Goal: Task Accomplishment & Management: Manage account settings

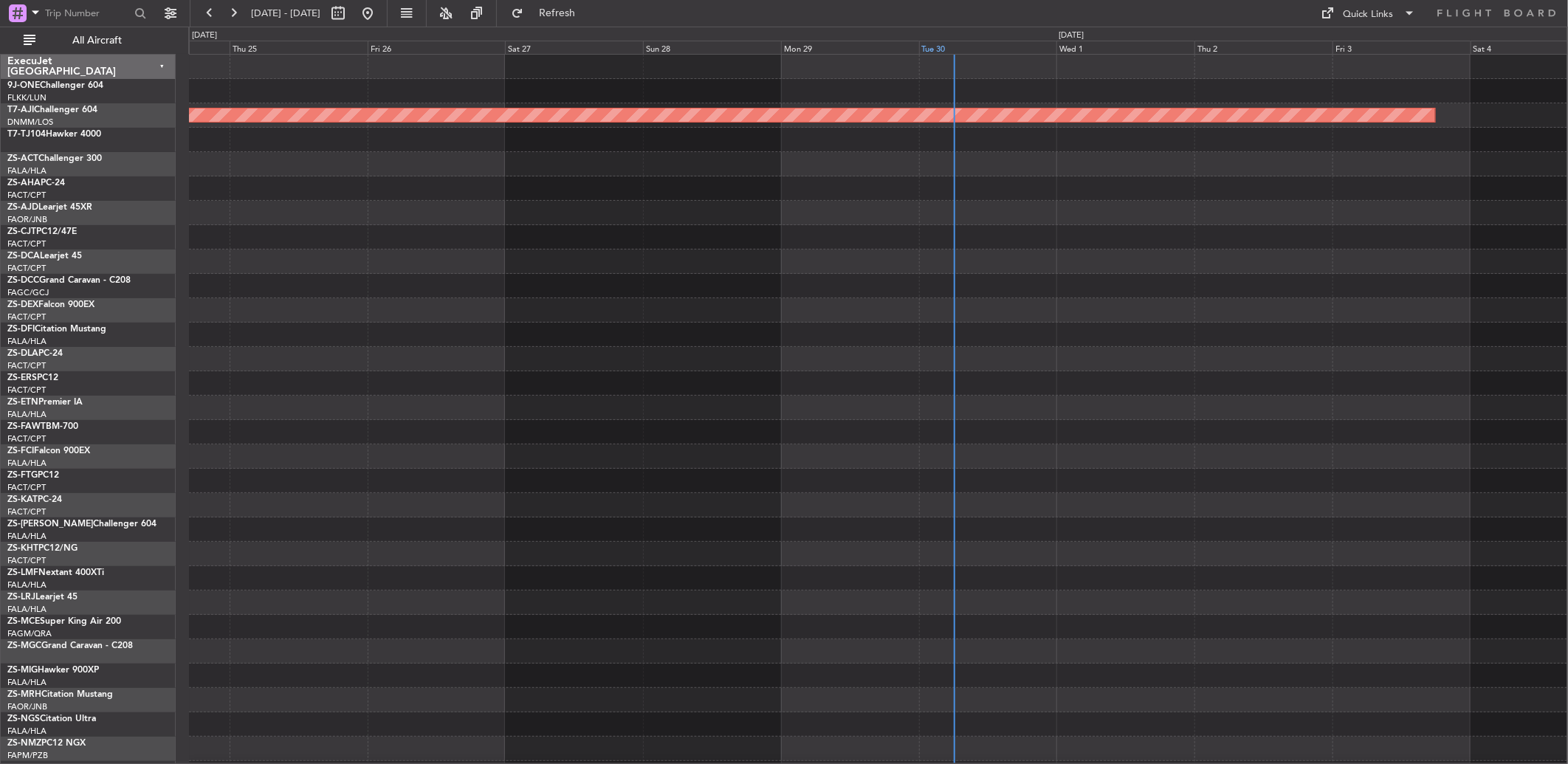
click at [572, 43] on div "Tue 30" at bounding box center [987, 47] width 138 height 13
click at [72, 47] on button "All Aircraft" at bounding box center [88, 40] width 144 height 24
click at [98, 41] on span "All Aircraft" at bounding box center [97, 41] width 118 height 11
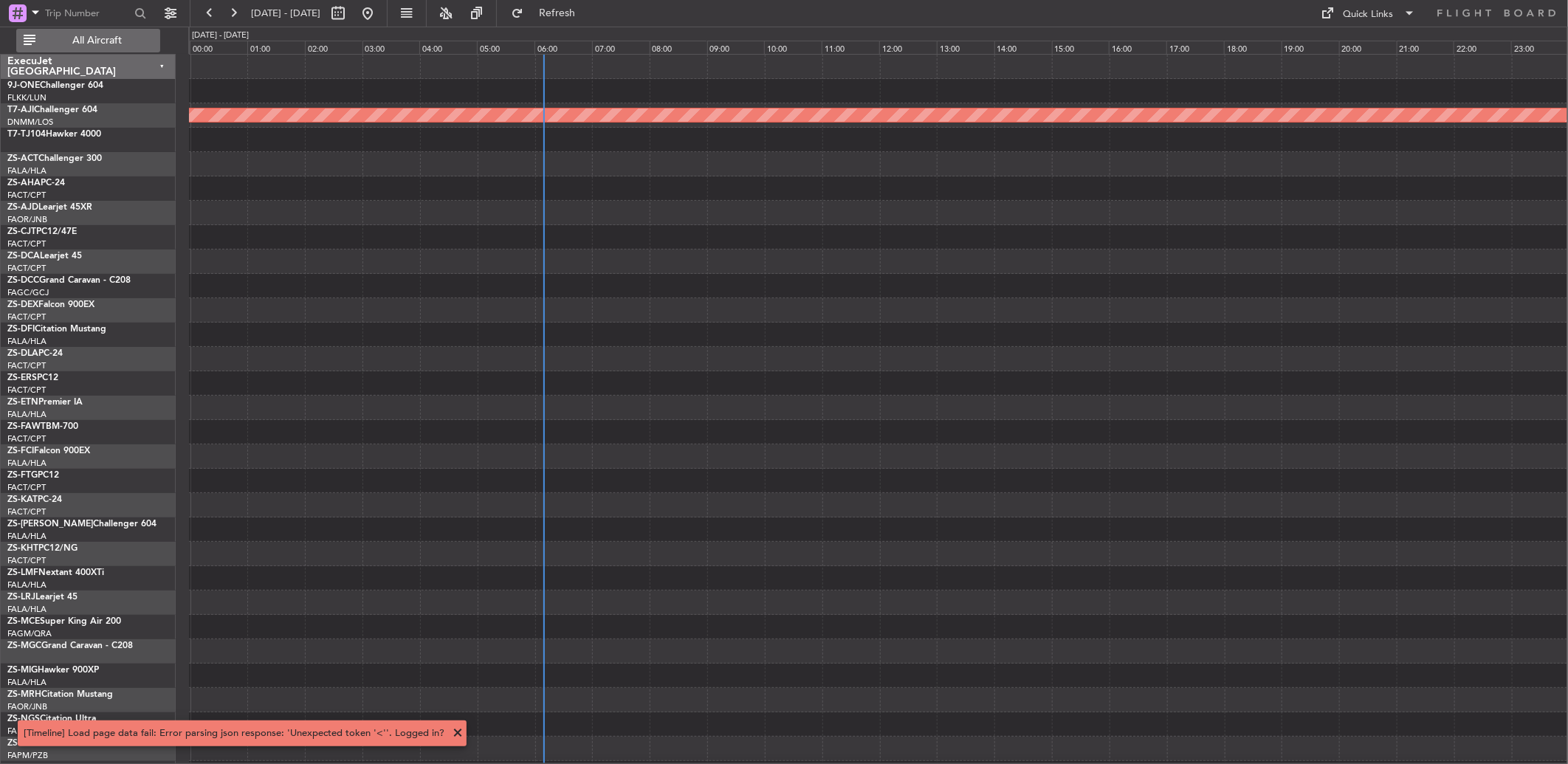
click at [143, 42] on span "All Aircraft" at bounding box center [97, 41] width 118 height 11
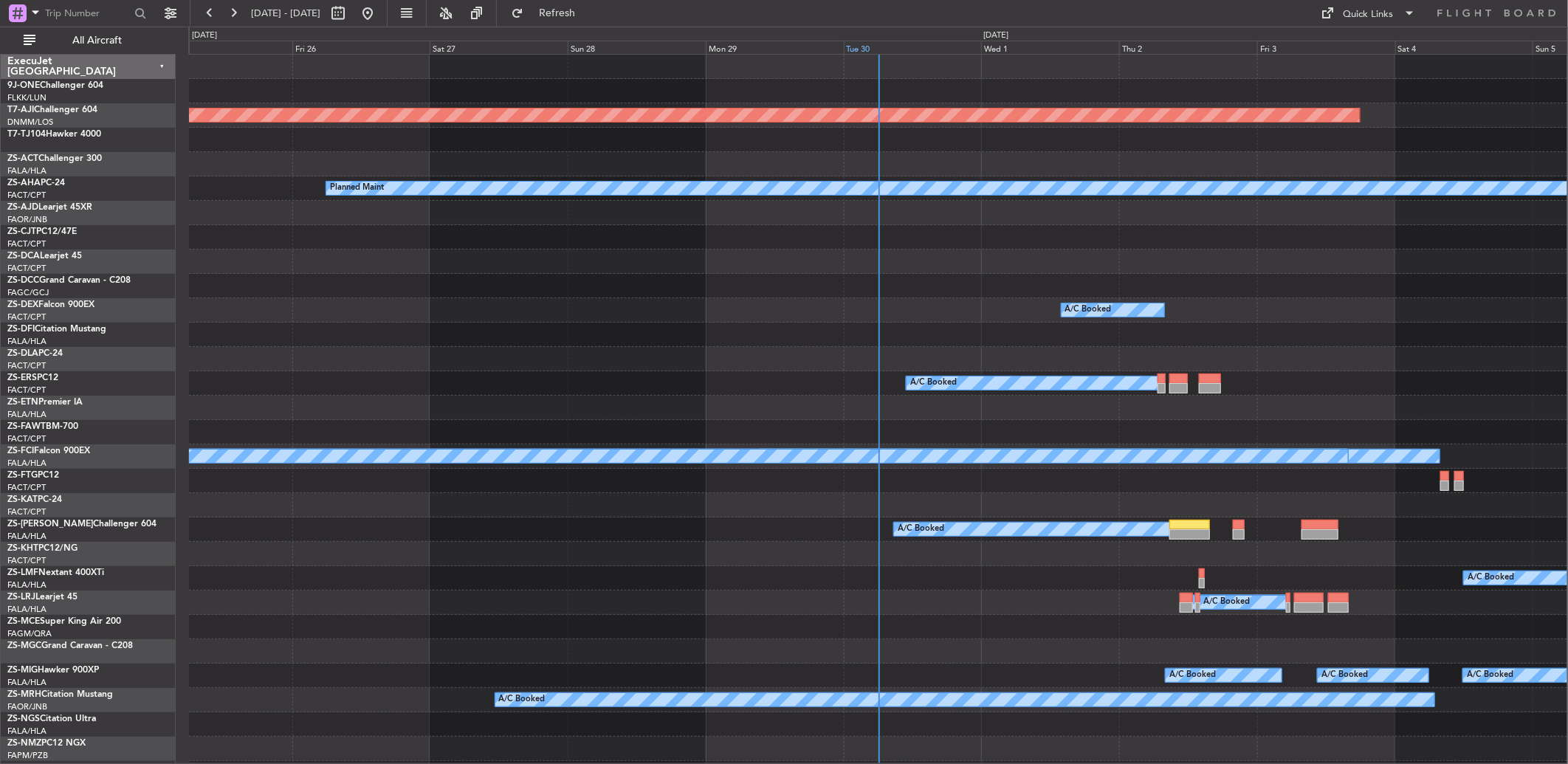
click at [871, 47] on div "Tue 30" at bounding box center [913, 47] width 138 height 13
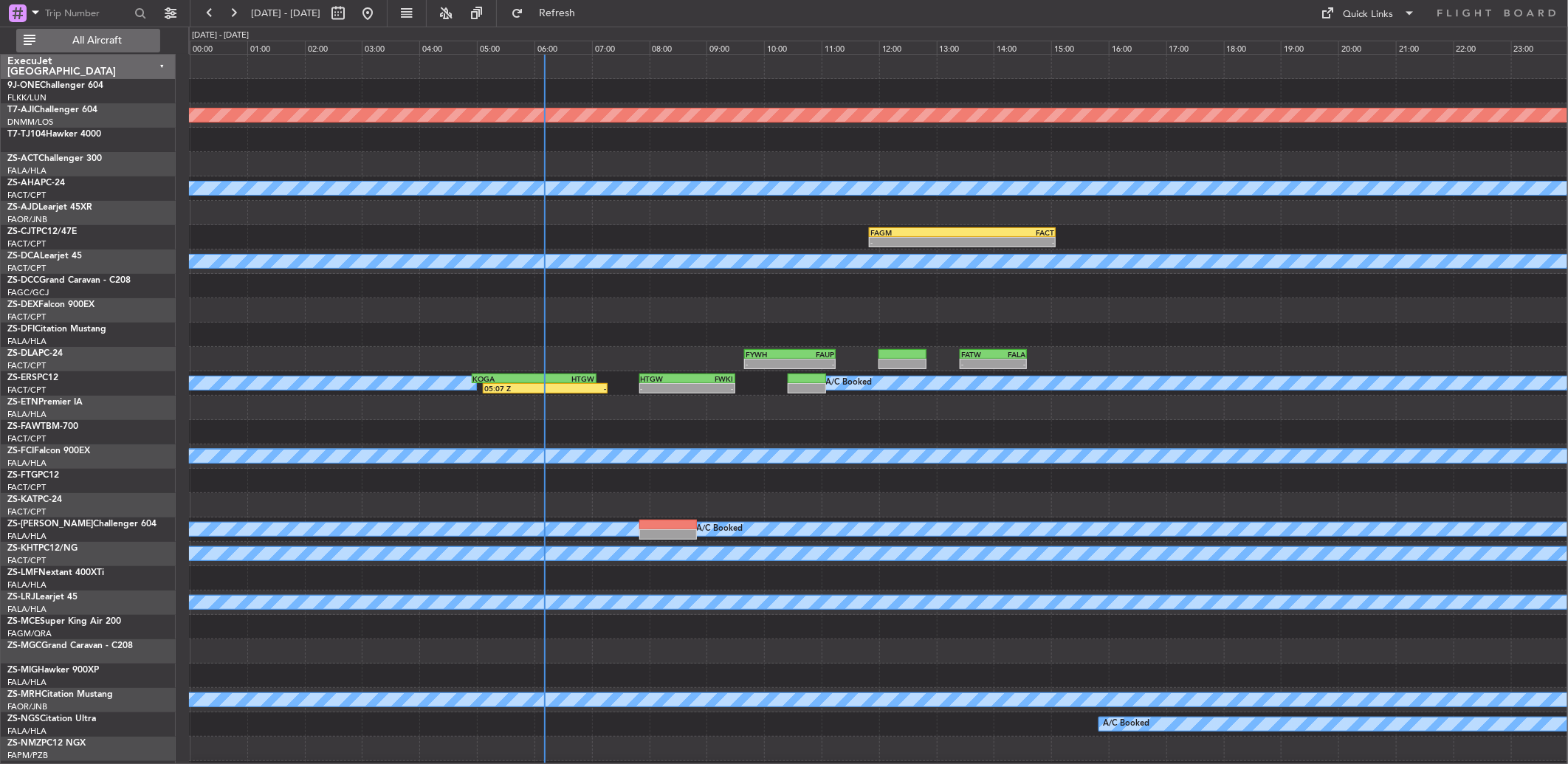
click at [91, 37] on span "All Aircraft" at bounding box center [97, 41] width 118 height 11
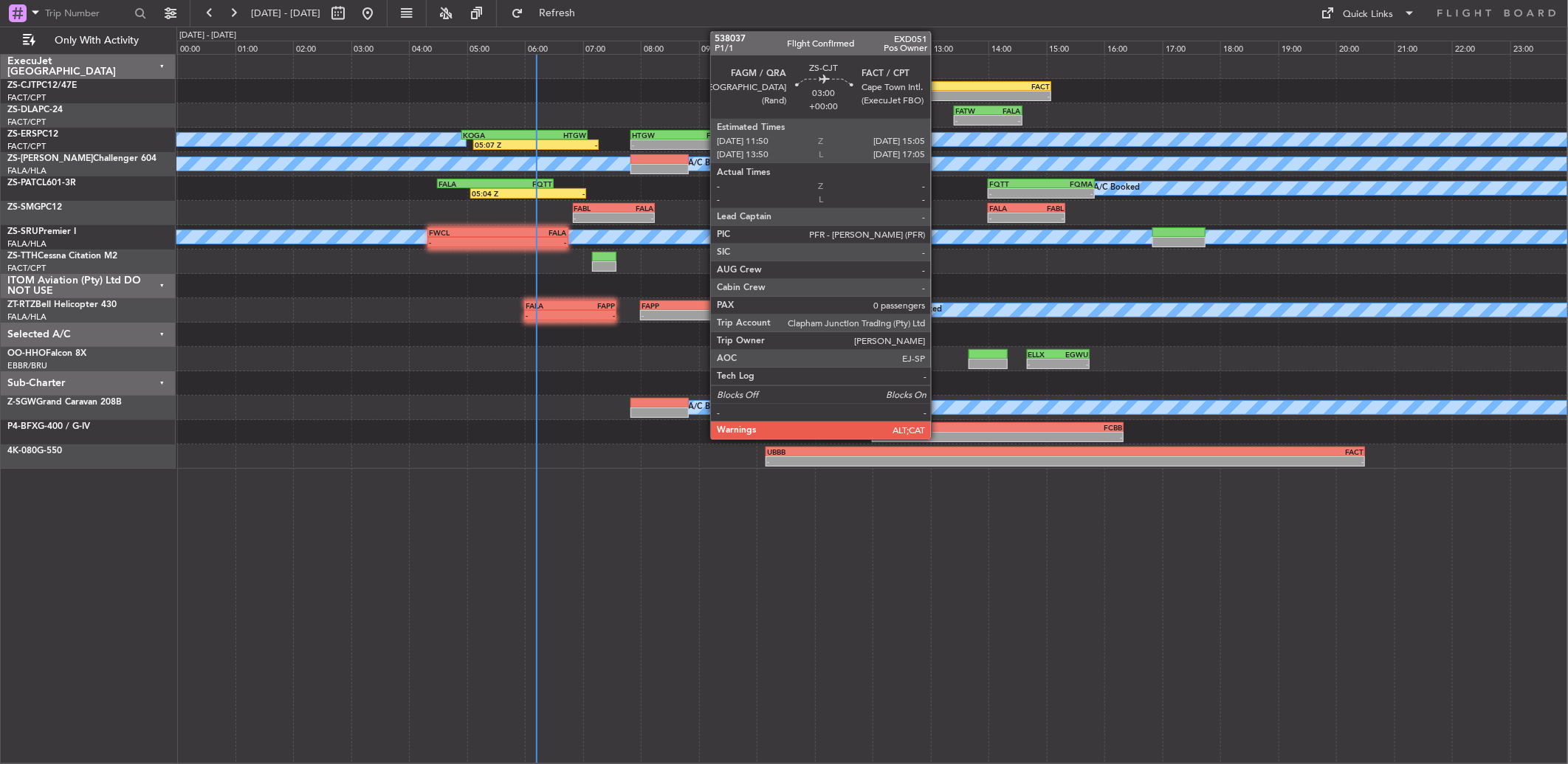
click at [938, 94] on div "-" at bounding box center [910, 96] width 93 height 9
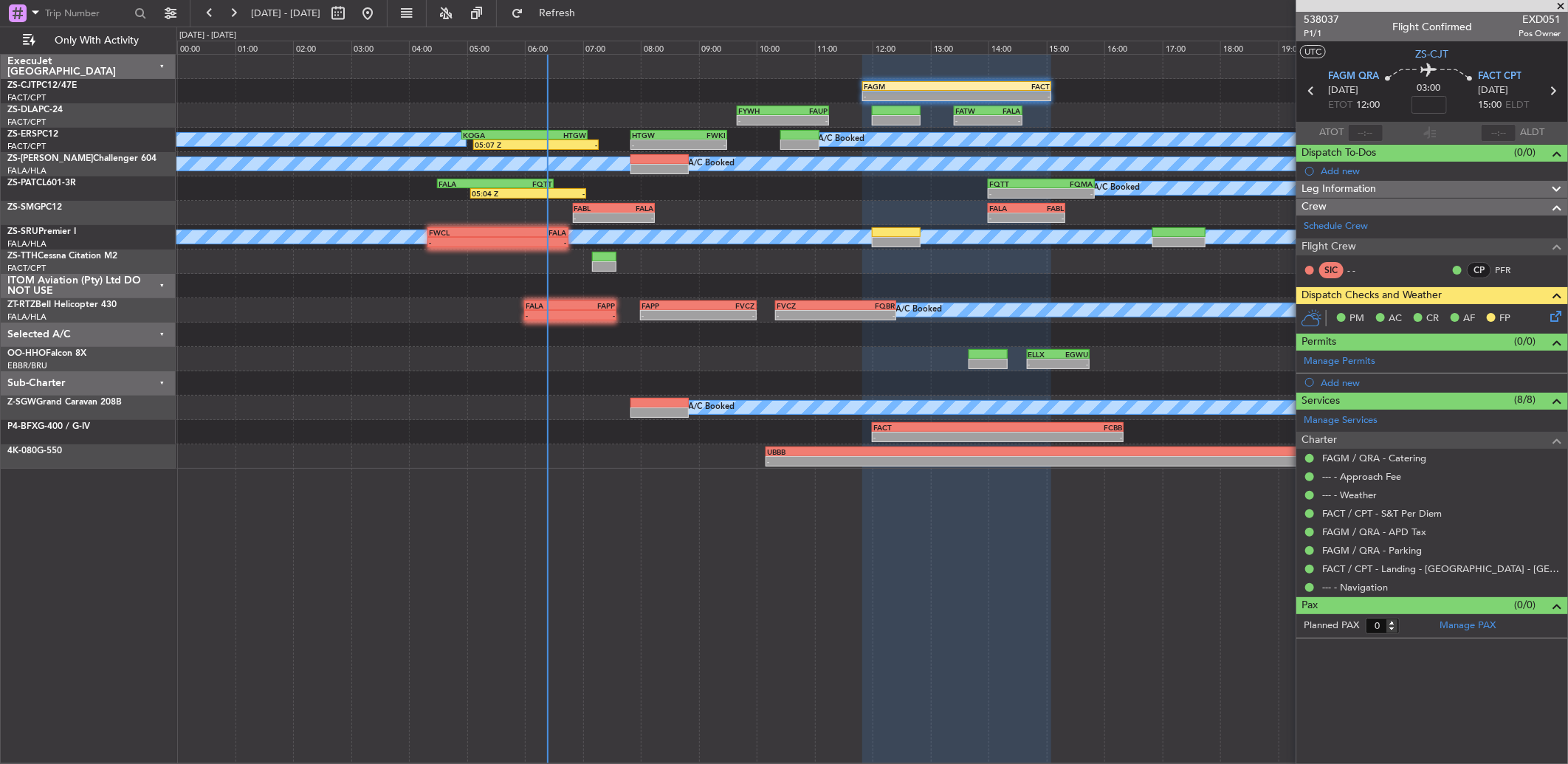
click at [1561, 4] on span at bounding box center [1560, 6] width 15 height 13
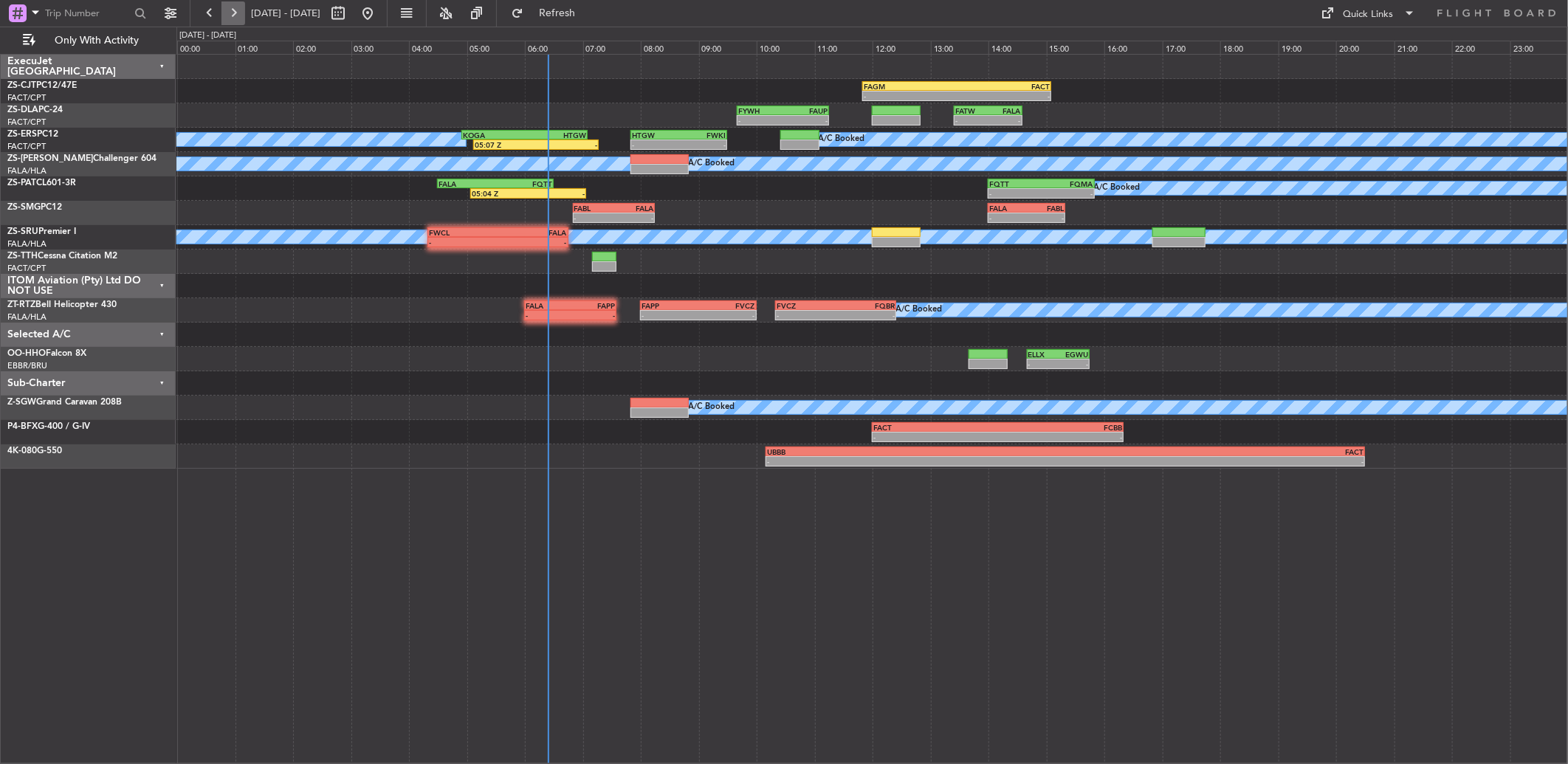
click at [227, 15] on button at bounding box center [233, 13] width 24 height 24
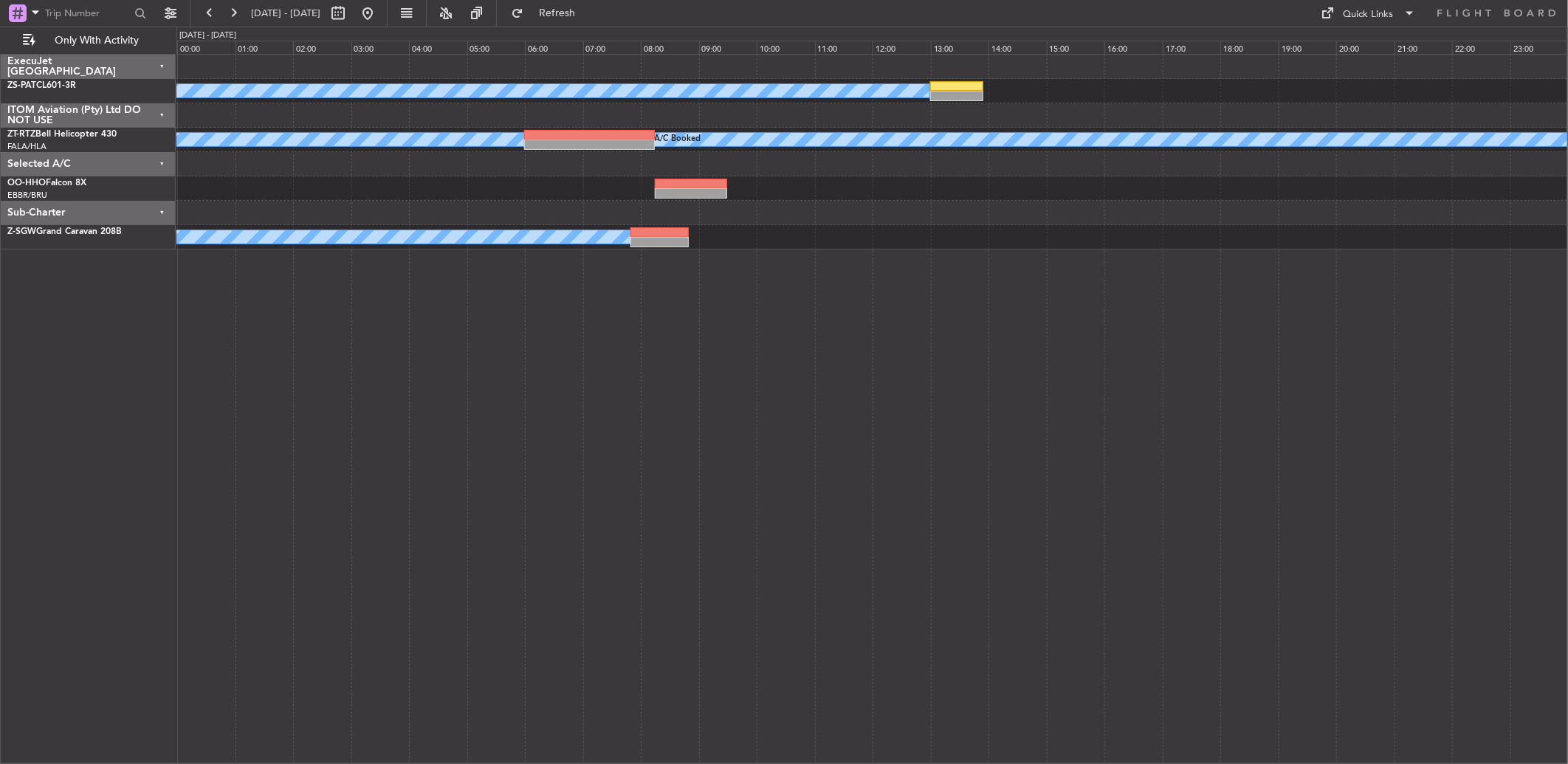
click at [244, 6] on button at bounding box center [233, 13] width 24 height 24
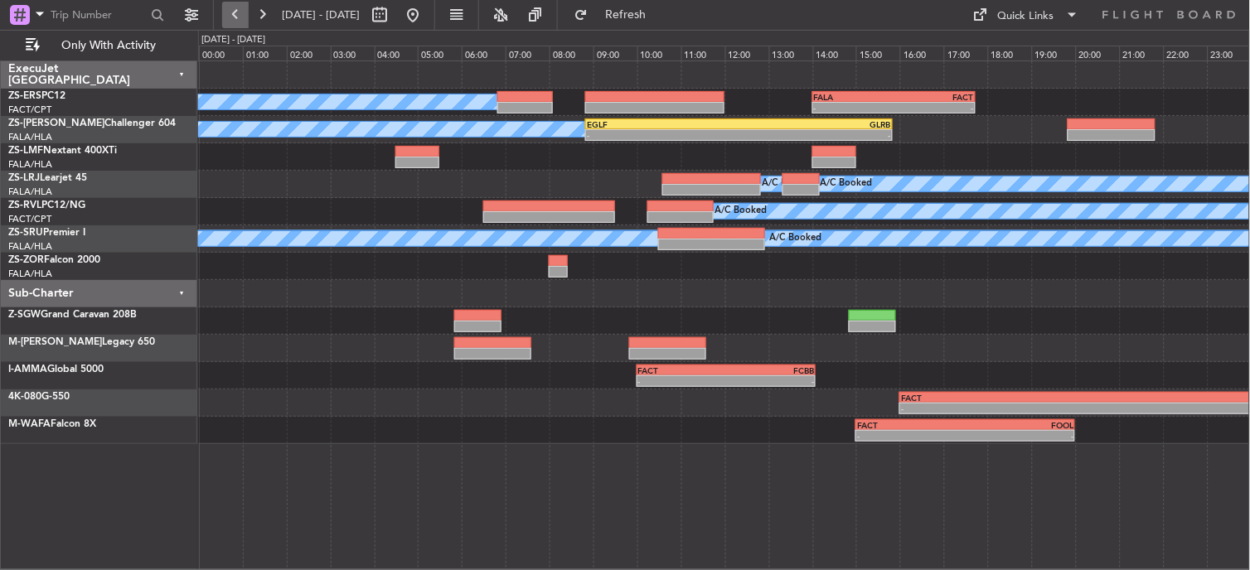
click at [234, 11] on button at bounding box center [235, 15] width 27 height 27
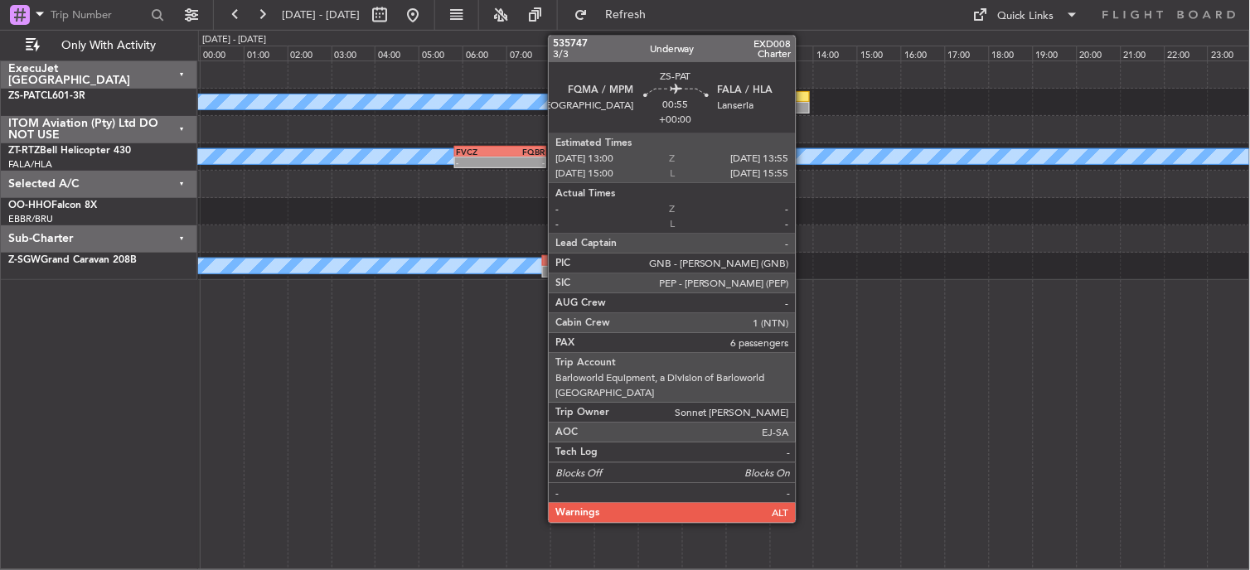
click at [805, 105] on div at bounding box center [789, 108] width 41 height 12
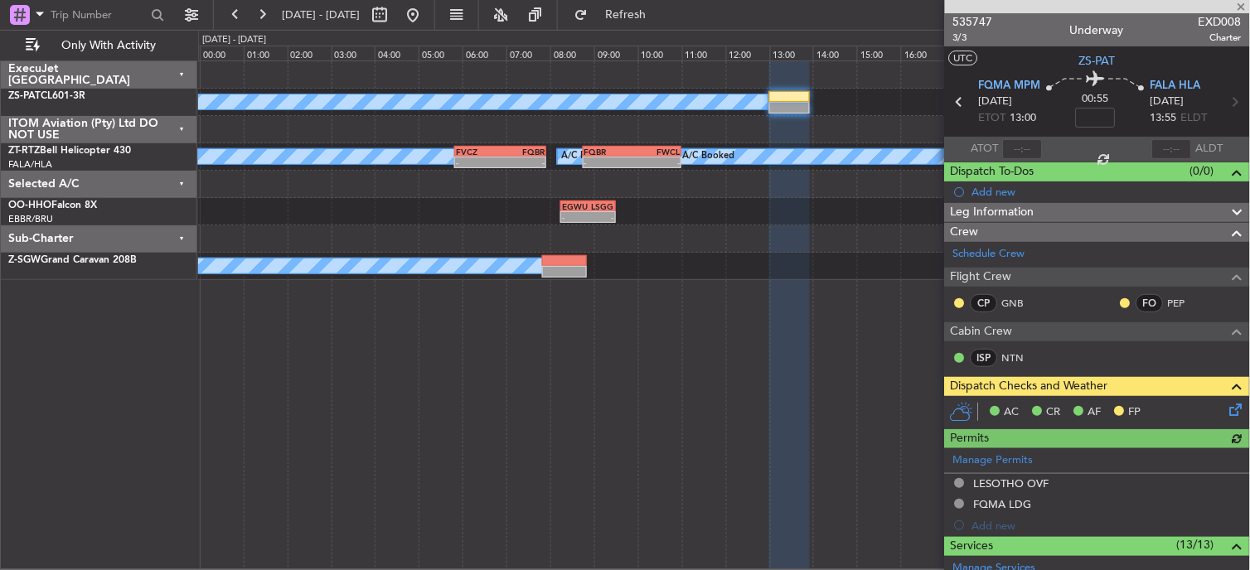
click at [955, 301] on div at bounding box center [959, 303] width 13 height 13
click at [957, 305] on button at bounding box center [960, 303] width 10 height 10
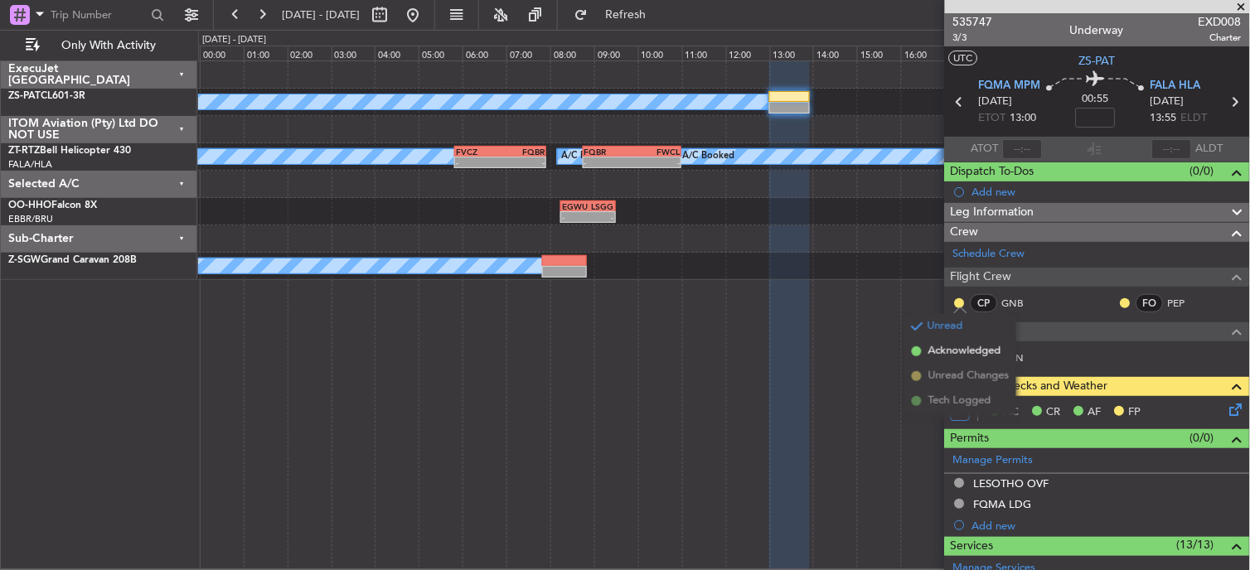
click at [950, 360] on li "Acknowledged" at bounding box center [960, 351] width 111 height 25
click at [1119, 309] on nimbus-traffic-light at bounding box center [1125, 303] width 13 height 13
click at [1119, 297] on div at bounding box center [1125, 303] width 13 height 13
click at [1121, 302] on button at bounding box center [1126, 303] width 10 height 10
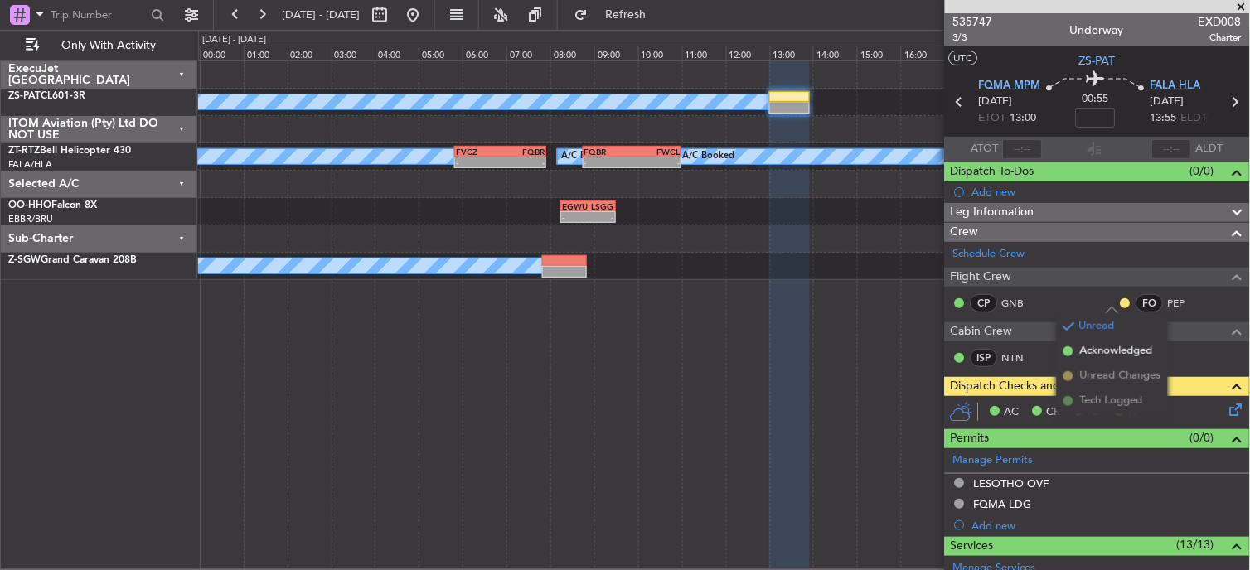
click at [1088, 342] on li "Acknowledged" at bounding box center [1112, 351] width 111 height 25
click at [1227, 404] on icon at bounding box center [1233, 406] width 13 height 13
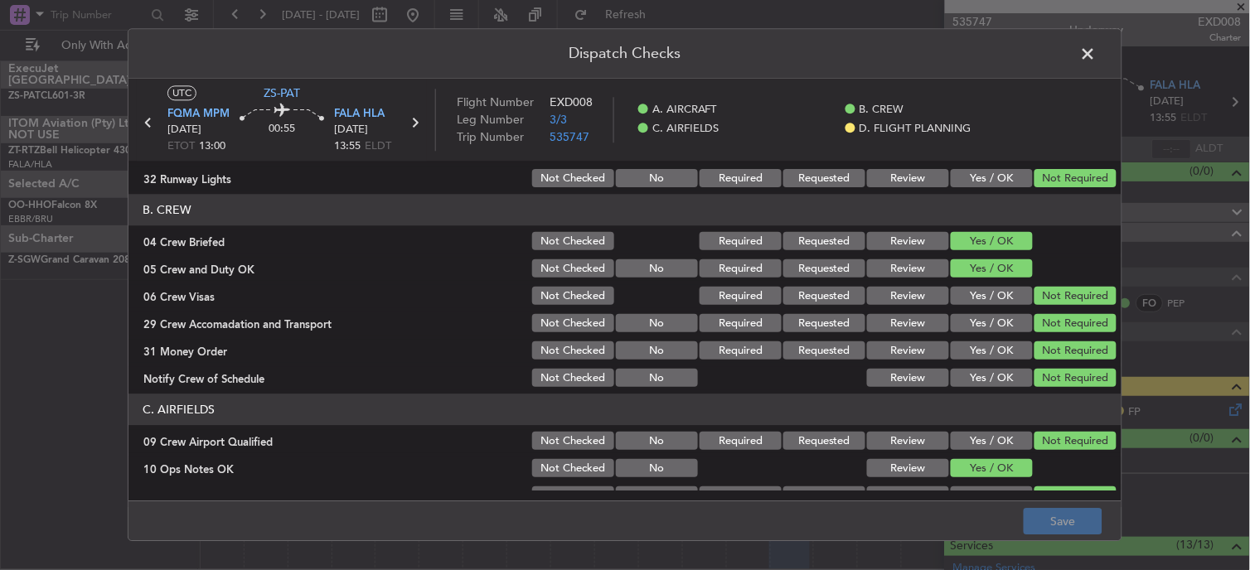
scroll to position [415, 0]
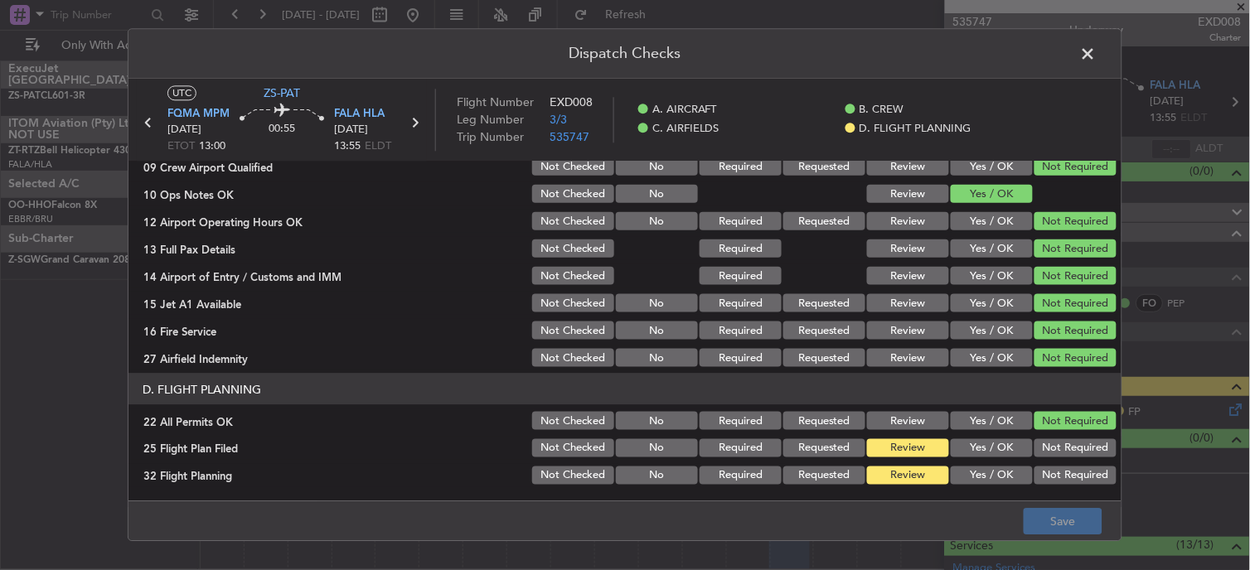
click at [1001, 442] on button "Yes / OK" at bounding box center [992, 448] width 82 height 18
drag, startPoint x: 998, startPoint y: 468, endPoint x: 996, endPoint y: 476, distance: 8.5
click at [997, 470] on section "D. FLIGHT PLANNING 22 All Permits OK Not Checked No Required Requested Review Y…" at bounding box center [624, 431] width 993 height 114
click at [996, 481] on button "Yes / OK" at bounding box center [992, 476] width 82 height 18
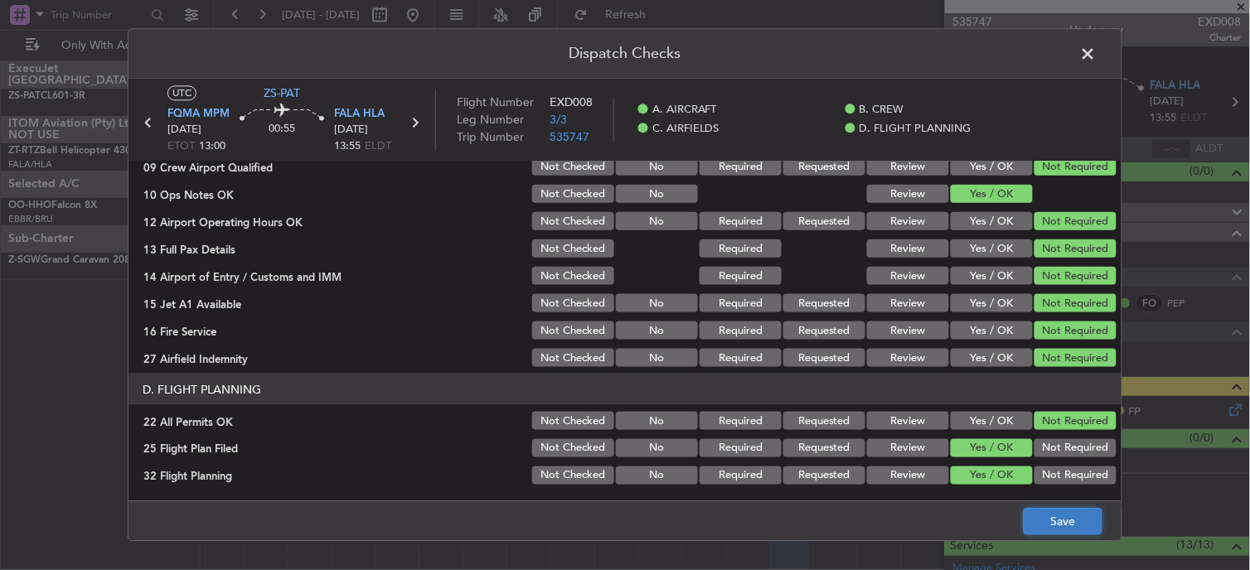
click at [1048, 524] on button "Save" at bounding box center [1063, 522] width 79 height 27
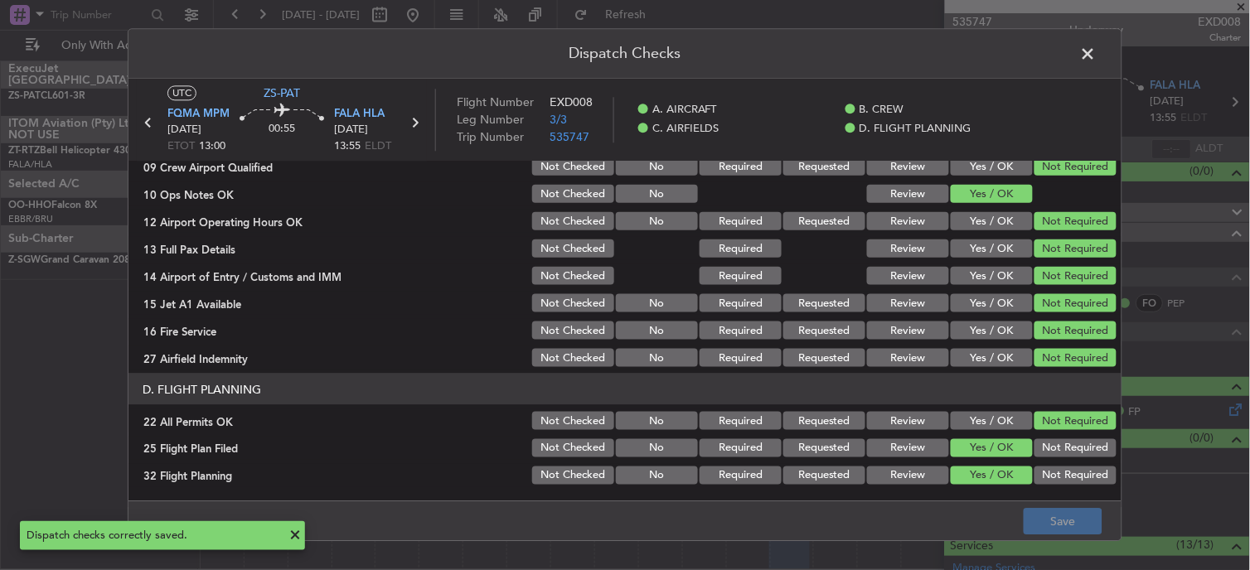
click at [1097, 58] on span at bounding box center [1097, 57] width 0 height 33
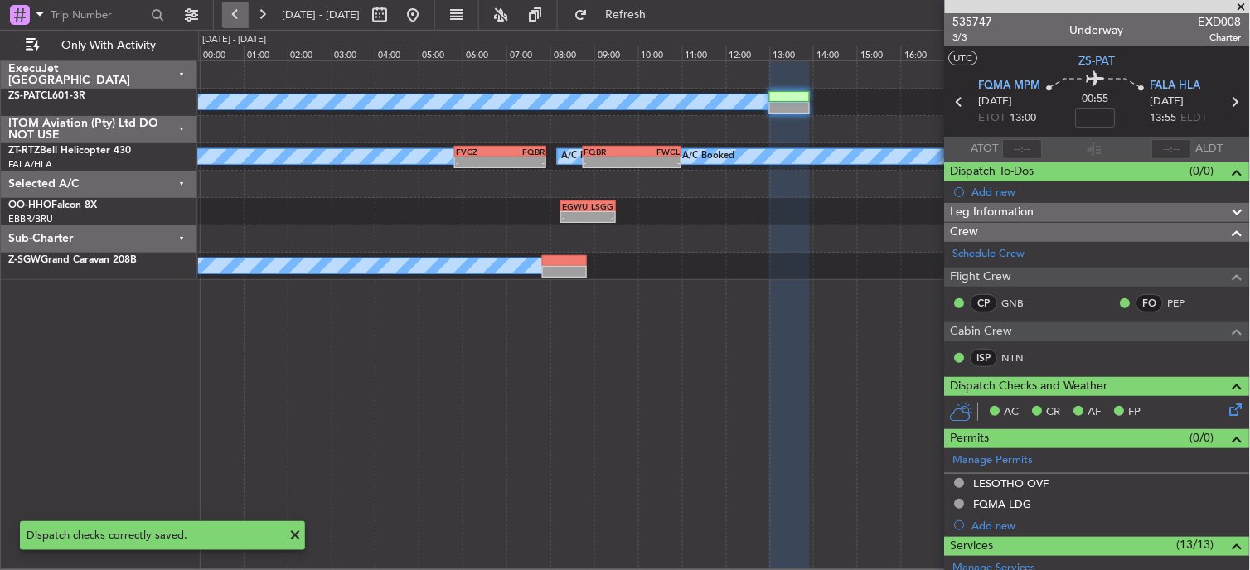
click at [235, 8] on button at bounding box center [235, 15] width 27 height 27
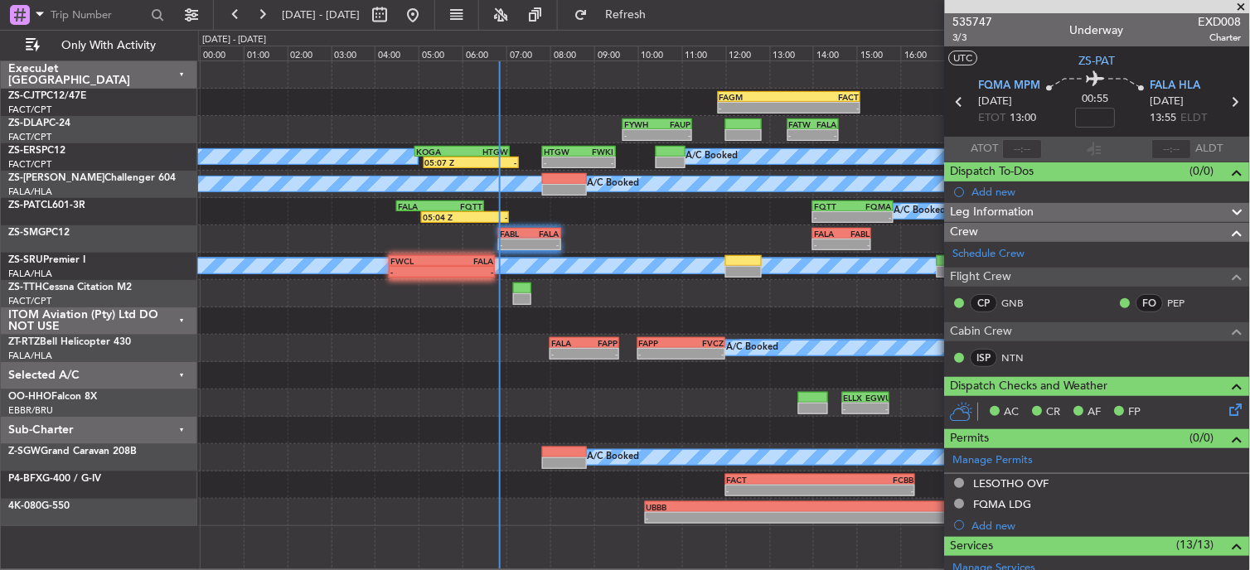
click at [1244, 6] on span at bounding box center [1242, 7] width 17 height 15
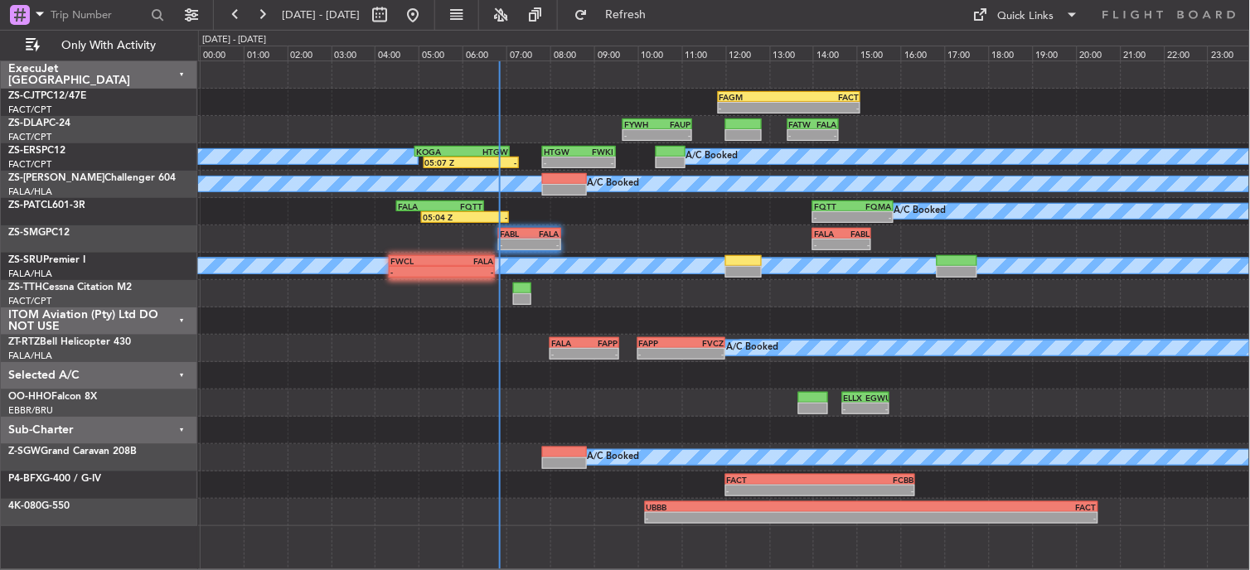
type input "0"
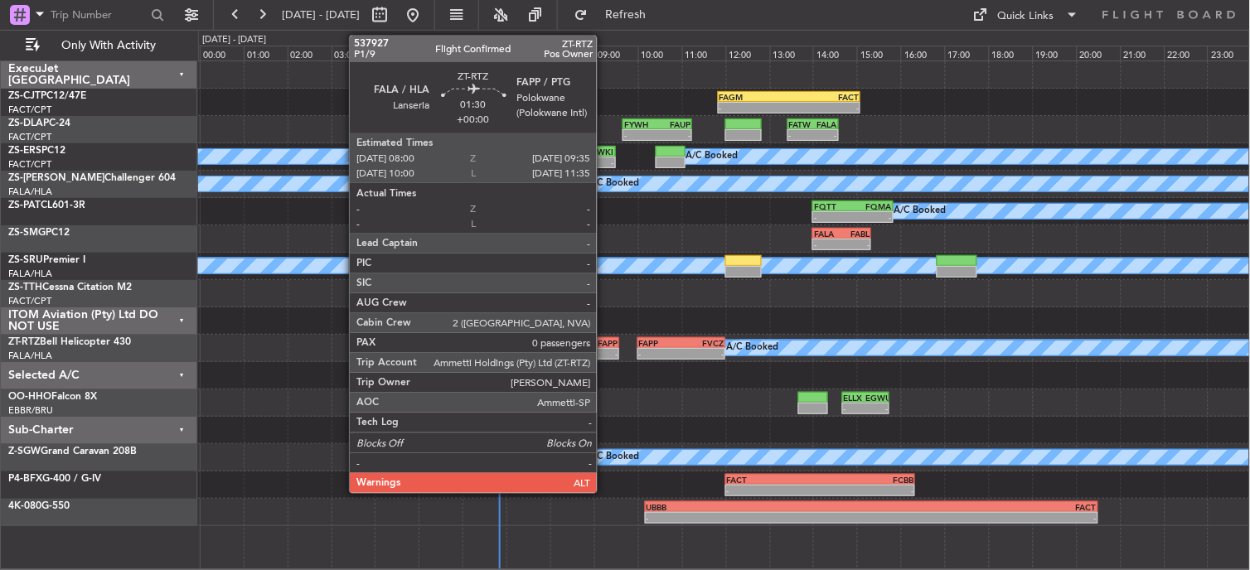
click at [605, 354] on div "-" at bounding box center [600, 354] width 33 height 10
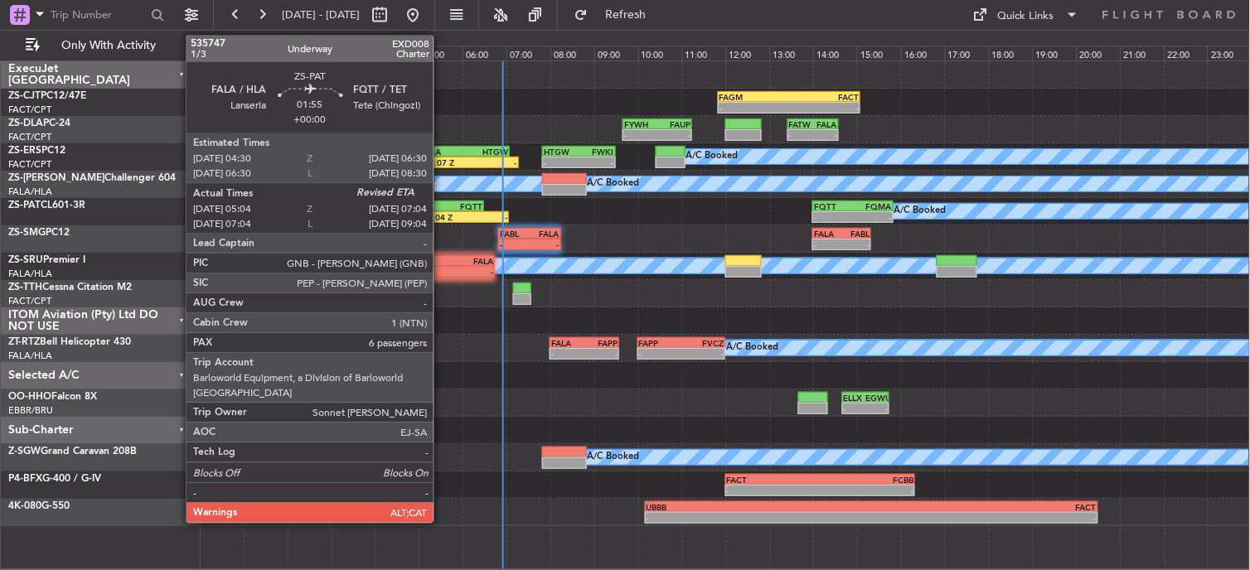
click at [443, 216] on div "05:04 Z" at bounding box center [444, 217] width 42 height 10
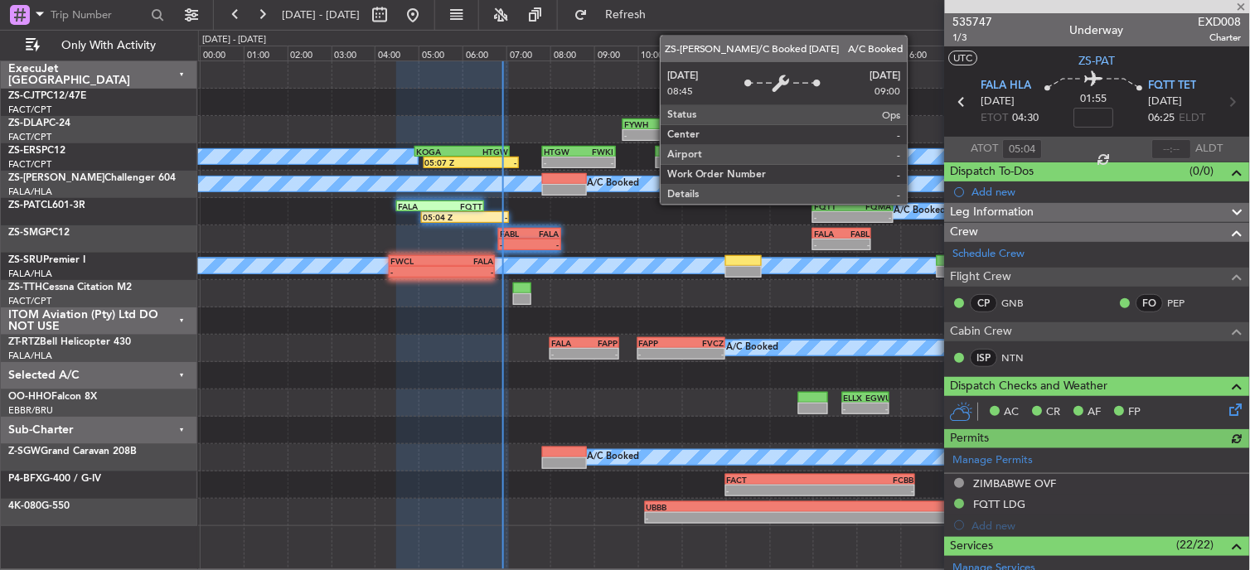
click at [1173, 146] on div at bounding box center [1172, 149] width 40 height 20
click at [1162, 143] on div at bounding box center [1172, 149] width 40 height 20
click at [1162, 148] on div at bounding box center [1172, 149] width 40 height 20
click at [1158, 144] on input "text" at bounding box center [1172, 149] width 40 height 20
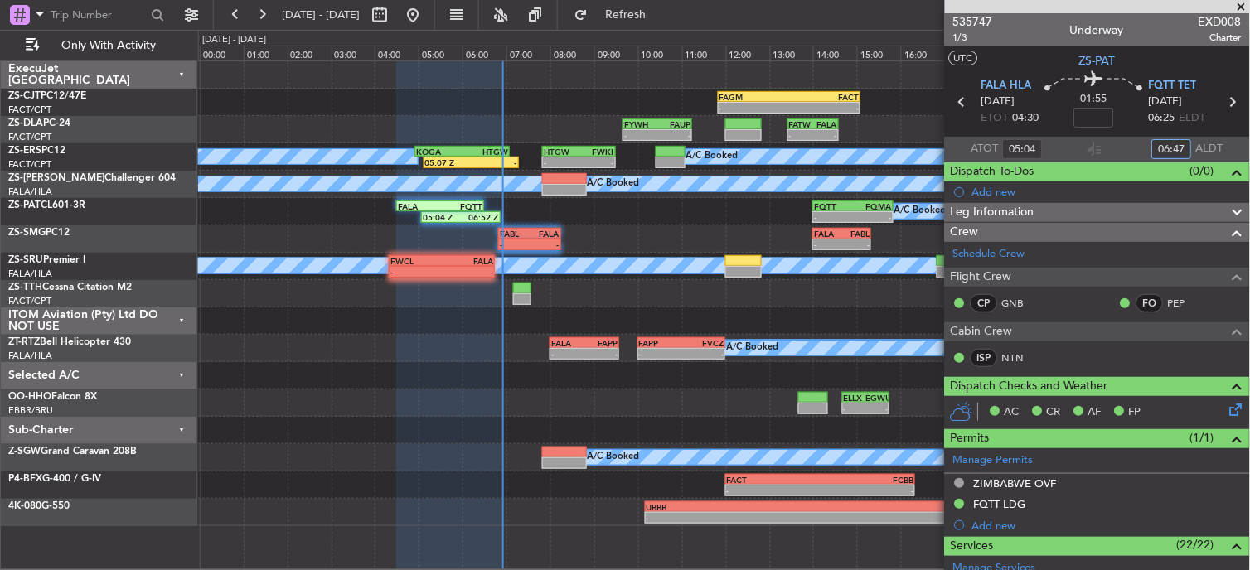
type input "06:47"
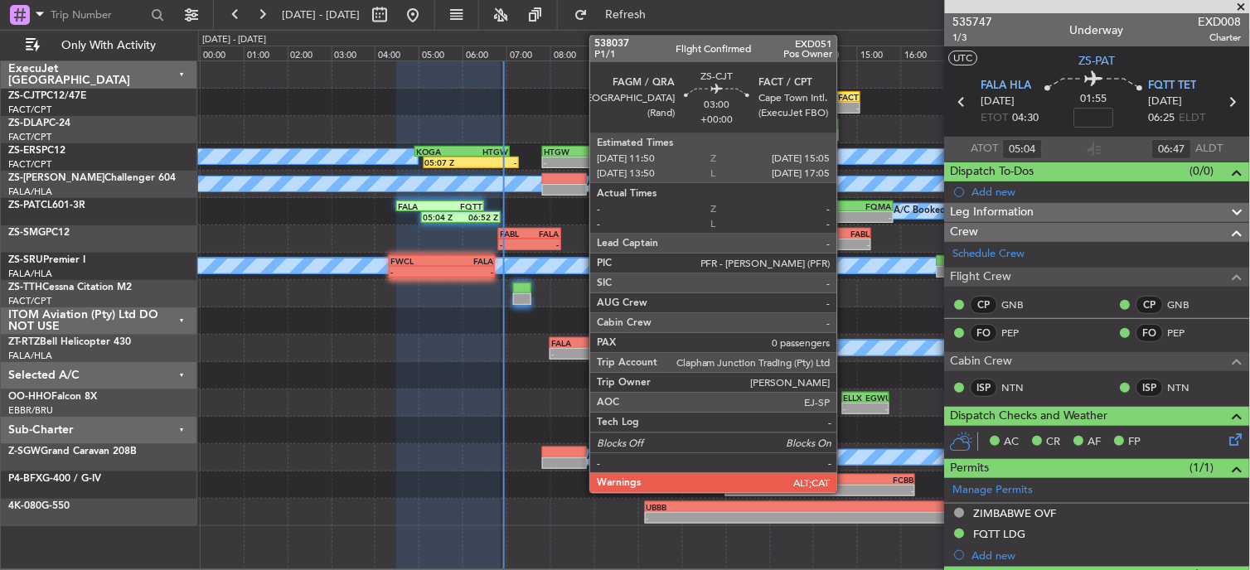
click at [833, 109] on div "-" at bounding box center [824, 108] width 70 height 10
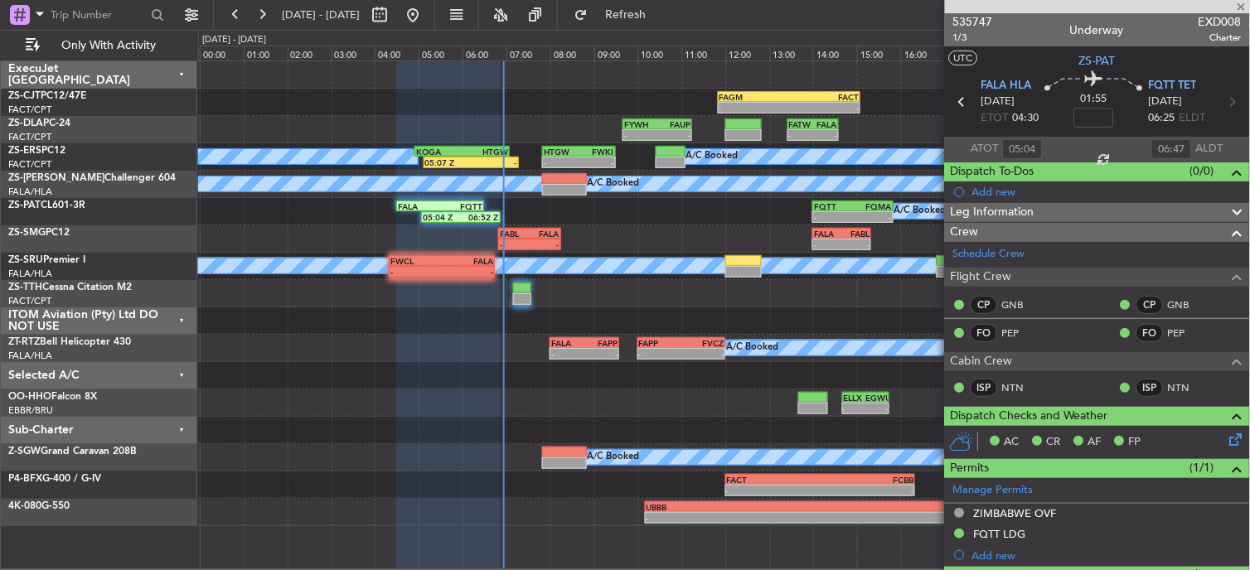
type input "0"
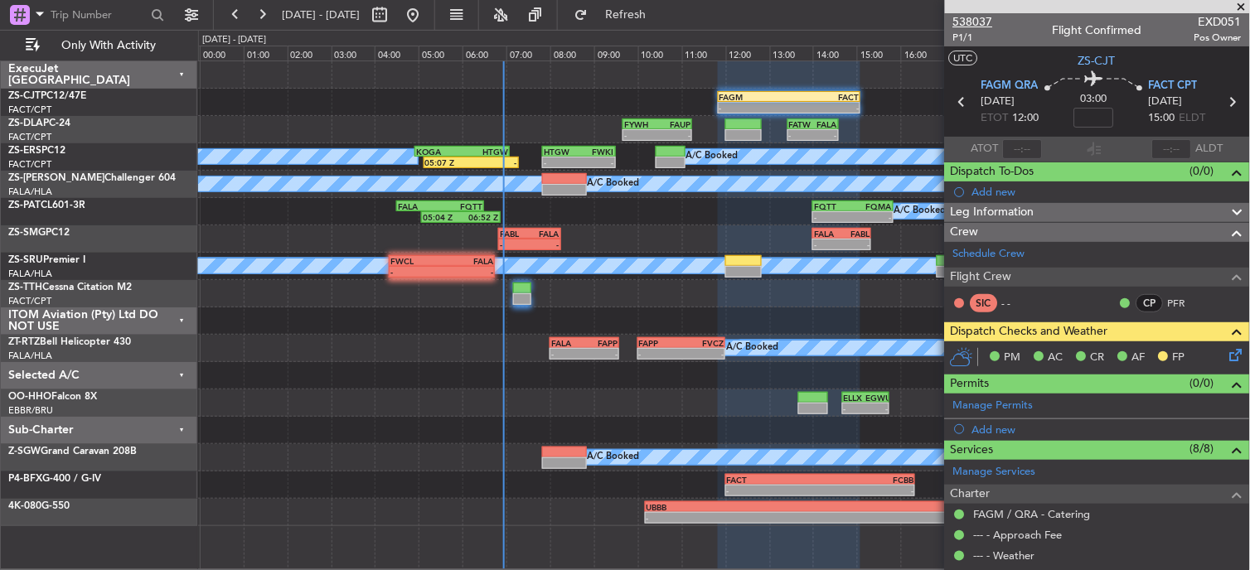
click at [973, 17] on span "538037" at bounding box center [973, 21] width 40 height 17
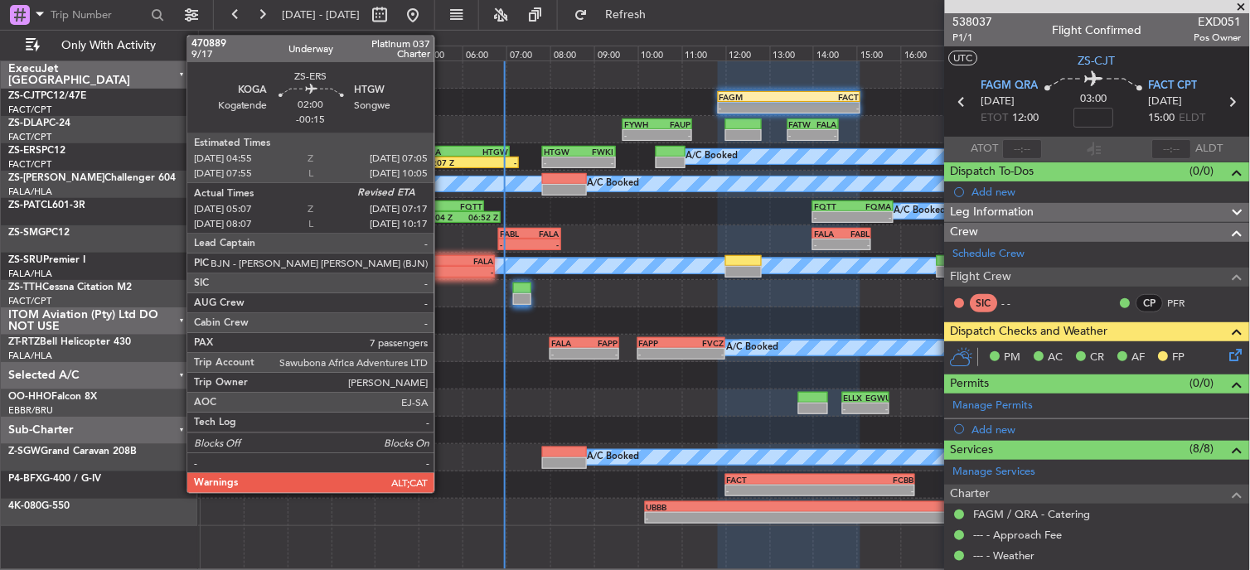
click at [443, 152] on div "KOGA" at bounding box center [439, 152] width 46 height 10
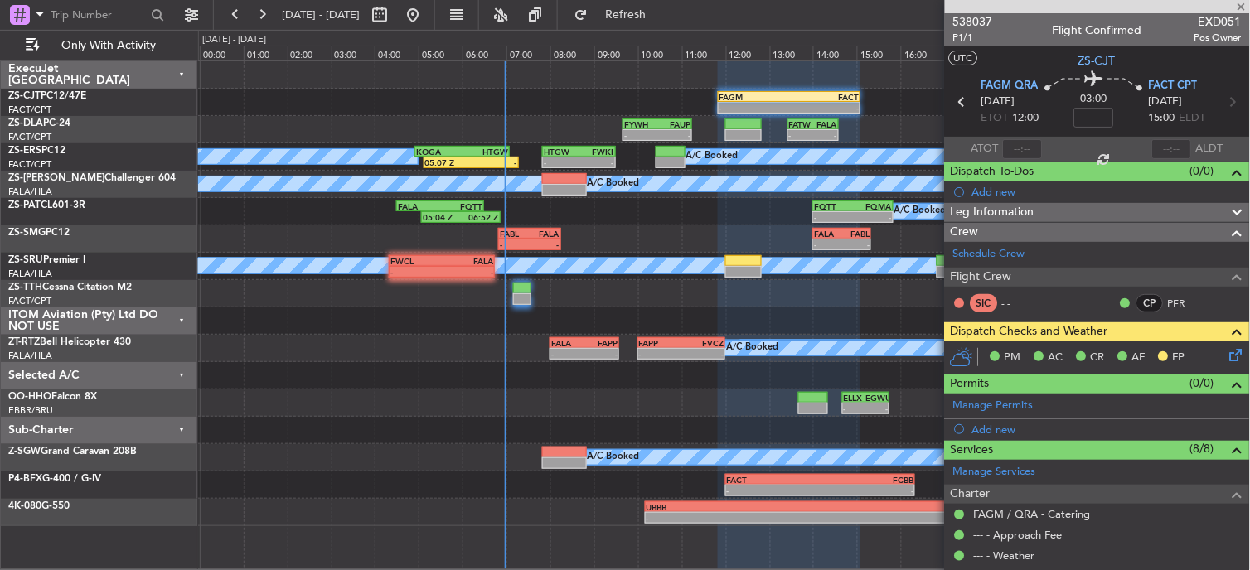
type input "-00:15"
type input "05:12"
type input "7"
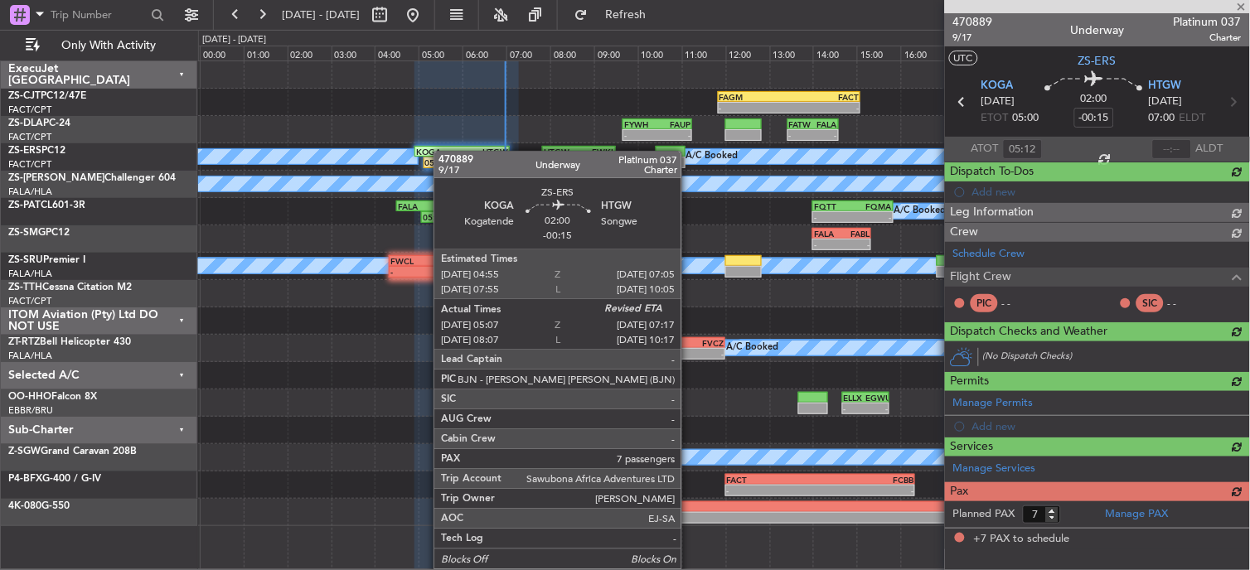
click at [443, 152] on div "KOGA" at bounding box center [439, 152] width 46 height 10
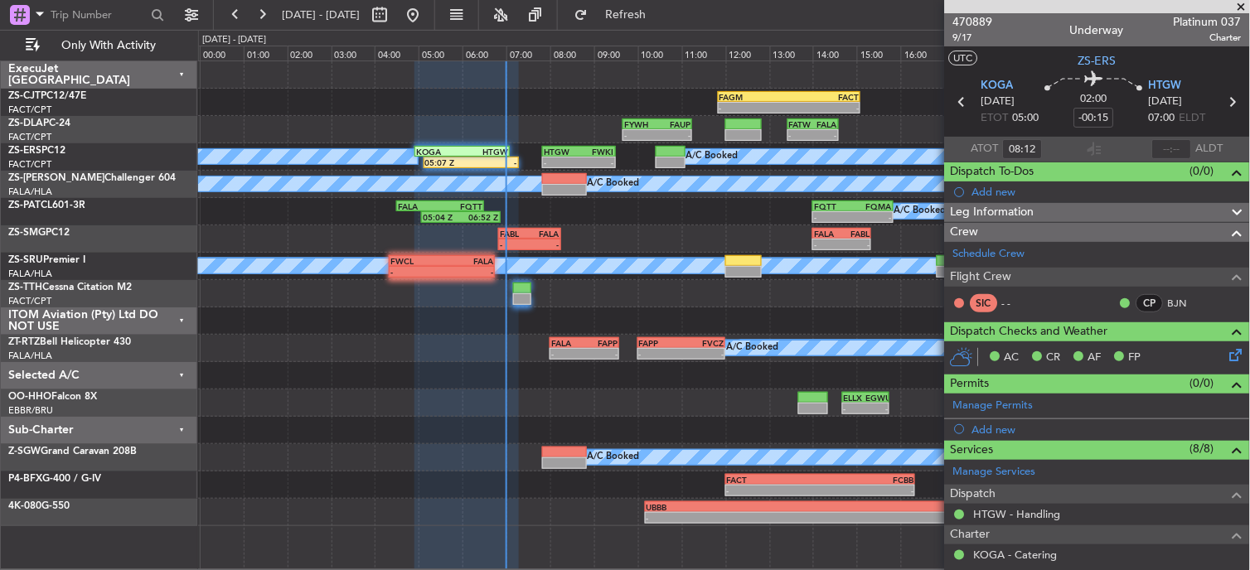
type input "05:12"
click at [955, 22] on span "470889" at bounding box center [973, 21] width 40 height 17
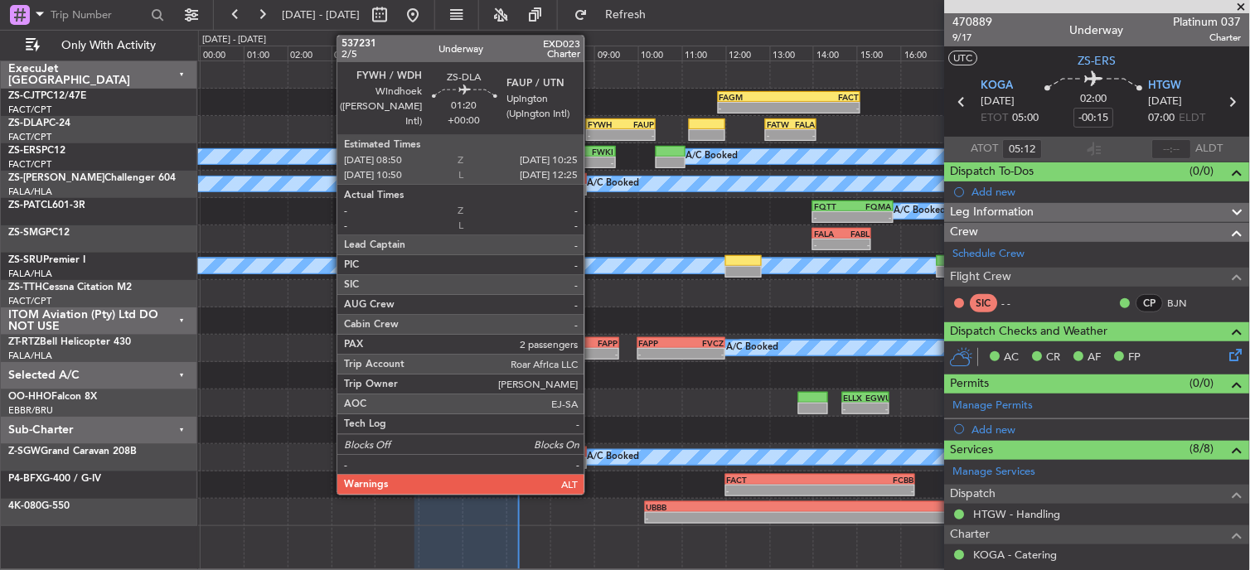
click at [593, 133] on div "-" at bounding box center [604, 135] width 33 height 10
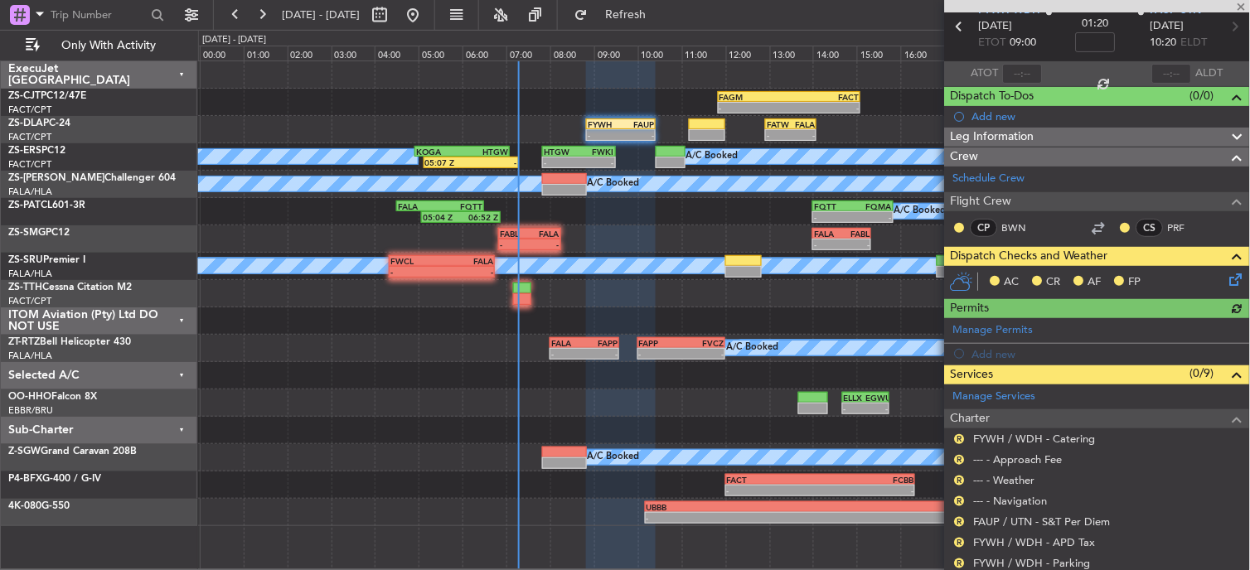
scroll to position [241, 0]
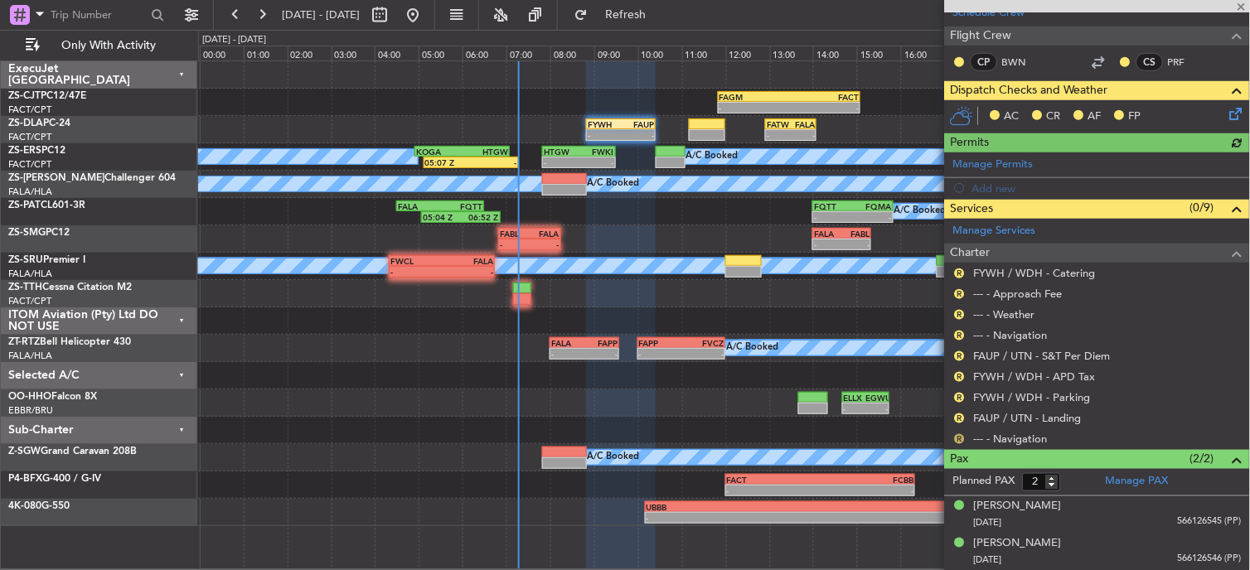
click at [962, 435] on button "R" at bounding box center [960, 439] width 10 height 10
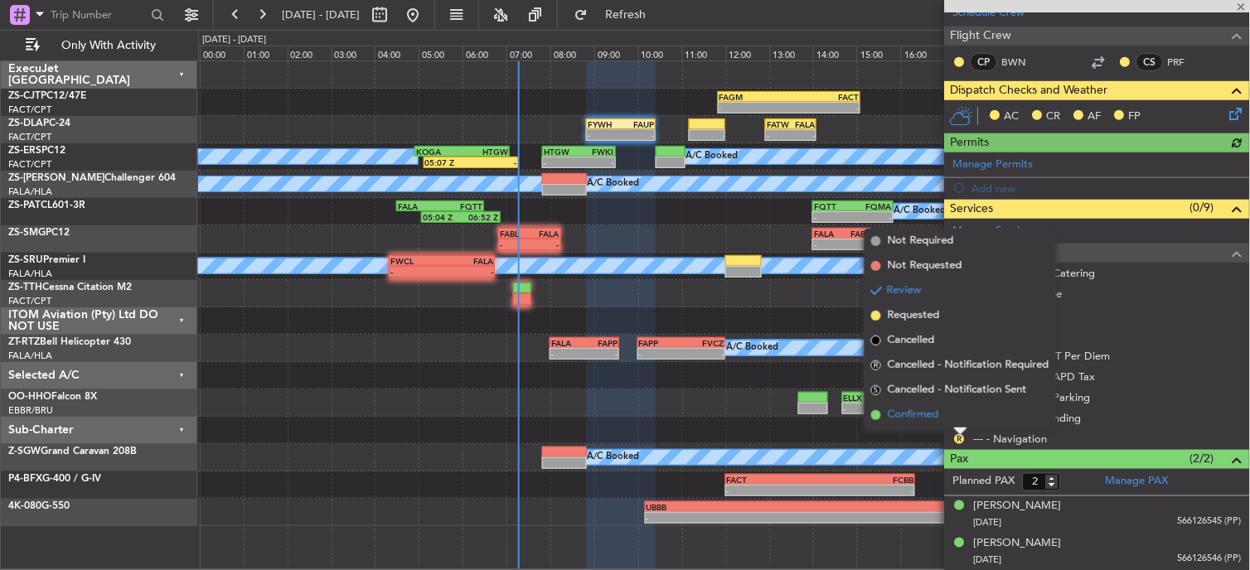
click at [966, 419] on li "Confirmed" at bounding box center [960, 415] width 191 height 25
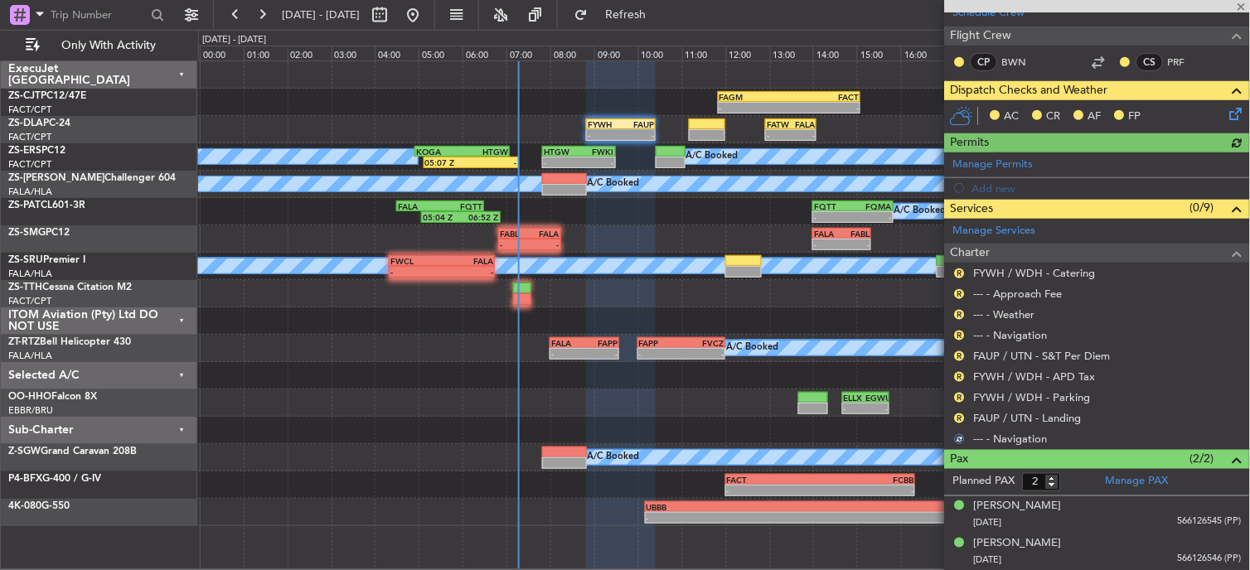
click at [966, 419] on div "R" at bounding box center [959, 418] width 13 height 13
click at [965, 418] on div "R" at bounding box center [959, 418] width 13 height 13
click at [962, 419] on button "R" at bounding box center [960, 419] width 10 height 10
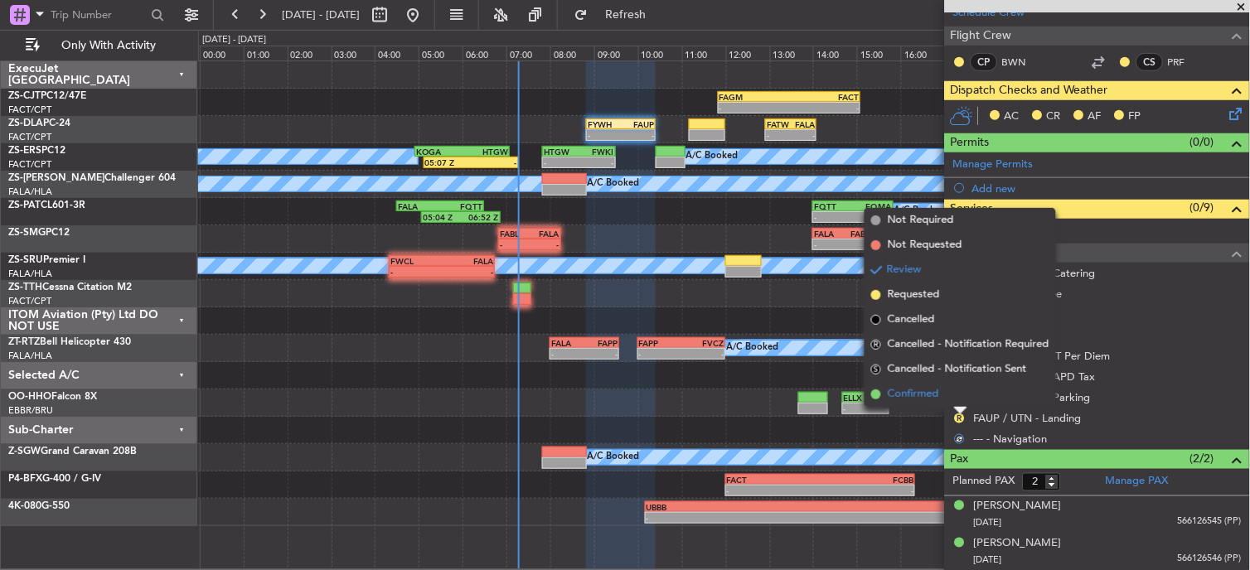
click at [956, 393] on li "Confirmed" at bounding box center [960, 394] width 191 height 25
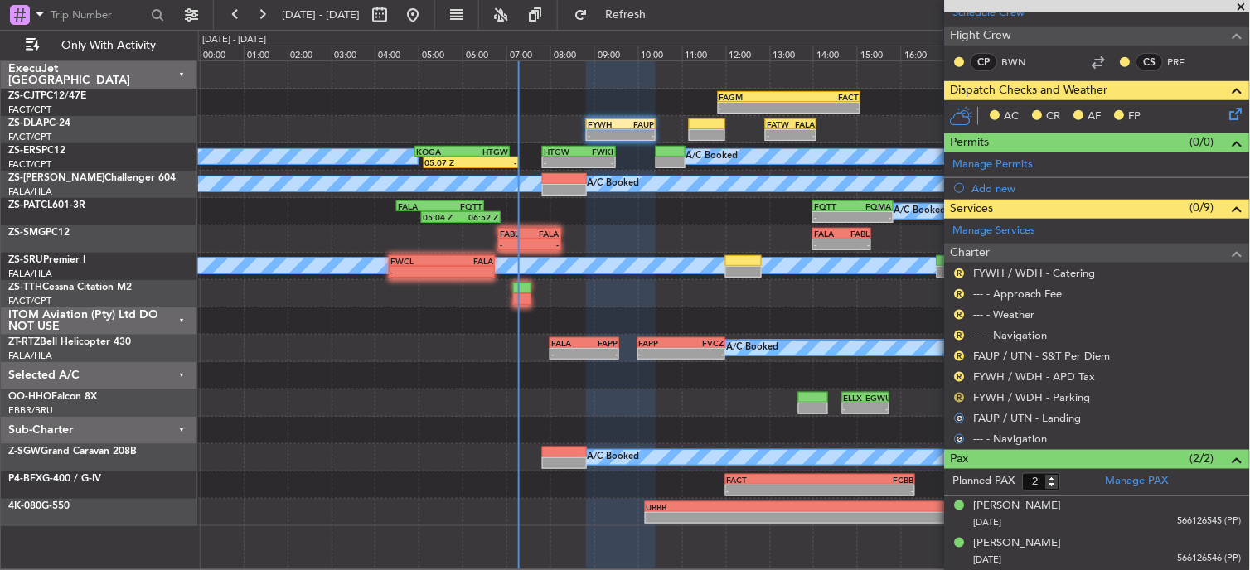
click at [956, 395] on button "R" at bounding box center [960, 398] width 10 height 10
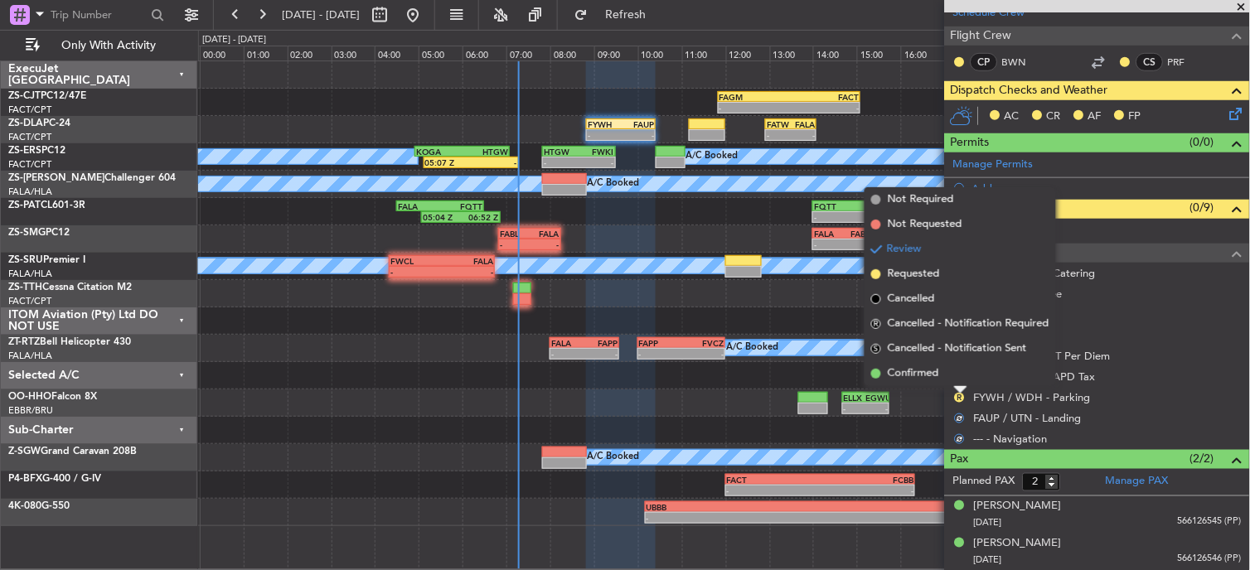
drag, startPoint x: 956, startPoint y: 395, endPoint x: 958, endPoint y: 376, distance: 19.2
click at [957, 376] on li "Confirmed" at bounding box center [960, 373] width 191 height 25
click at [962, 376] on button "R" at bounding box center [960, 377] width 10 height 10
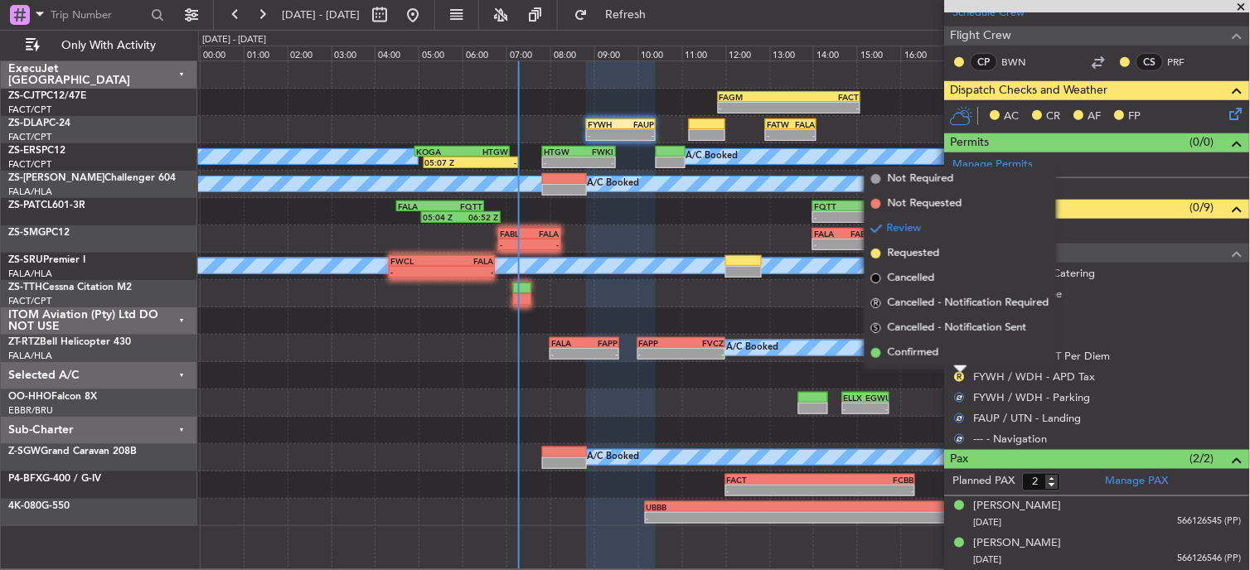
click at [953, 360] on li "Confirmed" at bounding box center [960, 353] width 191 height 25
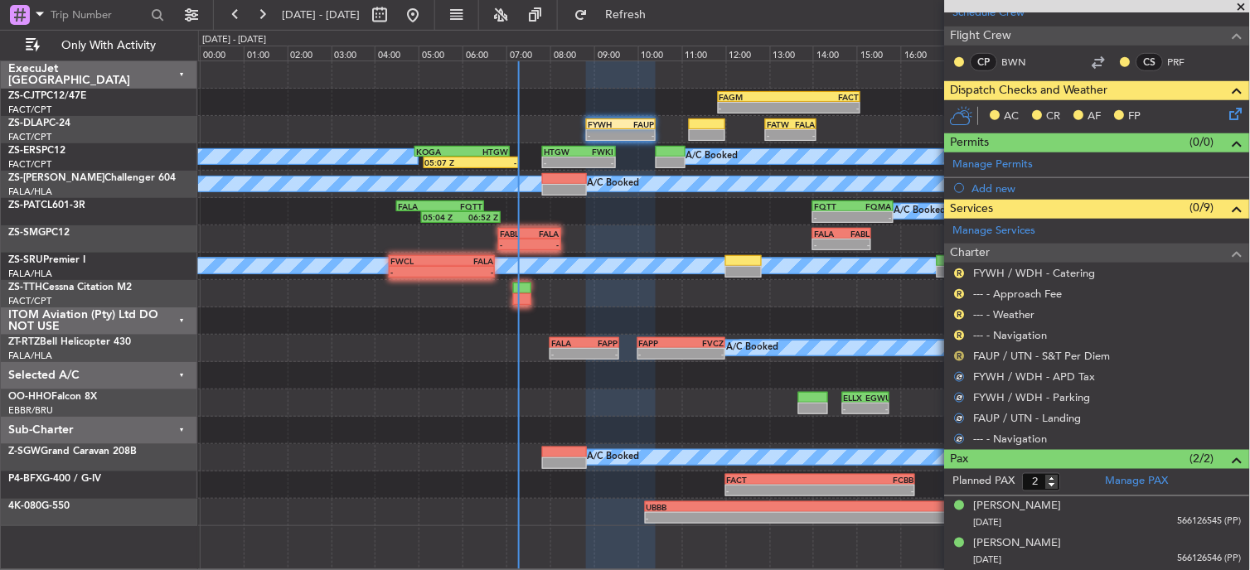
click at [958, 355] on button "R" at bounding box center [960, 356] width 10 height 10
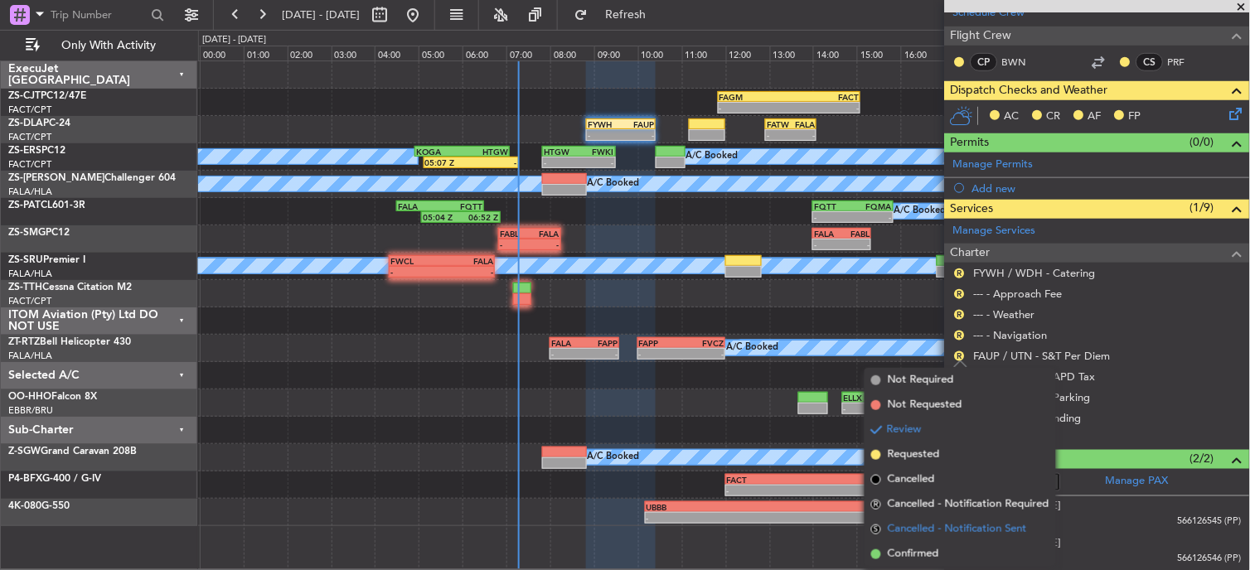
click at [922, 534] on span "Cancelled - Notification Sent" at bounding box center [957, 529] width 139 height 17
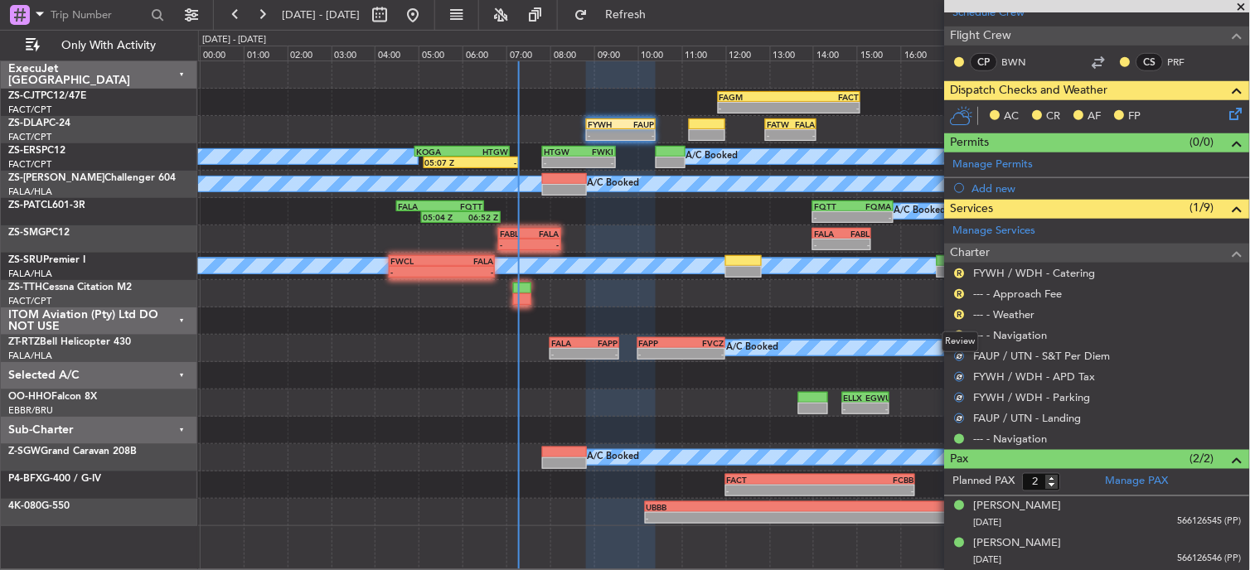
click at [960, 334] on div "Review" at bounding box center [961, 342] width 36 height 21
click at [963, 269] on button "R" at bounding box center [960, 274] width 10 height 10
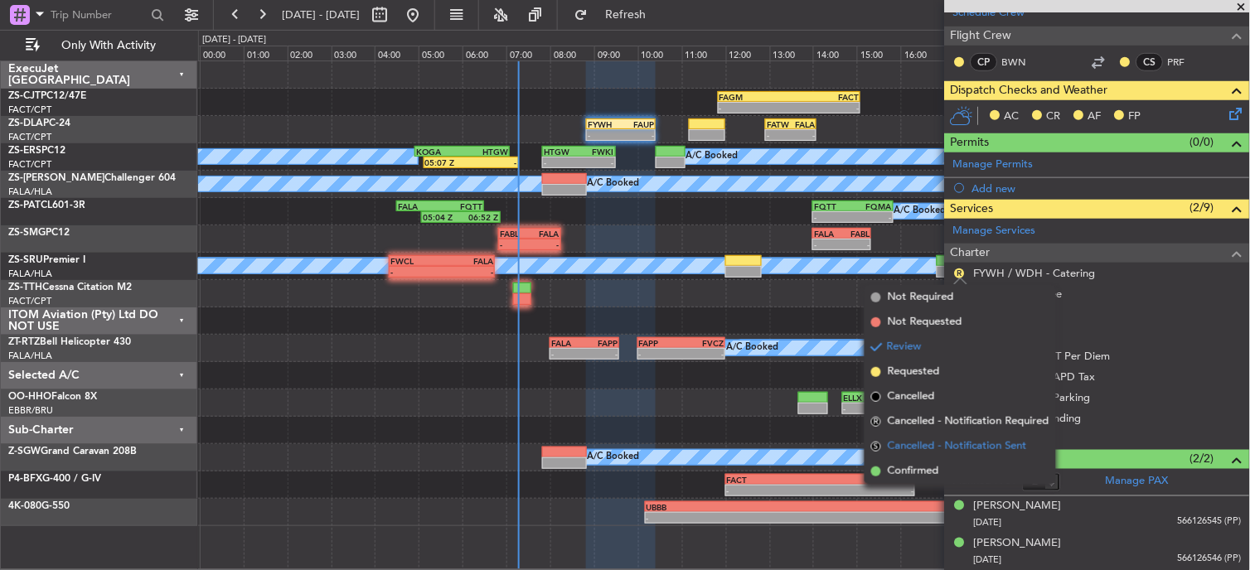
click at [933, 453] on span "Cancelled - Notification Sent" at bounding box center [957, 447] width 139 height 17
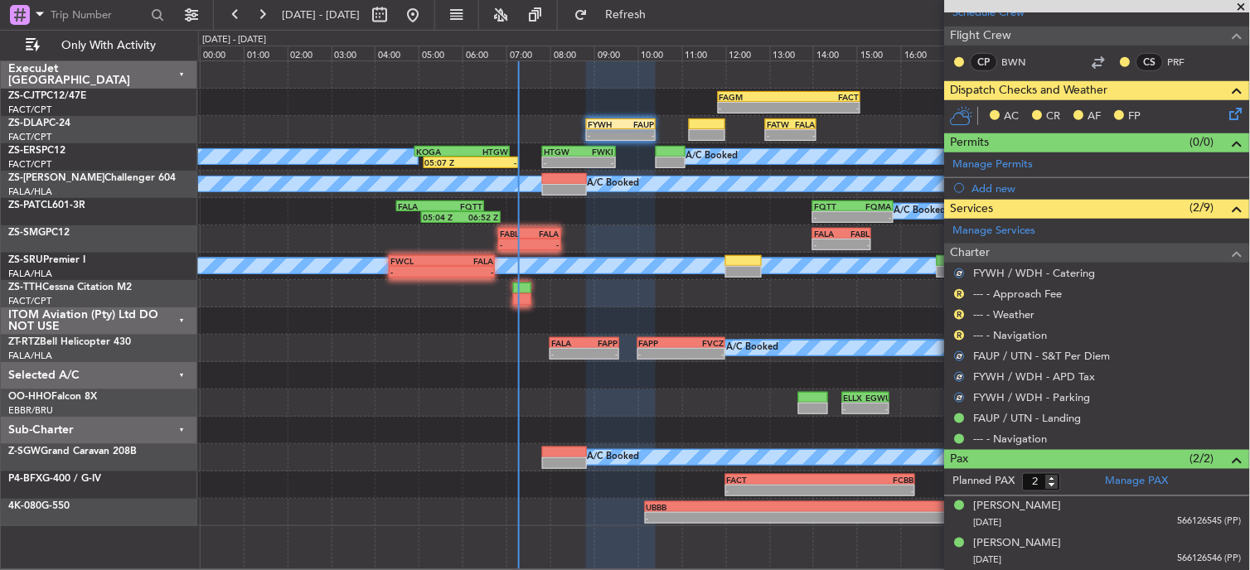
click at [958, 296] on button "R" at bounding box center [960, 294] width 10 height 10
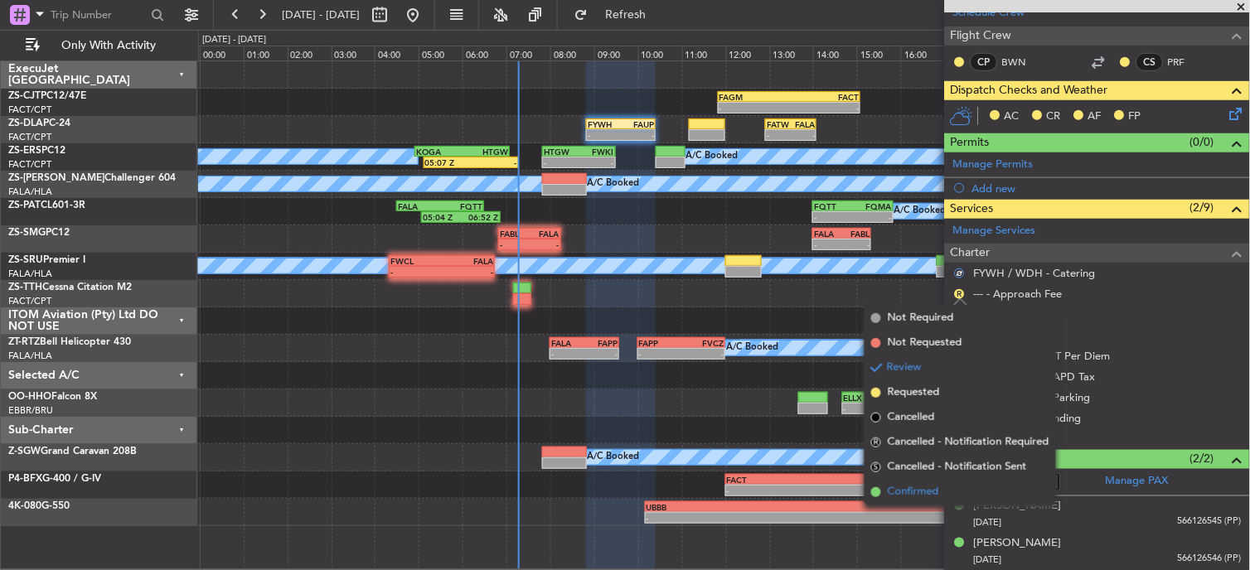
click at [919, 480] on li "Confirmed" at bounding box center [960, 492] width 191 height 25
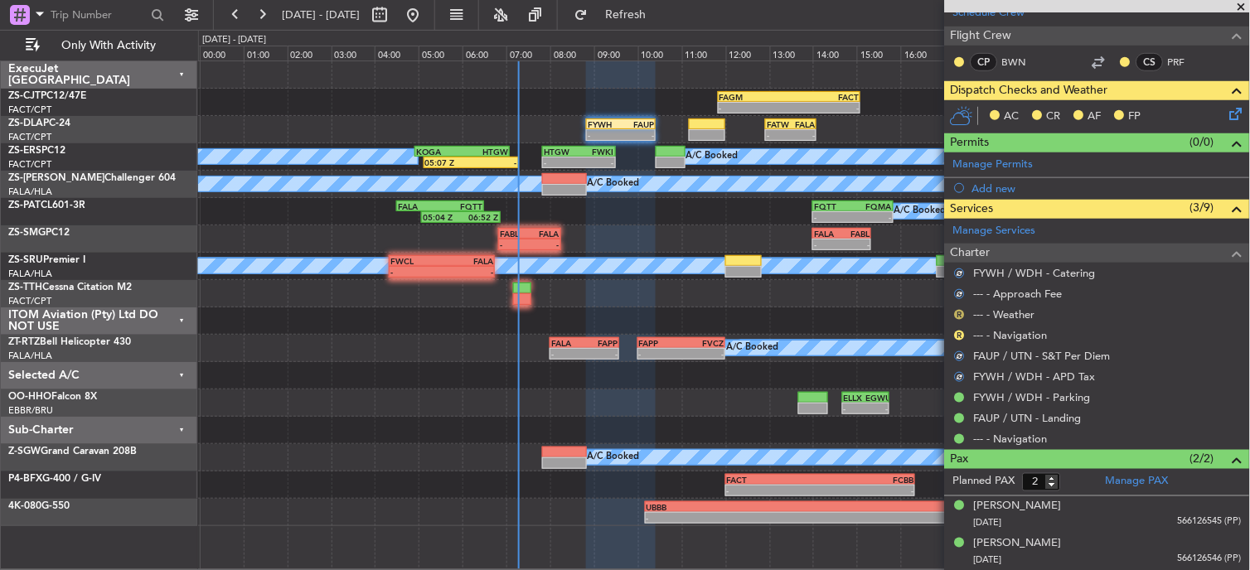
click at [957, 316] on button "R" at bounding box center [960, 315] width 10 height 10
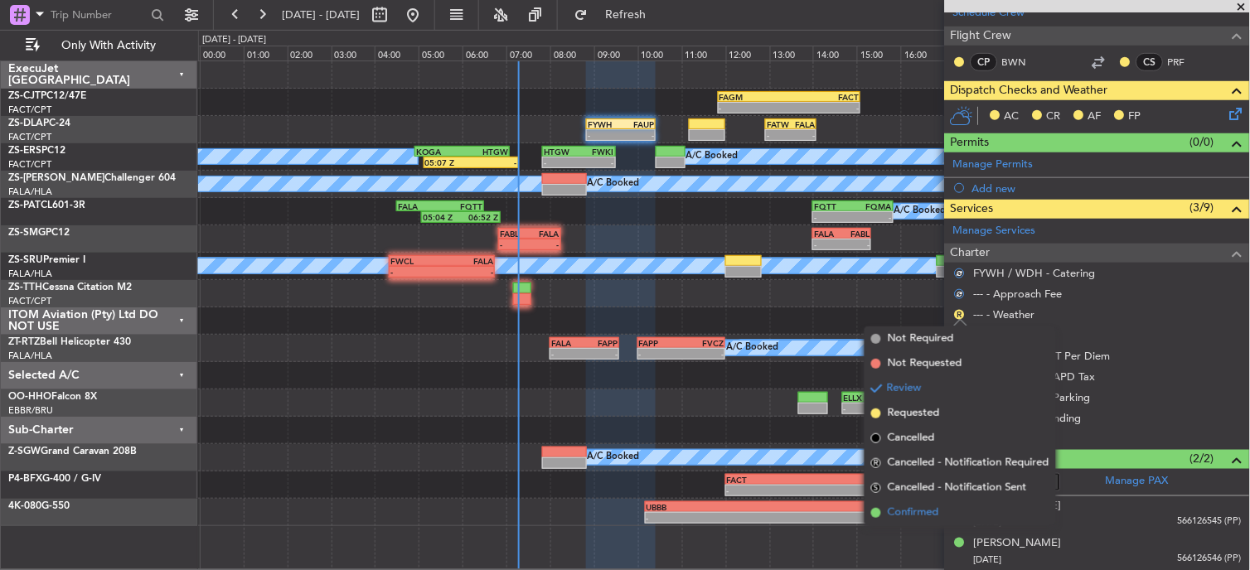
click at [924, 505] on span "Confirmed" at bounding box center [913, 513] width 51 height 17
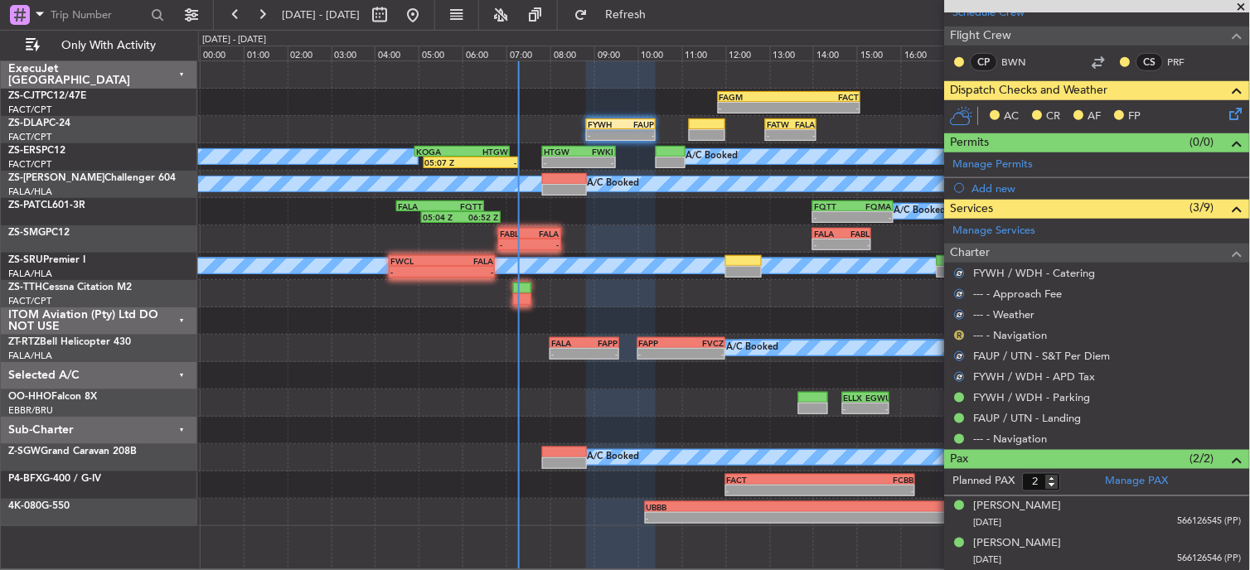
click at [958, 338] on button "R" at bounding box center [960, 336] width 10 height 10
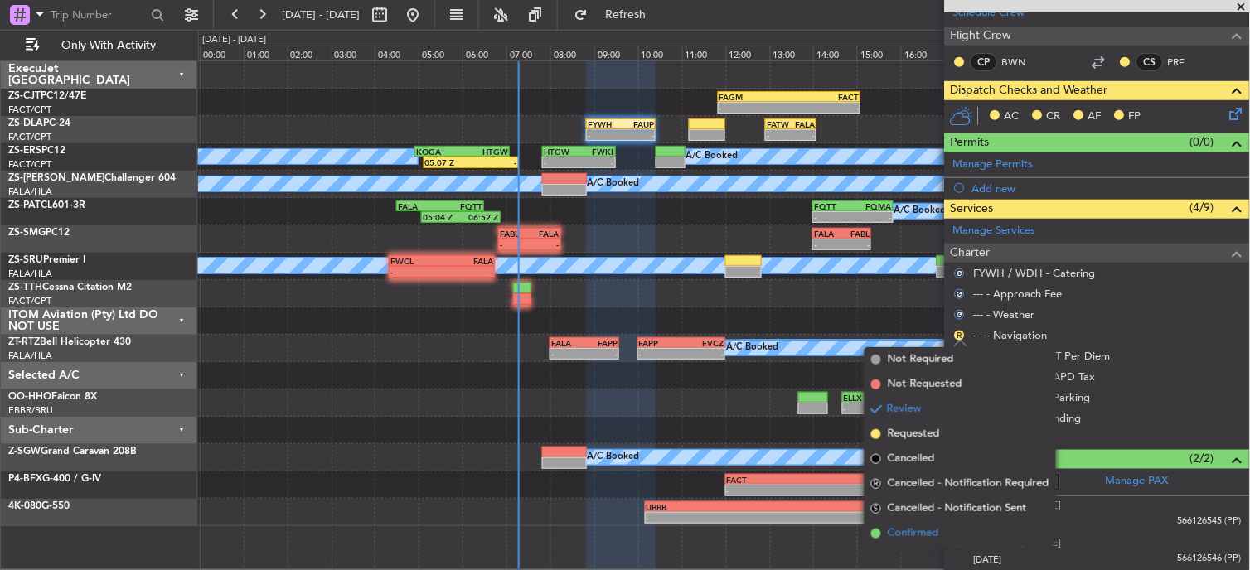
click at [907, 522] on ul "Not Required Not Requested Review Requested Cancelled R Cancelled - Notificatio…" at bounding box center [960, 446] width 191 height 199
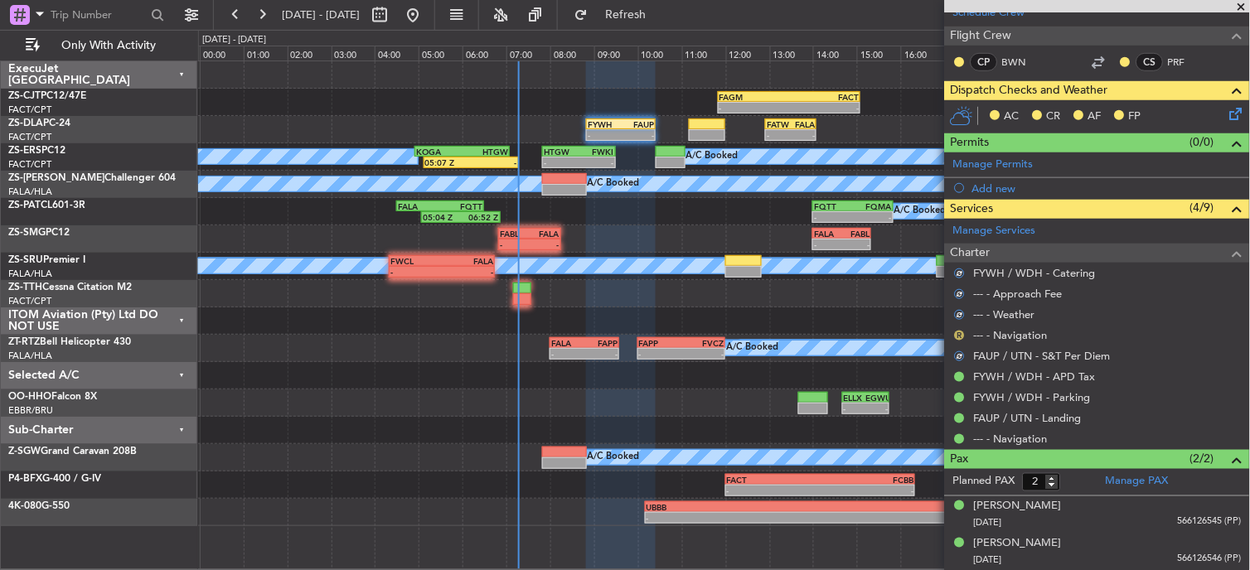
click at [962, 334] on button "R" at bounding box center [960, 336] width 10 height 10
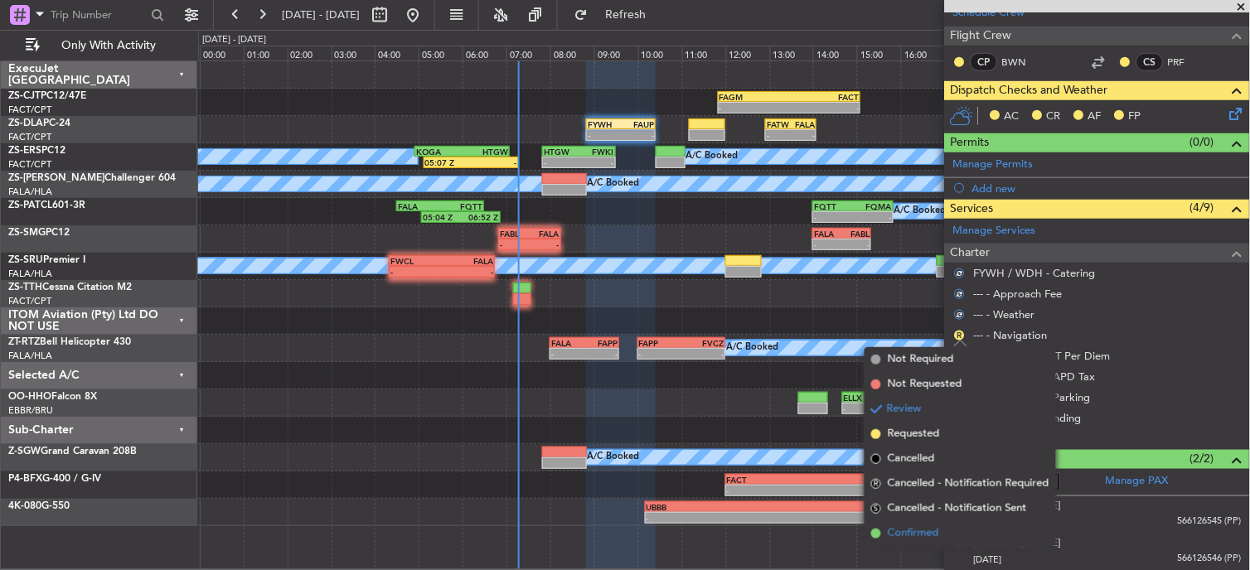
click at [914, 531] on span "Confirmed" at bounding box center [913, 534] width 51 height 17
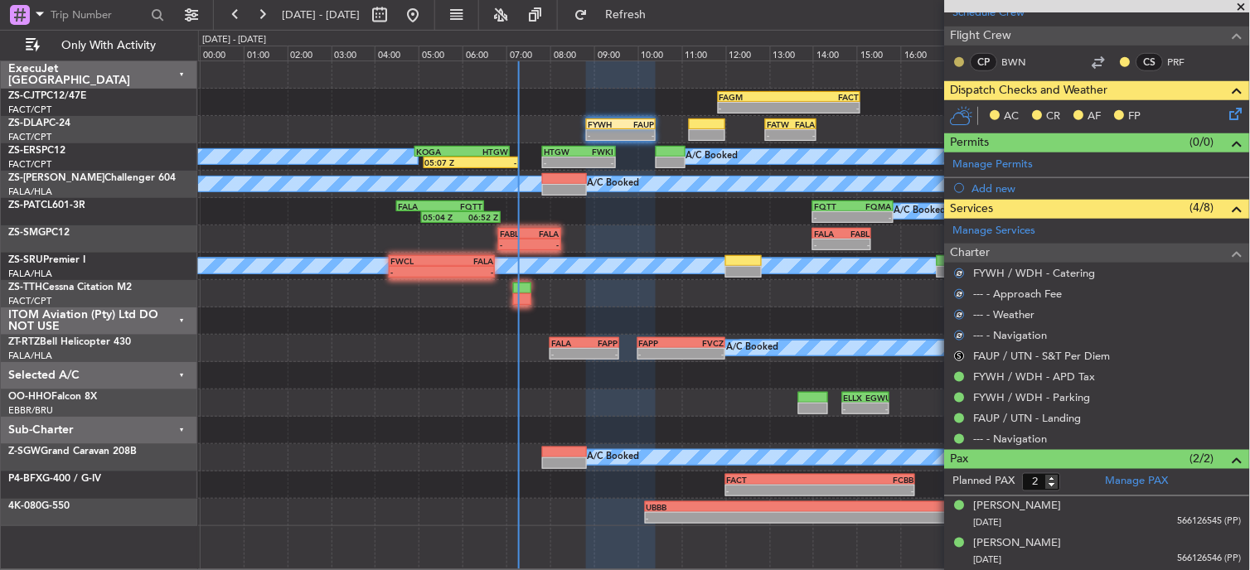
click at [957, 61] on button at bounding box center [960, 62] width 10 height 10
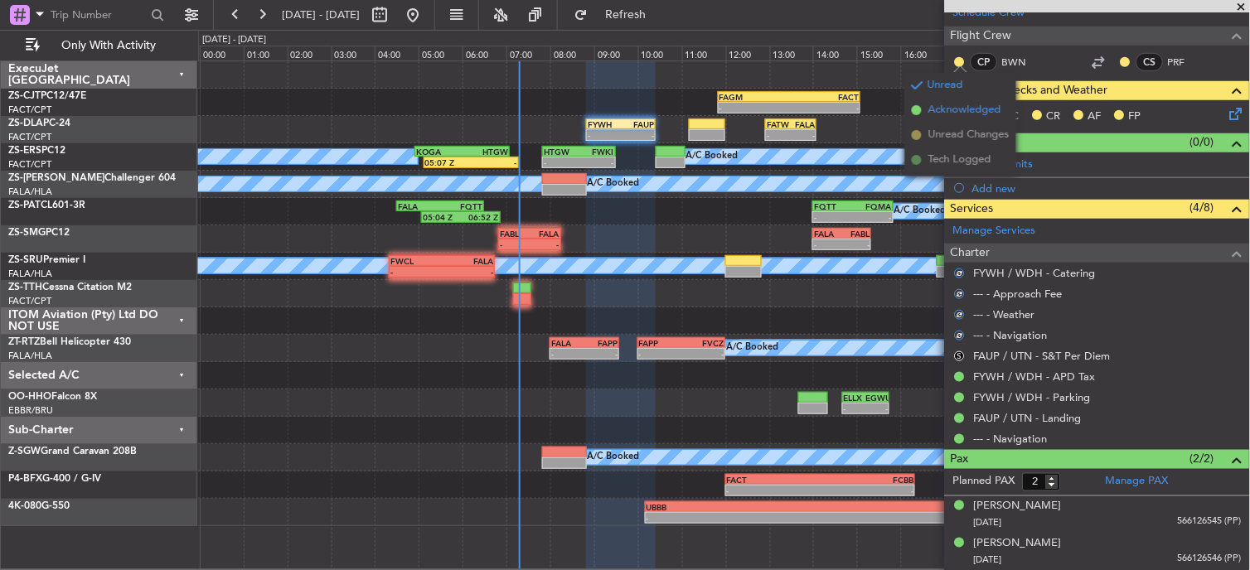
click at [974, 114] on span "Acknowledged" at bounding box center [964, 110] width 73 height 17
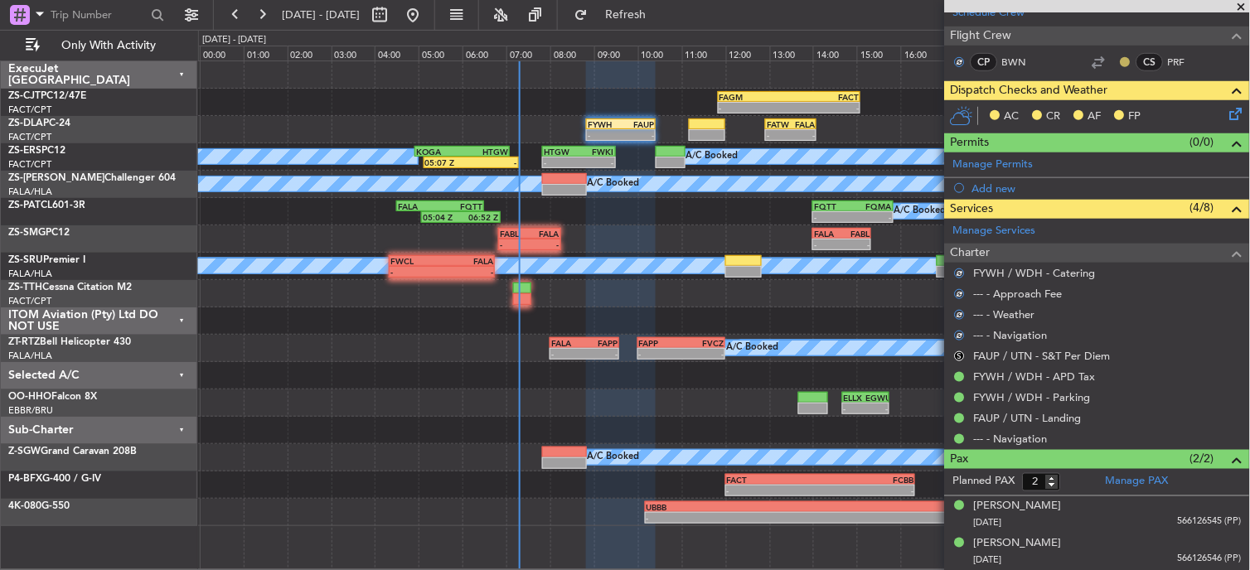
click at [1121, 59] on button at bounding box center [1126, 62] width 10 height 10
click at [1099, 114] on span "Acknowledged" at bounding box center [1116, 110] width 73 height 17
click at [1227, 118] on icon at bounding box center [1233, 110] width 13 height 13
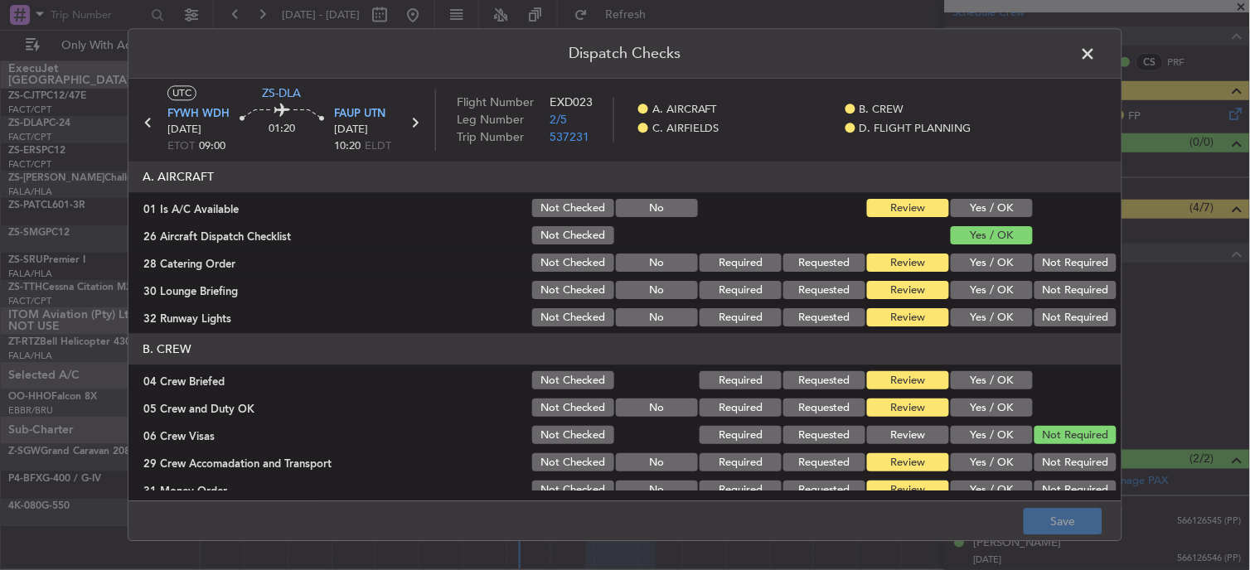
click at [991, 207] on button "Yes / OK" at bounding box center [992, 209] width 82 height 18
drag, startPoint x: 983, startPoint y: 239, endPoint x: 981, endPoint y: 255, distance: 16.8
click at [983, 245] on button "Yes / OK" at bounding box center [992, 236] width 82 height 18
click at [981, 257] on button "Yes / OK" at bounding box center [992, 264] width 82 height 18
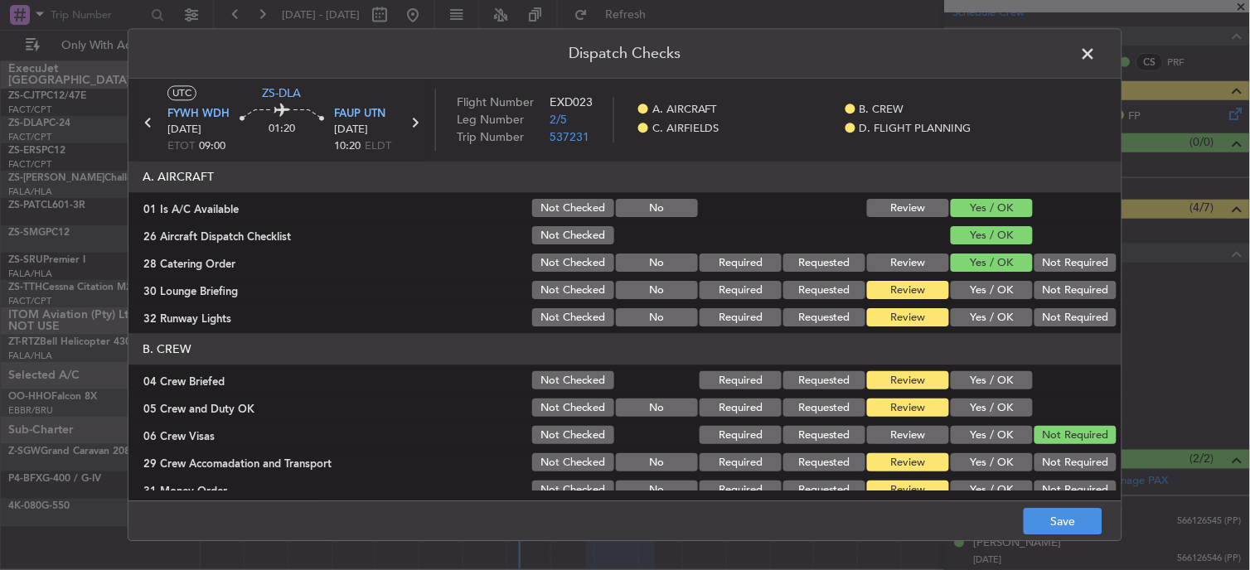
click at [981, 266] on button "Yes / OK" at bounding box center [992, 264] width 82 height 18
click at [972, 313] on button "Yes / OK" at bounding box center [992, 318] width 82 height 18
click at [972, 288] on button "Yes / OK" at bounding box center [992, 291] width 82 height 18
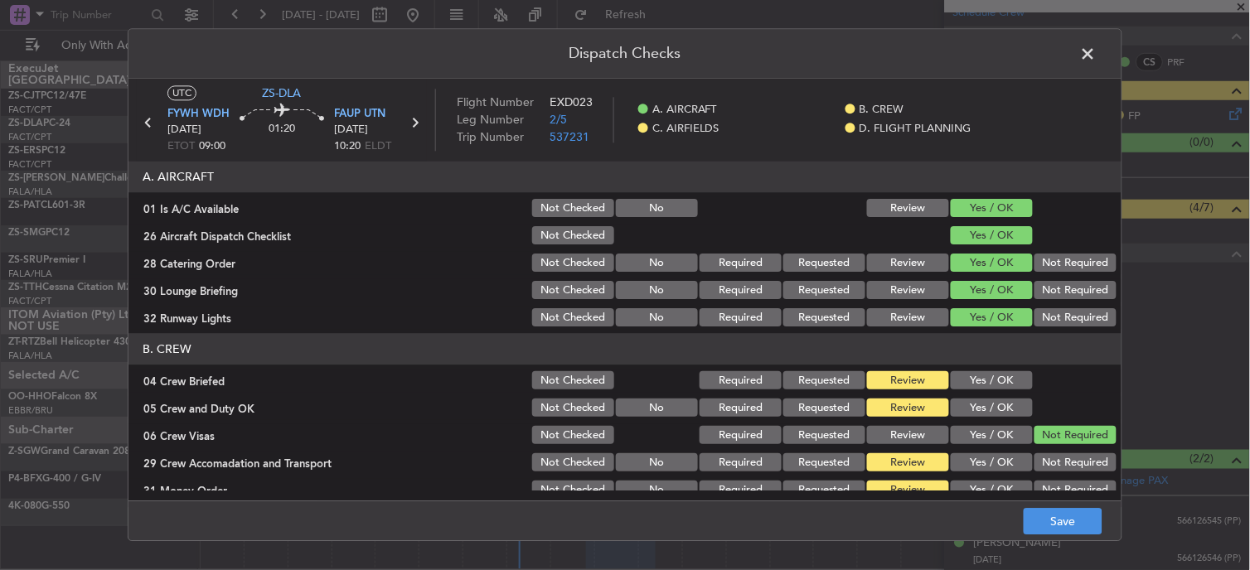
click at [1098, 286] on button "Not Required" at bounding box center [1076, 291] width 82 height 18
click at [982, 383] on button "Yes / OK" at bounding box center [992, 381] width 82 height 18
click at [982, 398] on div "Yes / OK" at bounding box center [990, 408] width 84 height 23
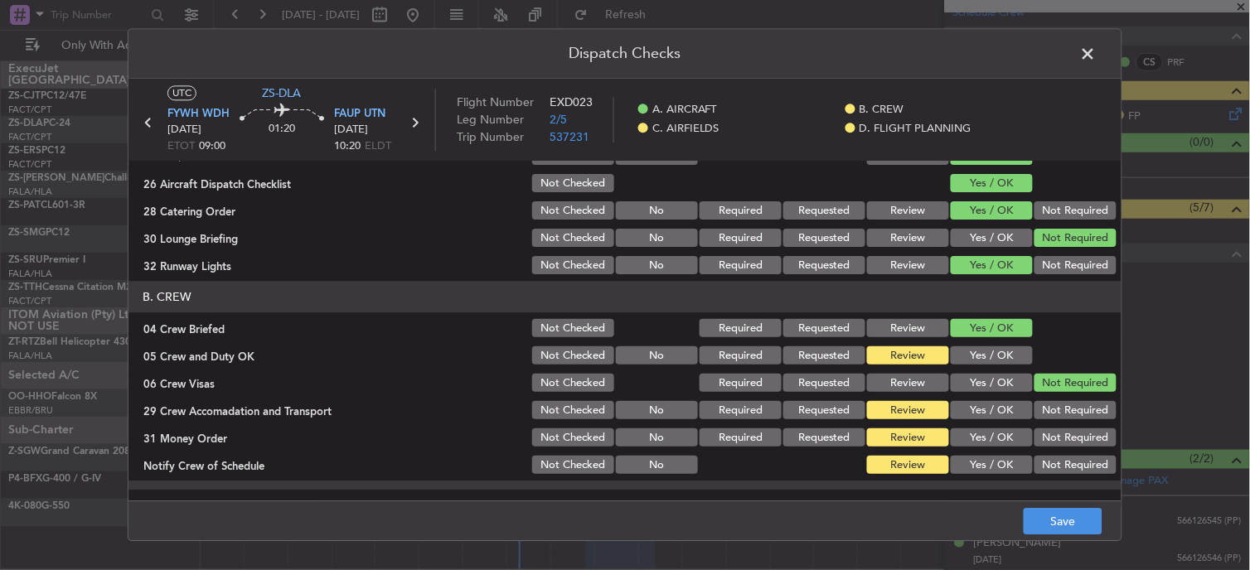
scroll to position [92, 0]
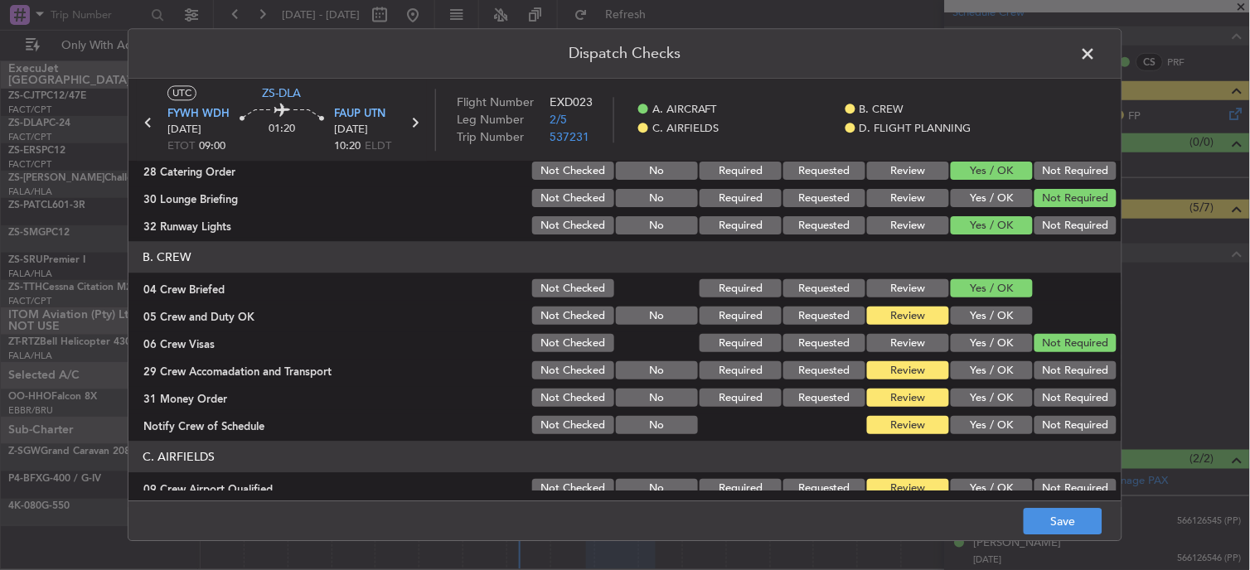
click at [972, 318] on button "Yes / OK" at bounding box center [992, 317] width 82 height 18
click at [1043, 373] on button "Not Required" at bounding box center [1076, 371] width 82 height 18
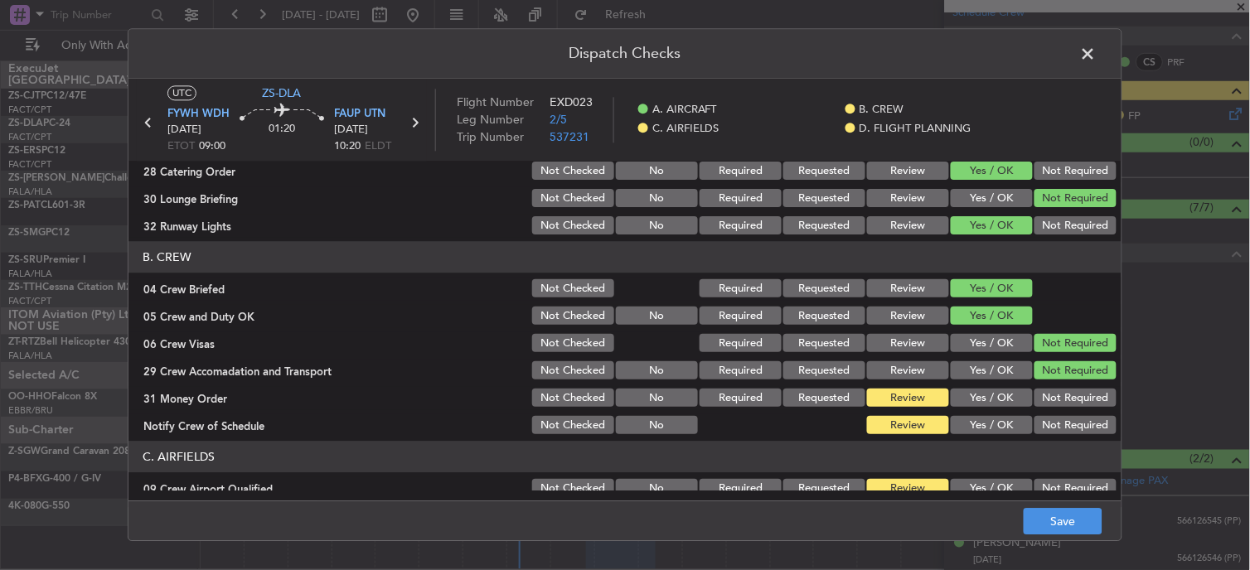
click at [1041, 402] on button "Not Required" at bounding box center [1076, 399] width 82 height 18
click at [1046, 434] on button "Not Required" at bounding box center [1076, 426] width 82 height 18
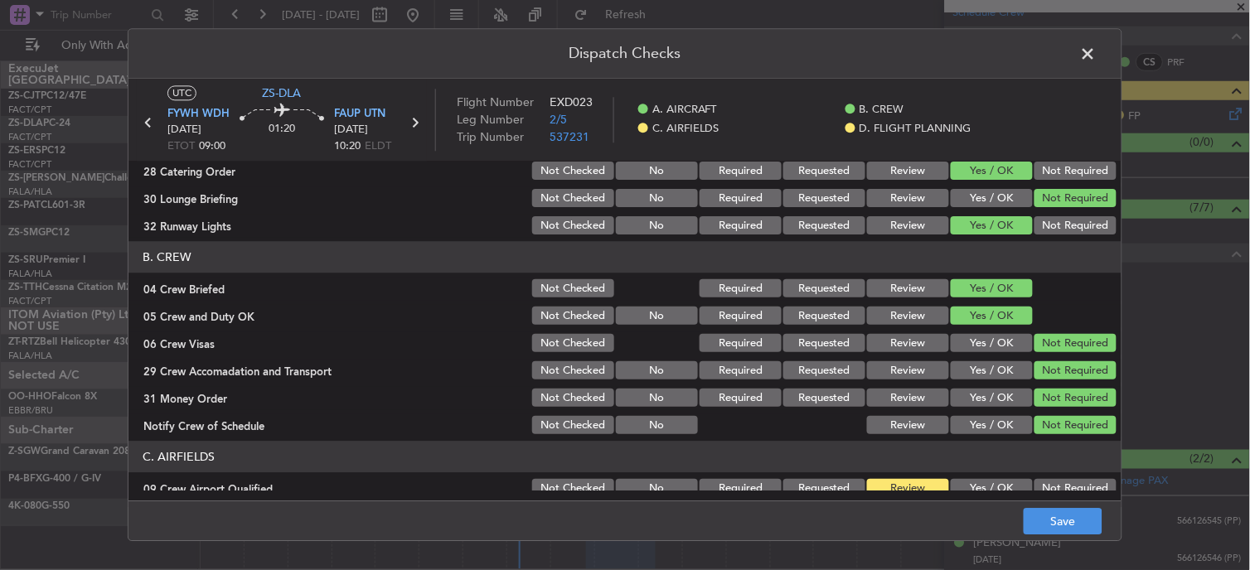
click at [1045, 225] on button "Not Required" at bounding box center [1076, 226] width 82 height 18
click at [1058, 186] on section "A. AIRCRAFT 01 Is A/C Available Not Checked No Review Yes / OK 26 Aircraft Disp…" at bounding box center [624, 154] width 993 height 168
click at [1058, 174] on button "Not Required" at bounding box center [1076, 171] width 82 height 18
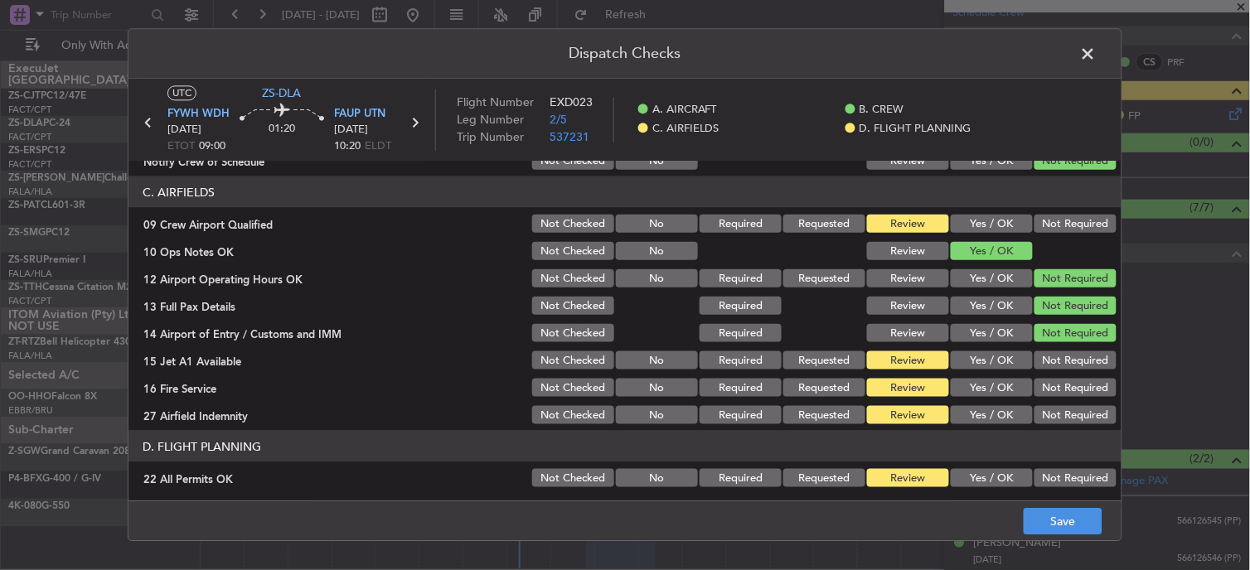
scroll to position [322, 0]
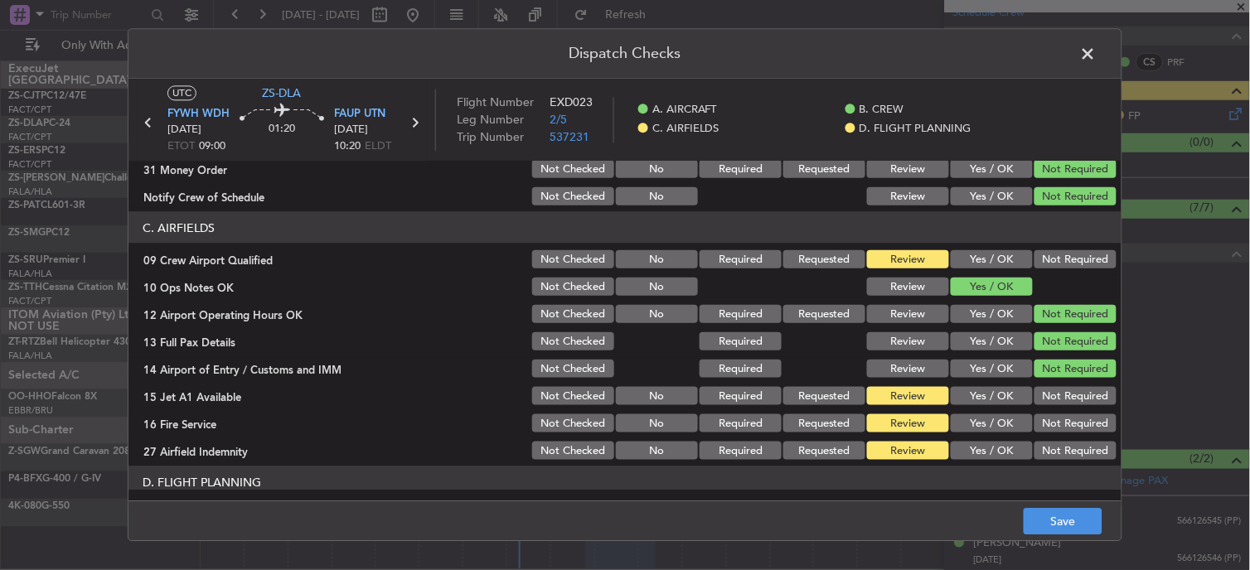
drag, startPoint x: 1045, startPoint y: 247, endPoint x: 1045, endPoint y: 257, distance: 9.9
click at [1045, 251] on div "Not Required" at bounding box center [1074, 259] width 84 height 23
drag, startPoint x: 1045, startPoint y: 257, endPoint x: 1047, endPoint y: 268, distance: 10.9
click at [1045, 262] on button "Not Required" at bounding box center [1076, 259] width 82 height 18
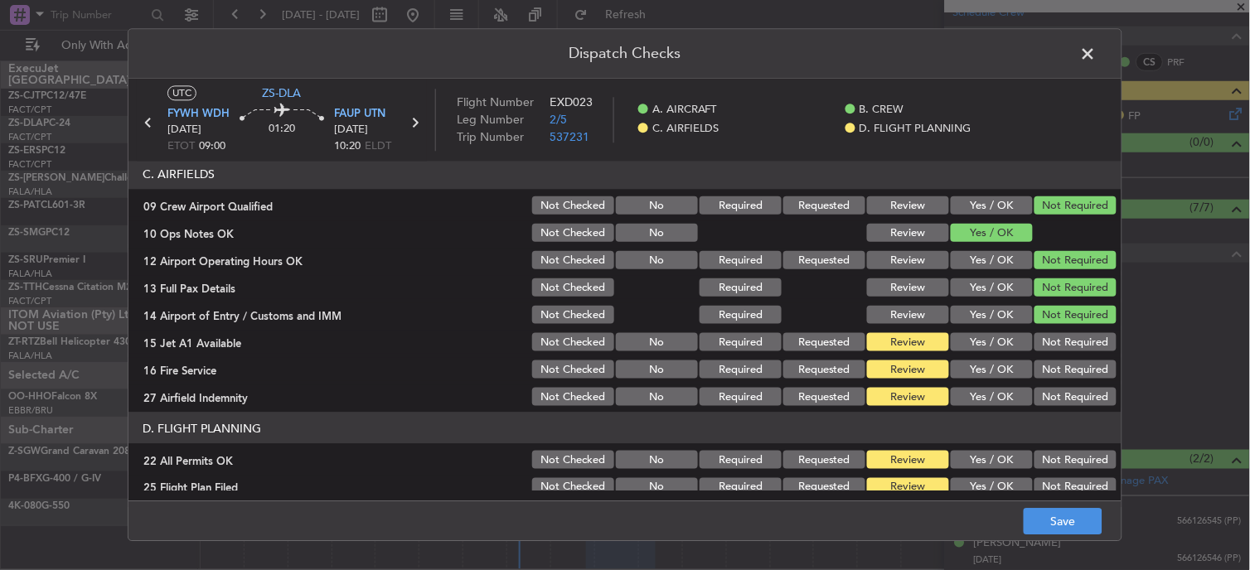
scroll to position [415, 0]
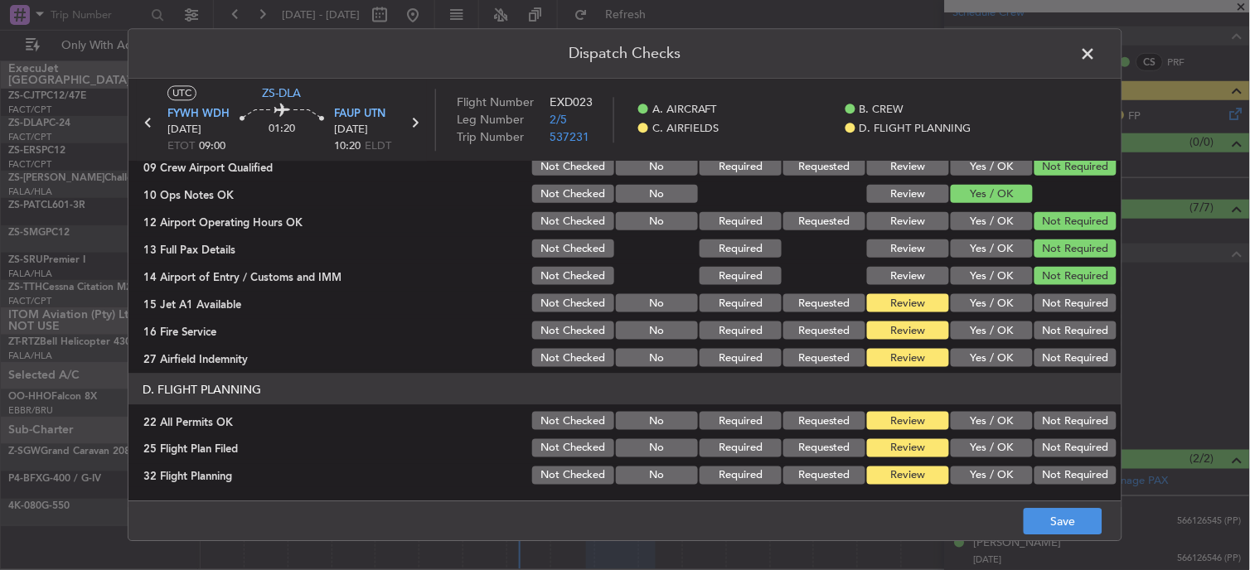
click at [1038, 282] on button "Not Required" at bounding box center [1076, 276] width 82 height 18
click at [1043, 308] on button "Not Required" at bounding box center [1076, 303] width 82 height 18
drag, startPoint x: 1045, startPoint y: 327, endPoint x: 1045, endPoint y: 348, distance: 21.6
click at [1045, 337] on section "C. AIRFIELDS 09 Crew Airport Qualified Not Checked No Required Requested Review…" at bounding box center [624, 244] width 993 height 250
click at [1042, 327] on button "Not Required" at bounding box center [1076, 331] width 82 height 18
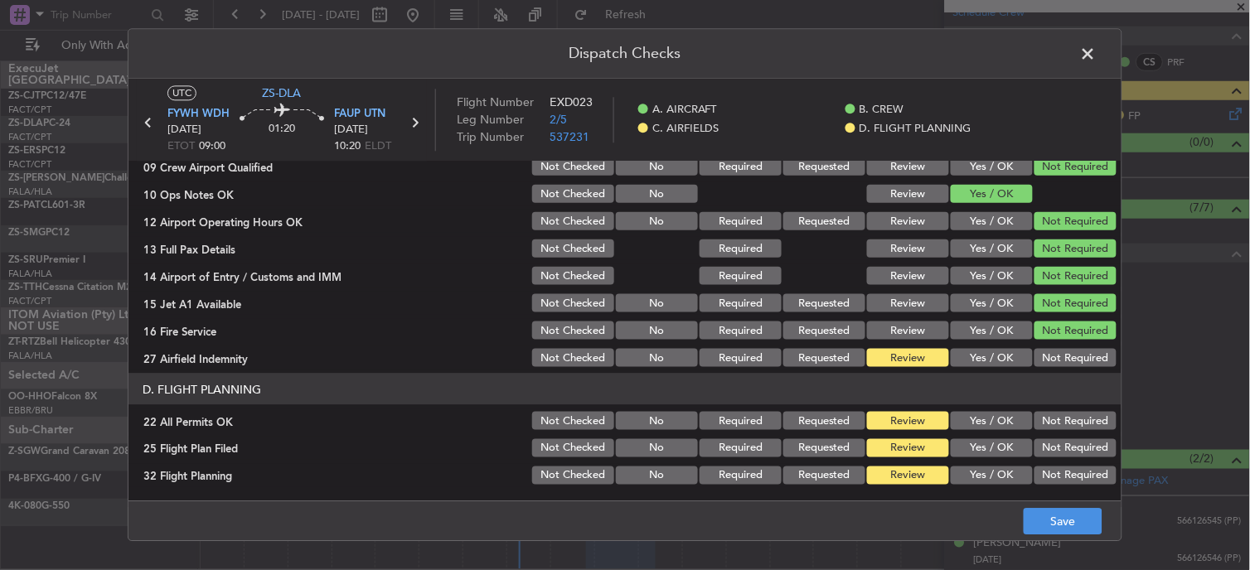
click at [1042, 358] on button "Not Required" at bounding box center [1076, 358] width 82 height 18
click at [1039, 415] on button "Not Required" at bounding box center [1076, 421] width 82 height 18
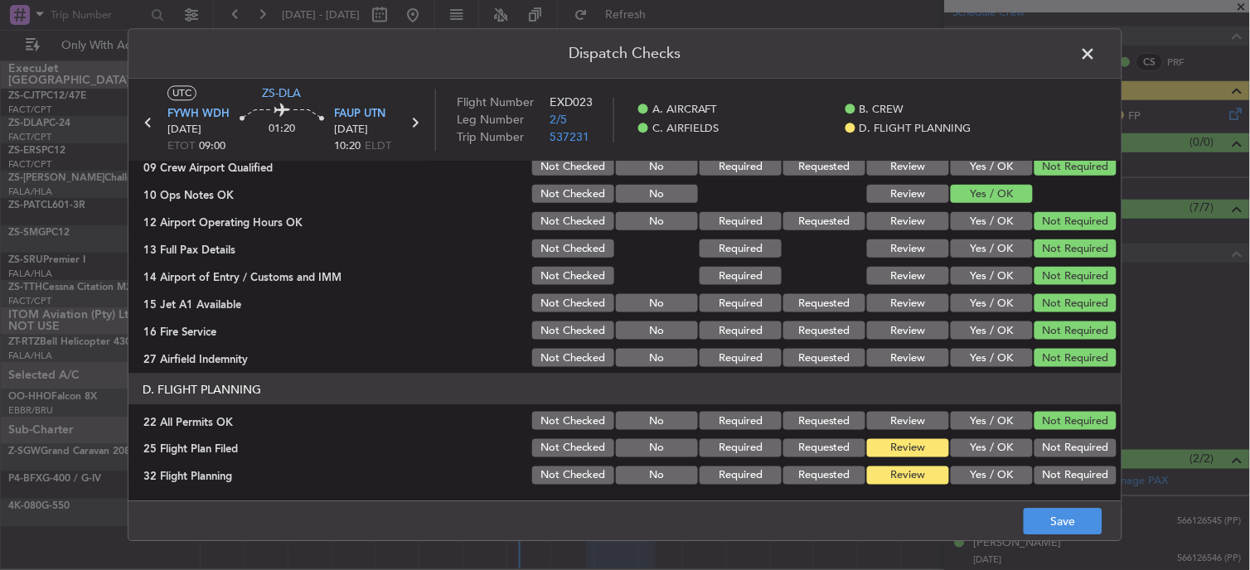
click at [928, 473] on button "Review" at bounding box center [908, 476] width 82 height 18
drag, startPoint x: 955, startPoint y: 445, endPoint x: 954, endPoint y: 467, distance: 21.6
click at [955, 448] on button "Yes / OK" at bounding box center [992, 448] width 82 height 18
click at [954, 467] on button "Yes / OK" at bounding box center [992, 476] width 82 height 18
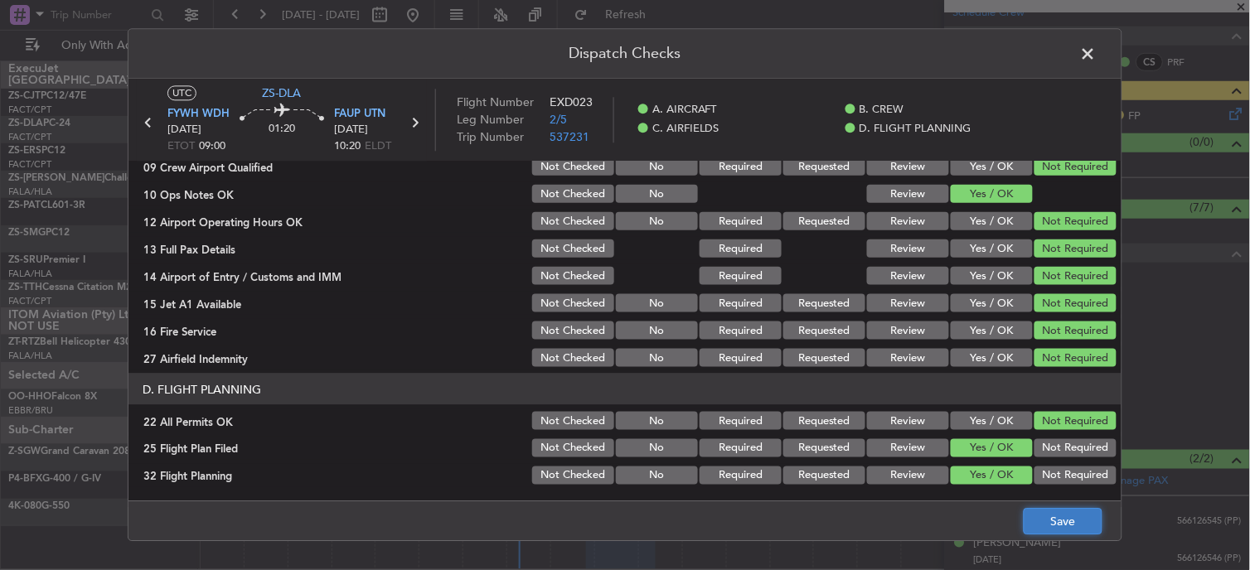
click at [1031, 533] on button "Save" at bounding box center [1063, 522] width 79 height 27
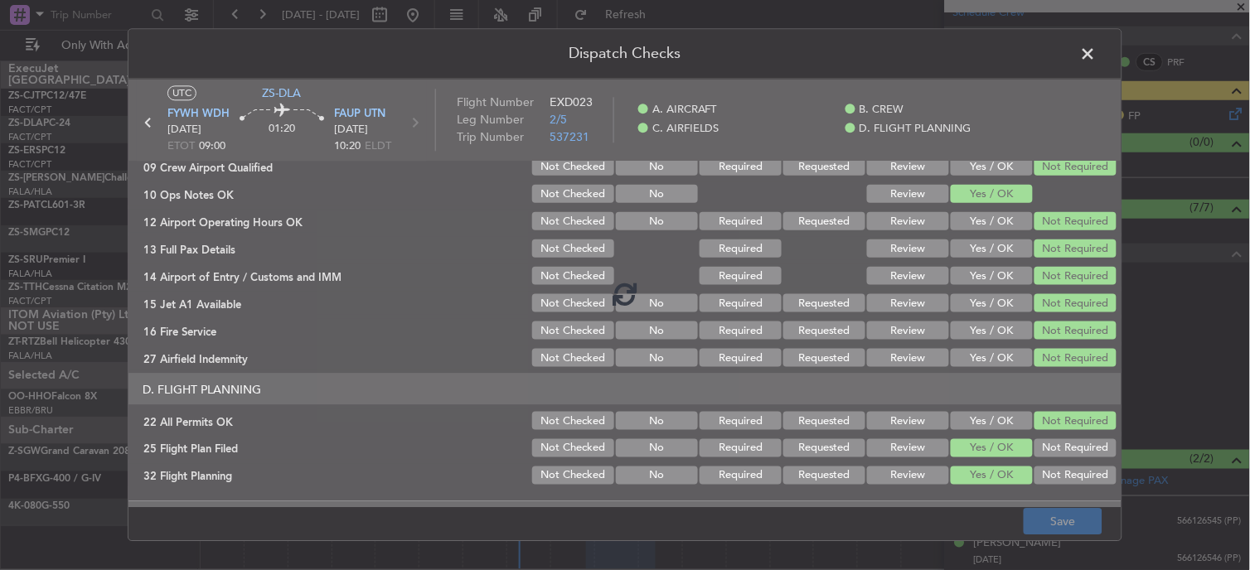
click at [1046, 533] on footer "Save" at bounding box center [624, 522] width 993 height 40
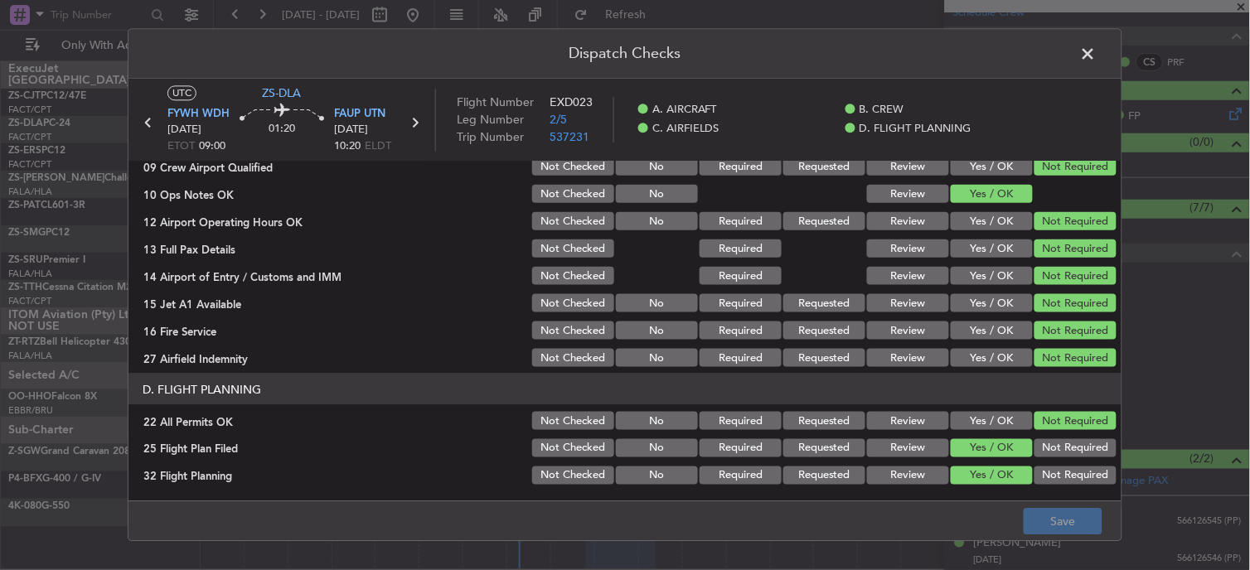
click at [1097, 45] on span at bounding box center [1097, 57] width 0 height 33
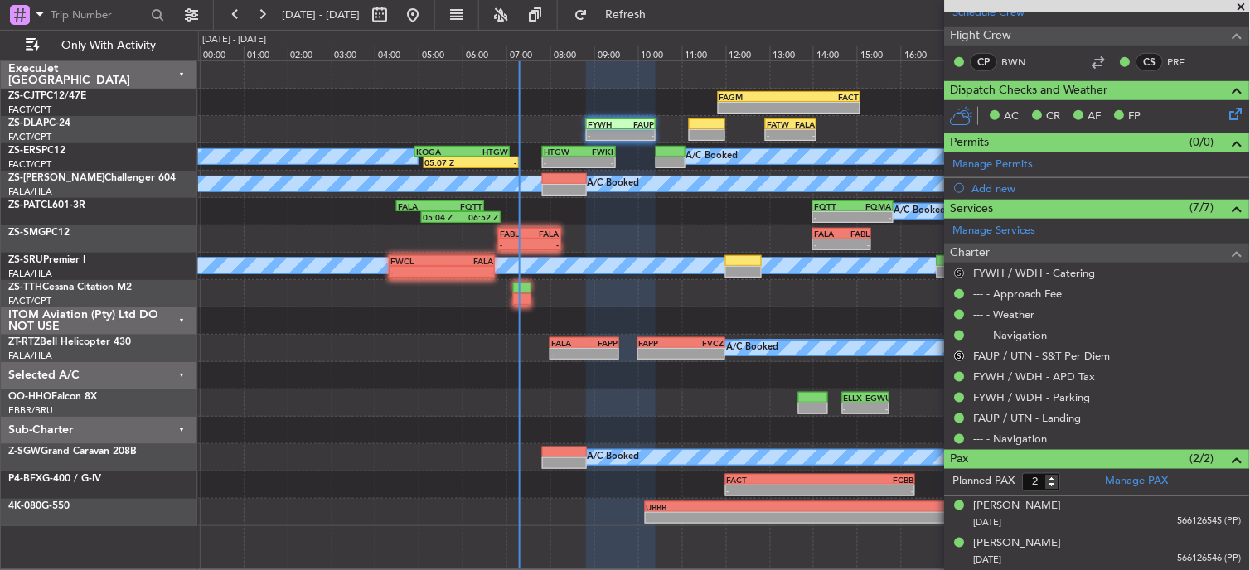
click at [962, 269] on button "S" at bounding box center [960, 274] width 10 height 10
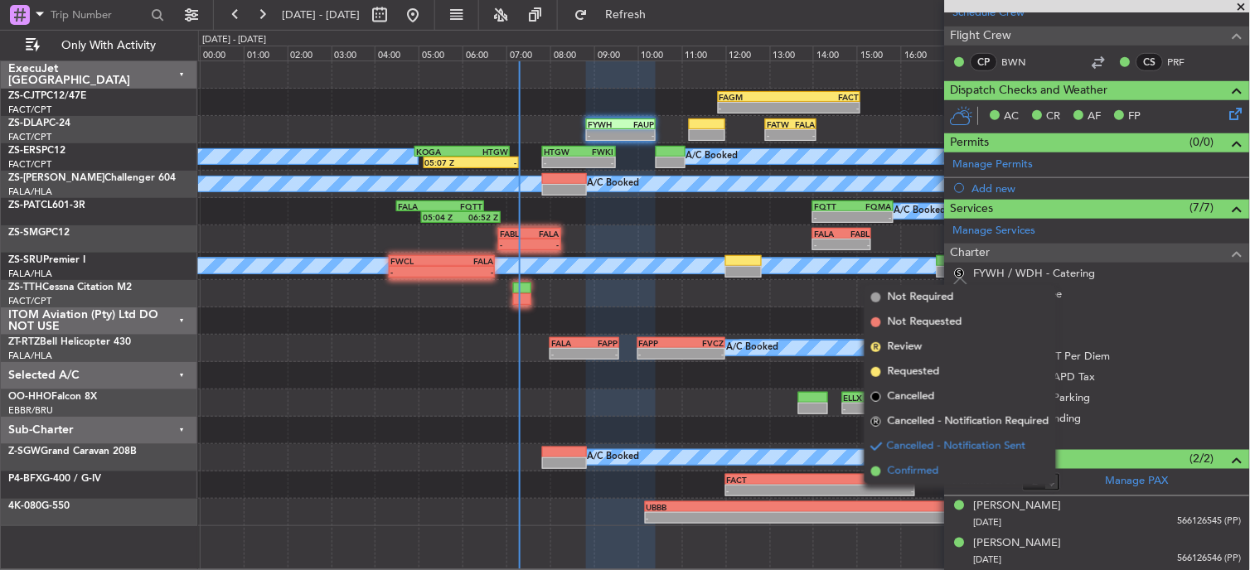
click at [926, 467] on span "Confirmed" at bounding box center [913, 471] width 51 height 17
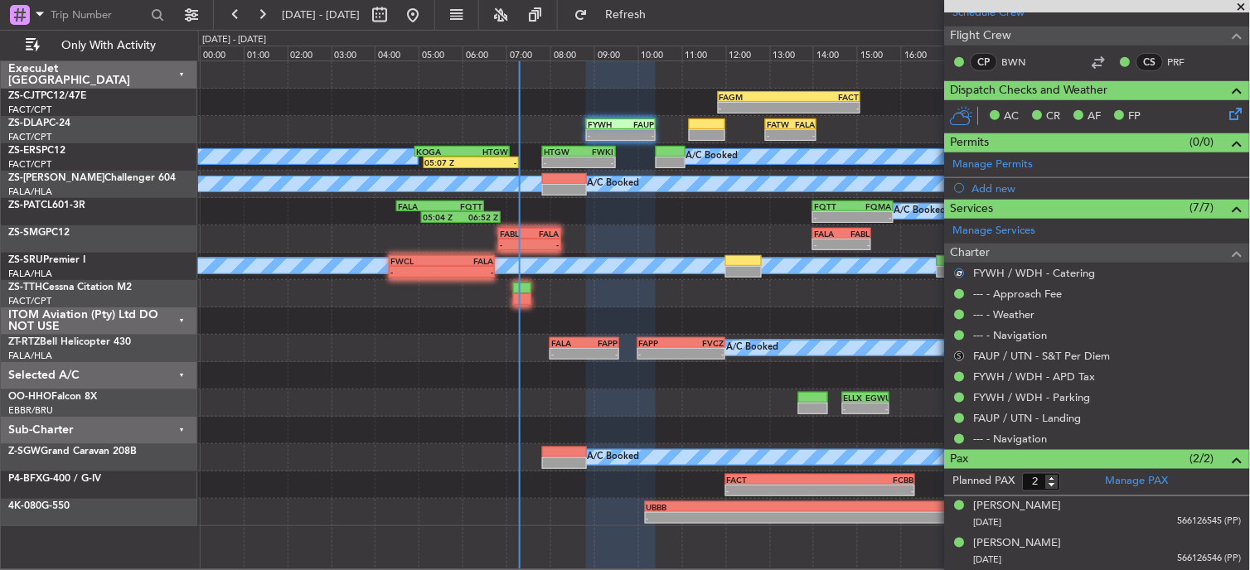
click at [957, 360] on button "S" at bounding box center [960, 356] width 10 height 10
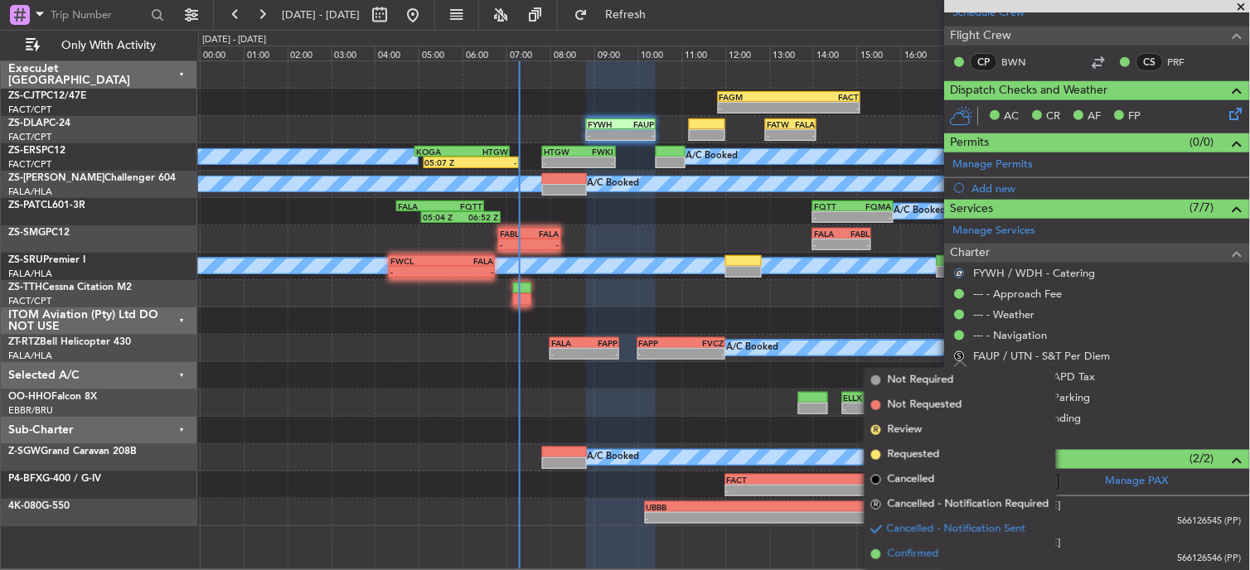
click at [917, 552] on span "Confirmed" at bounding box center [913, 554] width 51 height 17
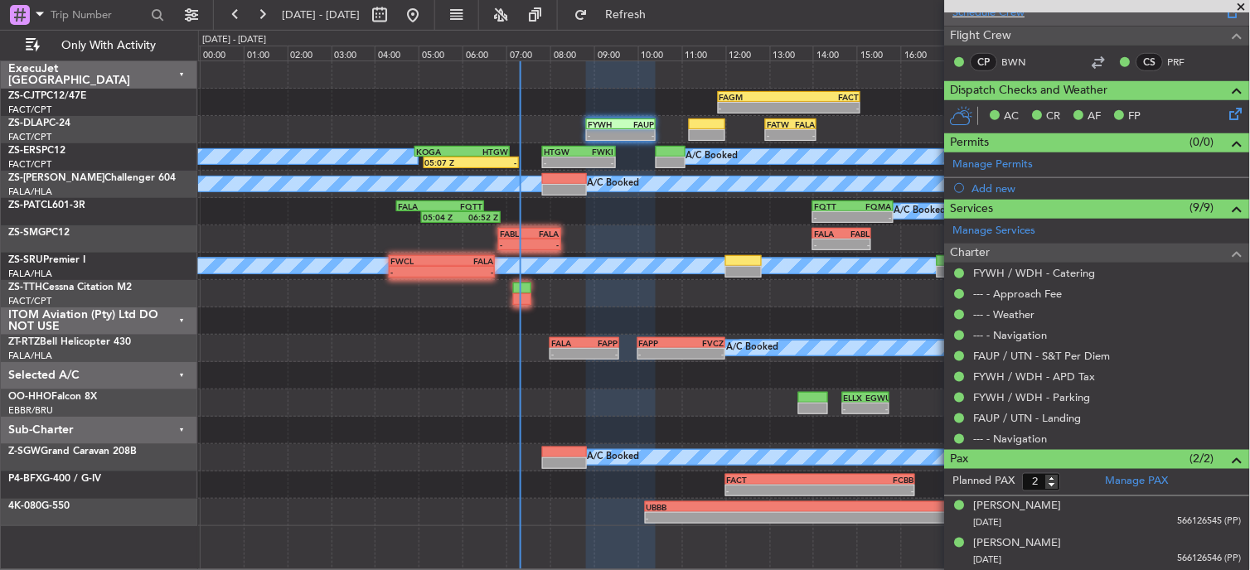
scroll to position [0, 0]
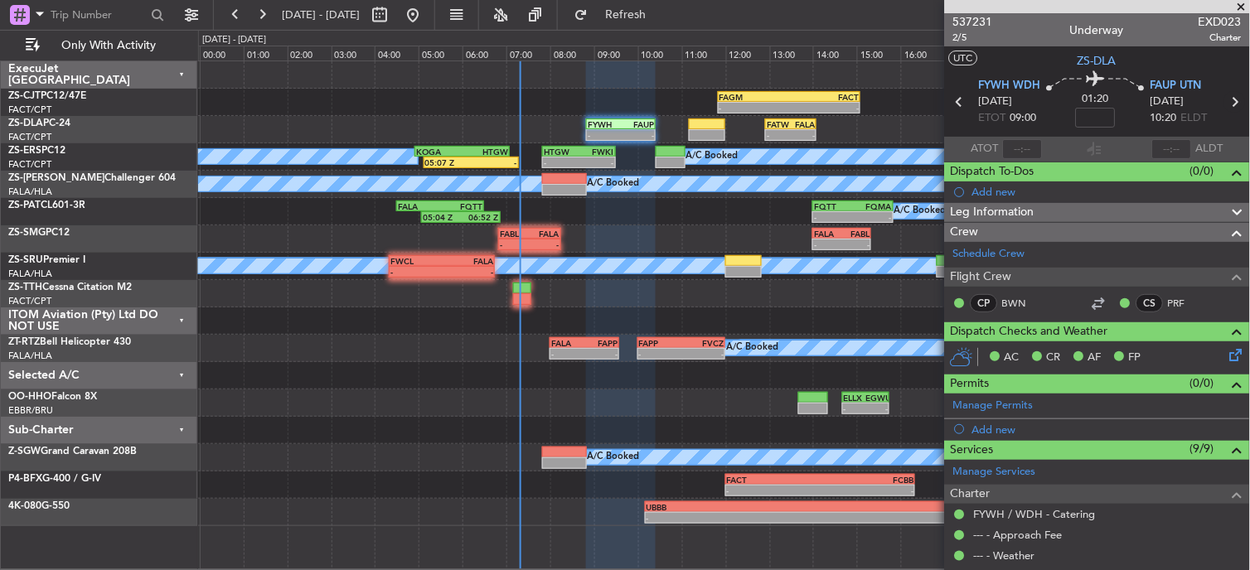
click at [1224, 96] on icon at bounding box center [1235, 102] width 22 height 22
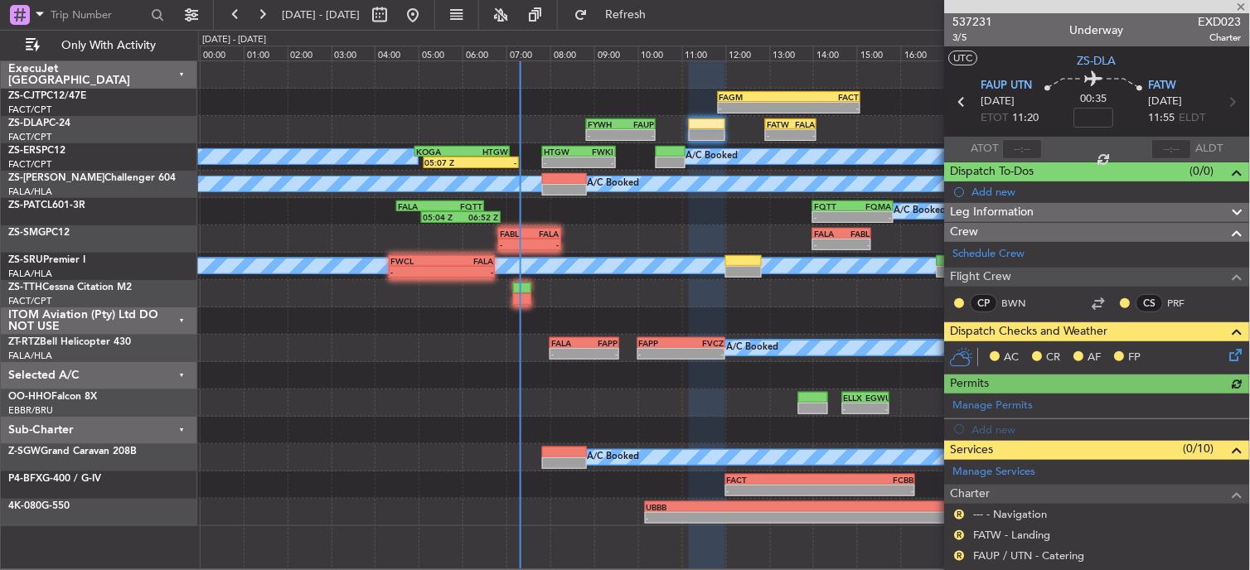
scroll to position [262, 0]
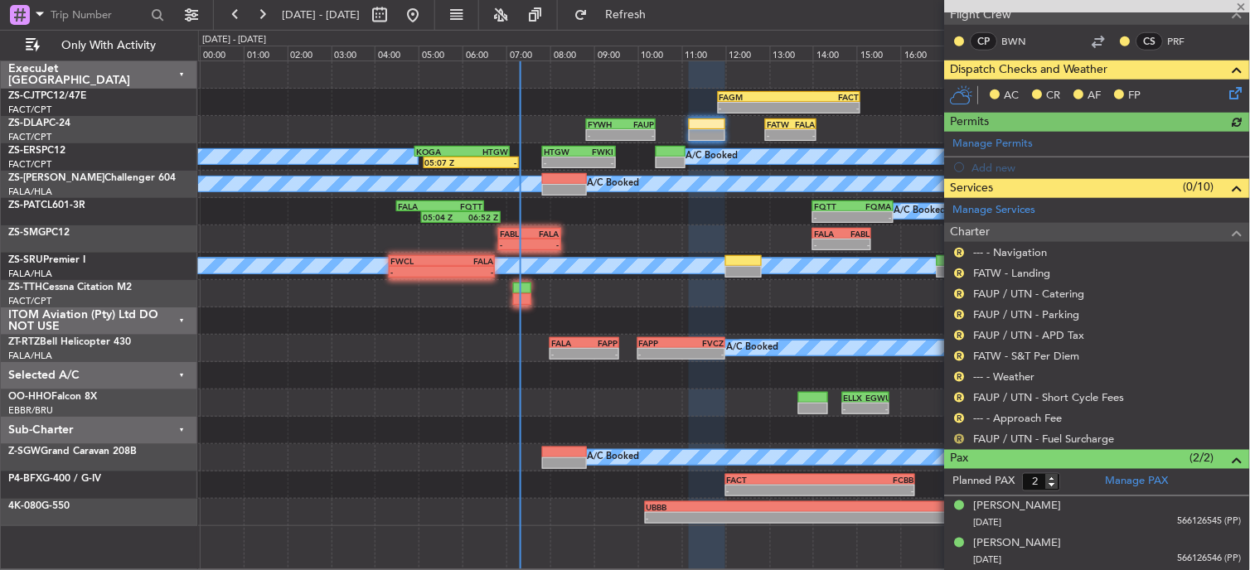
click at [960, 437] on button "R" at bounding box center [960, 439] width 10 height 10
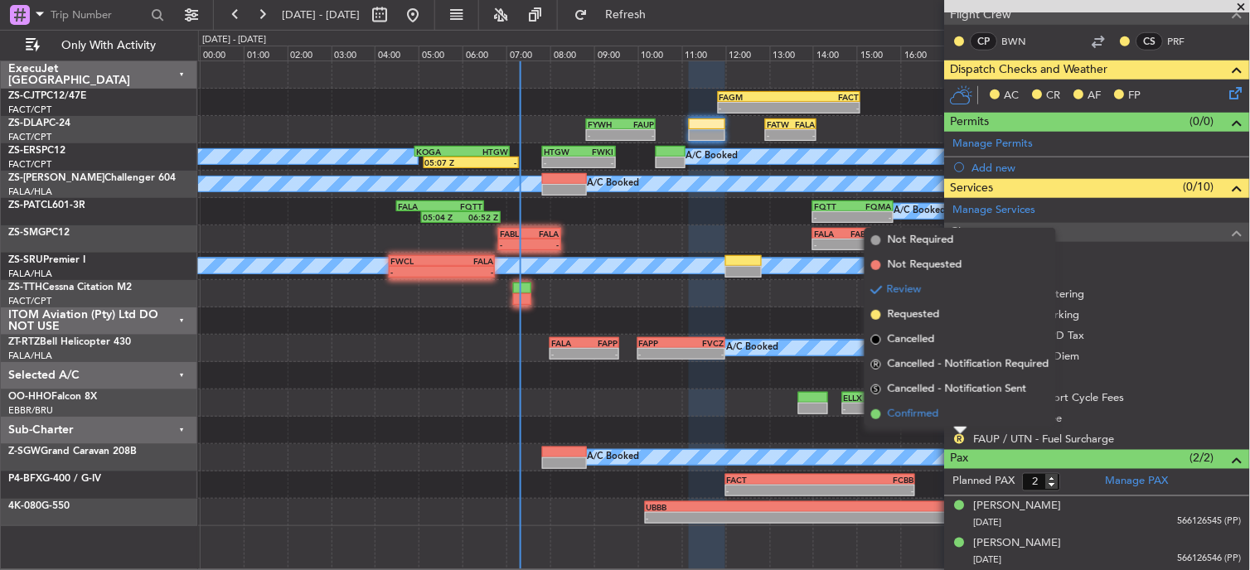
click at [960, 419] on li "Confirmed" at bounding box center [960, 414] width 191 height 25
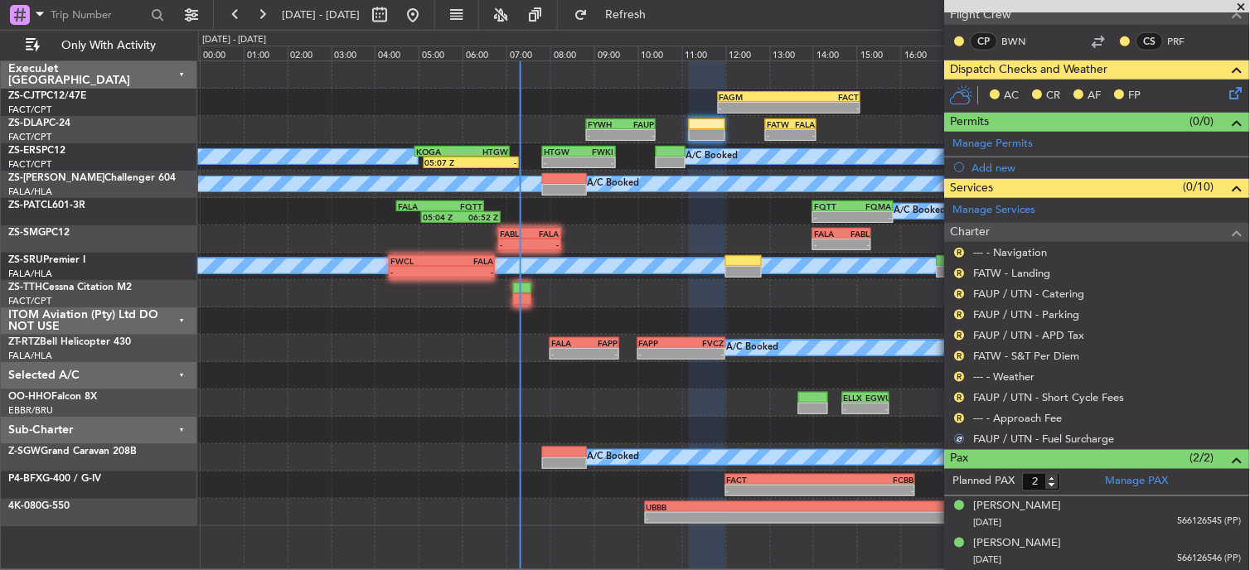
click at [971, 408] on div "R --- - Approach Fee" at bounding box center [1097, 418] width 305 height 21
click at [962, 417] on button "R" at bounding box center [960, 419] width 10 height 10
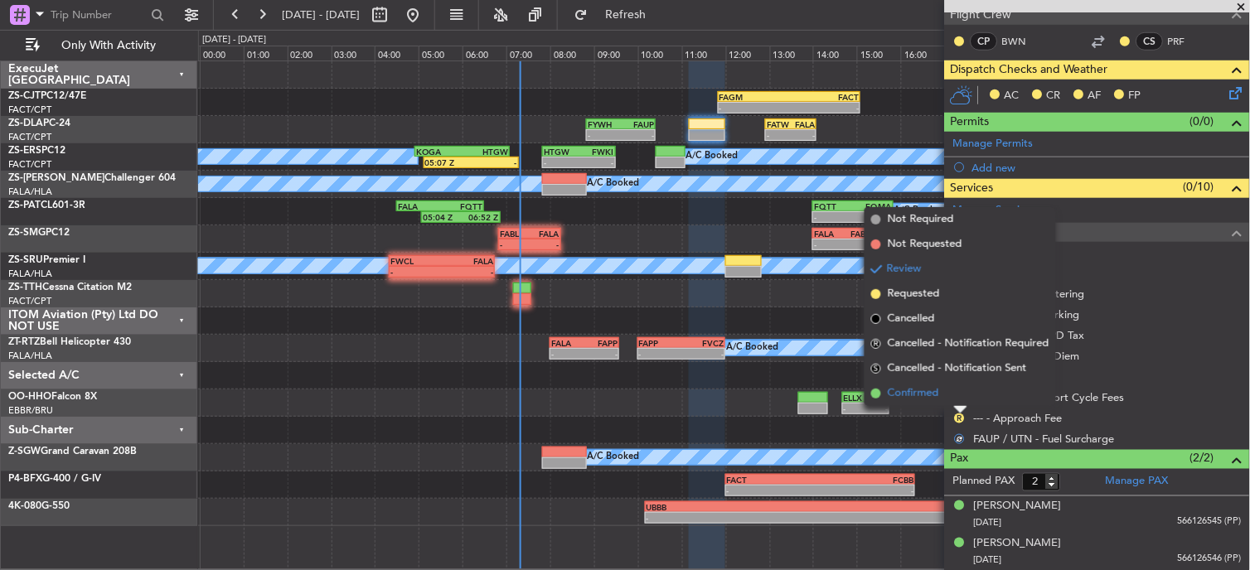
click at [958, 393] on li "Confirmed" at bounding box center [960, 393] width 191 height 25
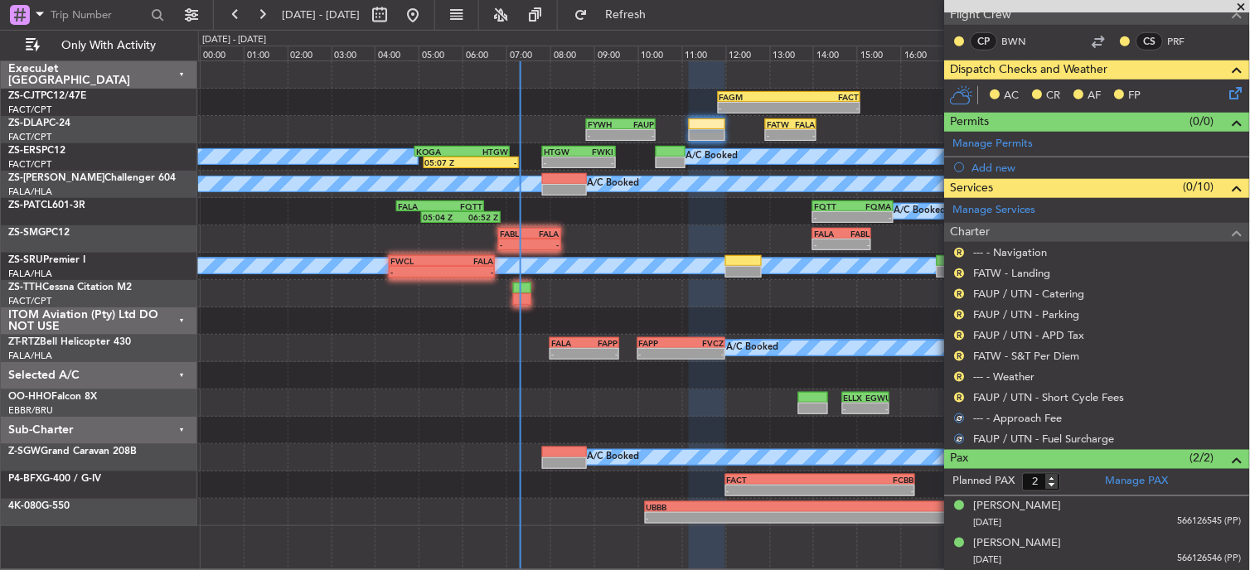
click at [958, 393] on button "R" at bounding box center [960, 398] width 10 height 10
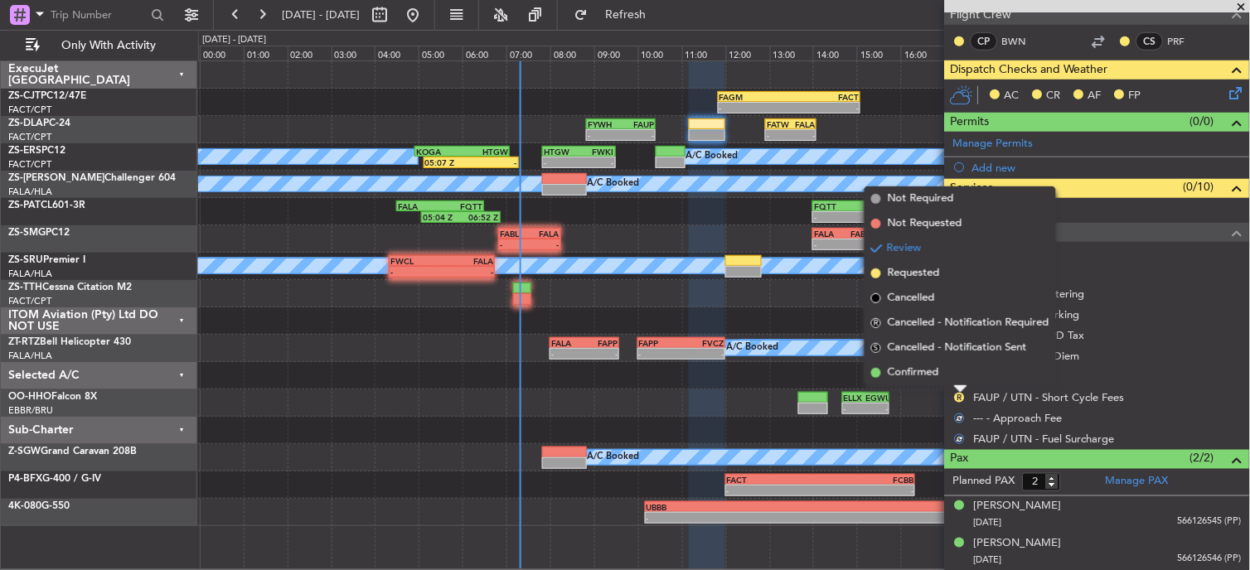
click at [959, 382] on li "Confirmed" at bounding box center [960, 373] width 191 height 25
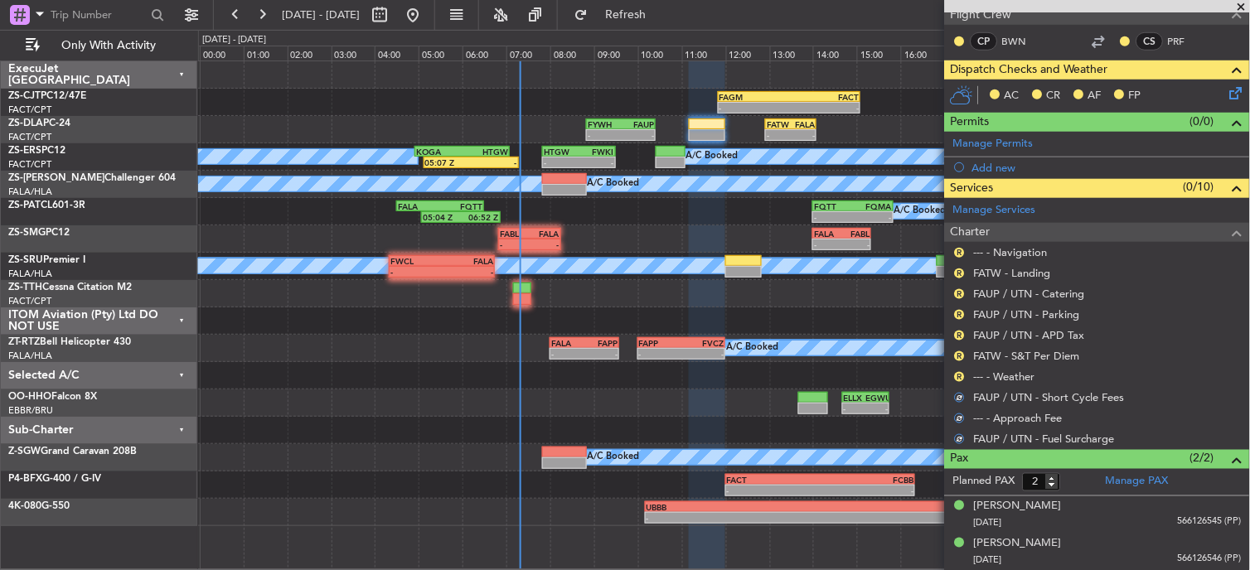
click at [959, 382] on div "R" at bounding box center [959, 377] width 13 height 13
drag, startPoint x: 959, startPoint y: 382, endPoint x: 959, endPoint y: 371, distance: 10.8
click at [959, 372] on button "R" at bounding box center [960, 377] width 10 height 10
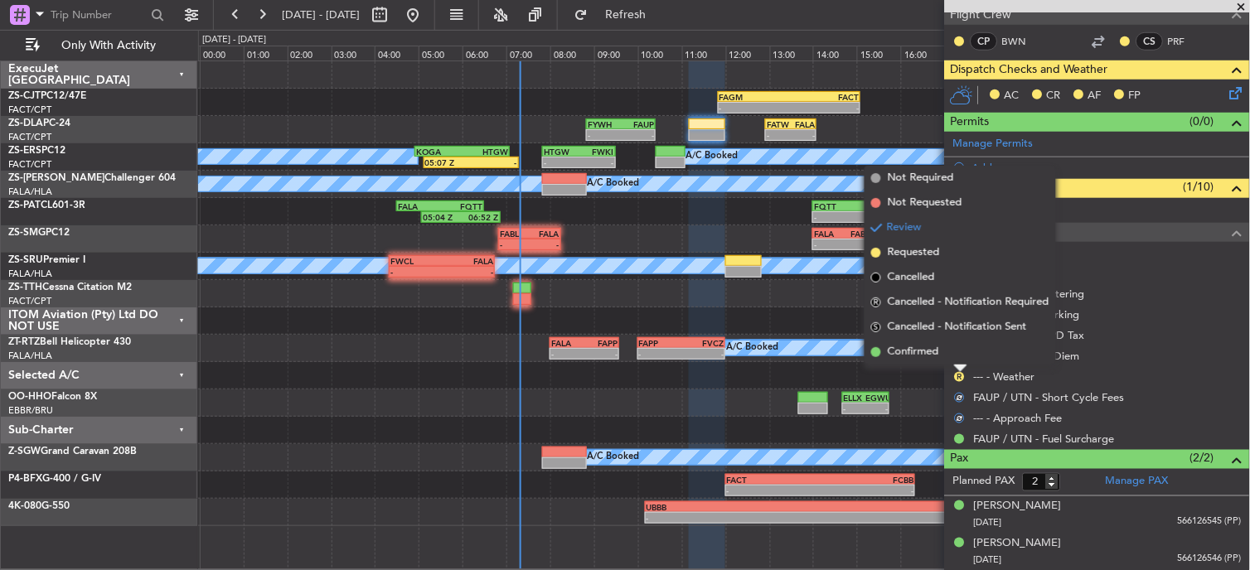
click at [962, 357] on li "Confirmed" at bounding box center [960, 352] width 191 height 25
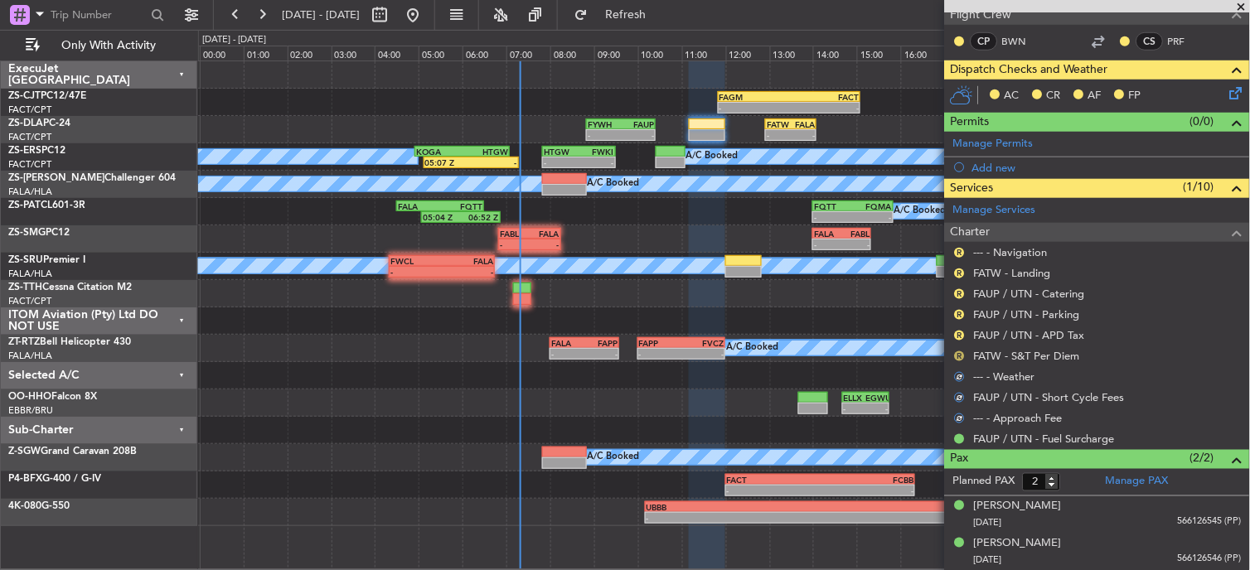
click at [962, 354] on button "R" at bounding box center [960, 356] width 10 height 10
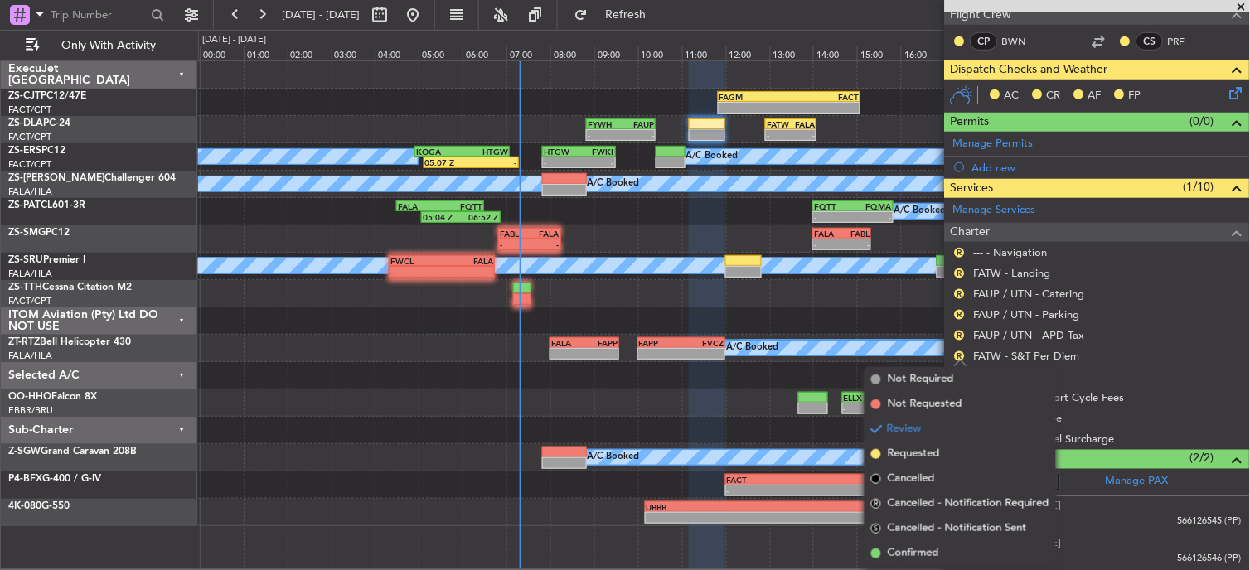
click at [939, 552] on span "Confirmed" at bounding box center [913, 553] width 51 height 17
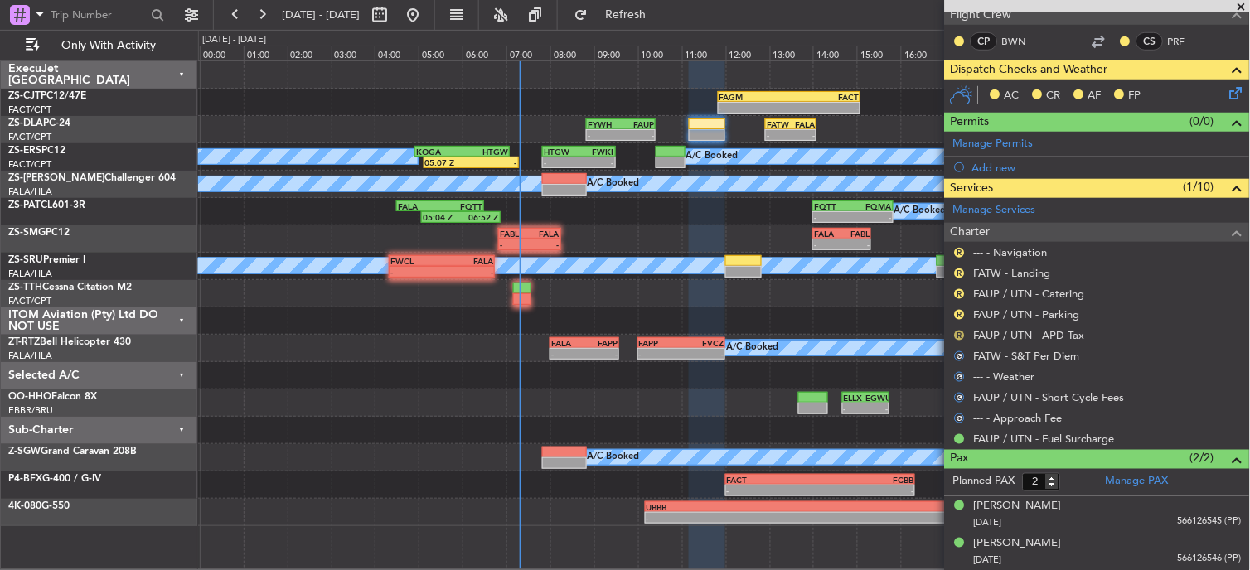
click at [957, 332] on button "R" at bounding box center [960, 336] width 10 height 10
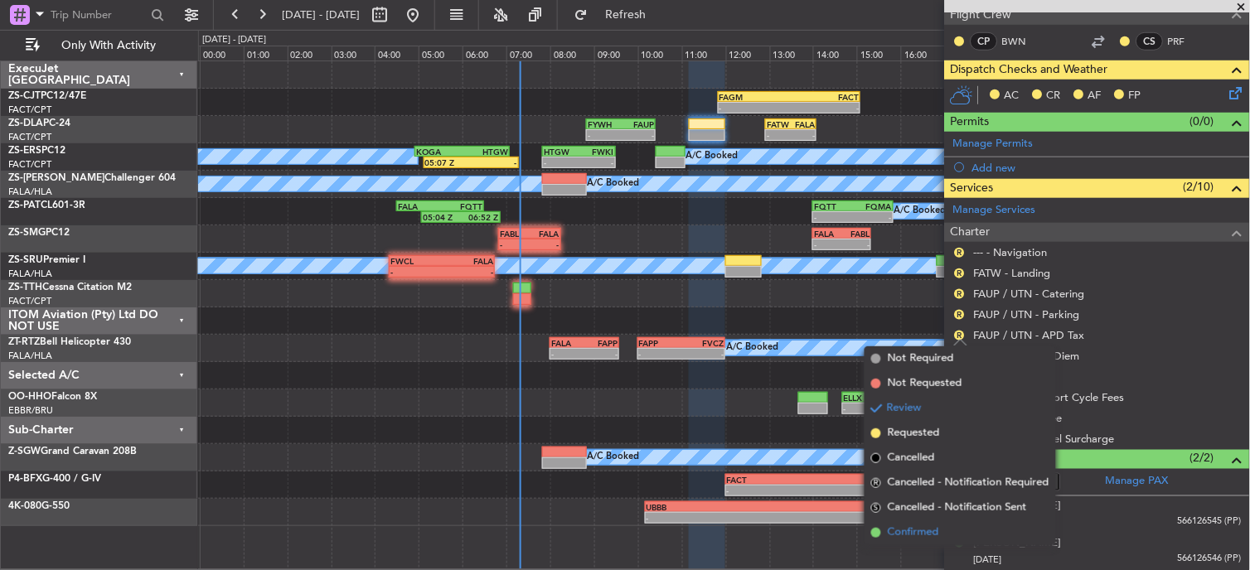
click at [937, 540] on span "Confirmed" at bounding box center [913, 533] width 51 height 17
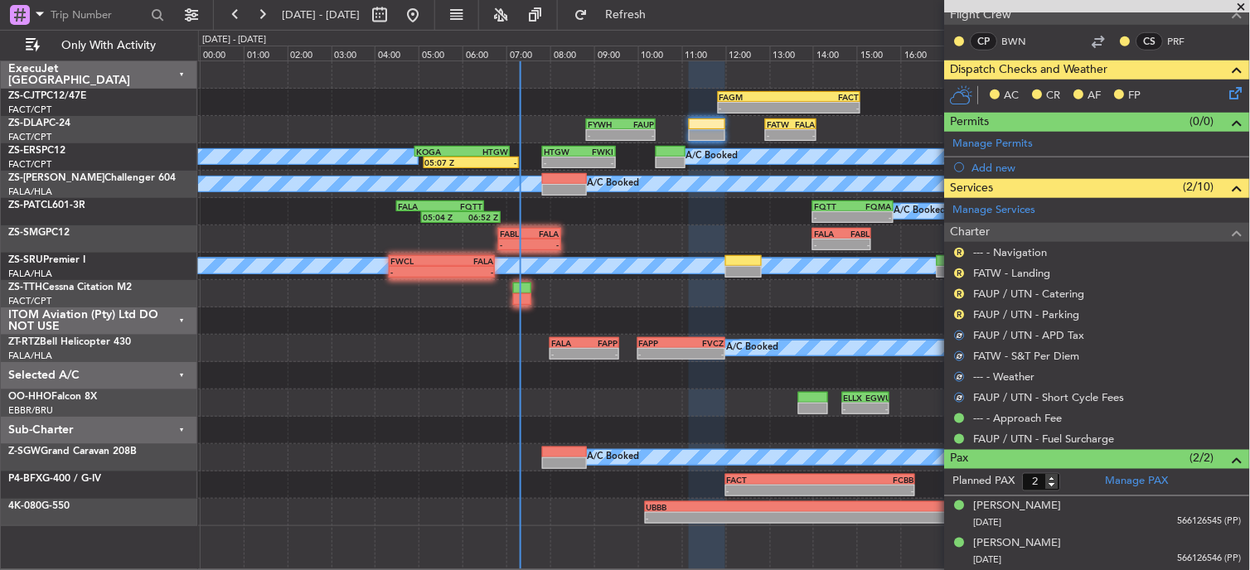
click at [954, 315] on div "R" at bounding box center [959, 314] width 13 height 13
click at [959, 317] on button "R" at bounding box center [960, 315] width 10 height 10
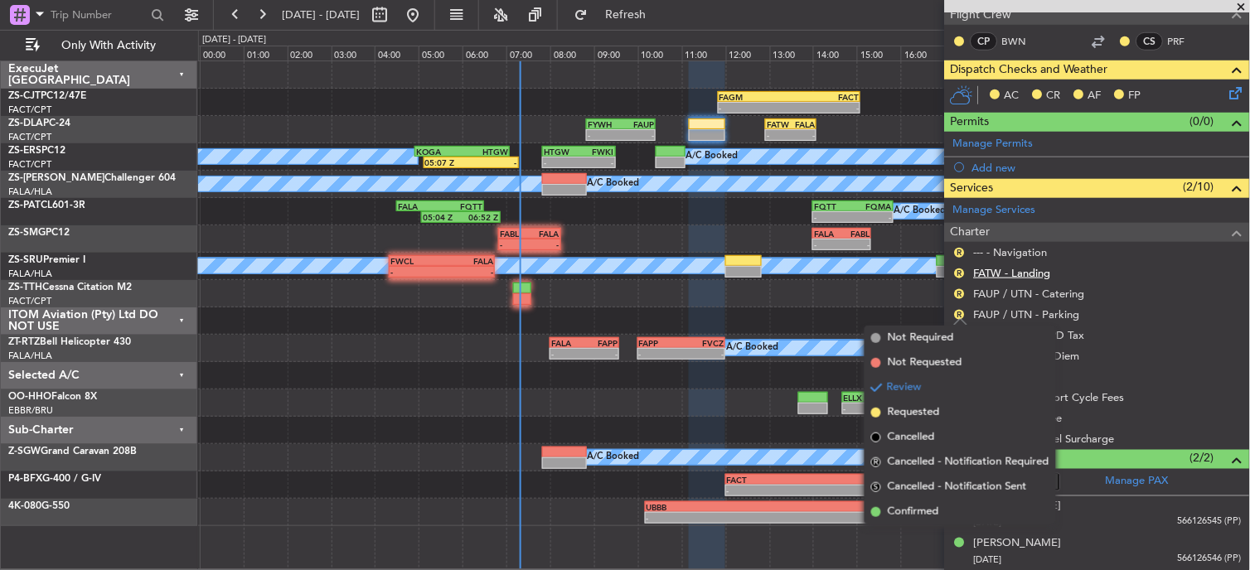
drag, startPoint x: 908, startPoint y: 504, endPoint x: 976, endPoint y: 269, distance: 244.3
click at [908, 504] on span "Confirmed" at bounding box center [913, 512] width 51 height 17
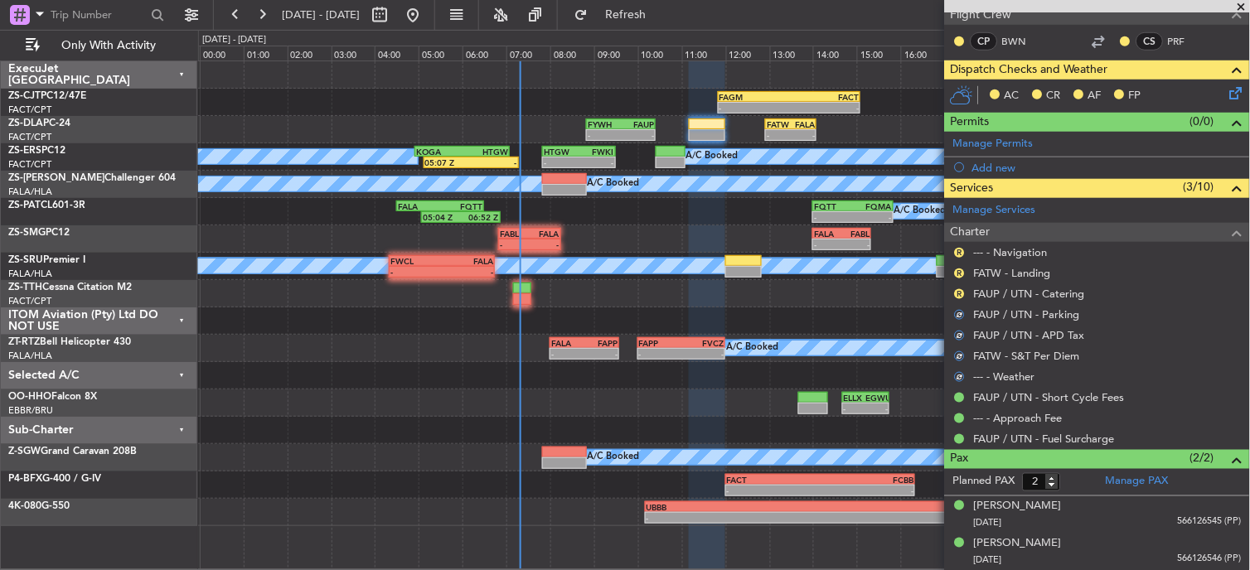
click at [955, 291] on div "R" at bounding box center [959, 294] width 13 height 13
click at [962, 289] on button "R" at bounding box center [960, 294] width 10 height 10
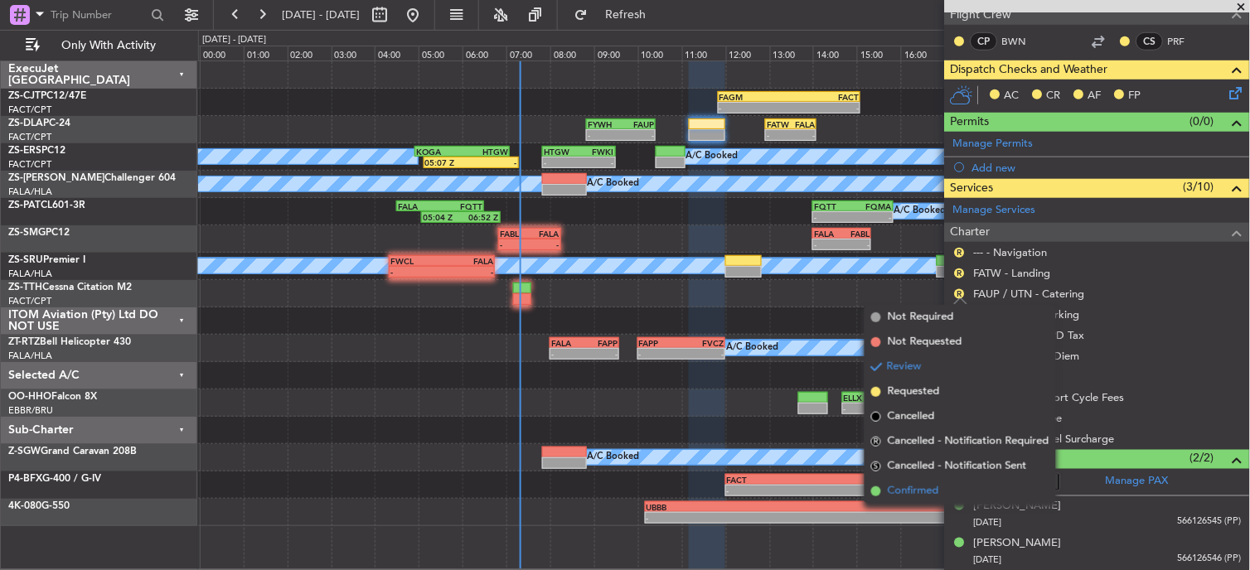
click at [932, 492] on span "Confirmed" at bounding box center [913, 491] width 51 height 17
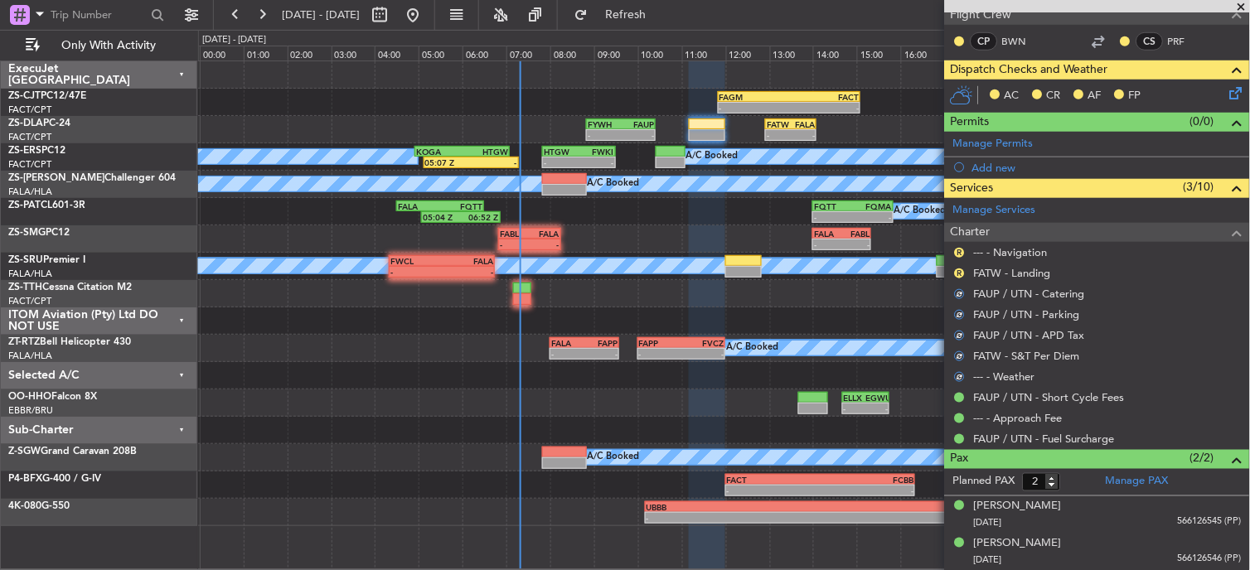
click at [960, 278] on mat-tooltip-component "Review" at bounding box center [961, 300] width 60 height 44
click at [960, 274] on button "R" at bounding box center [960, 274] width 10 height 10
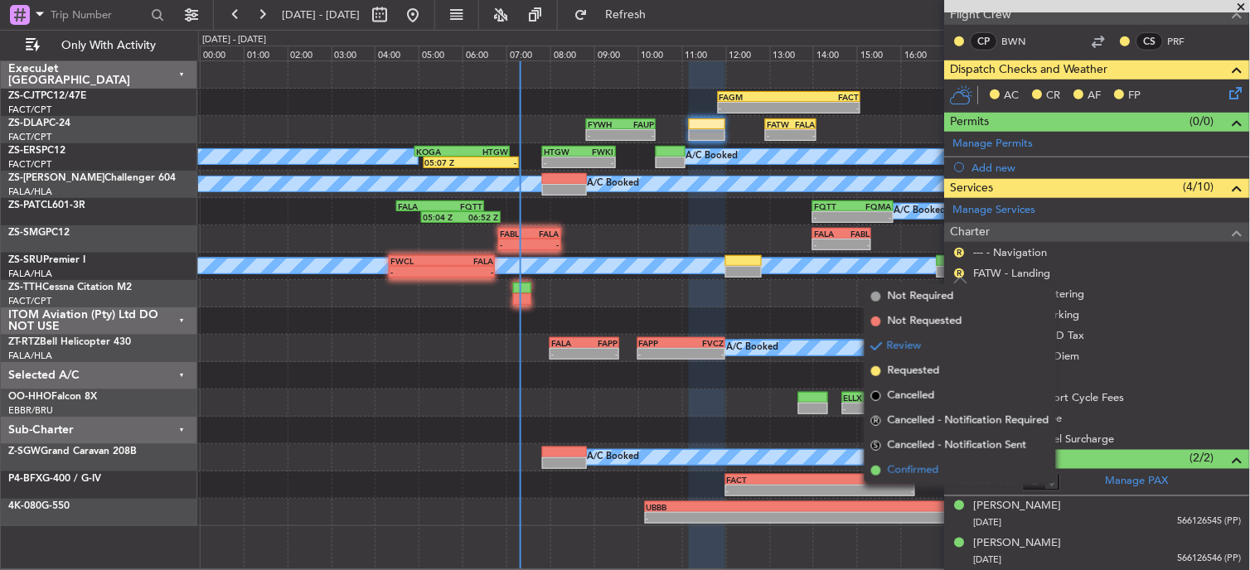
click at [930, 478] on span "Confirmed" at bounding box center [913, 471] width 51 height 17
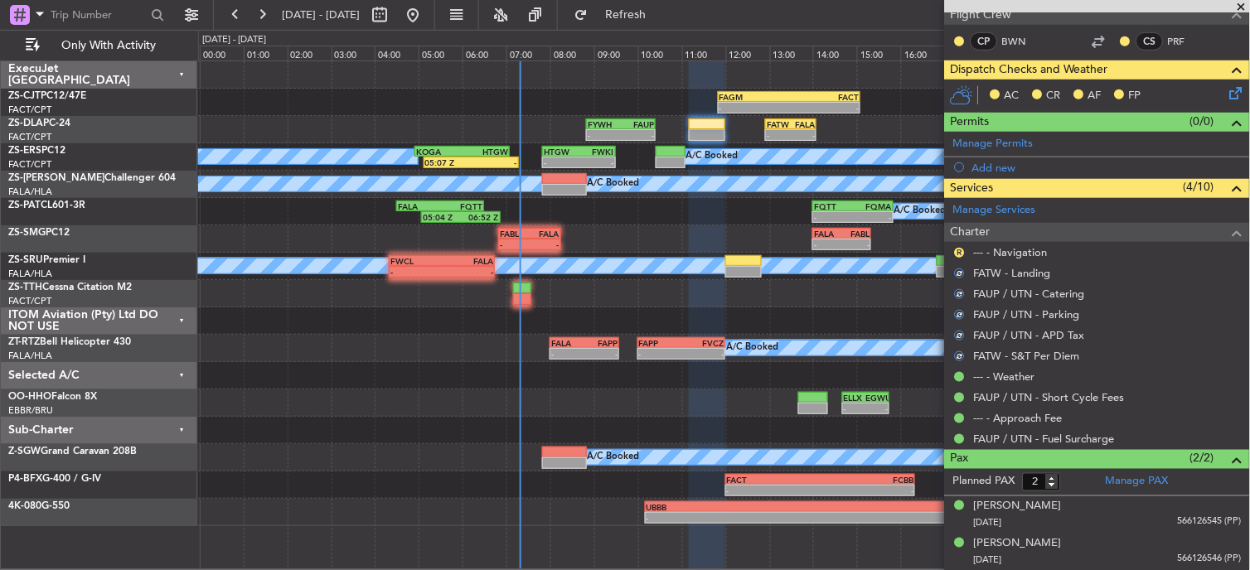
click at [960, 242] on div "R --- - Navigation" at bounding box center [1097, 252] width 305 height 21
click at [960, 253] on button "R" at bounding box center [960, 253] width 10 height 10
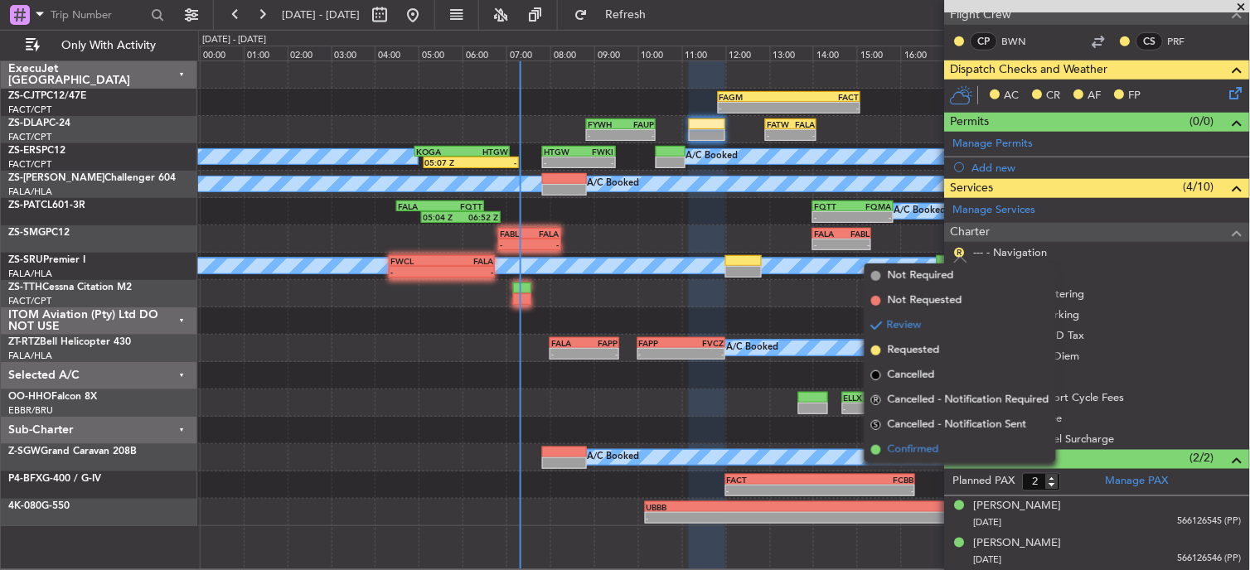
click at [943, 441] on li "Confirmed" at bounding box center [960, 450] width 191 height 25
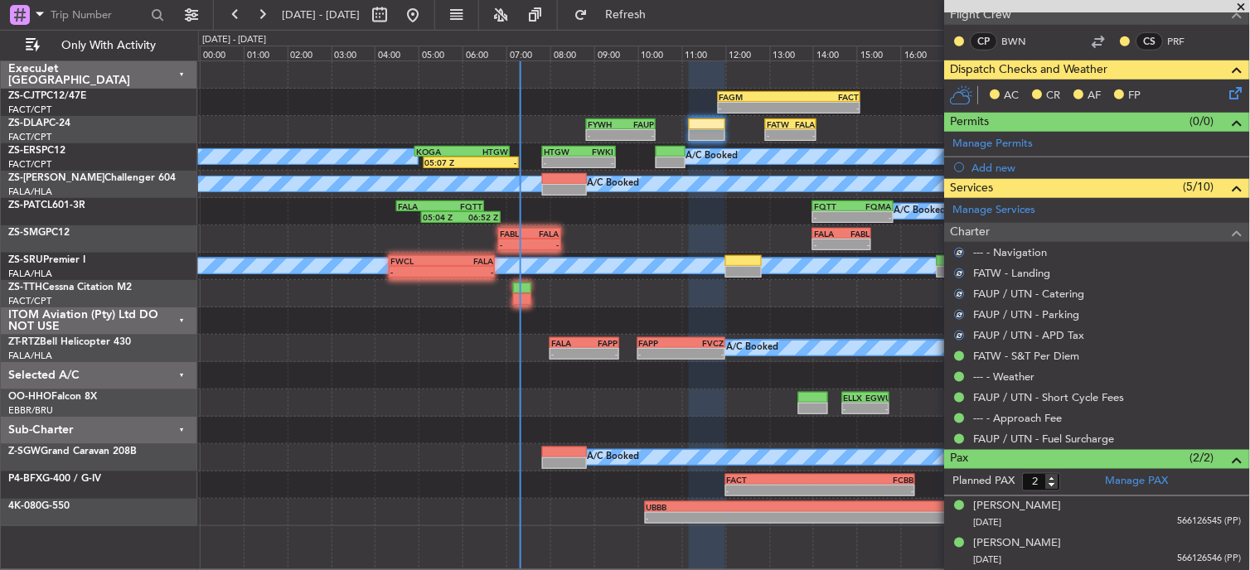
click at [1227, 89] on icon at bounding box center [1233, 90] width 13 height 13
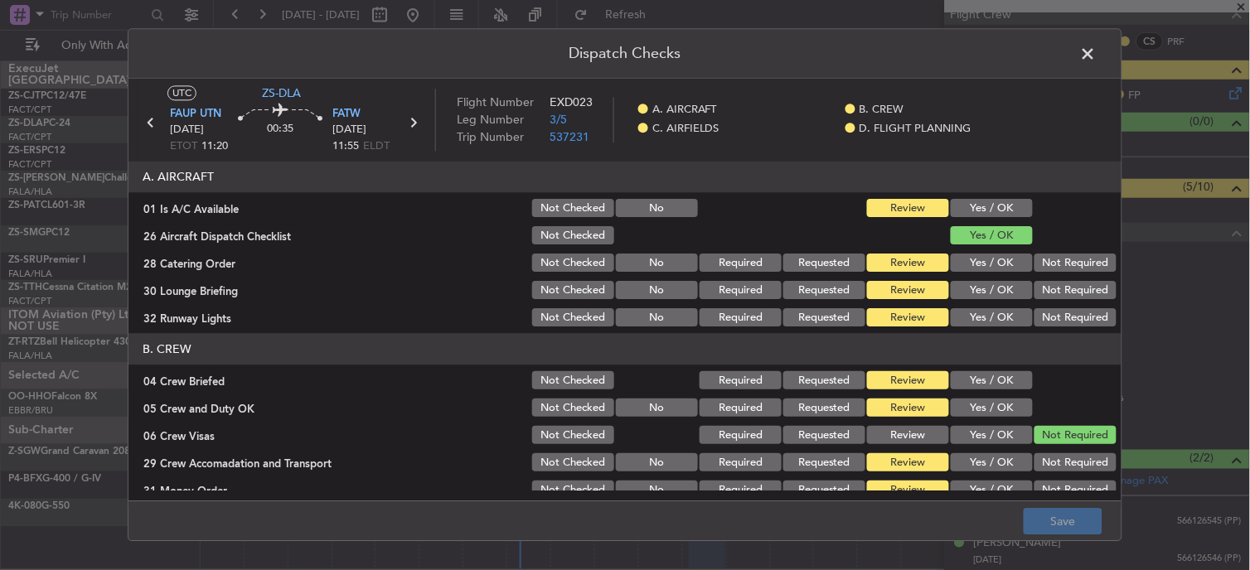
click at [1006, 195] on section "A. AIRCRAFT 01 Is A/C Available Not Checked No Review Yes / OK 26 Aircraft Disp…" at bounding box center [624, 246] width 993 height 168
drag, startPoint x: 1006, startPoint y: 195, endPoint x: 1062, endPoint y: 317, distance: 133.9
click at [1006, 210] on button "Yes / OK" at bounding box center [992, 209] width 82 height 18
click at [1064, 317] on button "Not Required" at bounding box center [1076, 318] width 82 height 18
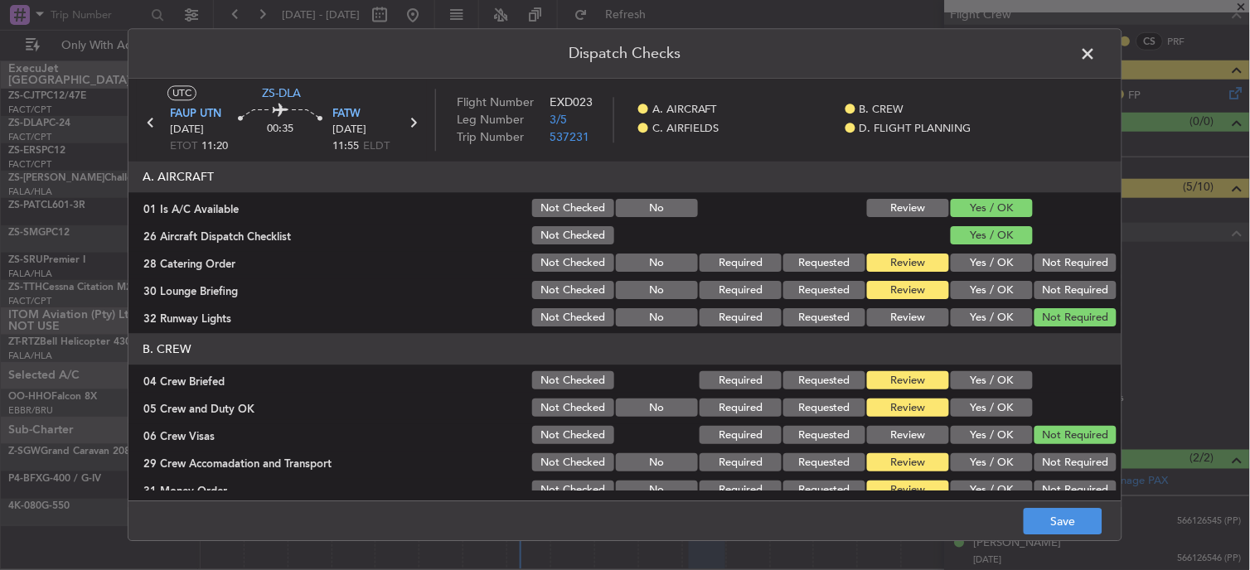
click at [1073, 282] on button "Not Required" at bounding box center [1076, 291] width 82 height 18
drag, startPoint x: 1070, startPoint y: 261, endPoint x: 1071, endPoint y: 308, distance: 47.3
click at [1070, 263] on button "Not Required" at bounding box center [1076, 264] width 82 height 18
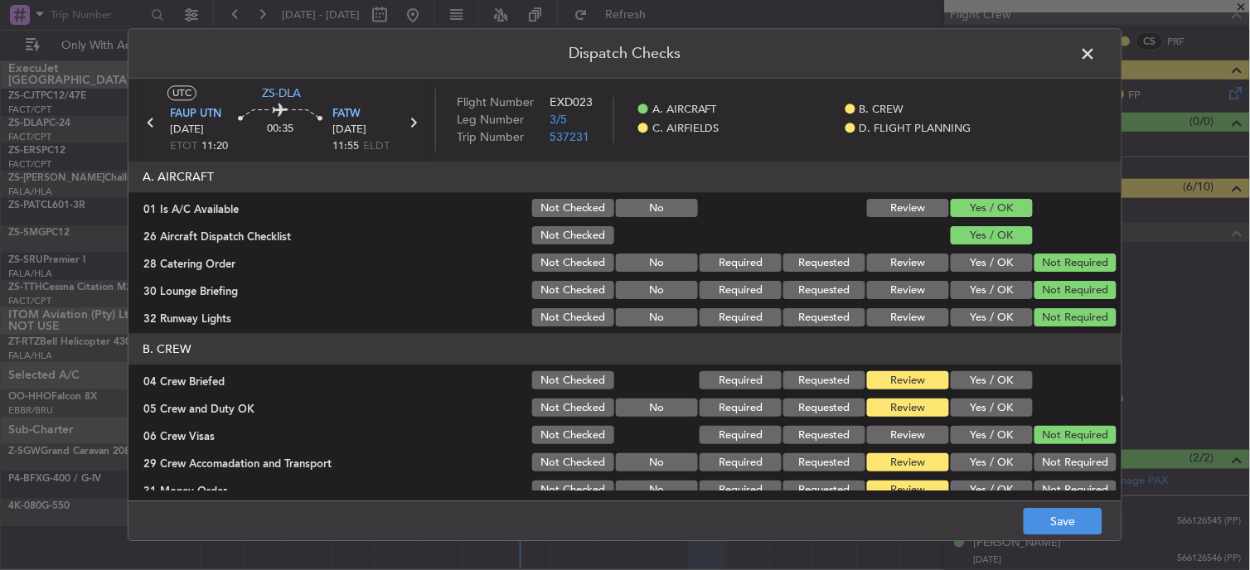
click at [1004, 386] on button "Yes / OK" at bounding box center [992, 381] width 82 height 18
click at [998, 403] on button "Yes / OK" at bounding box center [992, 409] width 82 height 18
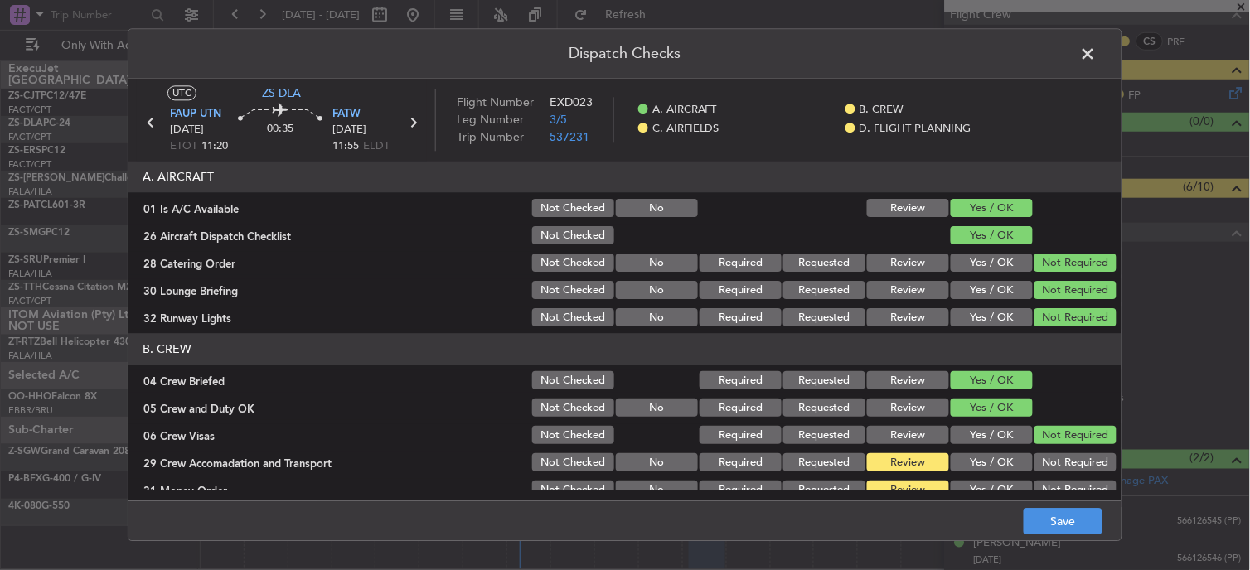
click at [1078, 454] on button "Not Required" at bounding box center [1076, 463] width 82 height 18
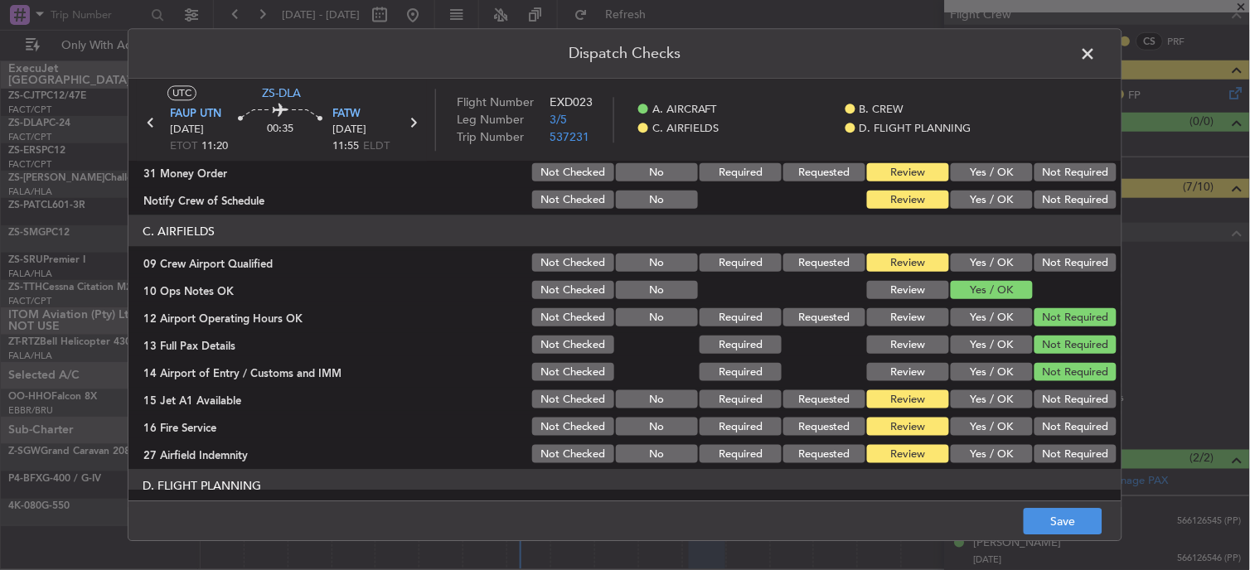
scroll to position [230, 0]
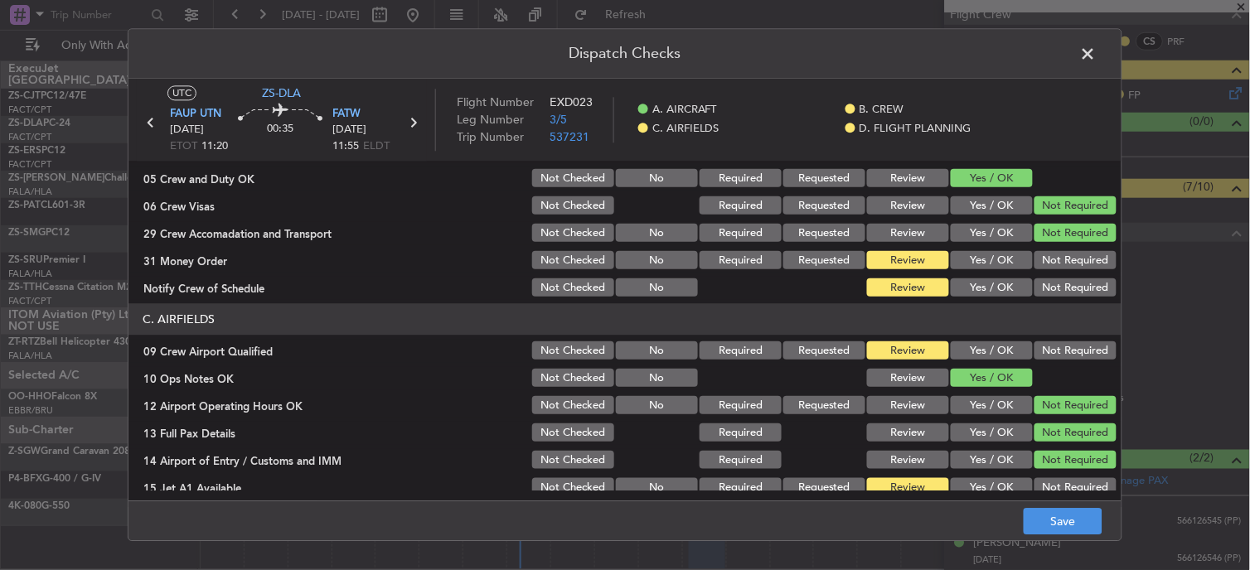
click at [1059, 258] on button "Not Required" at bounding box center [1076, 261] width 82 height 18
click at [1059, 274] on section "B. CREW 04 Crew Briefed Not Checked Required Requested Review Yes / OK 05 Crew …" at bounding box center [624, 202] width 993 height 196
click at [1076, 288] on button "Not Required" at bounding box center [1076, 288] width 82 height 18
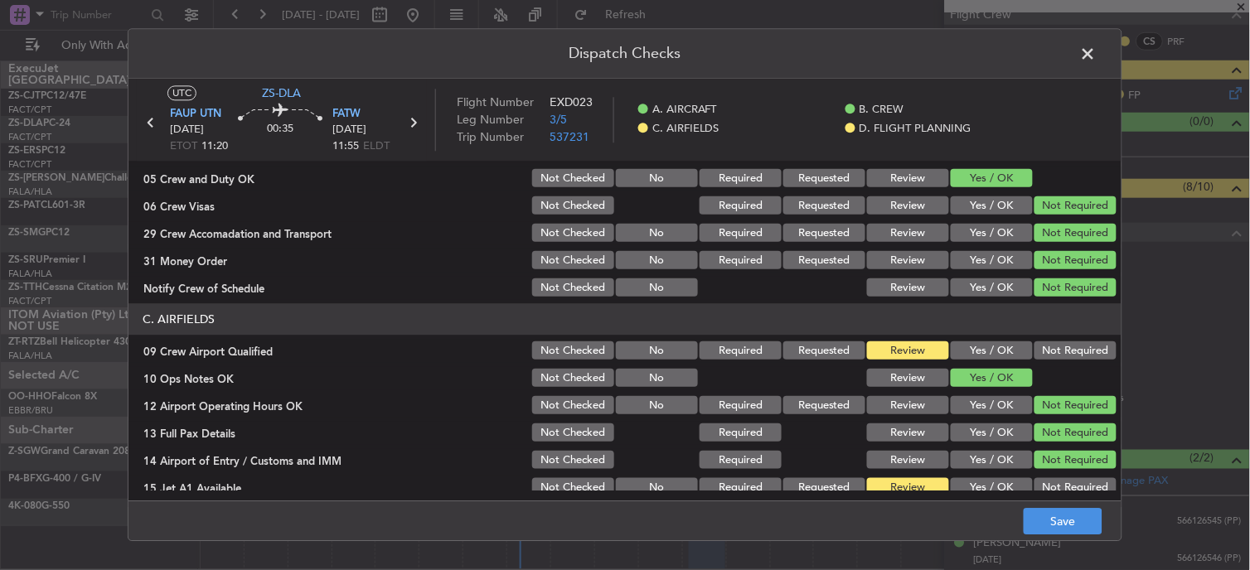
click at [1076, 329] on header "C. AIRFIELDS" at bounding box center [624, 320] width 993 height 32
click at [1076, 353] on button "Not Required" at bounding box center [1076, 351] width 82 height 18
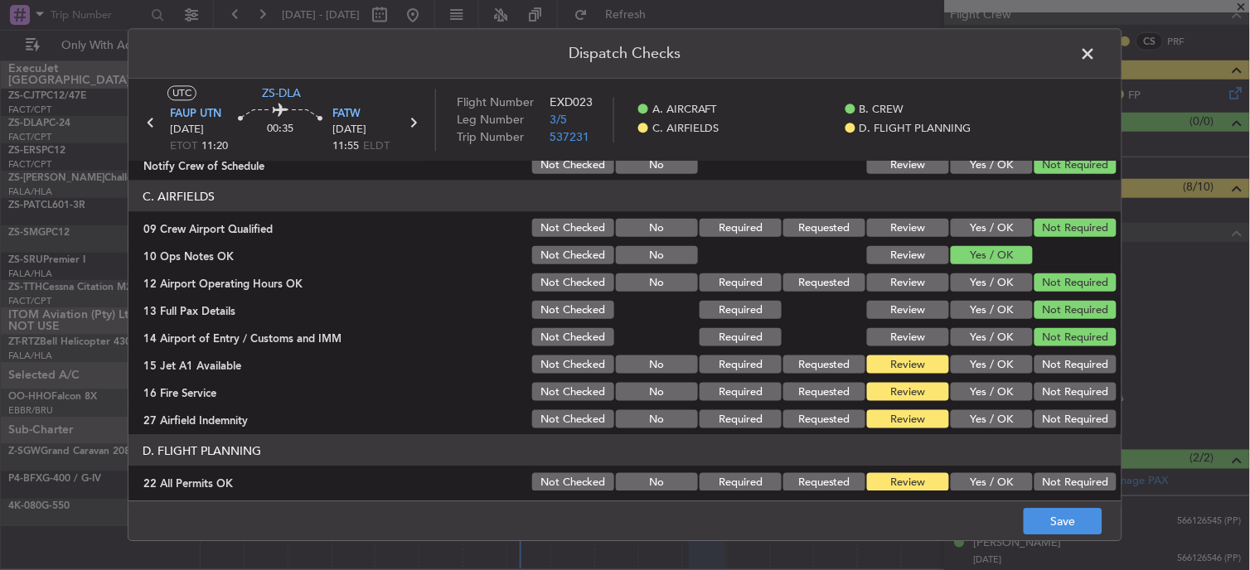
scroll to position [322, 0]
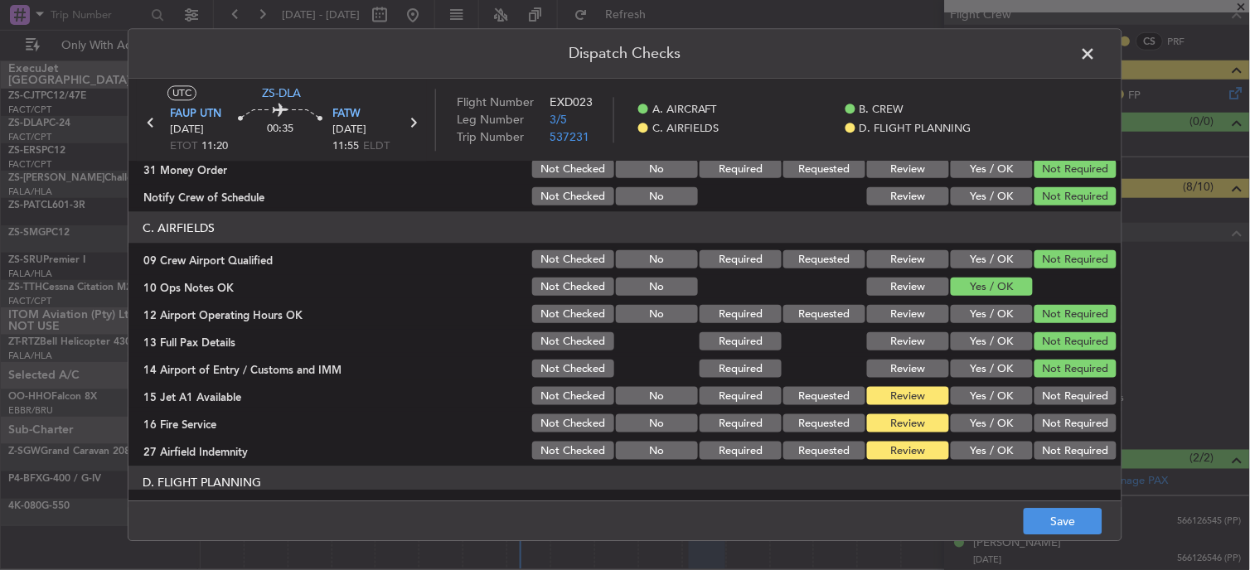
drag, startPoint x: 1058, startPoint y: 382, endPoint x: 1058, endPoint y: 424, distance: 41.5
click at [1058, 383] on section "C. AIRFIELDS 09 Crew Airport Qualified Not Checked No Required Requested Review…" at bounding box center [624, 337] width 993 height 250
click at [1058, 429] on button "Not Required" at bounding box center [1076, 424] width 82 height 18
click at [1047, 398] on button "Not Required" at bounding box center [1076, 396] width 82 height 18
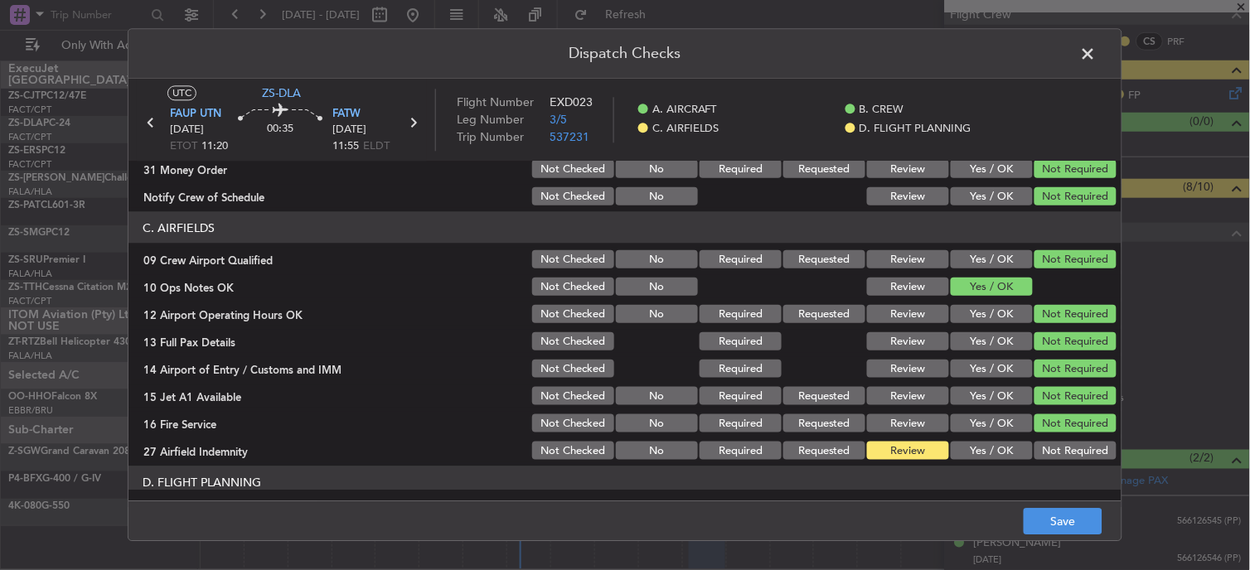
click at [1051, 438] on section "C. AIRFIELDS 09 Crew Airport Qualified Not Checked No Required Requested Review…" at bounding box center [624, 337] width 993 height 250
drag, startPoint x: 1051, startPoint y: 438, endPoint x: 1051, endPoint y: 457, distance: 19.1
click at [1051, 457] on button "Not Required" at bounding box center [1076, 451] width 82 height 18
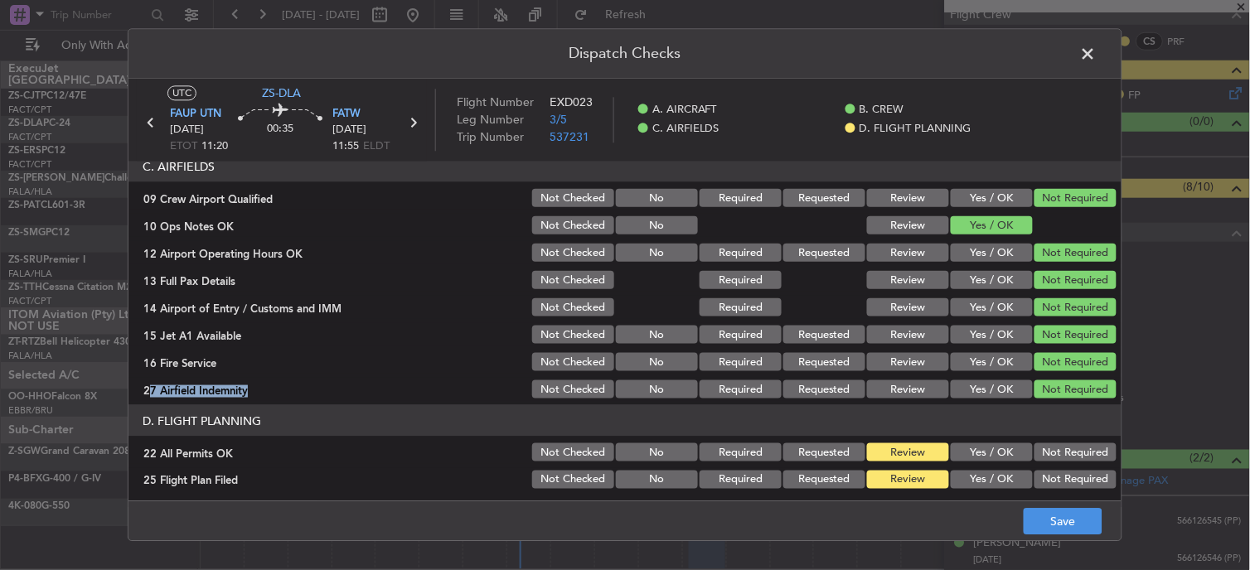
scroll to position [415, 0]
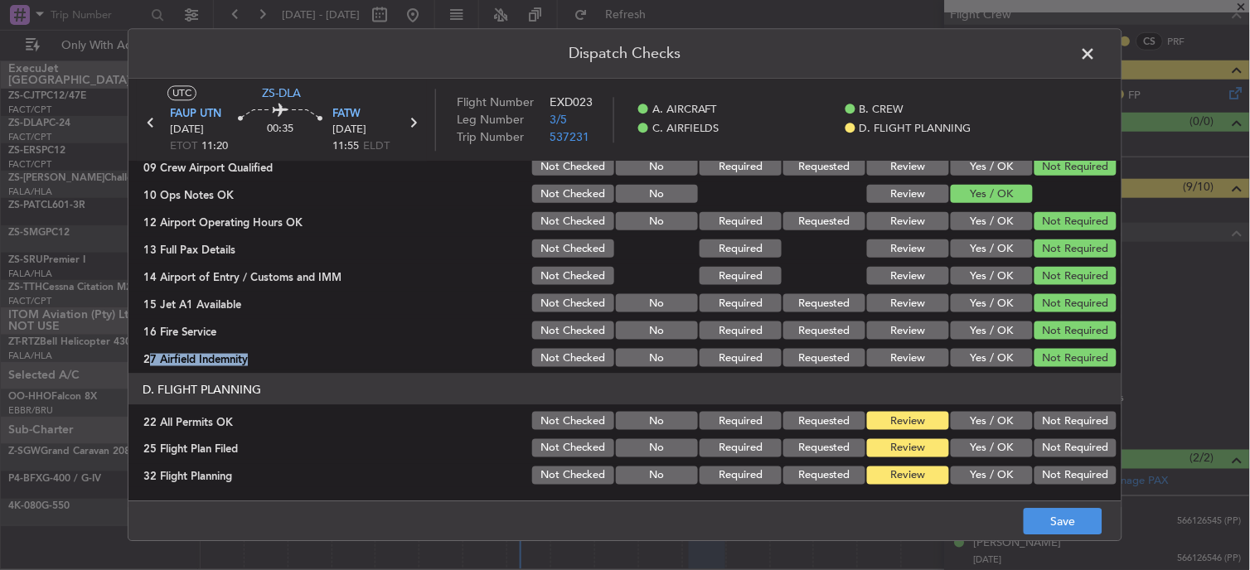
click at [1040, 415] on button "Not Required" at bounding box center [1076, 421] width 82 height 18
click at [1040, 419] on button "Not Required" at bounding box center [1076, 421] width 82 height 18
drag, startPoint x: 1043, startPoint y: 442, endPoint x: 1042, endPoint y: 468, distance: 26.5
click at [1043, 443] on button "Not Required" at bounding box center [1076, 448] width 82 height 18
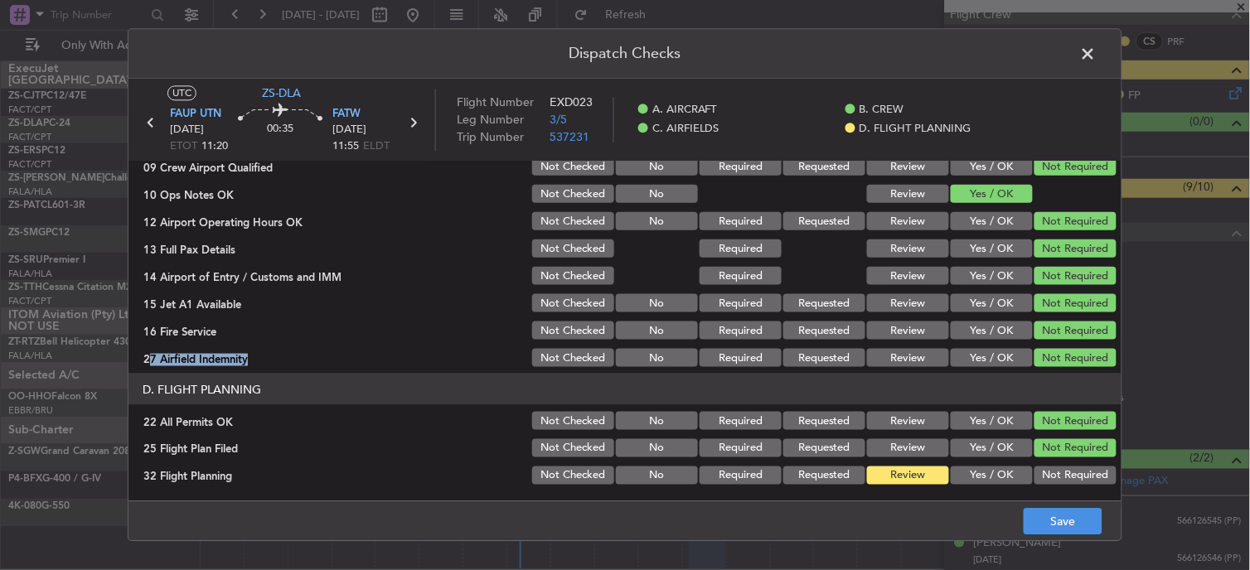
click at [1040, 476] on button "Not Required" at bounding box center [1076, 476] width 82 height 18
click at [932, 450] on button "Review" at bounding box center [908, 448] width 82 height 18
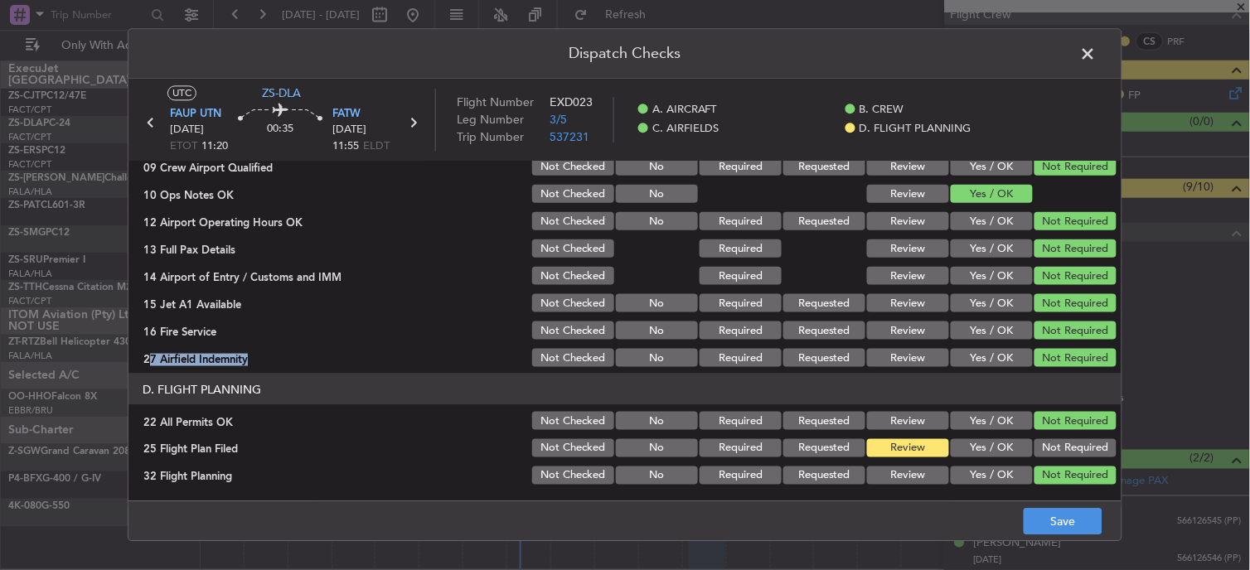
click at [981, 449] on button "Yes / OK" at bounding box center [992, 448] width 82 height 18
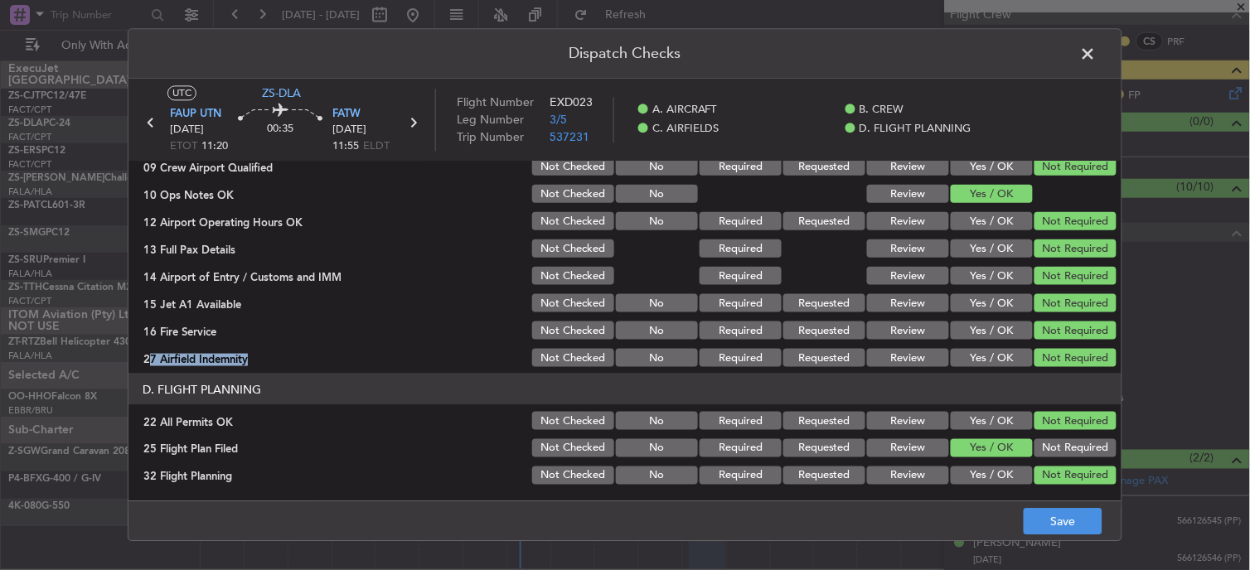
click at [983, 477] on button "Yes / OK" at bounding box center [992, 476] width 82 height 18
click at [1033, 516] on button "Save" at bounding box center [1063, 522] width 79 height 27
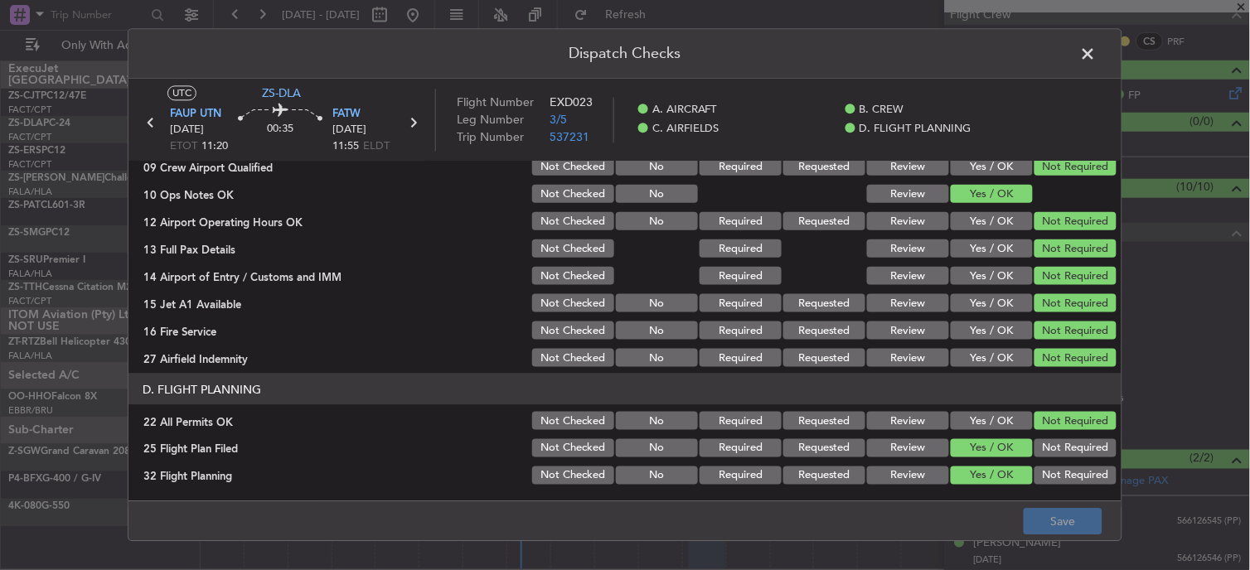
click at [1097, 47] on span at bounding box center [1097, 57] width 0 height 33
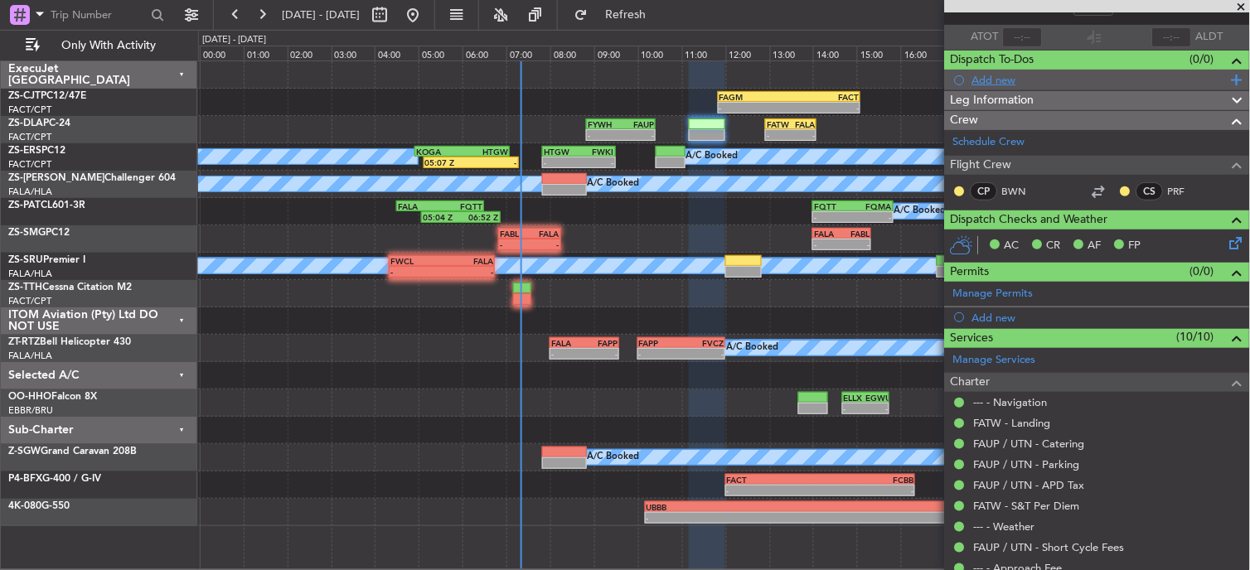
scroll to position [0, 0]
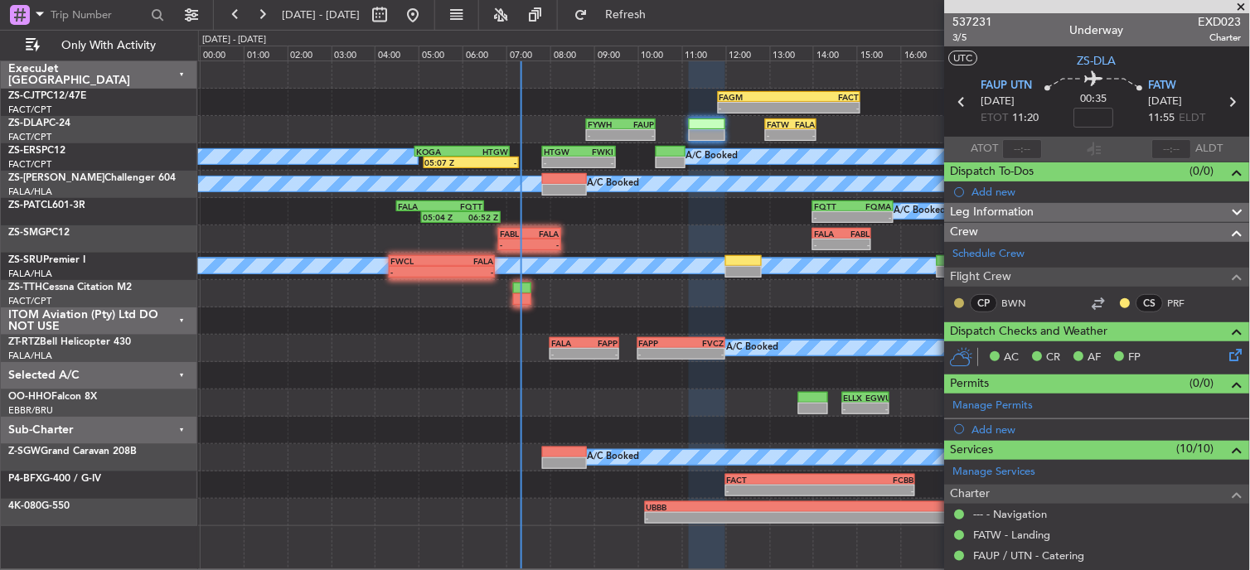
click at [958, 307] on button at bounding box center [960, 303] width 10 height 10
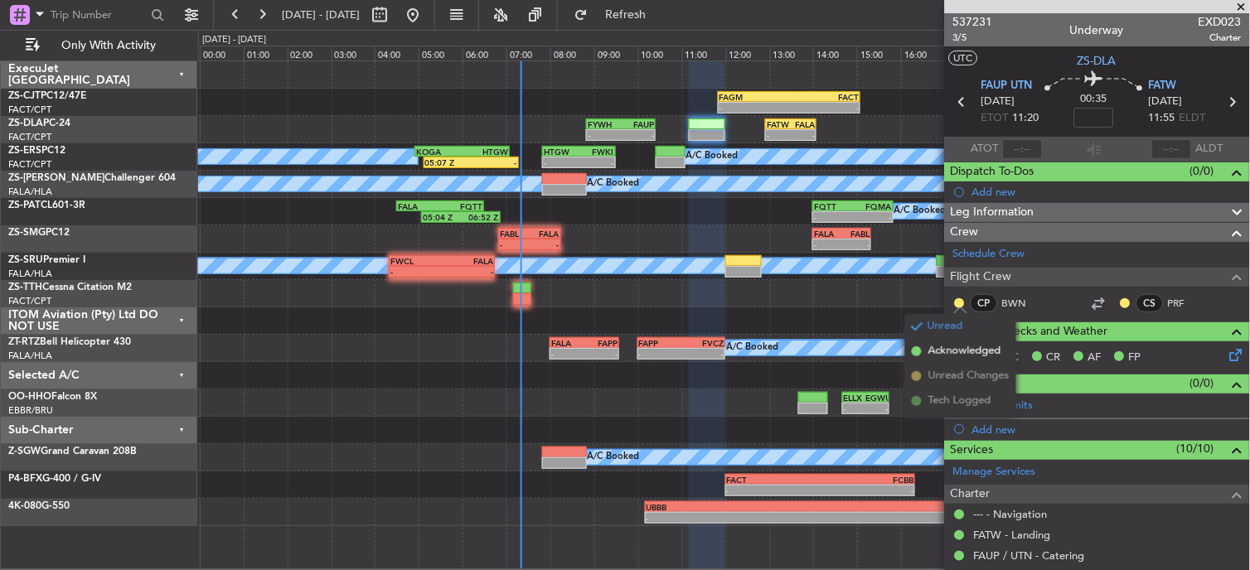
click at [953, 343] on span "Acknowledged" at bounding box center [964, 351] width 73 height 17
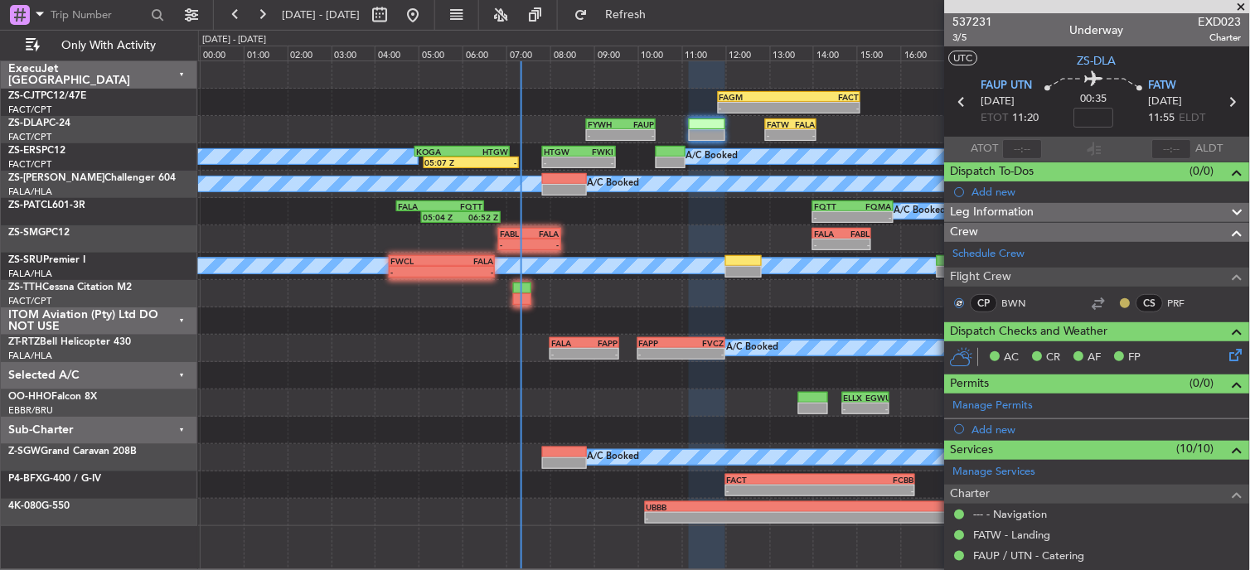
click at [1121, 302] on button at bounding box center [1126, 303] width 10 height 10
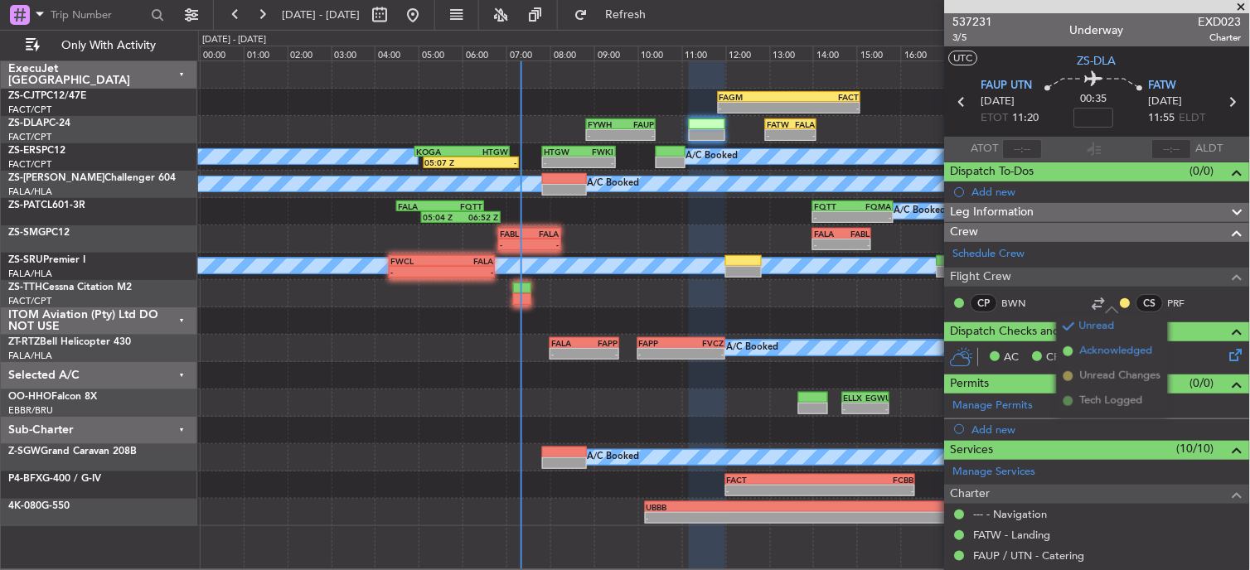
click at [1080, 343] on span "Acknowledged" at bounding box center [1116, 351] width 73 height 17
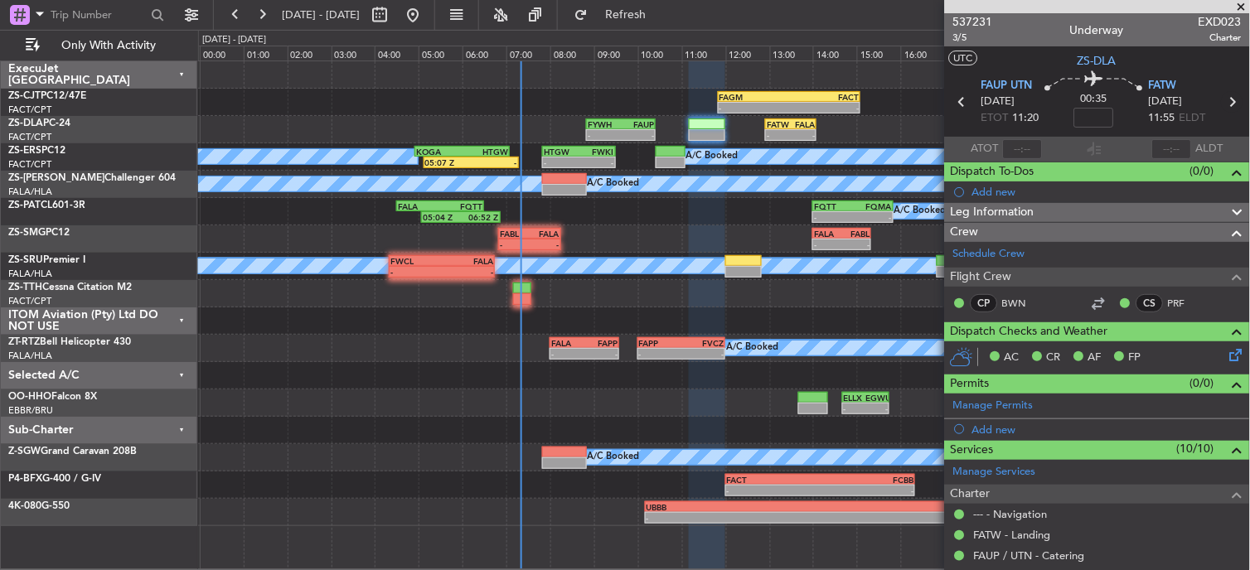
click at [1222, 102] on icon at bounding box center [1233, 102] width 22 height 22
type input "0"
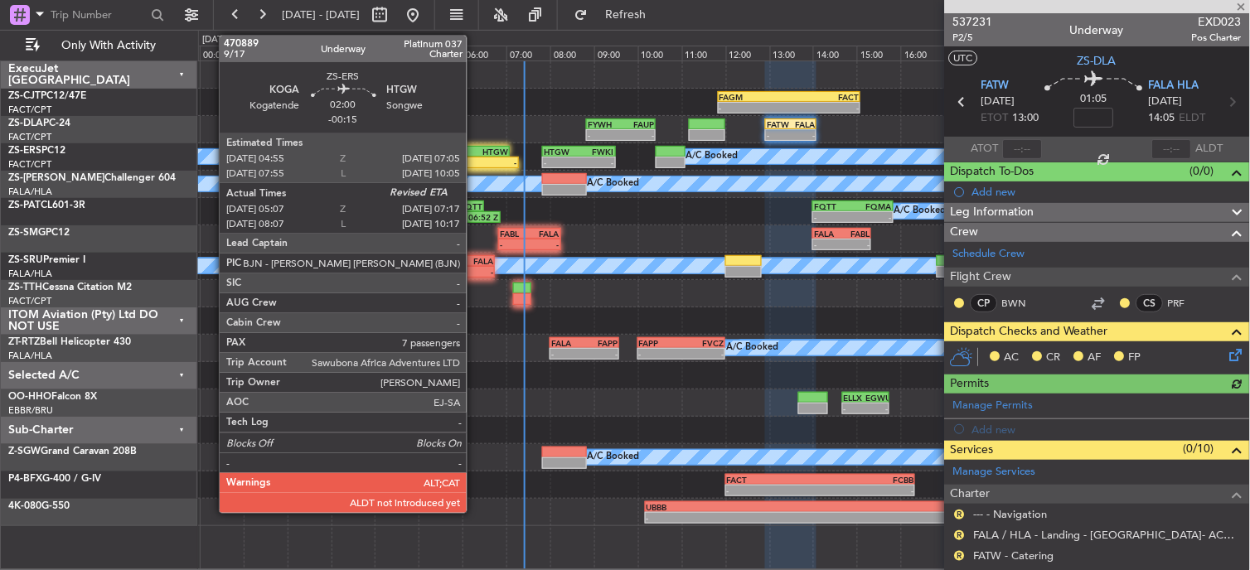
click at [475, 151] on div "HTGW" at bounding box center [485, 152] width 46 height 10
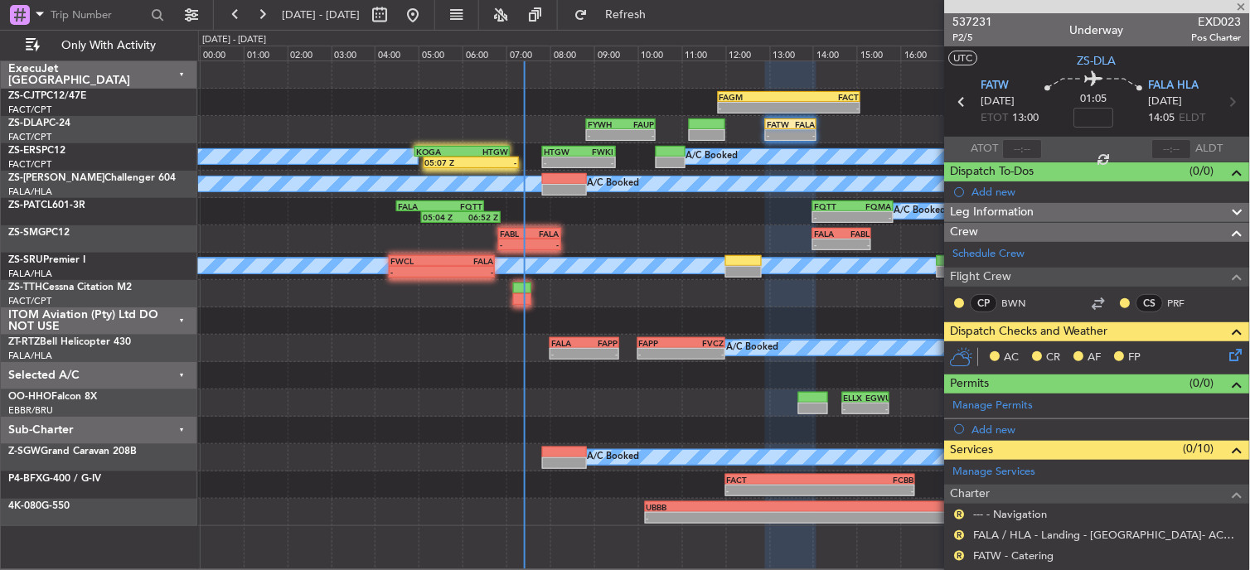
type input "-00:15"
type input "05:12"
type input "7"
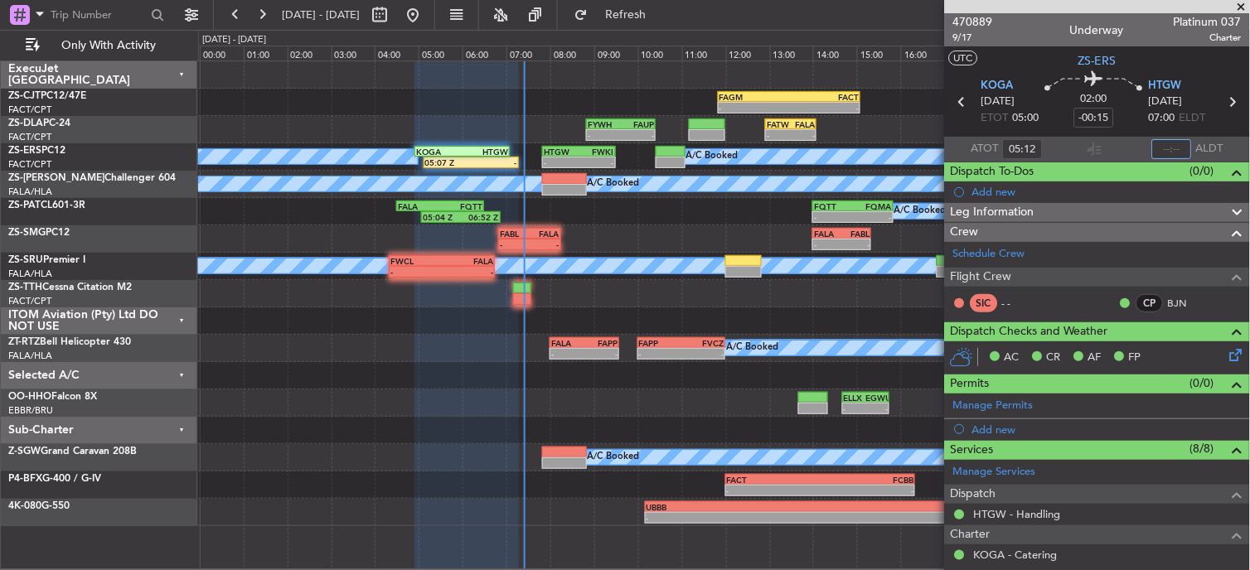
click at [1165, 151] on input "text" at bounding box center [1172, 149] width 40 height 20
type input "07:10"
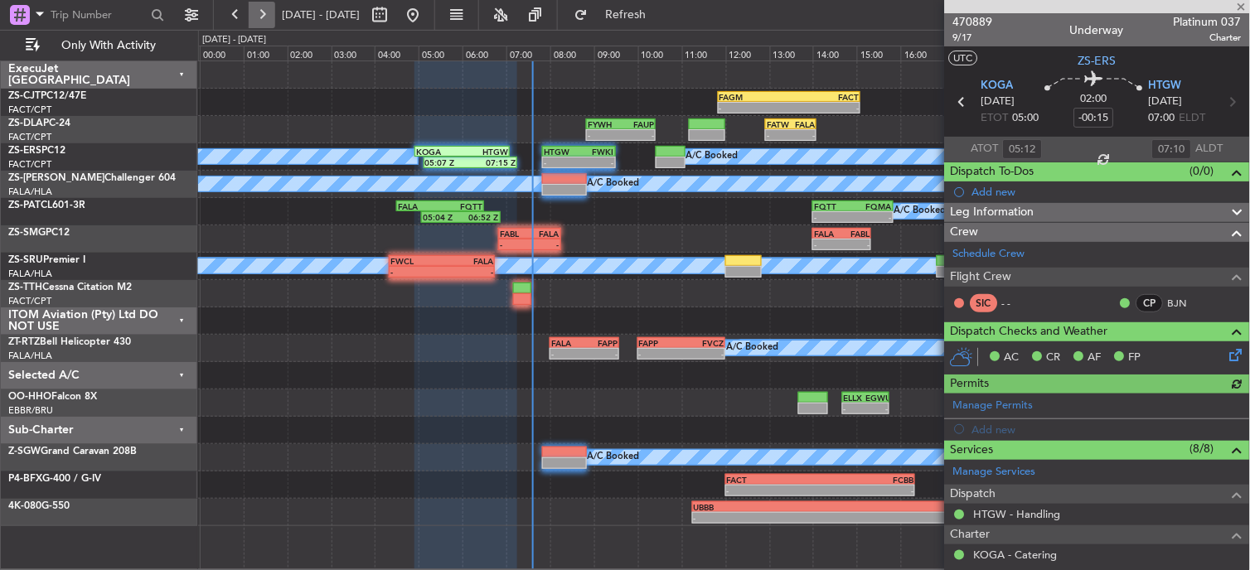
click at [264, 10] on button at bounding box center [262, 15] width 27 height 27
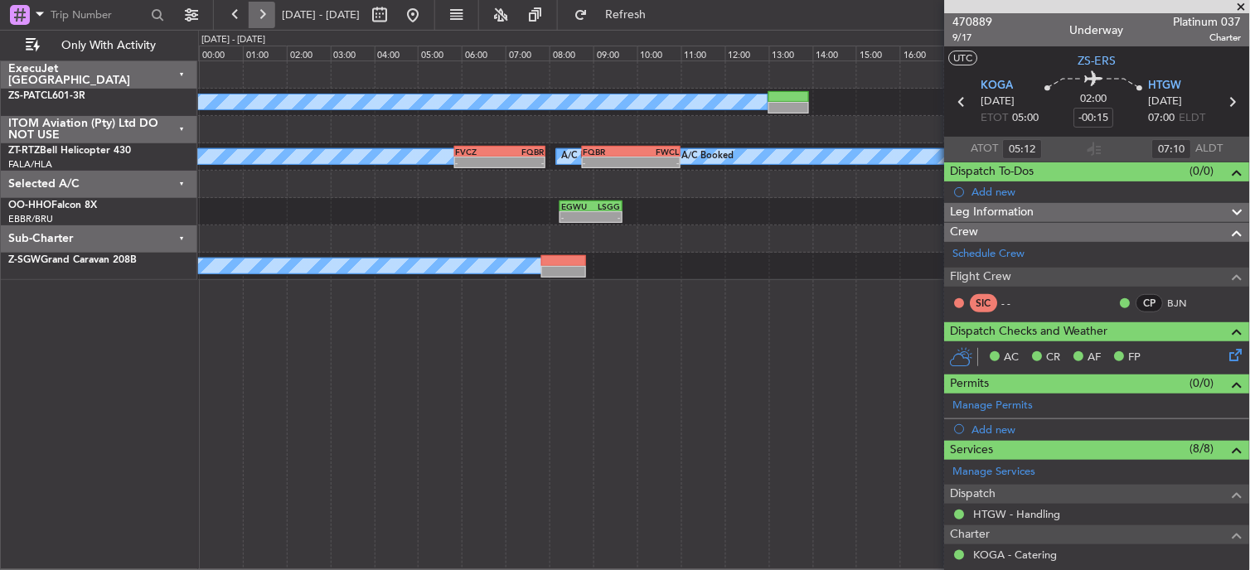
click at [264, 10] on button at bounding box center [262, 15] width 27 height 27
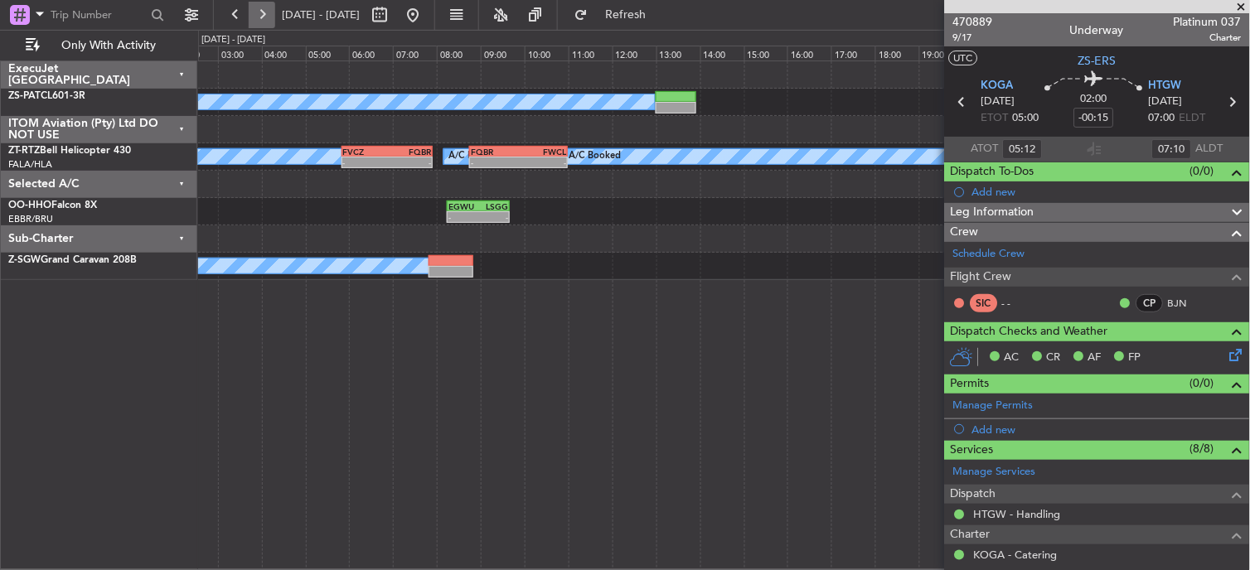
click at [264, 10] on button at bounding box center [262, 15] width 27 height 27
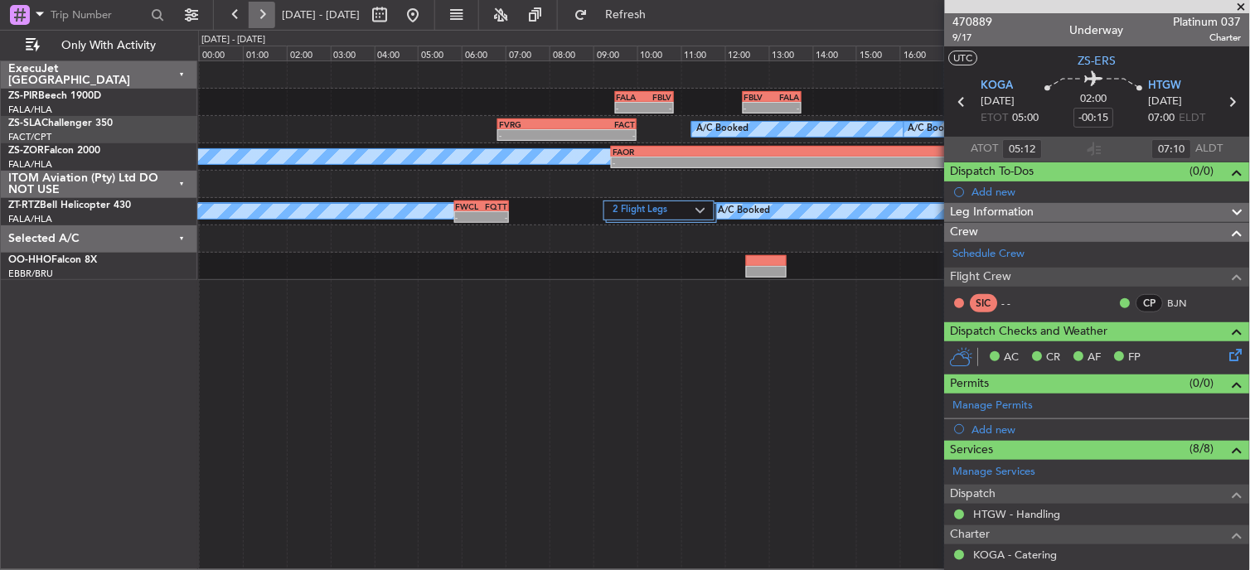
click at [264, 8] on button at bounding box center [262, 15] width 27 height 27
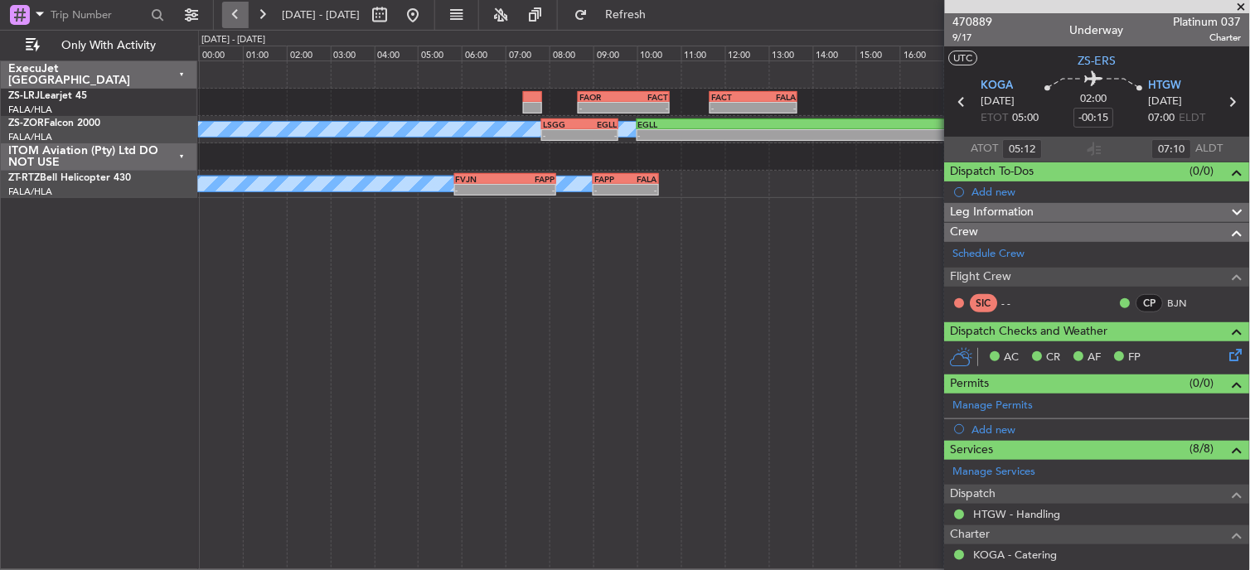
click at [228, 12] on button at bounding box center [235, 15] width 27 height 27
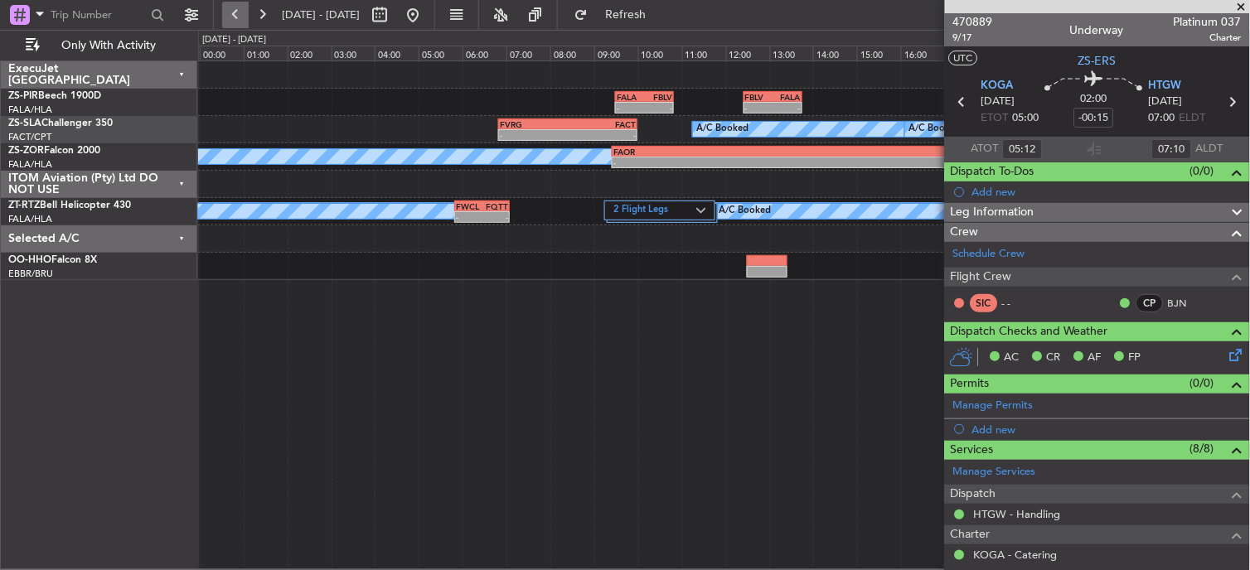
click at [239, 20] on button at bounding box center [235, 15] width 27 height 27
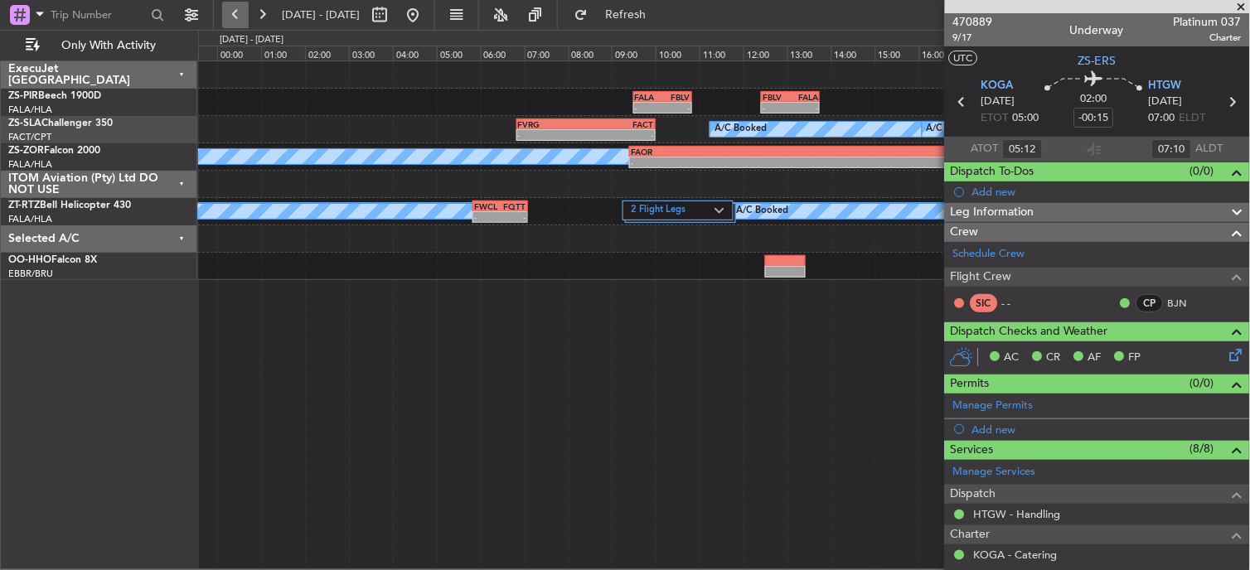
click at [239, 20] on button at bounding box center [235, 15] width 27 height 27
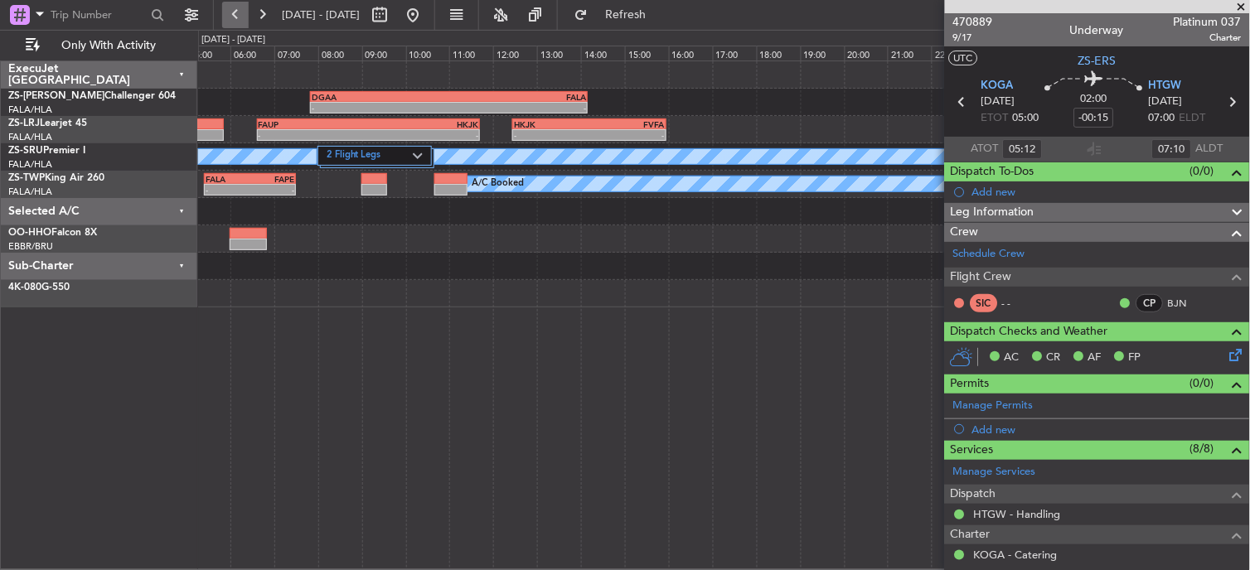
click at [239, 20] on button at bounding box center [235, 15] width 27 height 27
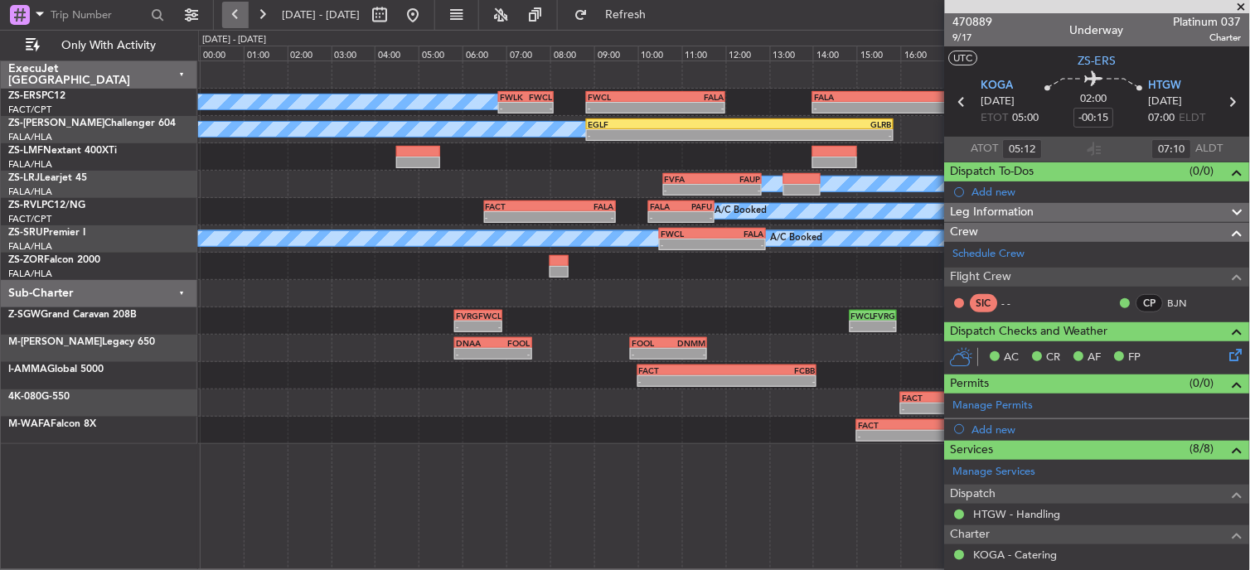
click at [236, 21] on button at bounding box center [235, 15] width 27 height 27
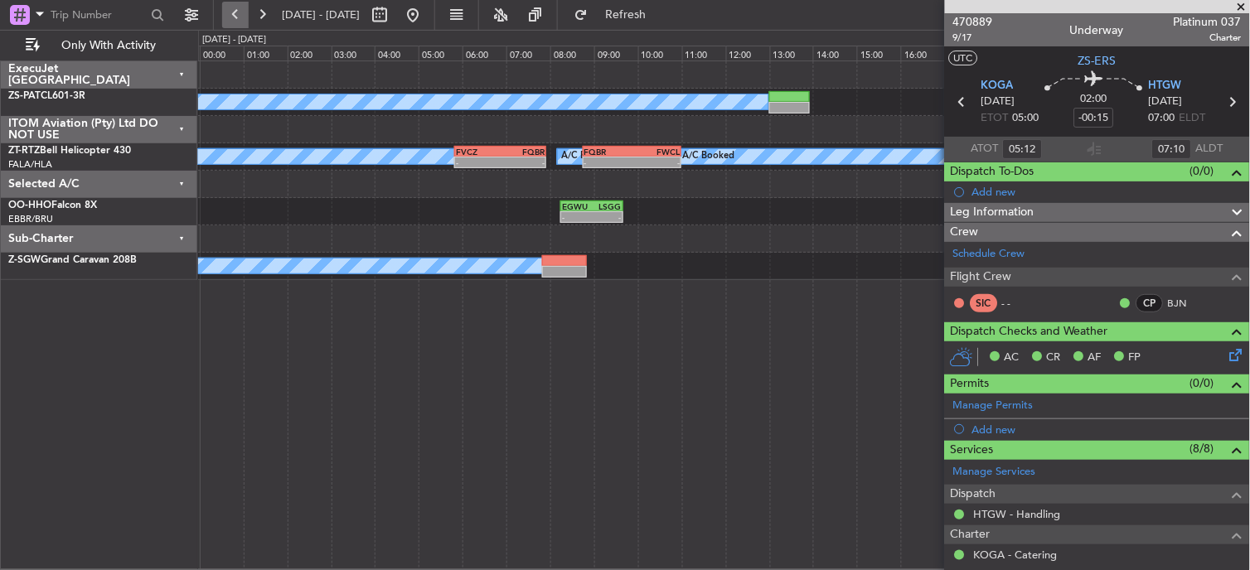
click at [242, 10] on button at bounding box center [235, 15] width 27 height 27
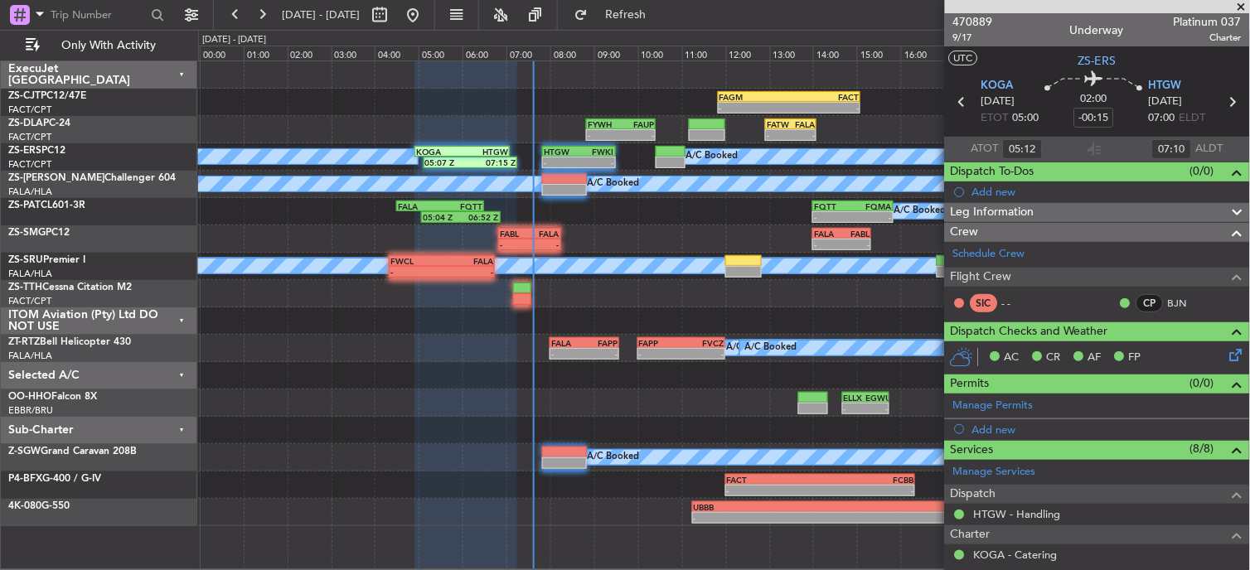
click at [1231, 26] on section "470889 9/17 Underway Platinum 037 Charter UTC ZS-ERS KOGA [DATE] ETOT 05:00 02:…" at bounding box center [1097, 285] width 305 height 570
click at [652, 62] on div "- - FAGM 11:50 Z FACT 15:05 Z - - FATW 12:55 Z FALA 14:05 Z FYWH 08:50 Z FAUP 1…" at bounding box center [625, 300] width 1250 height 541
click at [1248, 3] on span at bounding box center [1242, 7] width 17 height 15
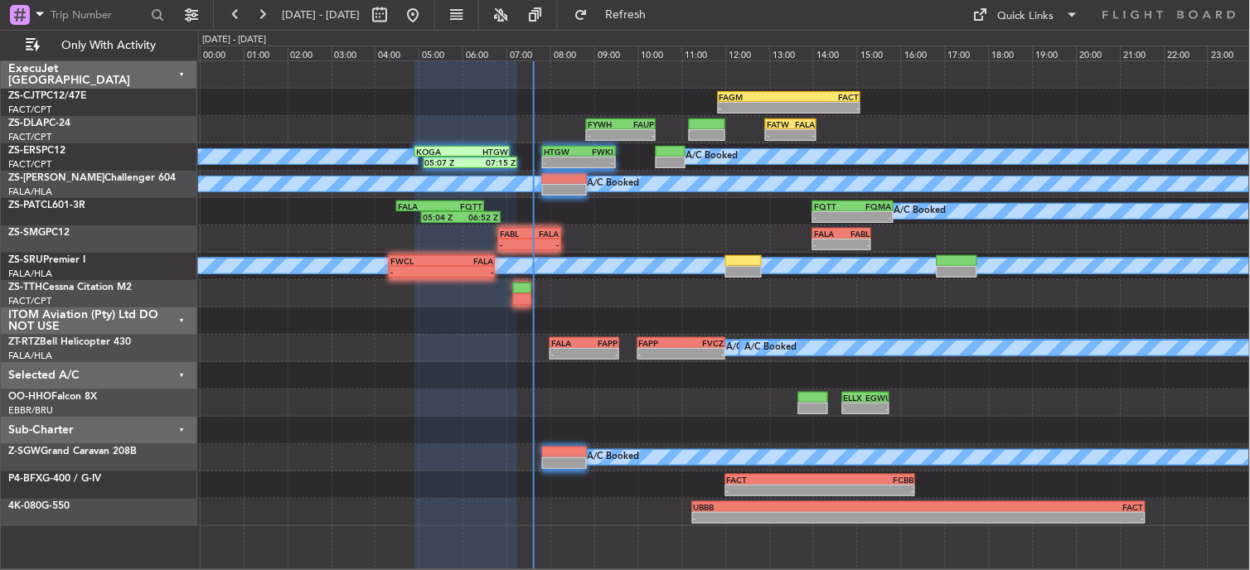
type input "0"
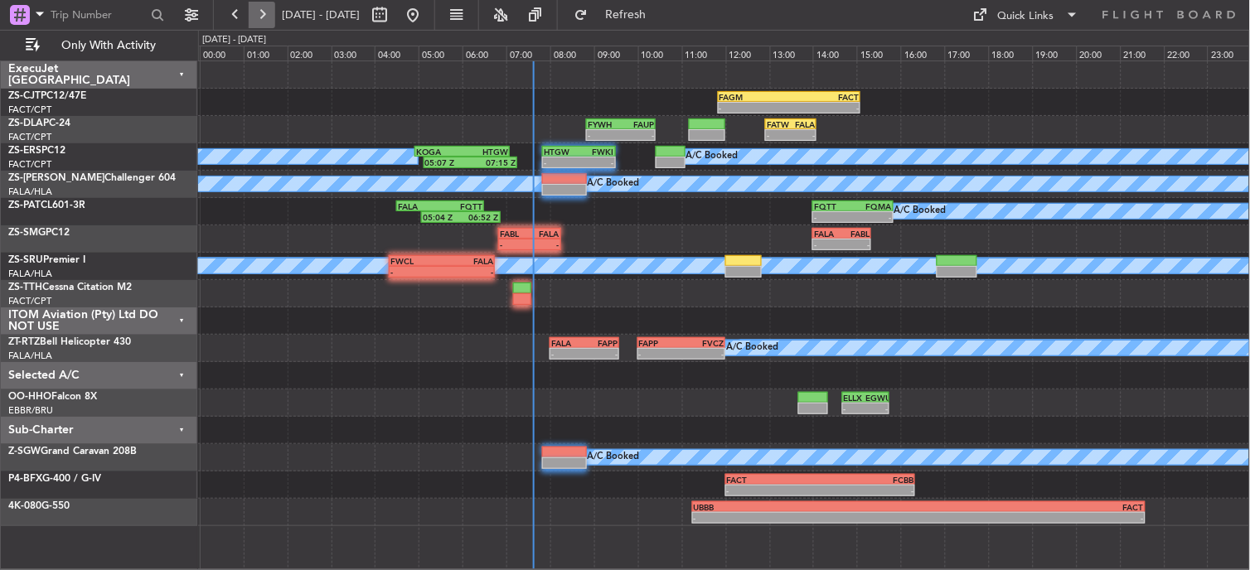
click at [262, 14] on button at bounding box center [262, 15] width 27 height 27
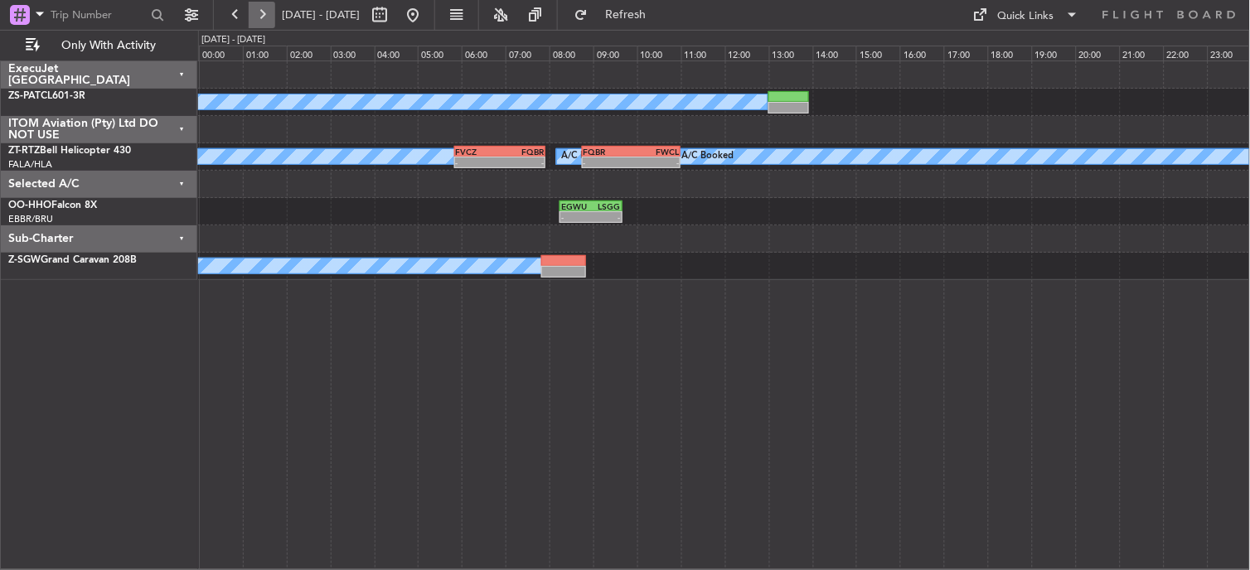
click at [262, 13] on button at bounding box center [262, 15] width 27 height 27
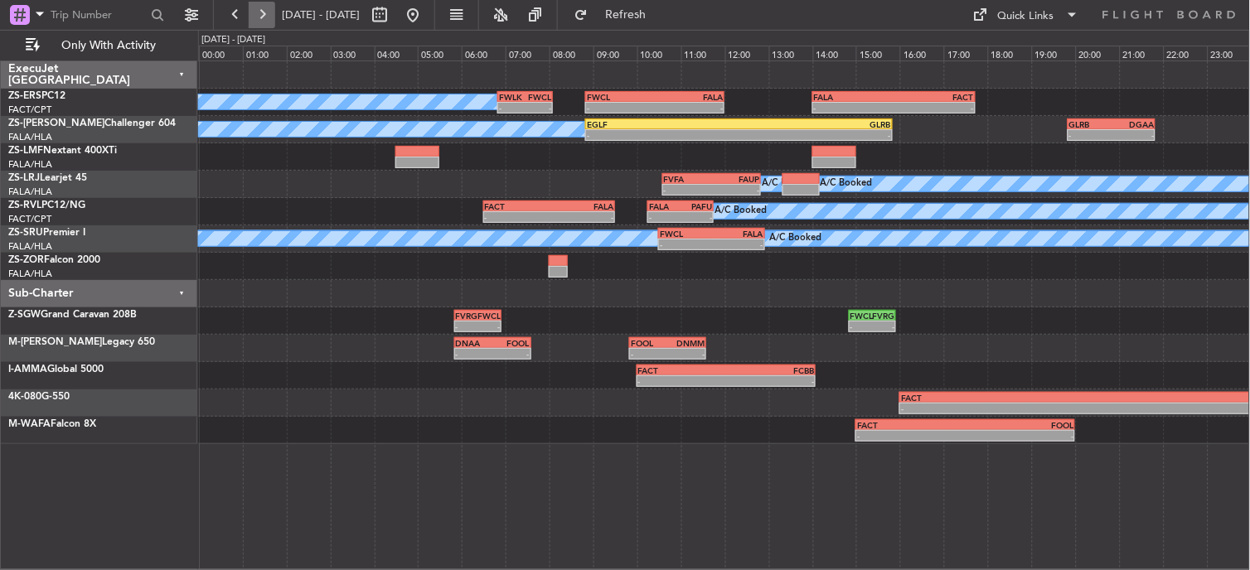
click at [264, 21] on button at bounding box center [262, 15] width 27 height 27
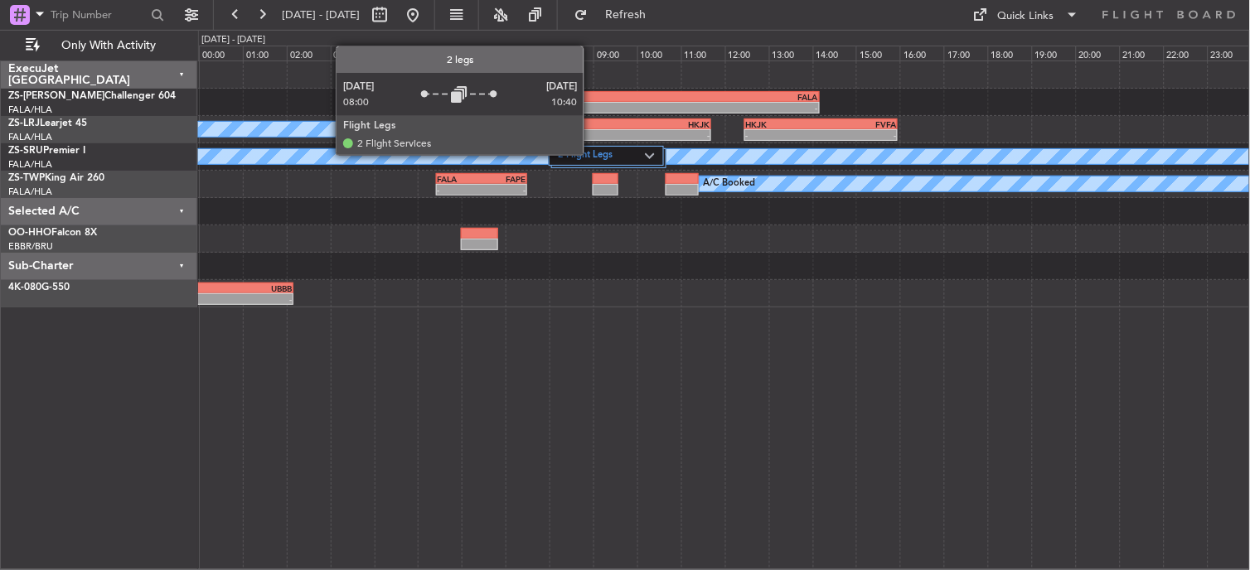
click at [592, 156] on label "2 Flight Legs" at bounding box center [601, 156] width 87 height 14
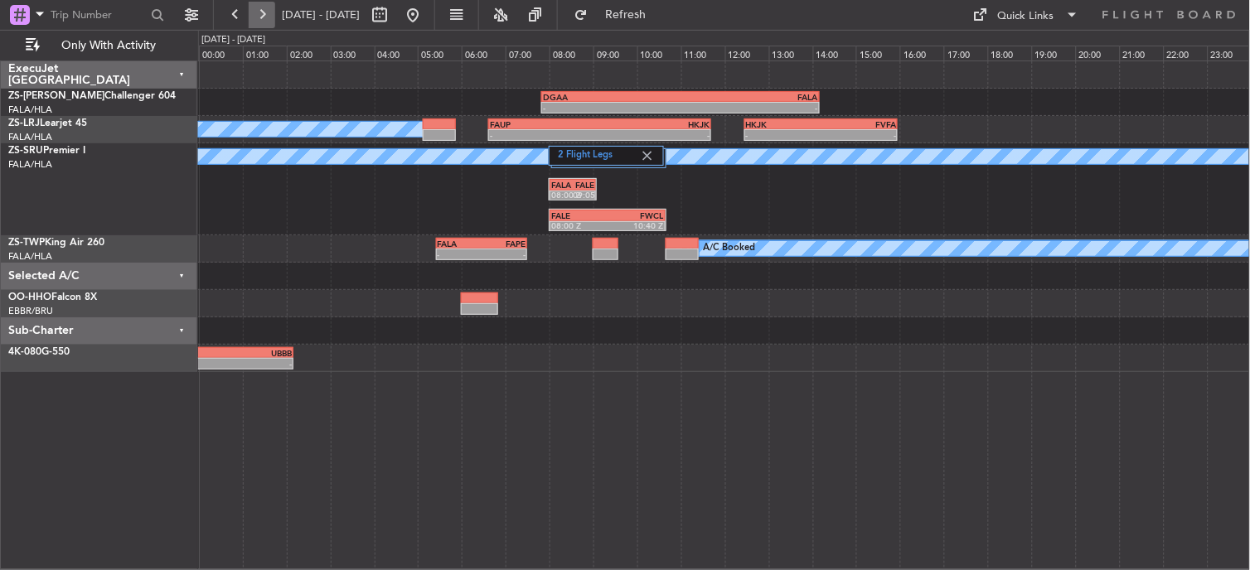
click at [259, 13] on button at bounding box center [262, 15] width 27 height 27
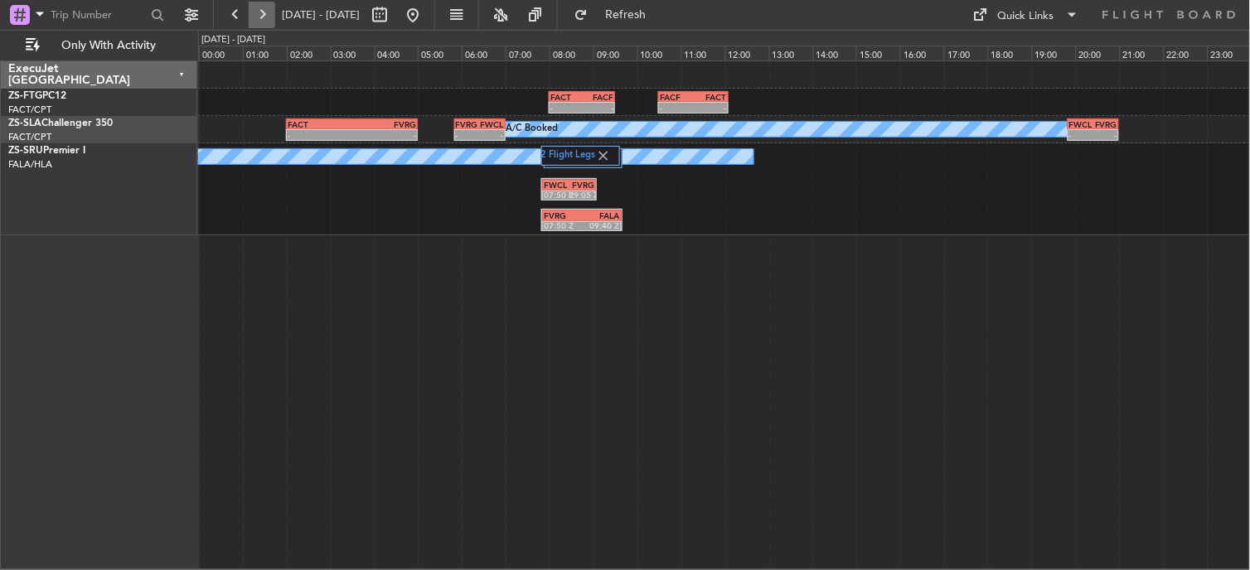
click at [260, 17] on button at bounding box center [262, 15] width 27 height 27
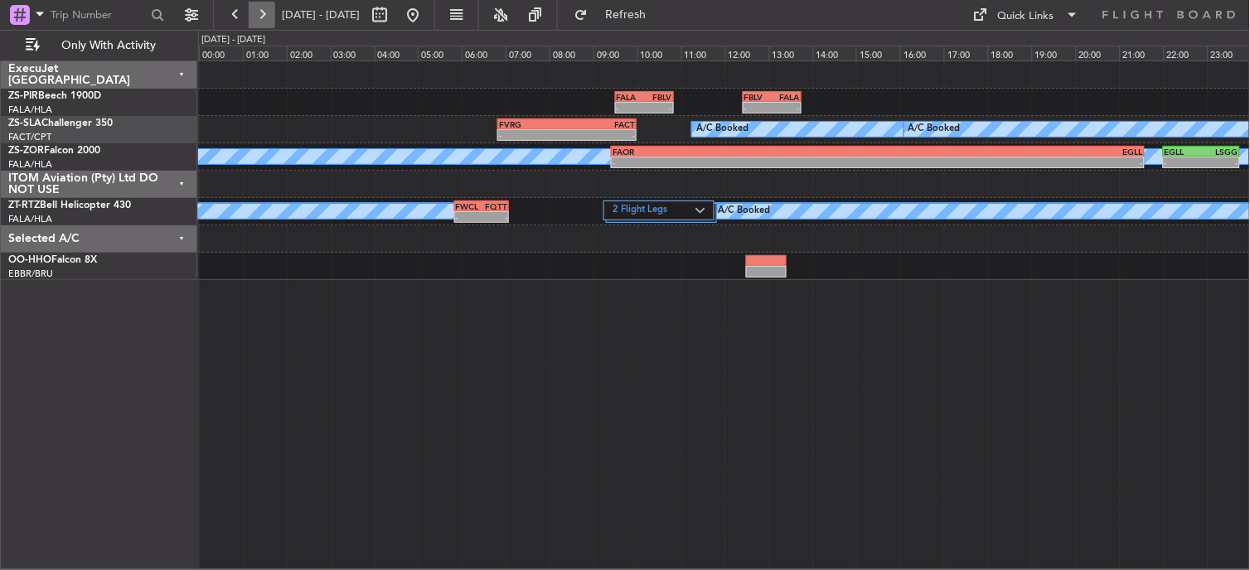
click at [257, 17] on button at bounding box center [262, 15] width 27 height 27
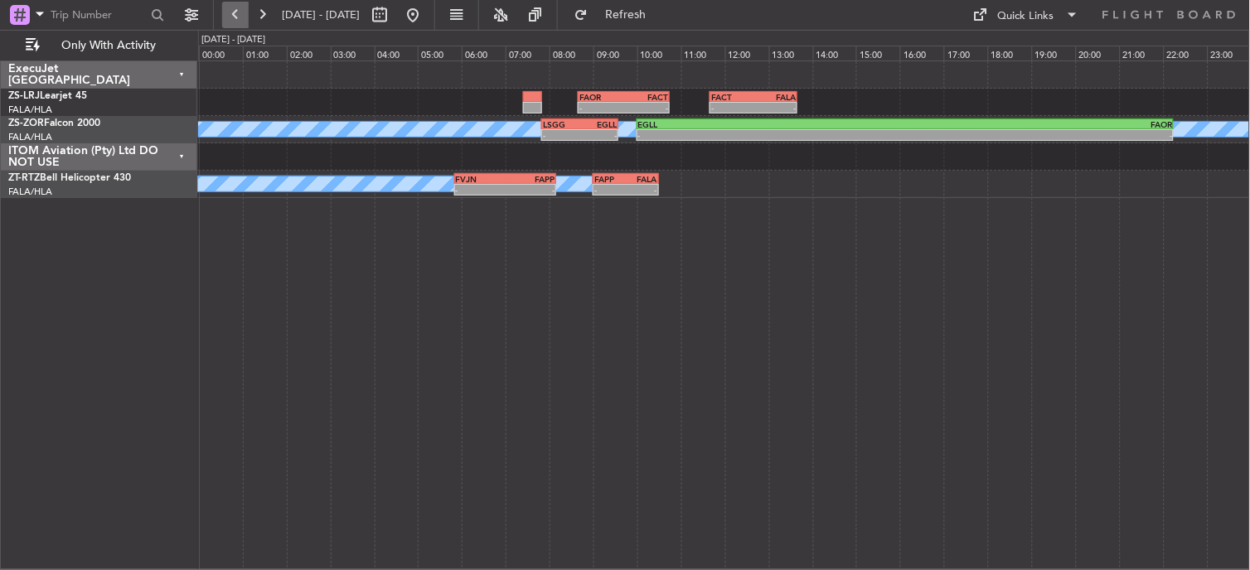
click at [229, 27] on button at bounding box center [235, 15] width 27 height 27
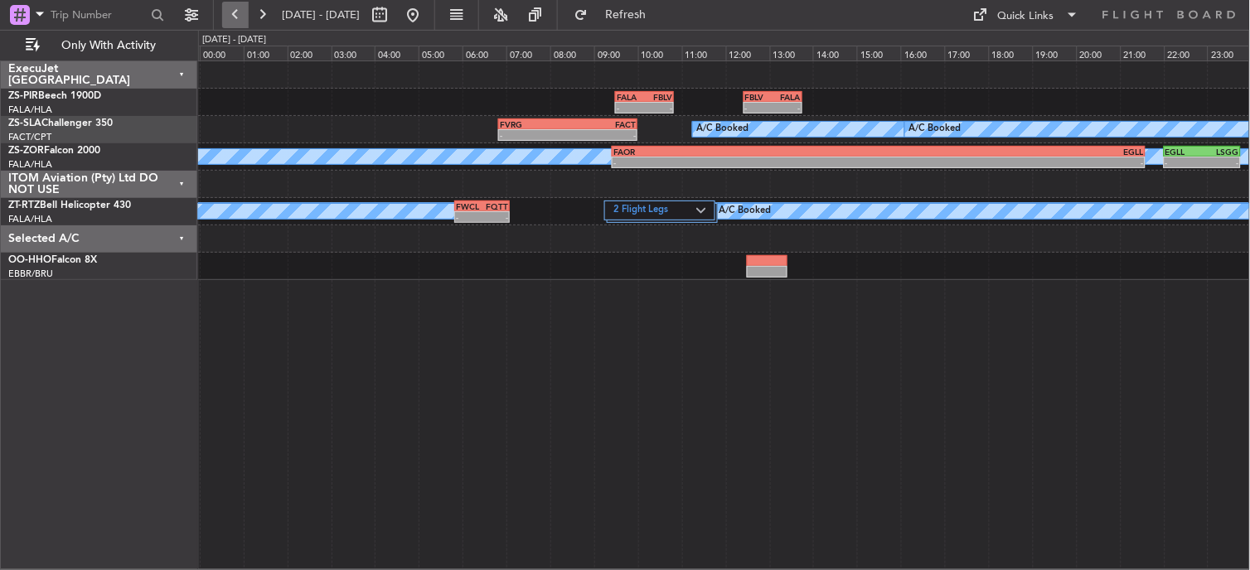
click at [230, 23] on button at bounding box center [235, 15] width 27 height 27
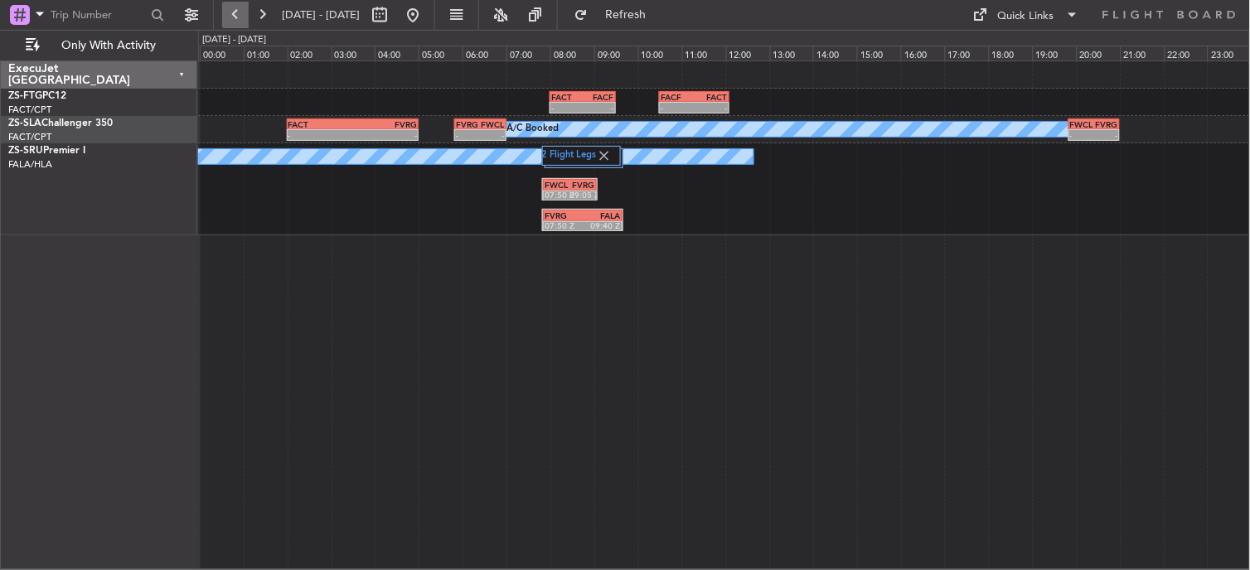
click at [228, 25] on button at bounding box center [235, 15] width 27 height 27
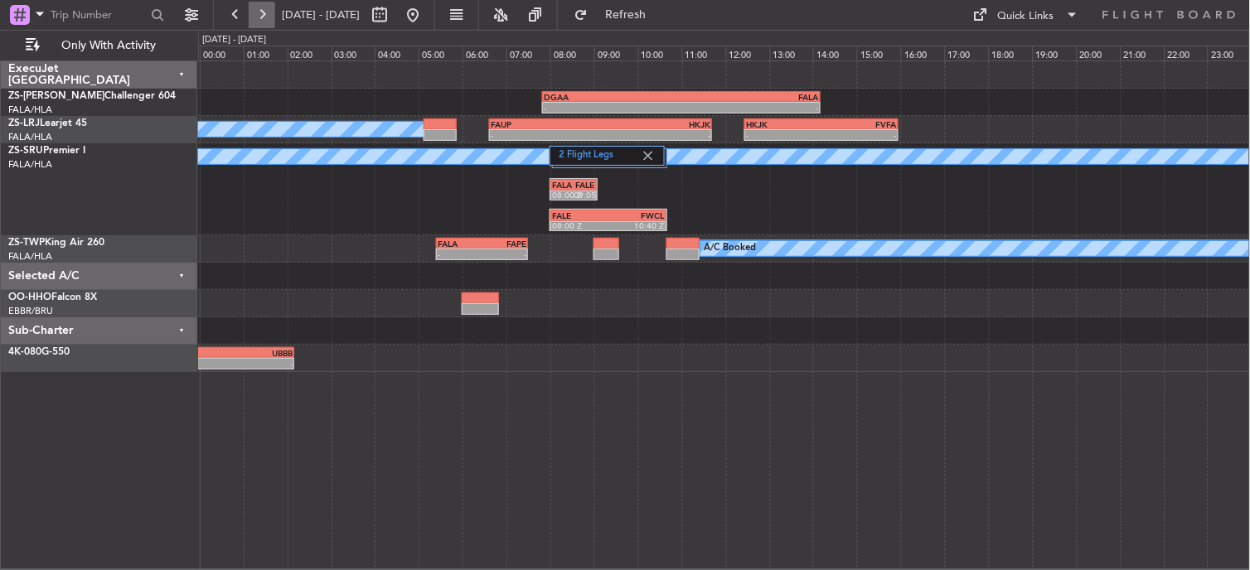
click at [259, 18] on button at bounding box center [262, 15] width 27 height 27
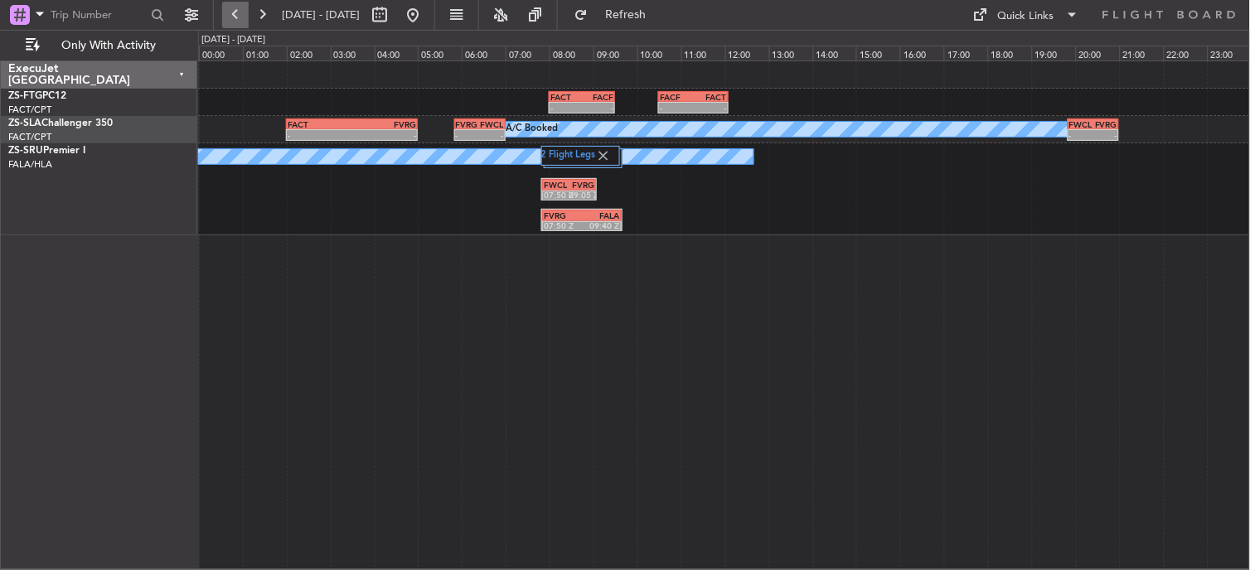
click at [236, 18] on button at bounding box center [235, 15] width 27 height 27
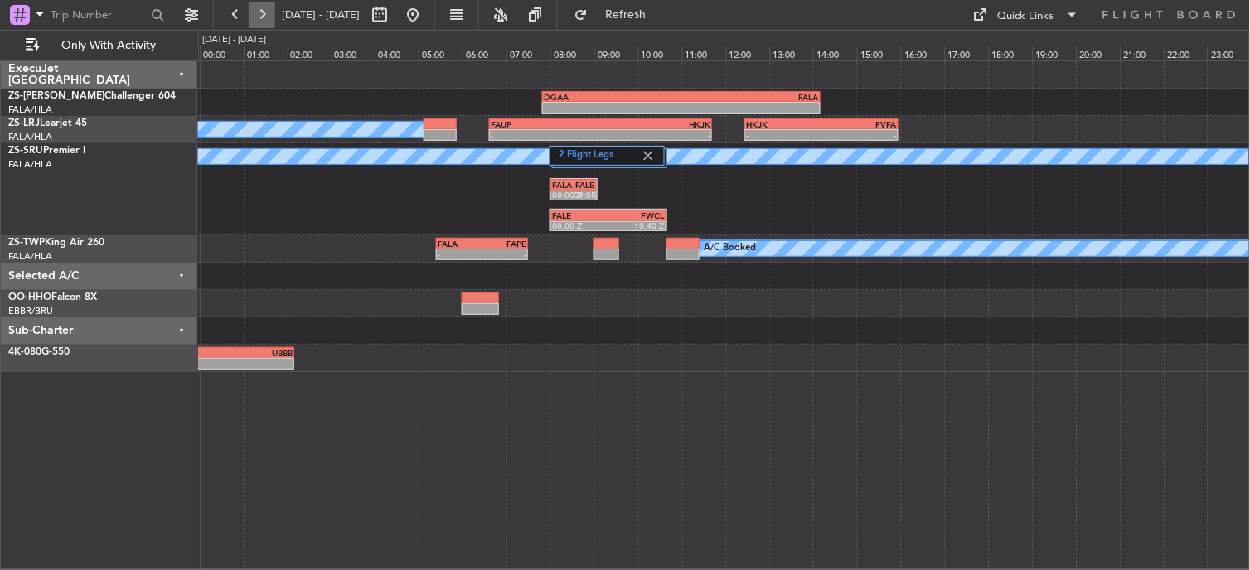
click at [251, 18] on button at bounding box center [262, 15] width 27 height 27
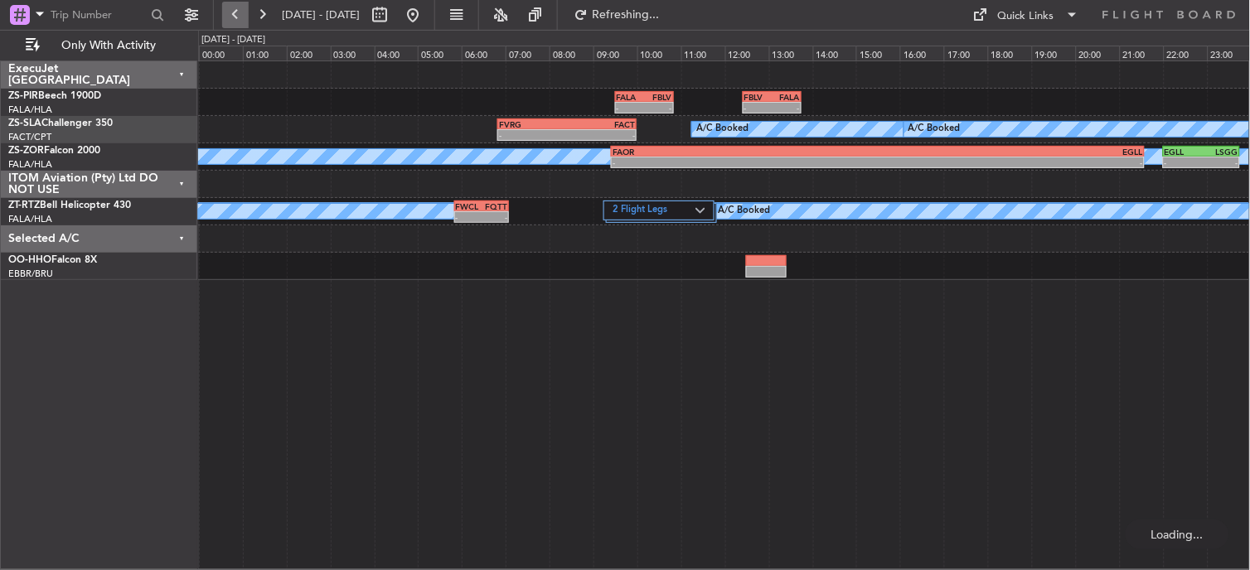
click at [235, 21] on button at bounding box center [235, 15] width 27 height 27
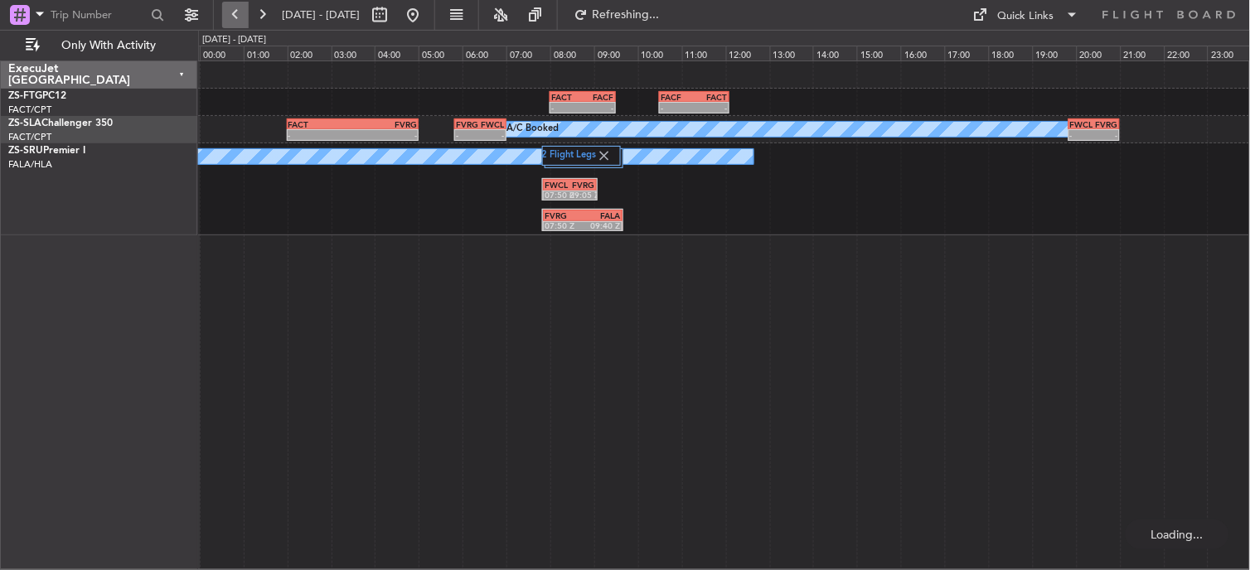
click at [235, 21] on button at bounding box center [235, 15] width 27 height 27
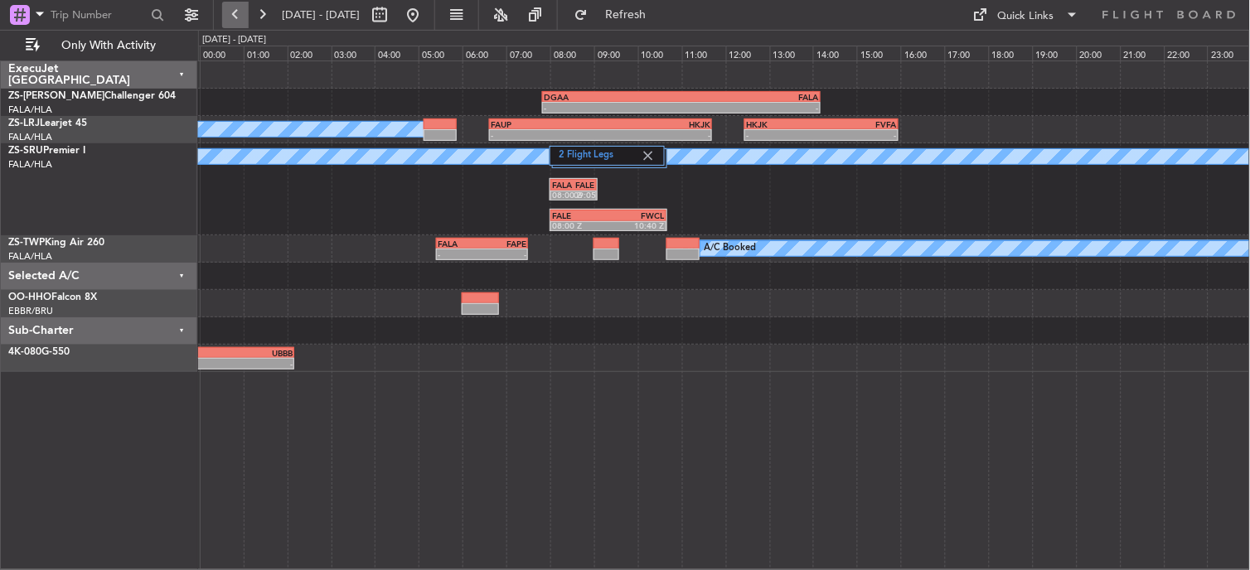
click at [245, 11] on button at bounding box center [235, 15] width 27 height 27
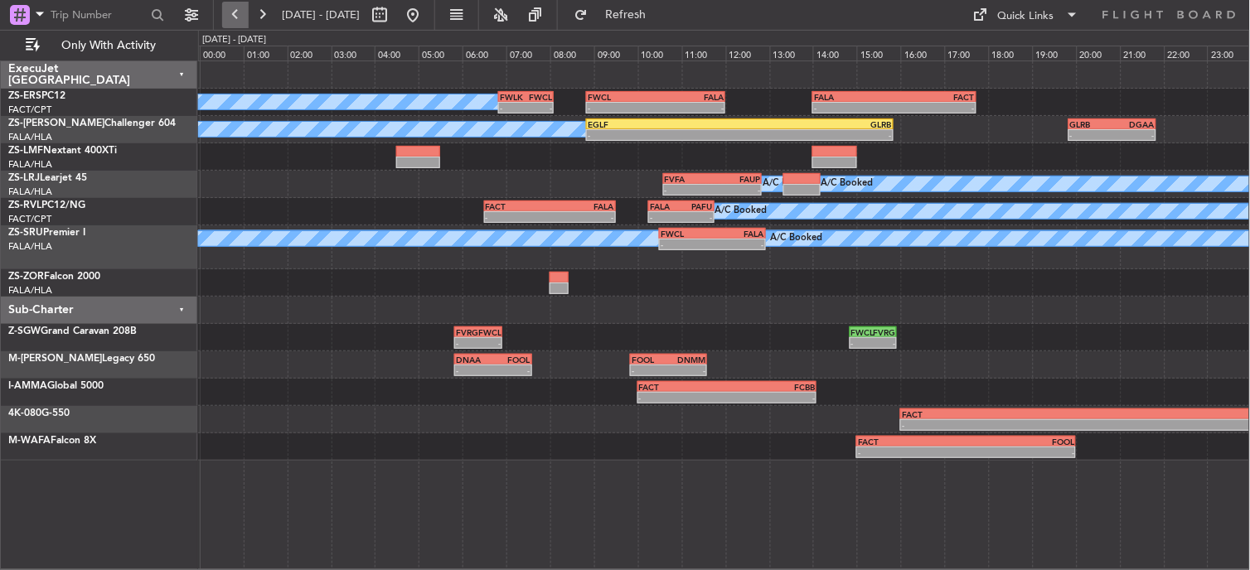
click at [235, 18] on button at bounding box center [235, 15] width 27 height 27
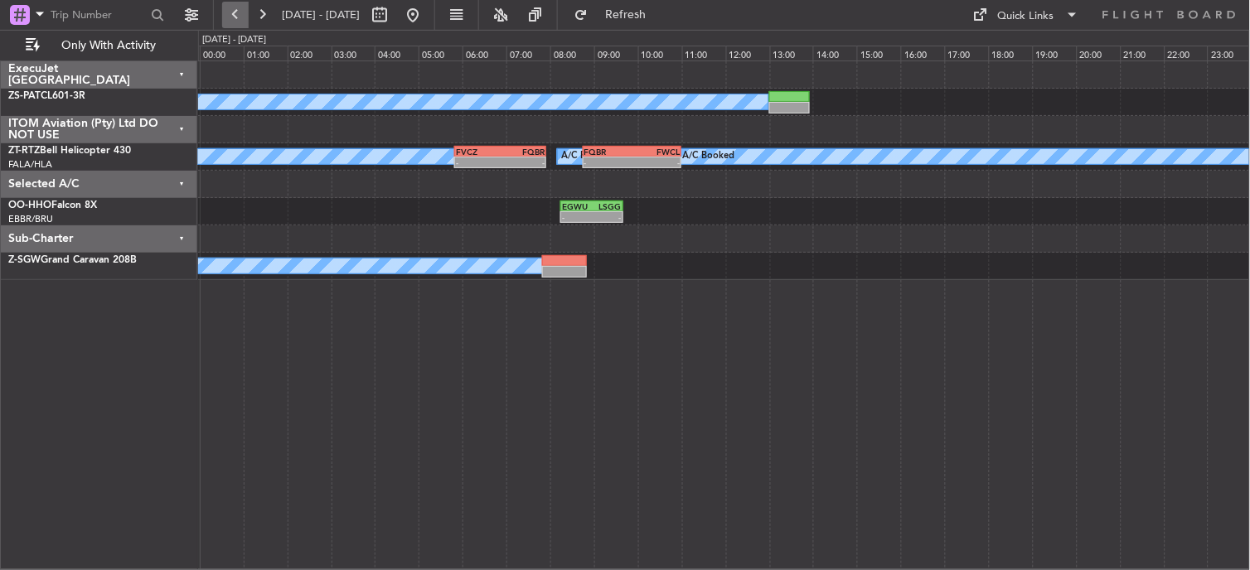
click at [239, 20] on button at bounding box center [235, 15] width 27 height 27
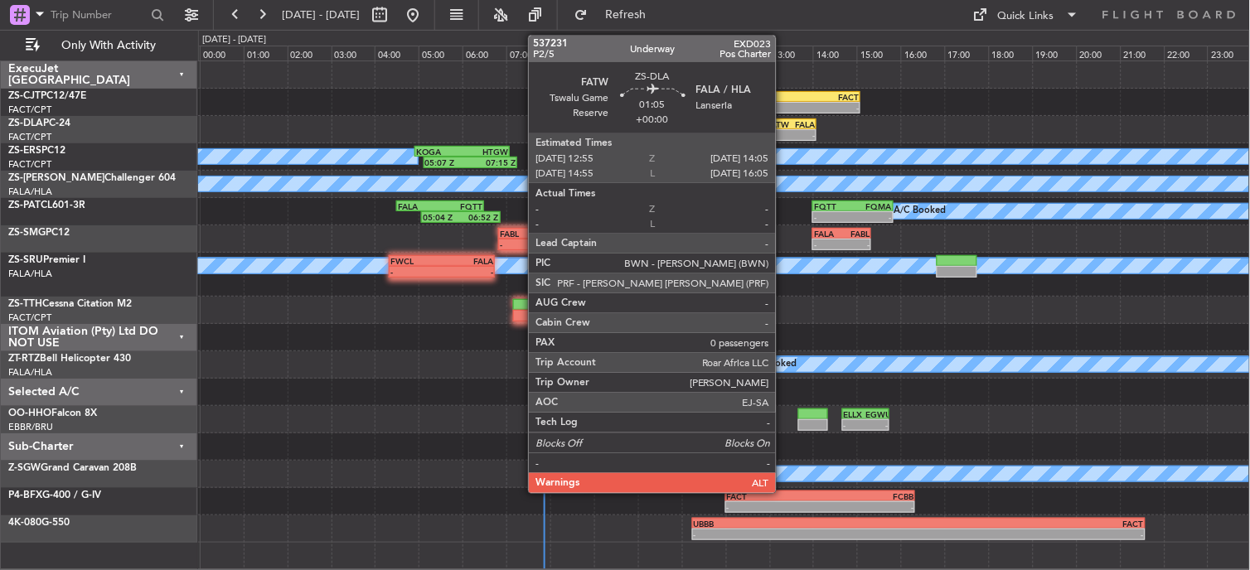
click at [784, 121] on div "FATW" at bounding box center [779, 124] width 24 height 10
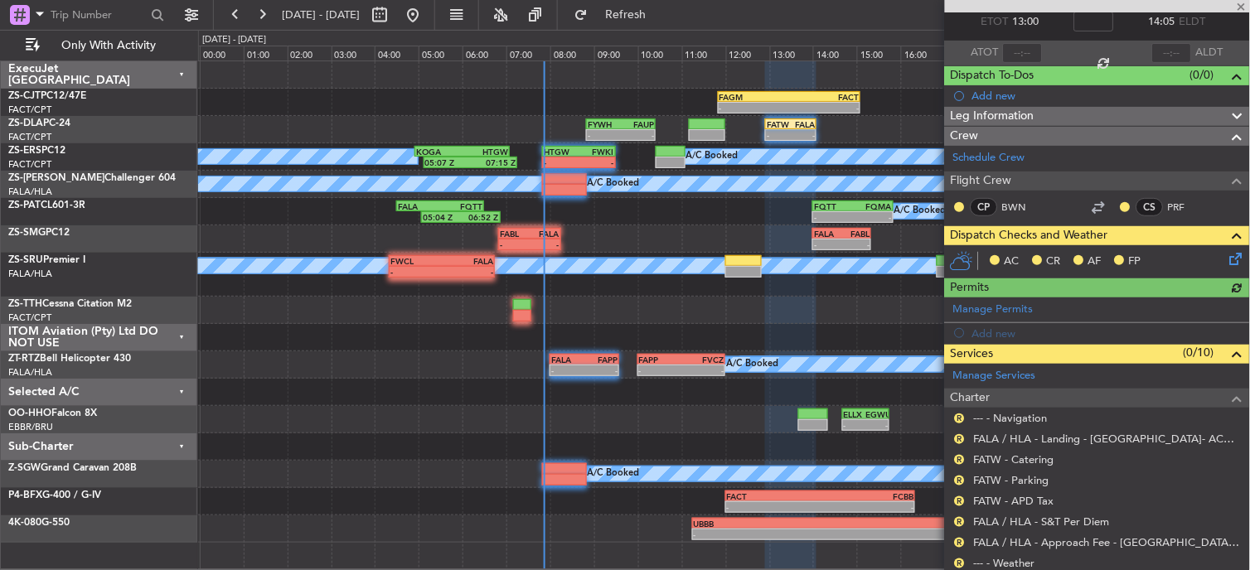
scroll to position [187, 0]
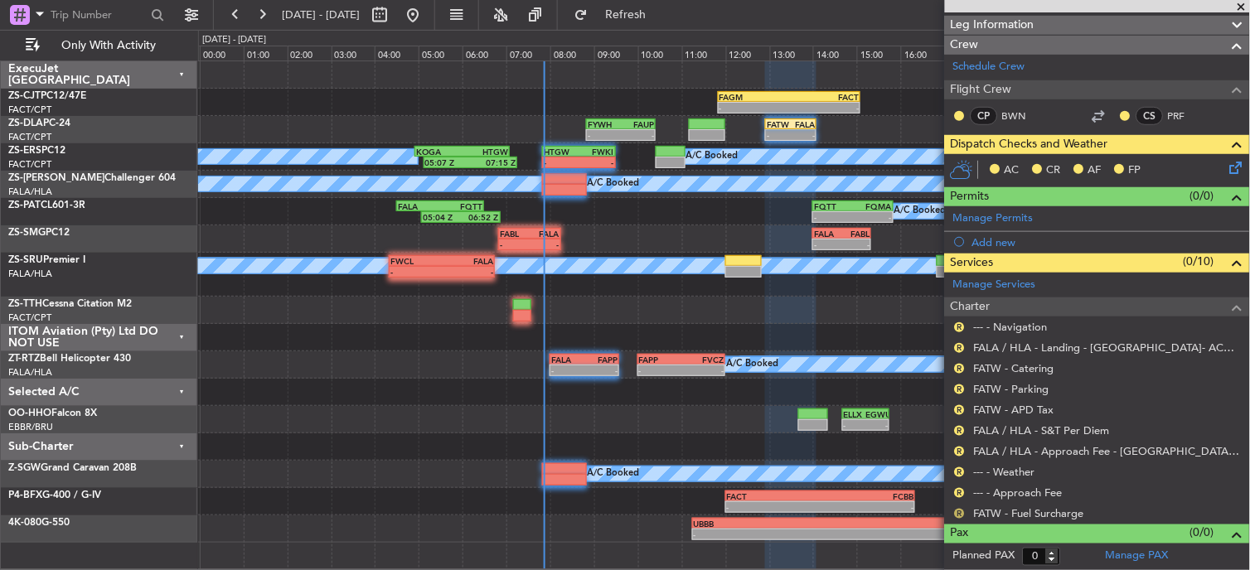
click at [962, 514] on button "R" at bounding box center [960, 514] width 10 height 10
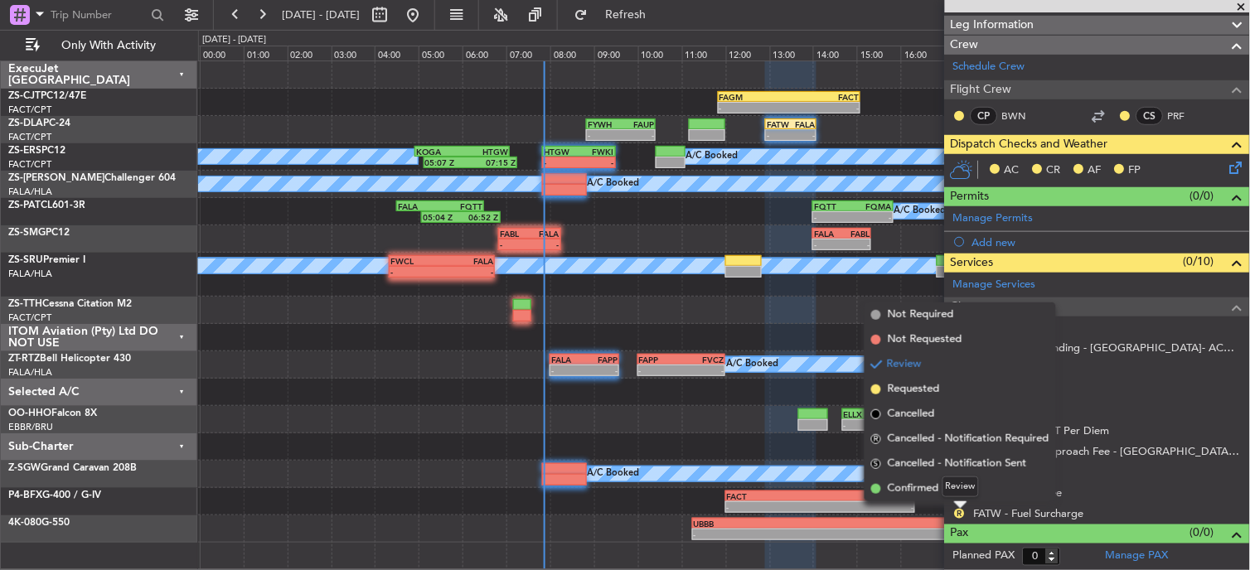
click at [938, 492] on mat-tooltip-component "Review" at bounding box center [961, 487] width 60 height 44
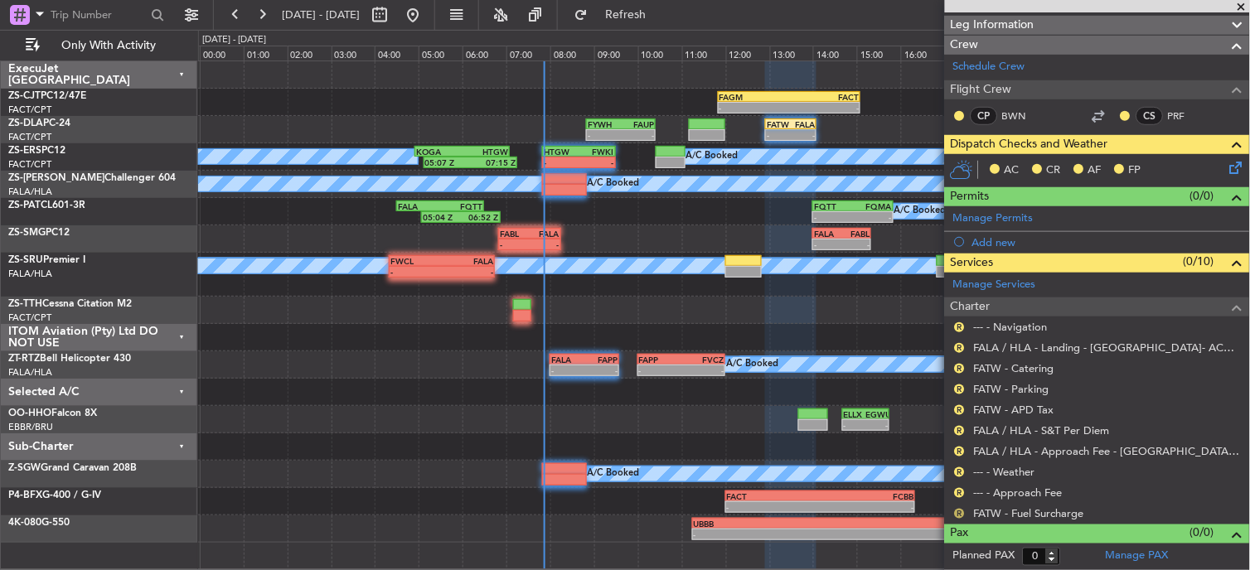
click at [960, 514] on button "R" at bounding box center [960, 514] width 10 height 10
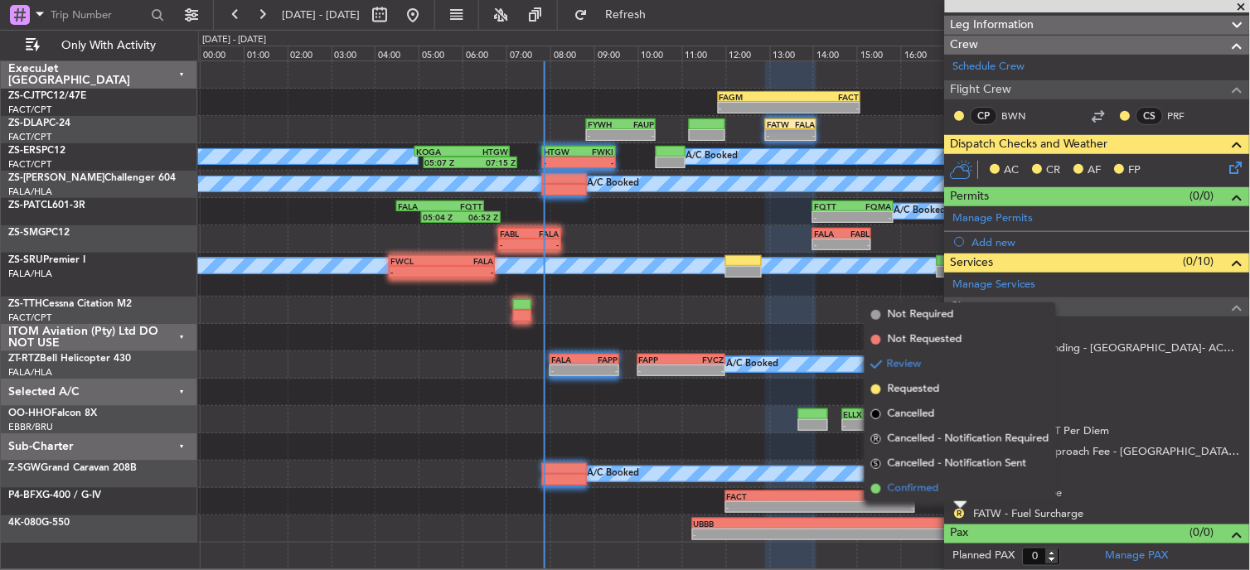
click at [922, 492] on span "Confirmed" at bounding box center [913, 489] width 51 height 17
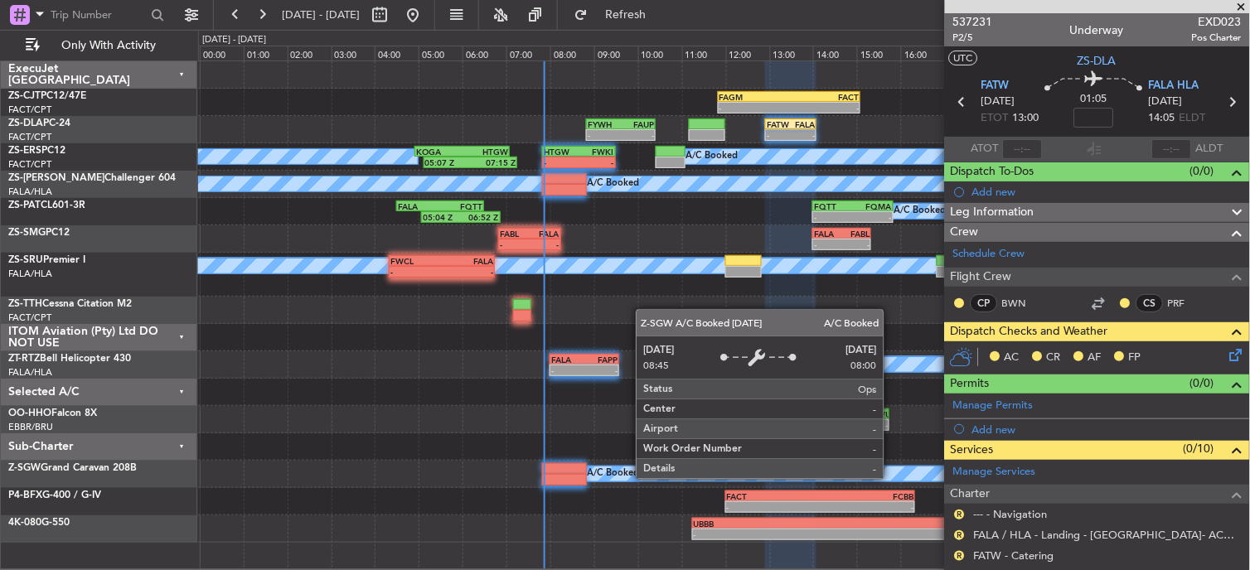
scroll to position [187, 0]
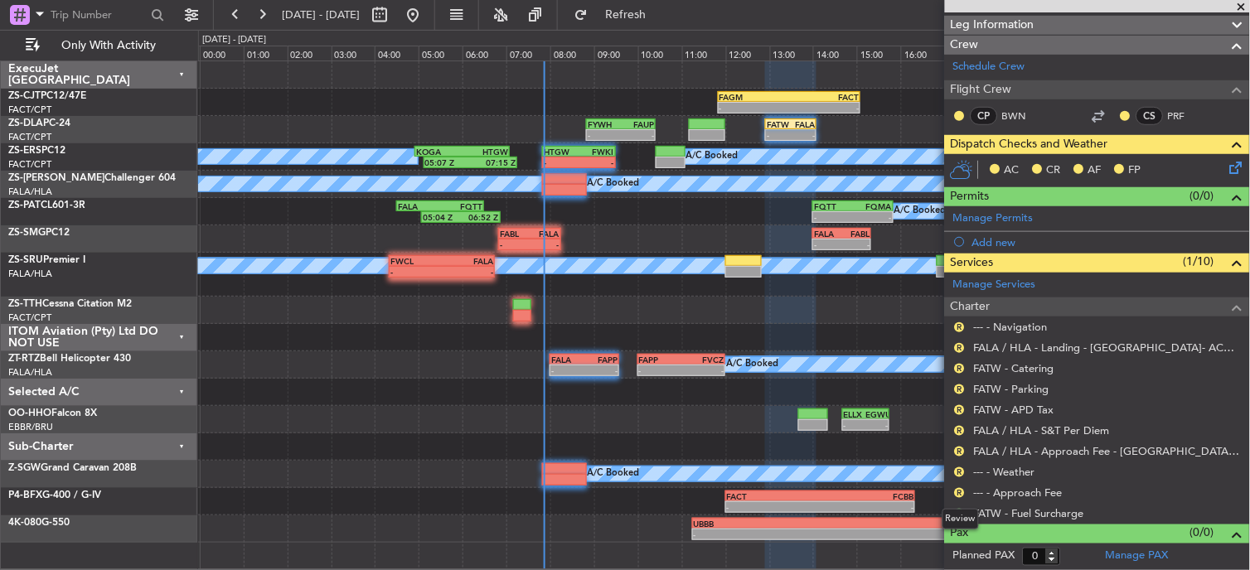
click at [950, 487] on div "R --- - Approach Fee" at bounding box center [1097, 492] width 305 height 21
click at [967, 491] on nimbus-traffic-light "R" at bounding box center [959, 493] width 13 height 13
click at [963, 491] on button "R" at bounding box center [960, 493] width 10 height 10
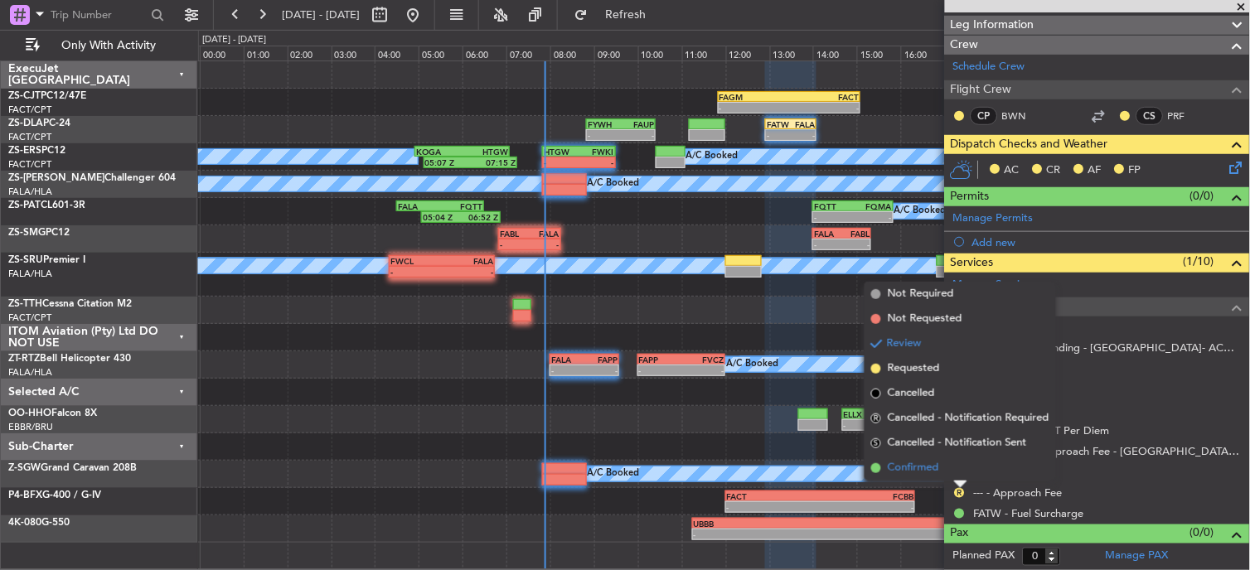
click at [957, 470] on li "Confirmed" at bounding box center [960, 468] width 191 height 25
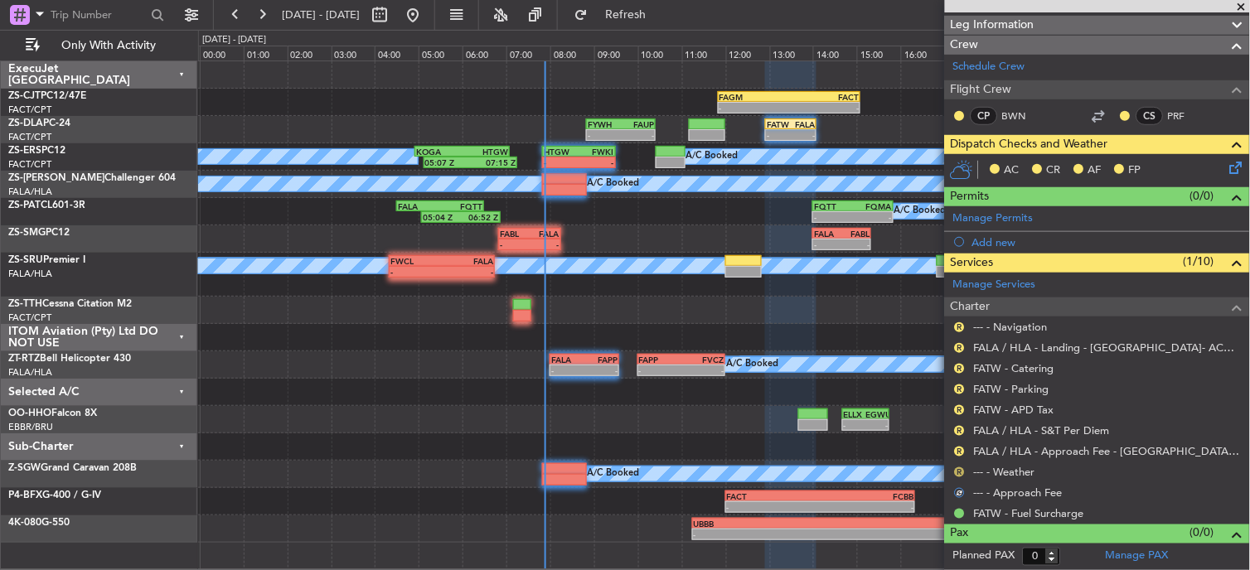
click at [958, 471] on button "R" at bounding box center [960, 473] width 10 height 10
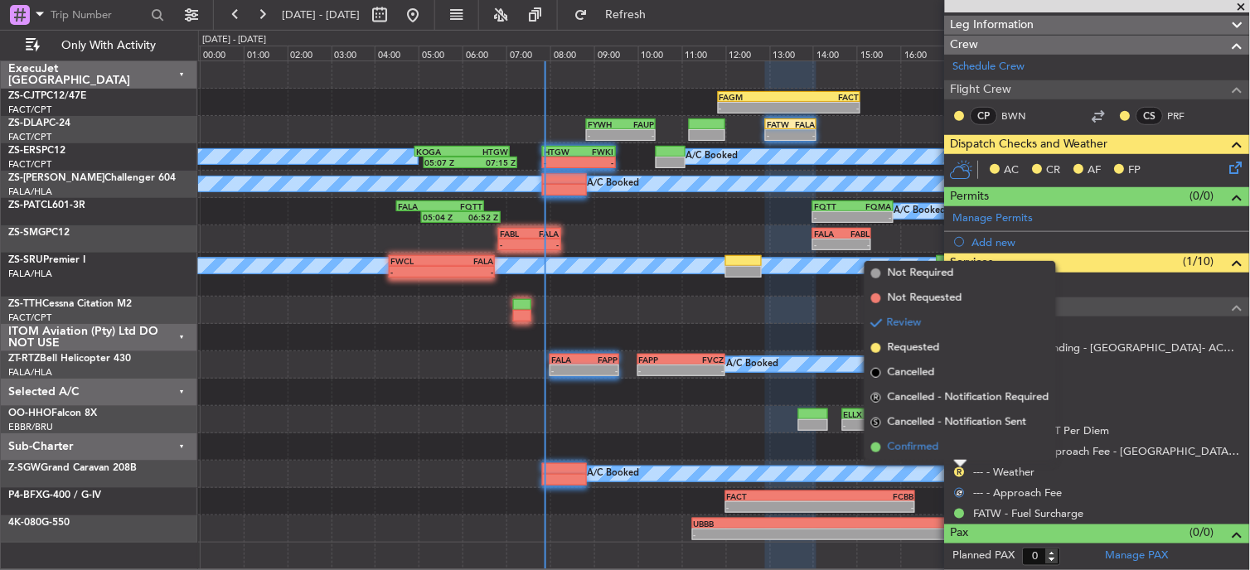
click at [963, 453] on li "Confirmed" at bounding box center [960, 447] width 191 height 25
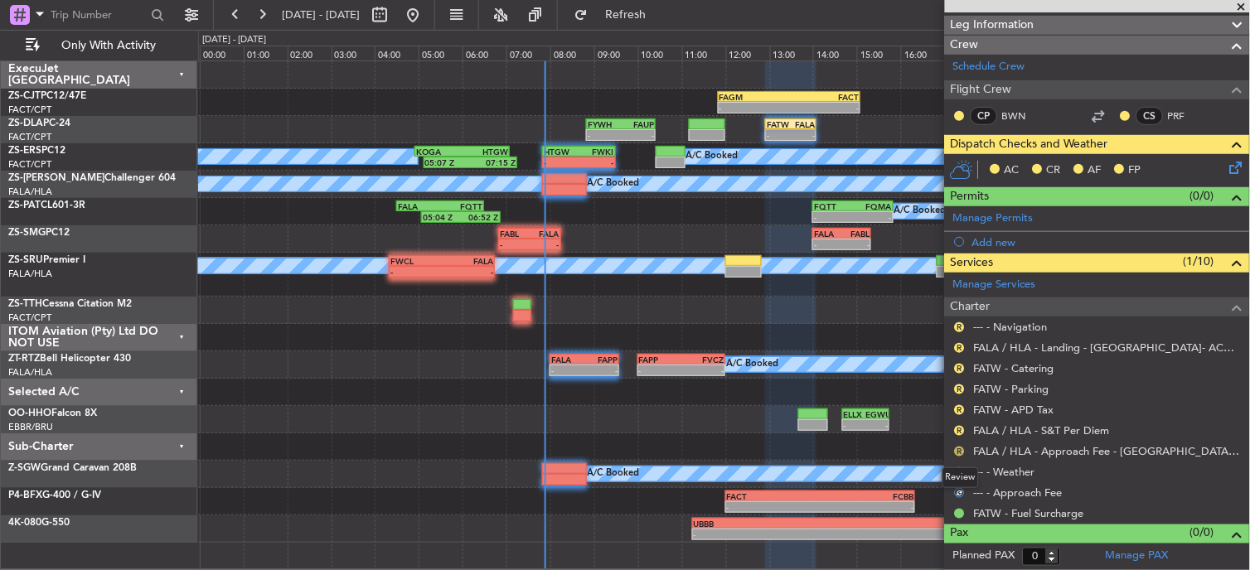
click at [962, 452] on button "R" at bounding box center [960, 452] width 10 height 10
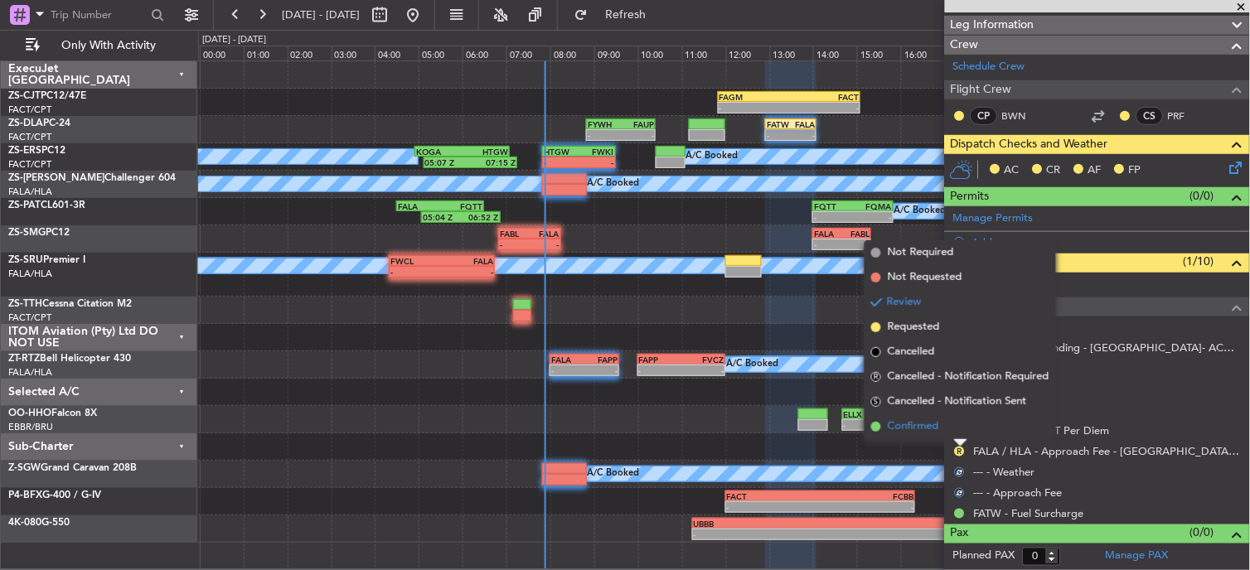
click at [959, 434] on li "Confirmed" at bounding box center [960, 427] width 191 height 25
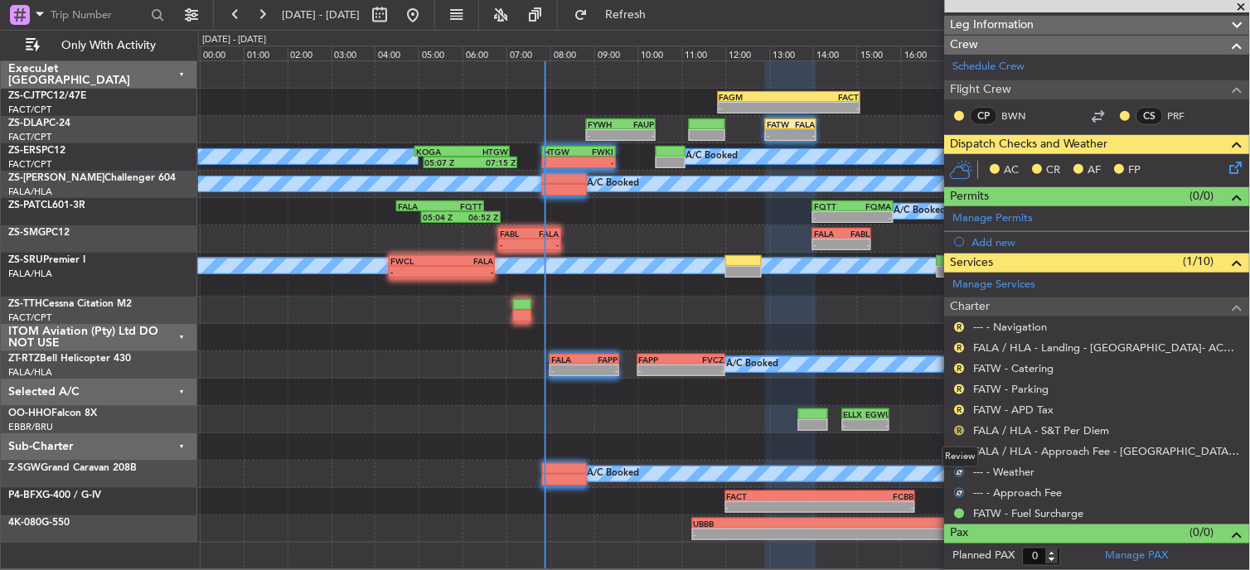
click at [963, 426] on button "R" at bounding box center [960, 431] width 10 height 10
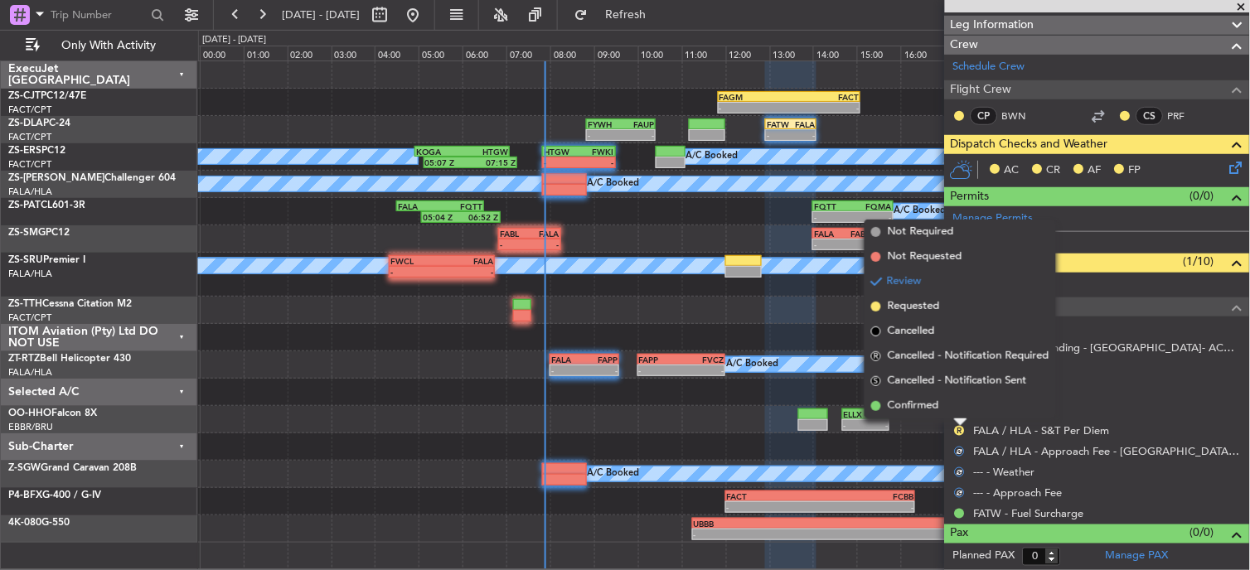
click at [957, 407] on li "Confirmed" at bounding box center [960, 406] width 191 height 25
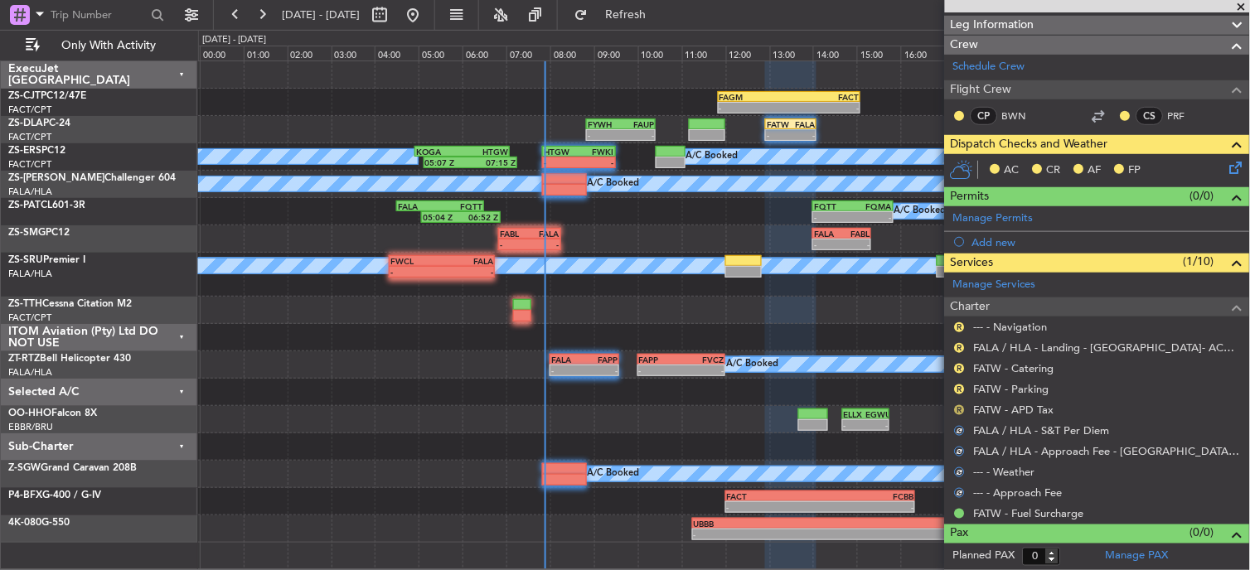
click at [959, 407] on button "R" at bounding box center [960, 410] width 10 height 10
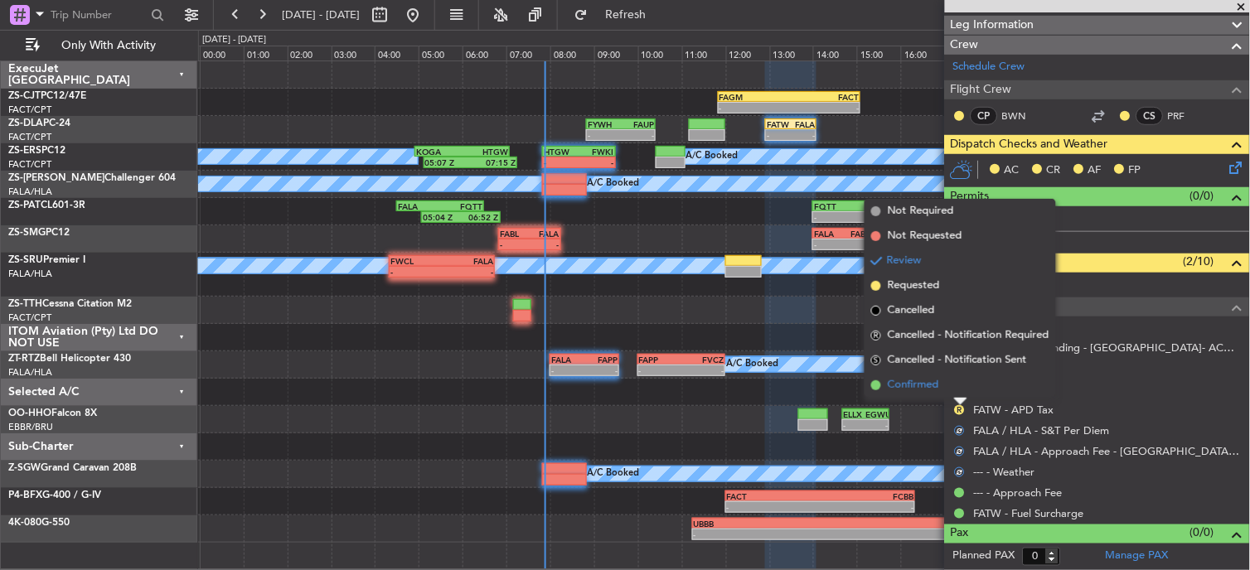
click at [955, 383] on li "Confirmed" at bounding box center [960, 385] width 191 height 25
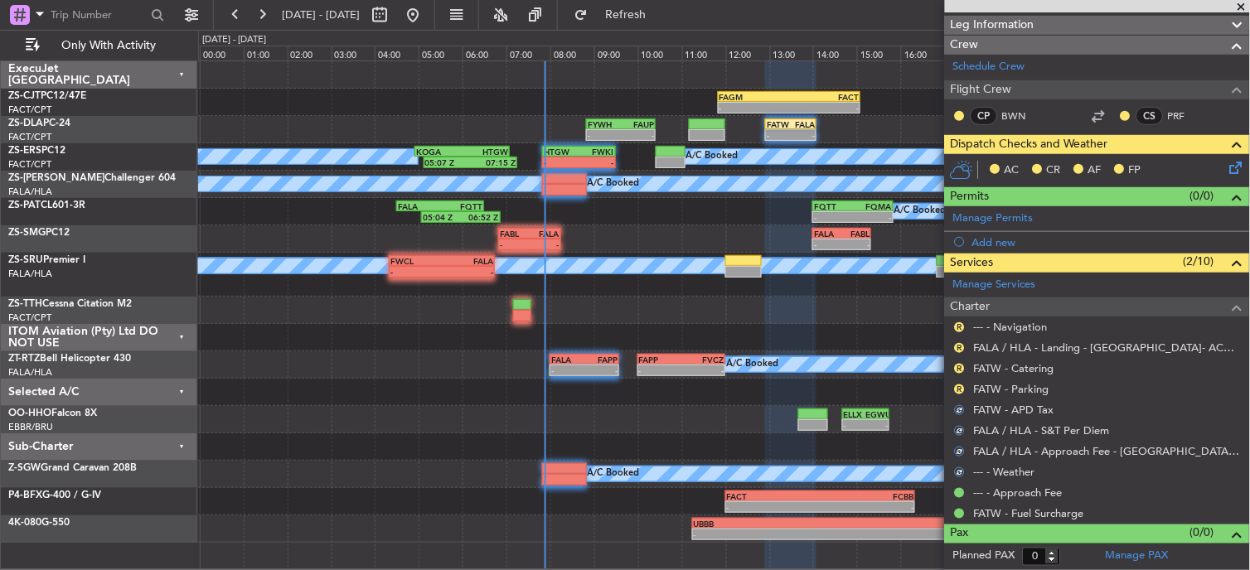
click at [967, 396] on div "R FATW - Parking" at bounding box center [1097, 389] width 305 height 21
click at [962, 392] on button "R" at bounding box center [960, 390] width 10 height 10
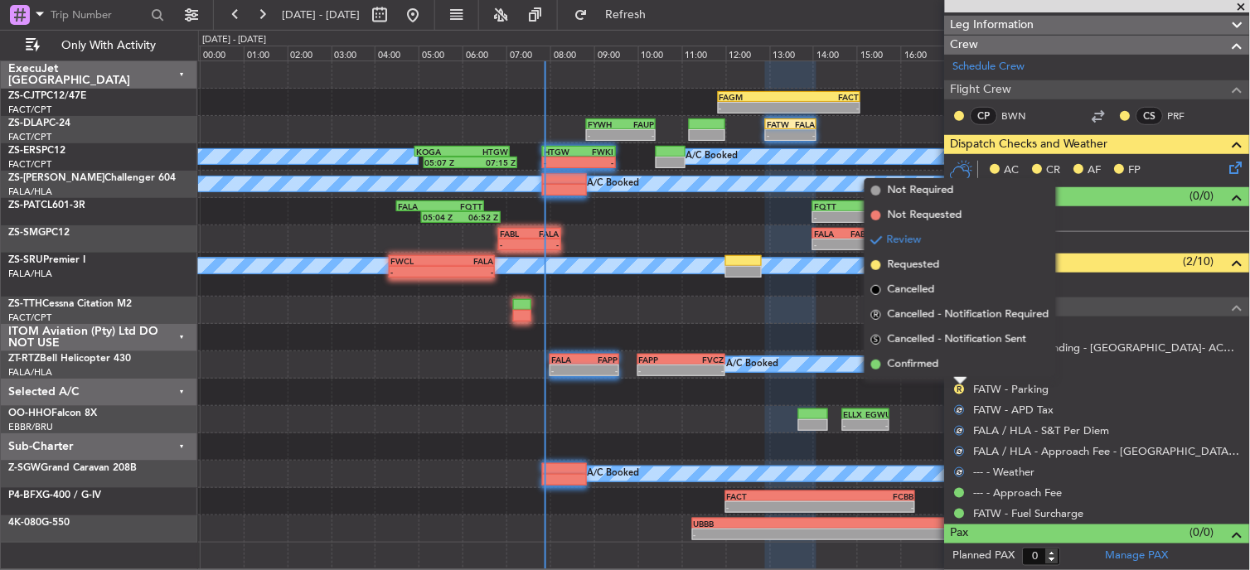
click at [948, 367] on li "Confirmed" at bounding box center [960, 364] width 191 height 25
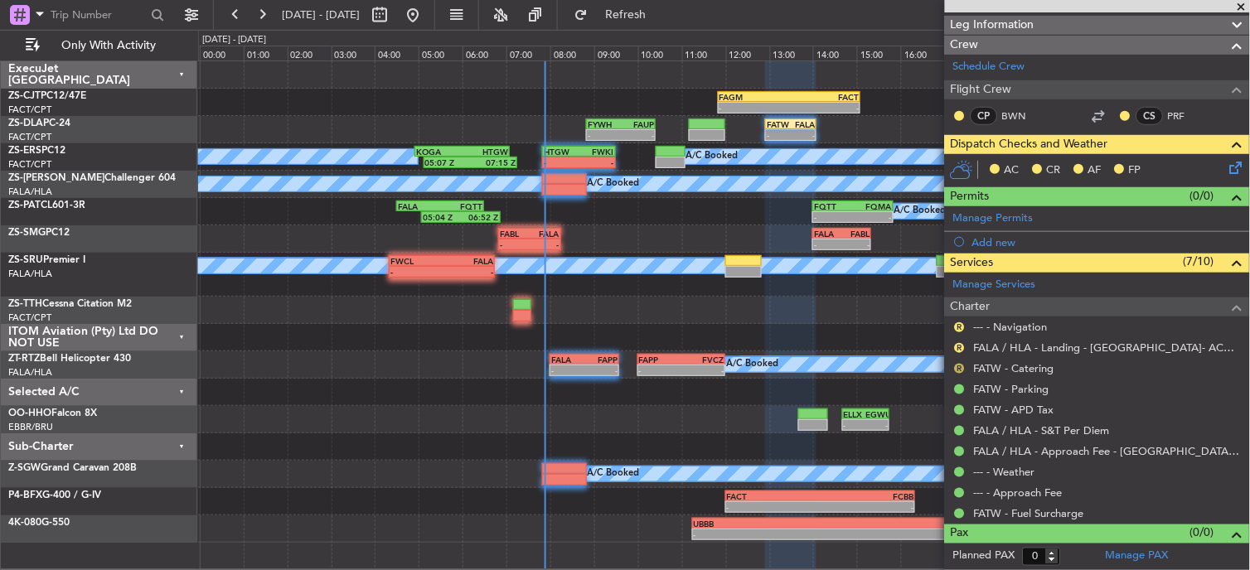
click at [959, 368] on button "R" at bounding box center [960, 369] width 10 height 10
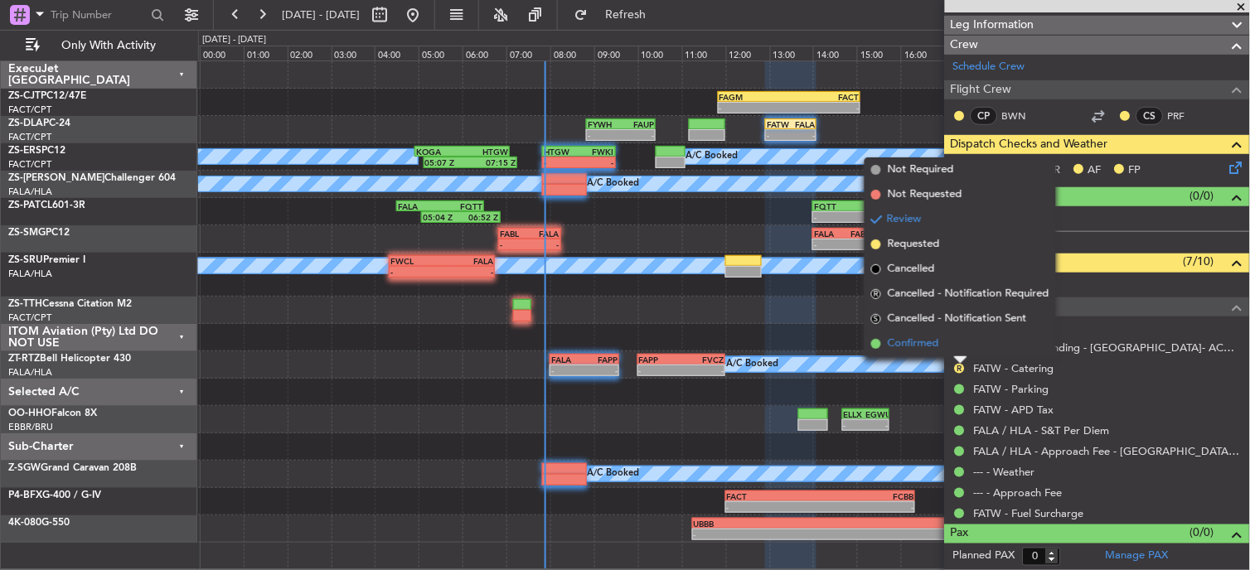
click at [922, 352] on li "Confirmed" at bounding box center [960, 344] width 191 height 25
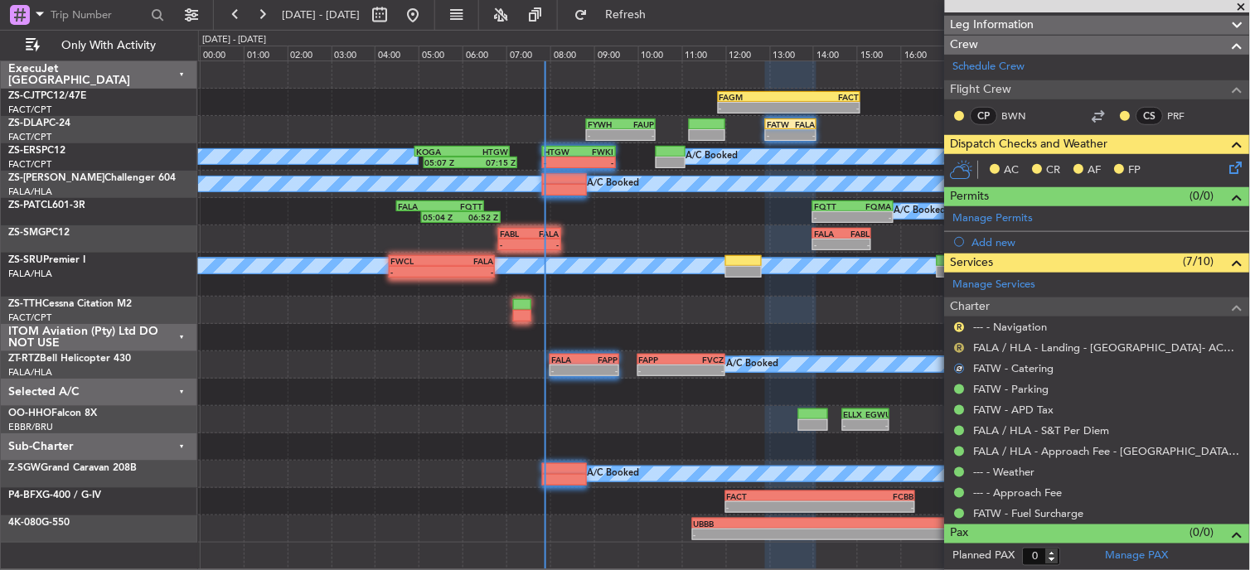
click at [963, 343] on button "R" at bounding box center [960, 348] width 10 height 10
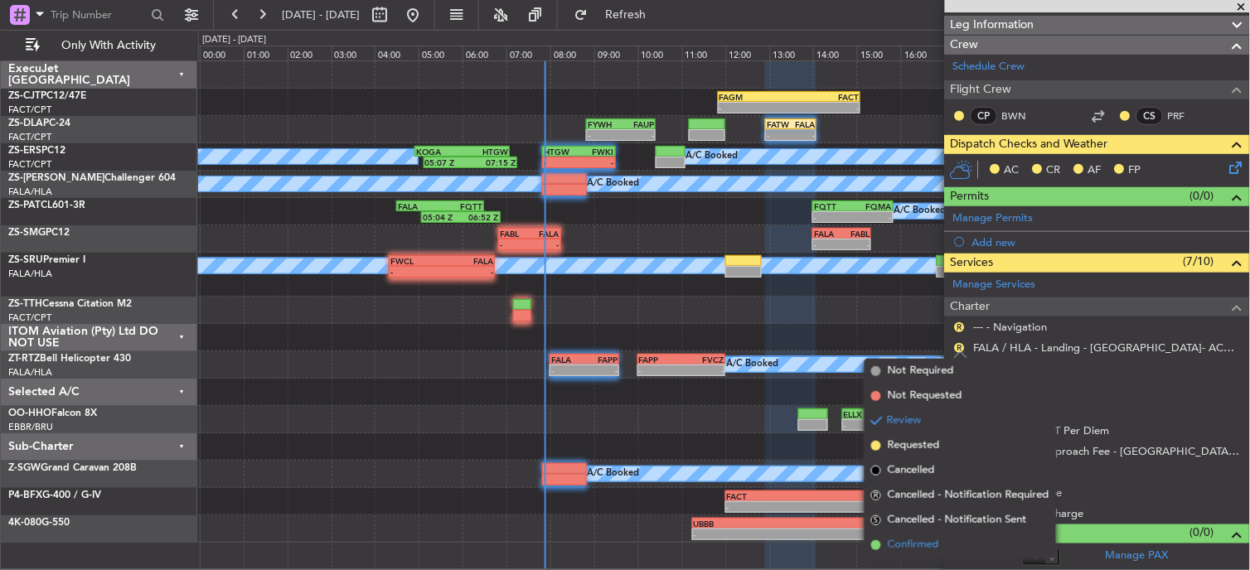
click at [959, 554] on li "Confirmed" at bounding box center [960, 545] width 191 height 25
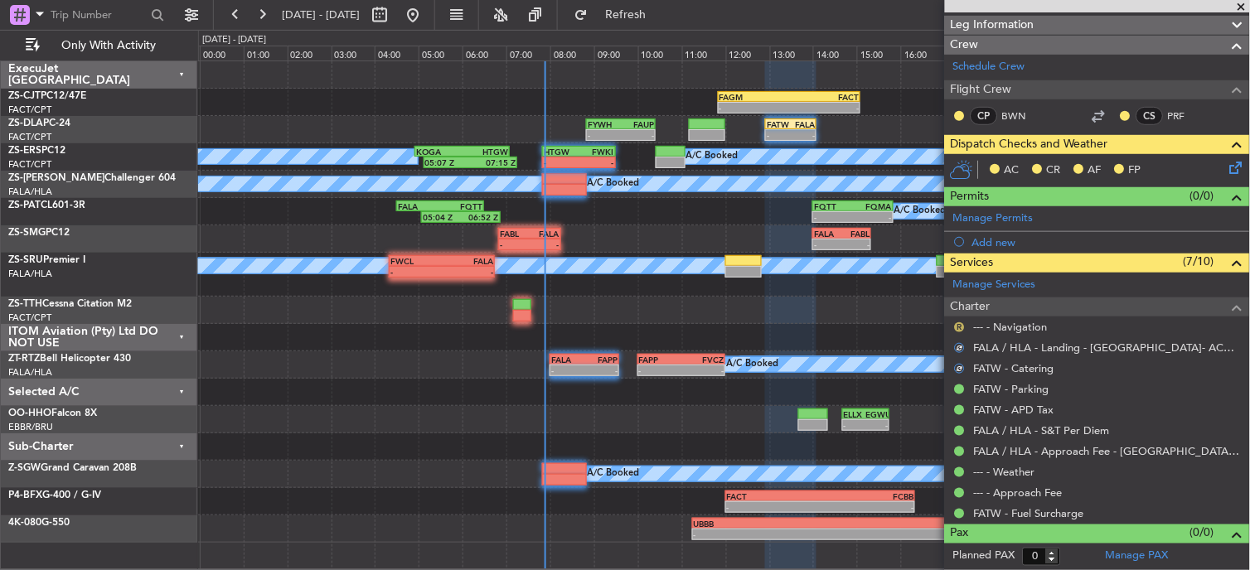
click at [964, 327] on button "R" at bounding box center [960, 327] width 10 height 10
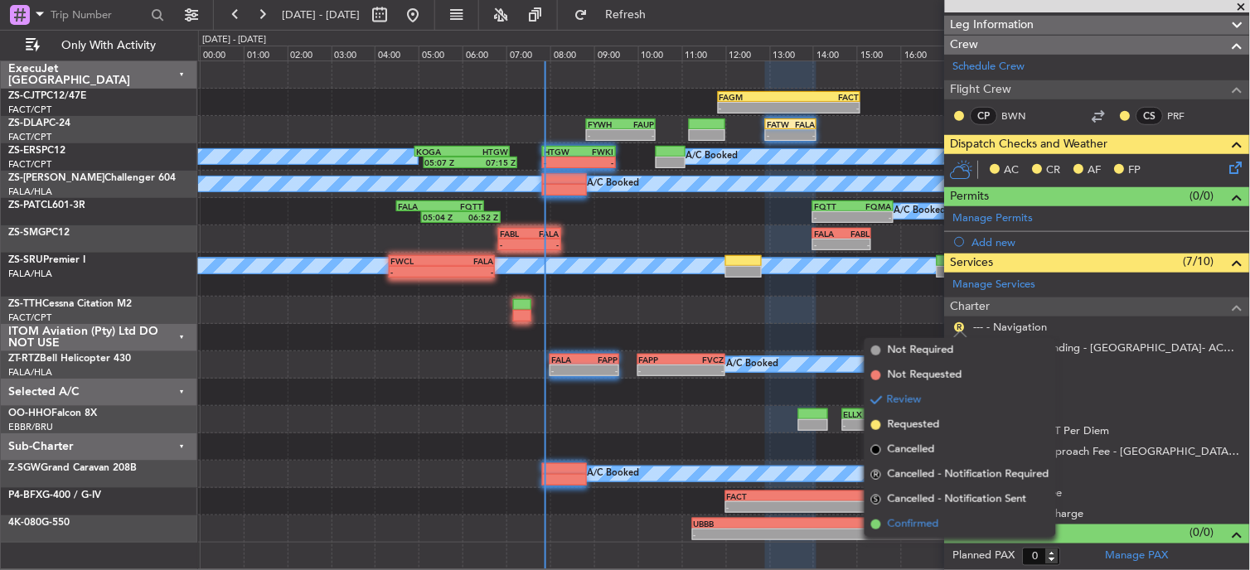
click at [890, 517] on span "Confirmed" at bounding box center [913, 524] width 51 height 17
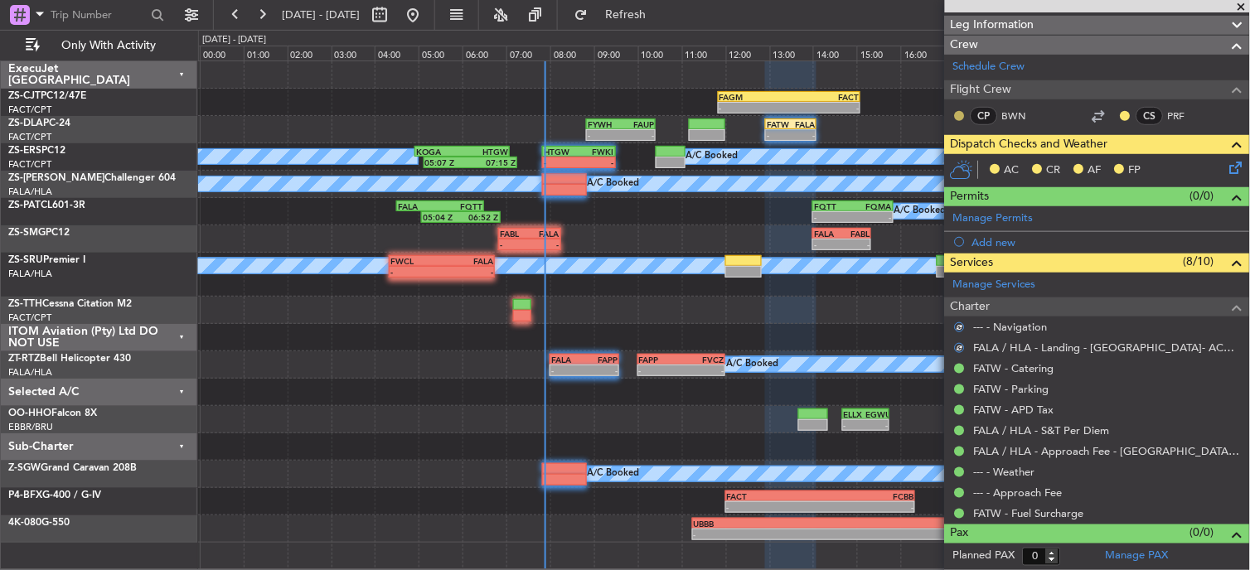
click at [958, 119] on button at bounding box center [960, 116] width 10 height 10
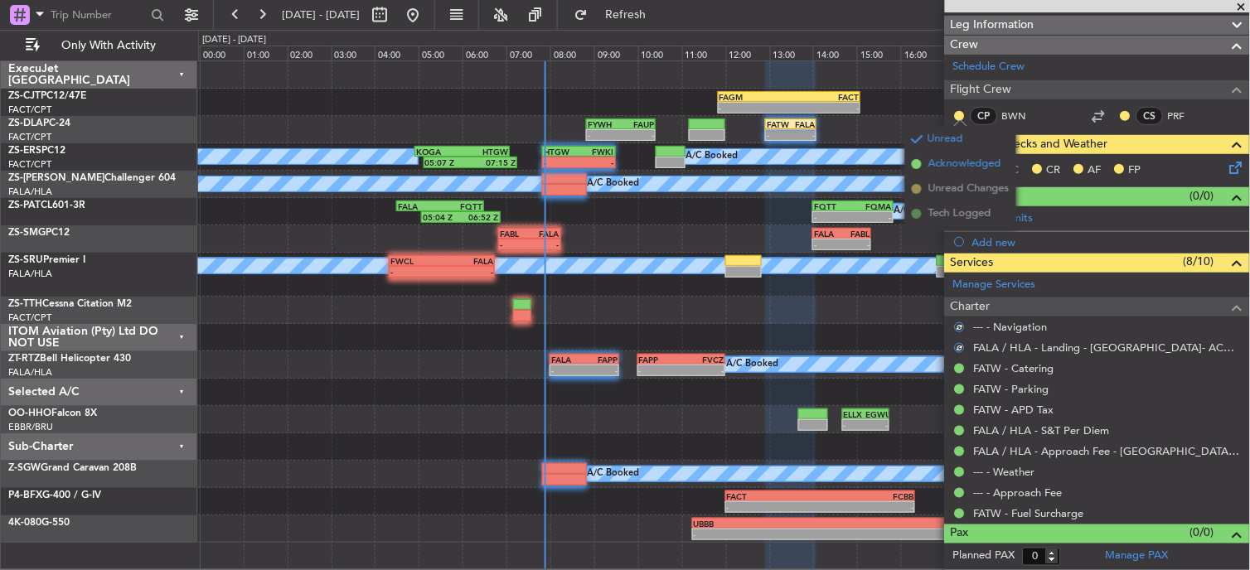
click at [943, 162] on span "Acknowledged" at bounding box center [964, 164] width 73 height 17
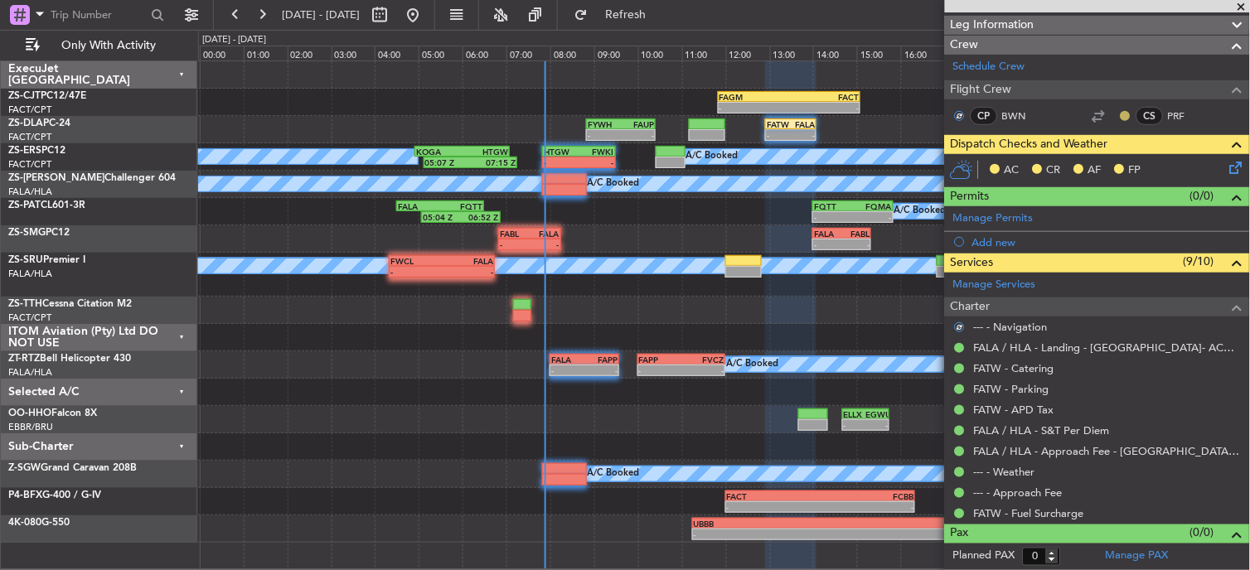
click at [1121, 116] on button at bounding box center [1126, 116] width 10 height 10
click at [1144, 162] on span "Acknowledged" at bounding box center [1116, 164] width 73 height 17
click at [1227, 167] on icon at bounding box center [1233, 164] width 13 height 13
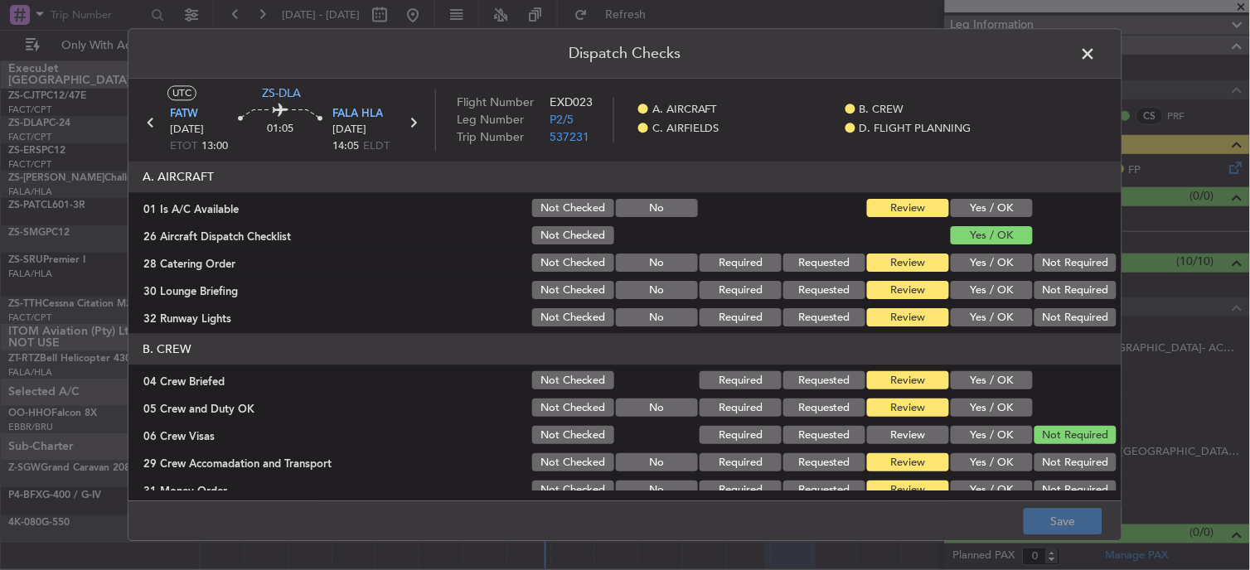
drag, startPoint x: 978, startPoint y: 201, endPoint x: 1008, endPoint y: 250, distance: 57.3
click at [978, 204] on button "Yes / OK" at bounding box center [992, 209] width 82 height 18
click at [1035, 237] on div at bounding box center [1074, 236] width 84 height 23
click at [1051, 257] on div "Not Required" at bounding box center [1074, 263] width 84 height 23
click at [1050, 262] on button "Not Required" at bounding box center [1076, 264] width 82 height 18
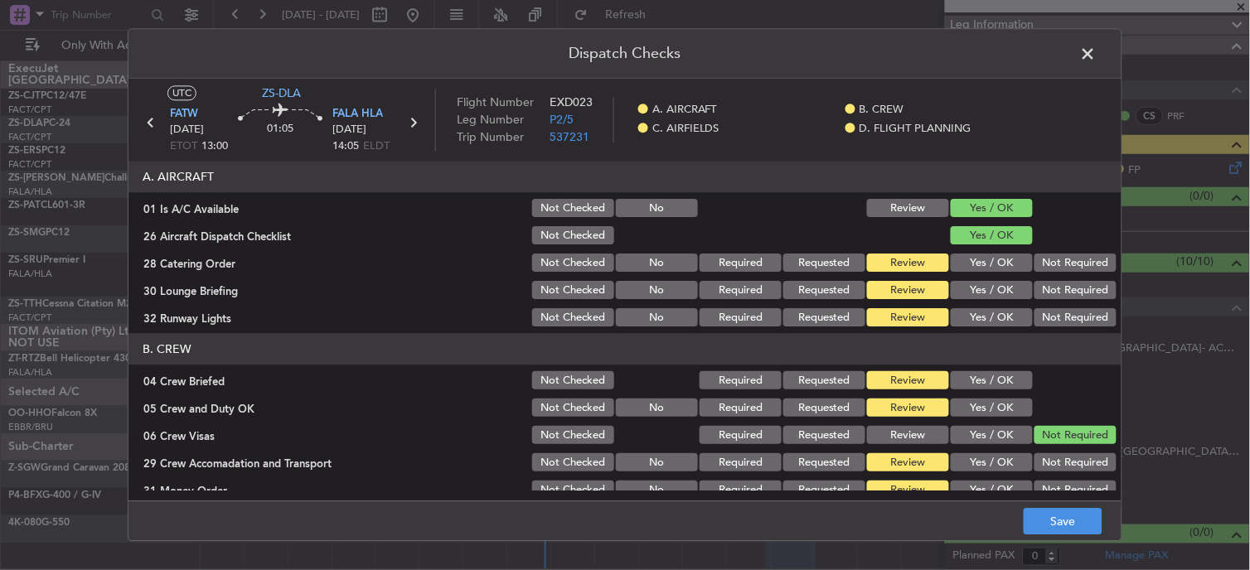
click at [1053, 271] on button "Not Required" at bounding box center [1076, 264] width 82 height 18
click at [1053, 294] on button "Not Required" at bounding box center [1076, 291] width 82 height 18
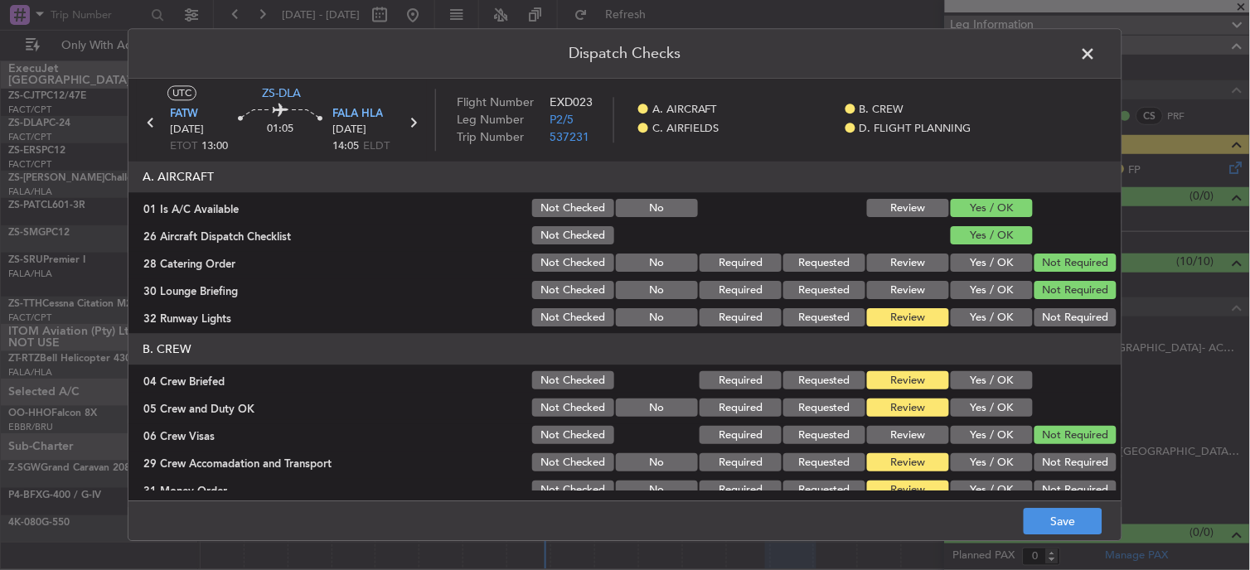
click at [1054, 302] on div "Not Required" at bounding box center [1074, 290] width 84 height 23
click at [1051, 318] on button "Not Required" at bounding box center [1076, 318] width 82 height 18
click at [1004, 378] on button "Yes / OK" at bounding box center [992, 381] width 82 height 18
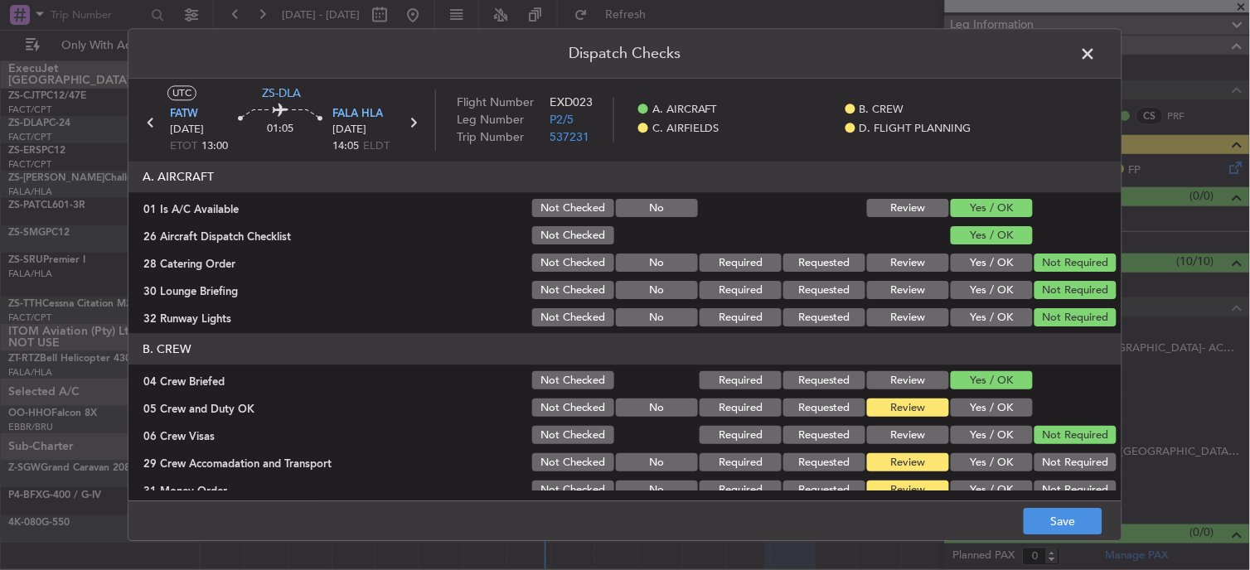
click at [1004, 410] on button "Yes / OK" at bounding box center [992, 409] width 82 height 18
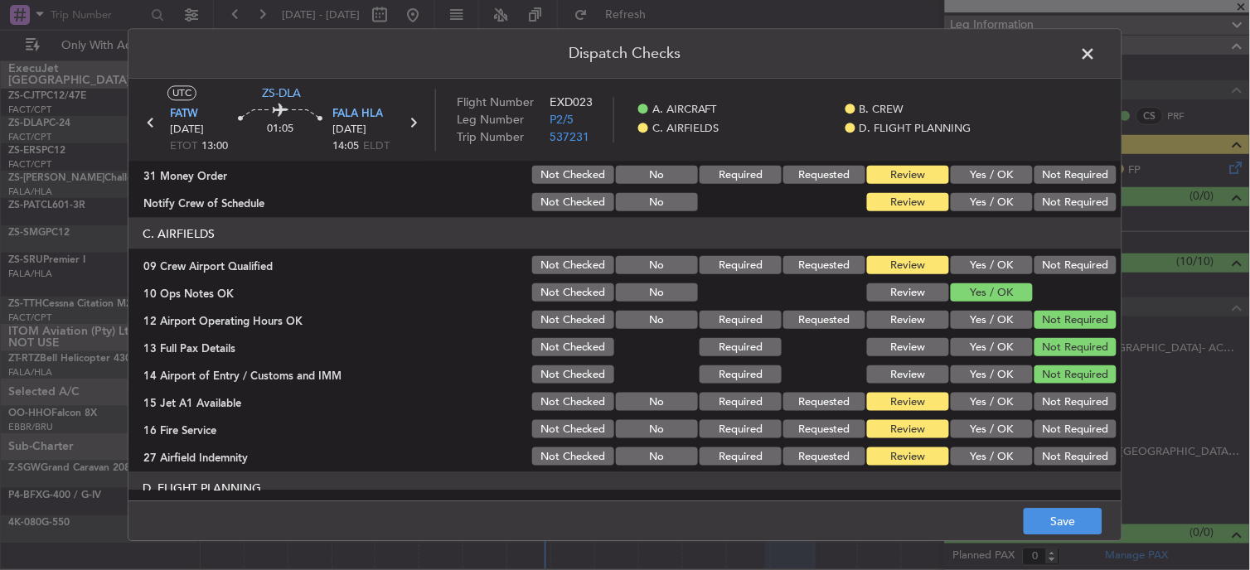
scroll to position [230, 0]
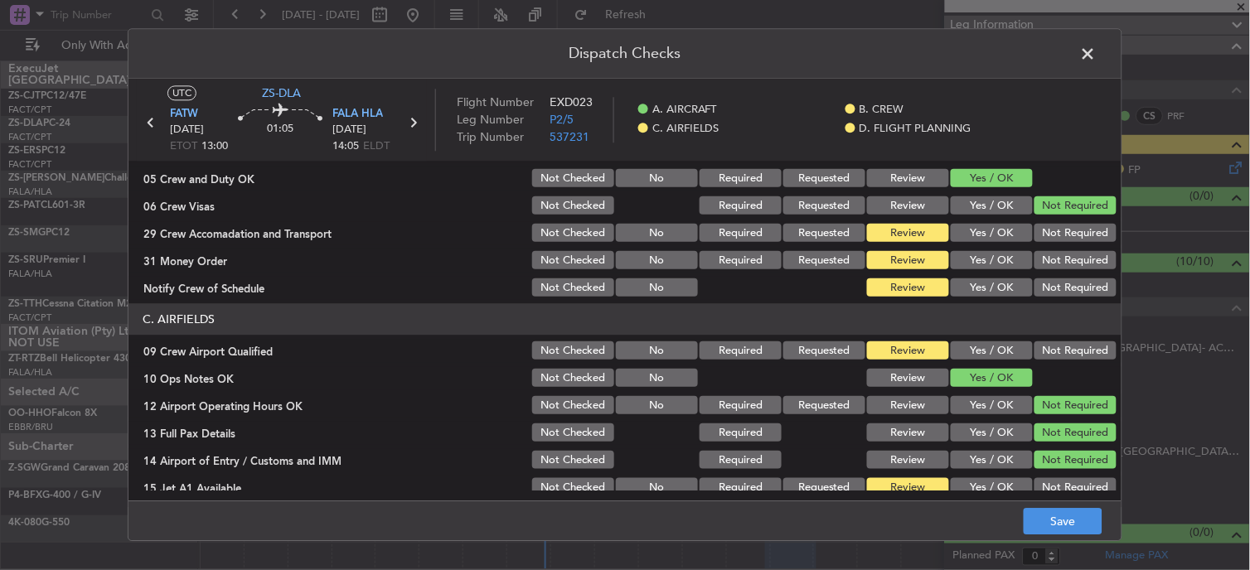
click at [1040, 235] on button "Not Required" at bounding box center [1076, 234] width 82 height 18
click at [1054, 267] on button "Not Required" at bounding box center [1076, 261] width 82 height 18
click at [1055, 270] on div "Not Required" at bounding box center [1074, 261] width 84 height 23
click at [1055, 295] on button "Not Required" at bounding box center [1076, 288] width 82 height 18
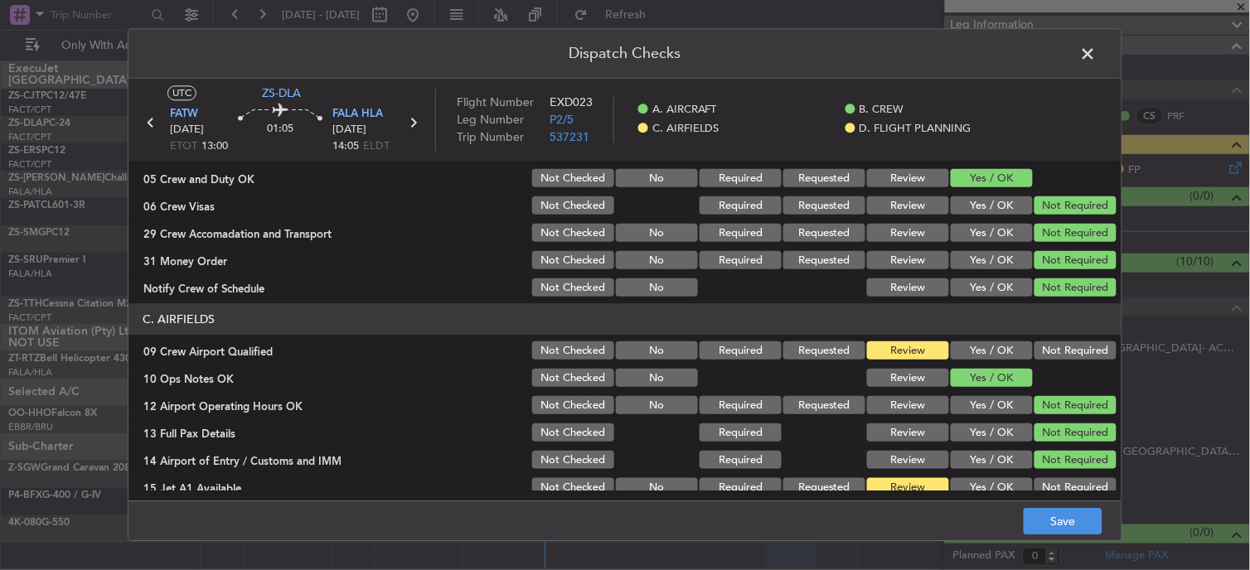
click at [1059, 343] on div "Not Required" at bounding box center [1074, 351] width 84 height 23
drag, startPoint x: 1057, startPoint y: 356, endPoint x: 1057, endPoint y: 428, distance: 71.3
click at [1058, 359] on button "Not Required" at bounding box center [1076, 351] width 82 height 18
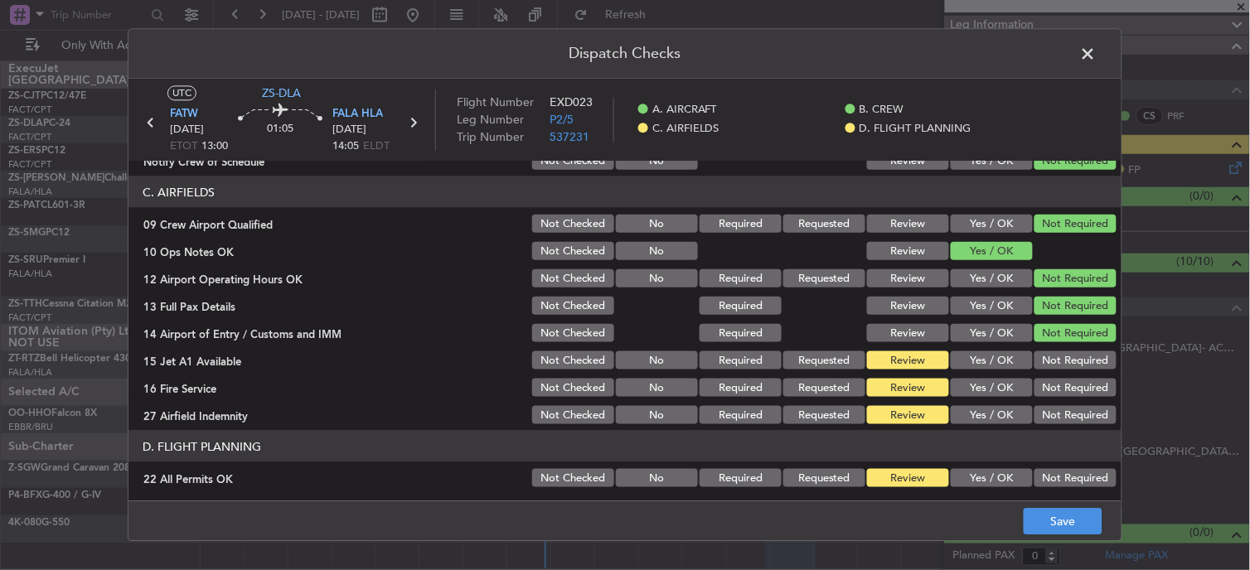
scroll to position [415, 0]
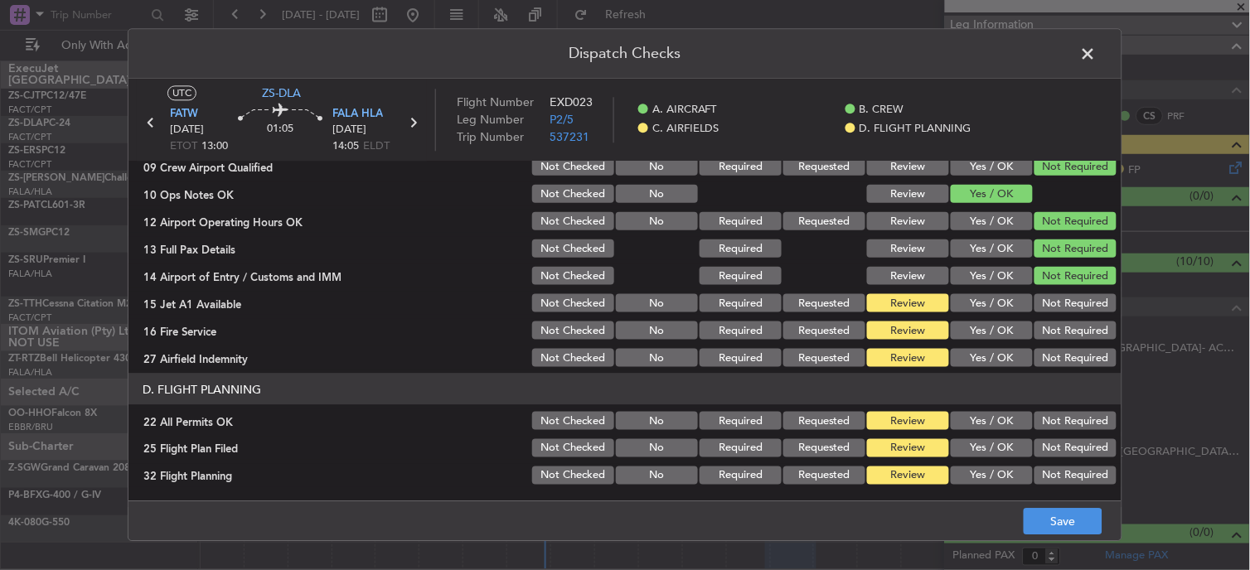
click at [1059, 317] on section "C. AIRFIELDS 09 Crew Airport Qualified Not Checked No Required Requested Review…" at bounding box center [624, 244] width 993 height 250
click at [1062, 337] on button "Not Required" at bounding box center [1076, 331] width 82 height 18
click at [1058, 310] on button "Not Required" at bounding box center [1076, 303] width 82 height 18
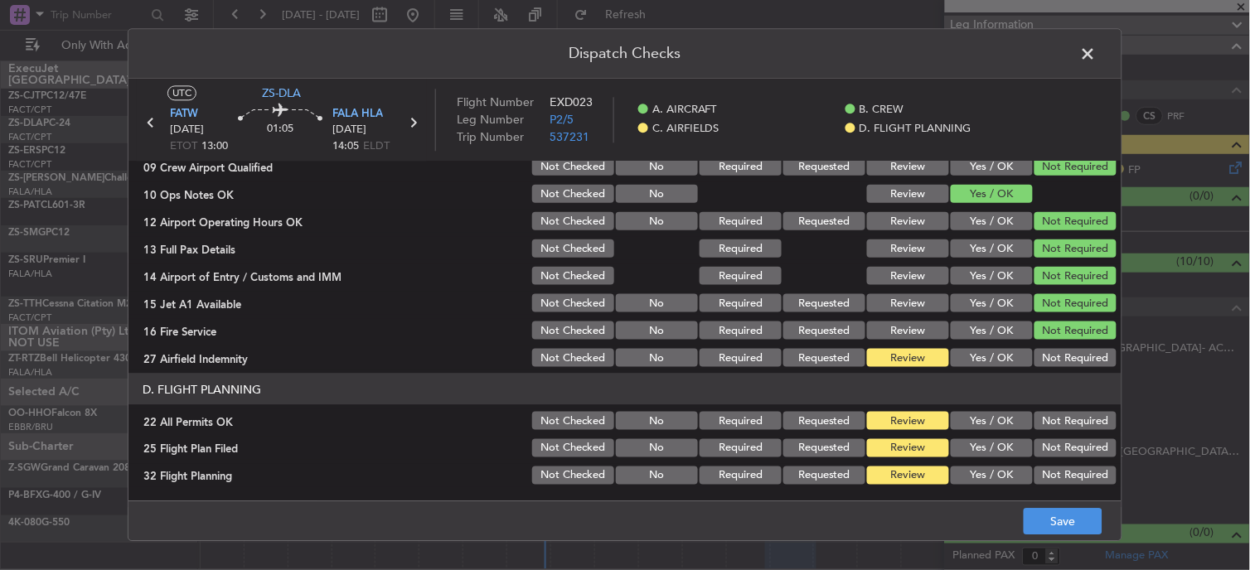
click at [1059, 335] on button "Not Required" at bounding box center [1076, 331] width 82 height 18
click at [1062, 350] on button "Not Required" at bounding box center [1076, 358] width 82 height 18
click at [1056, 418] on button "Not Required" at bounding box center [1076, 421] width 82 height 18
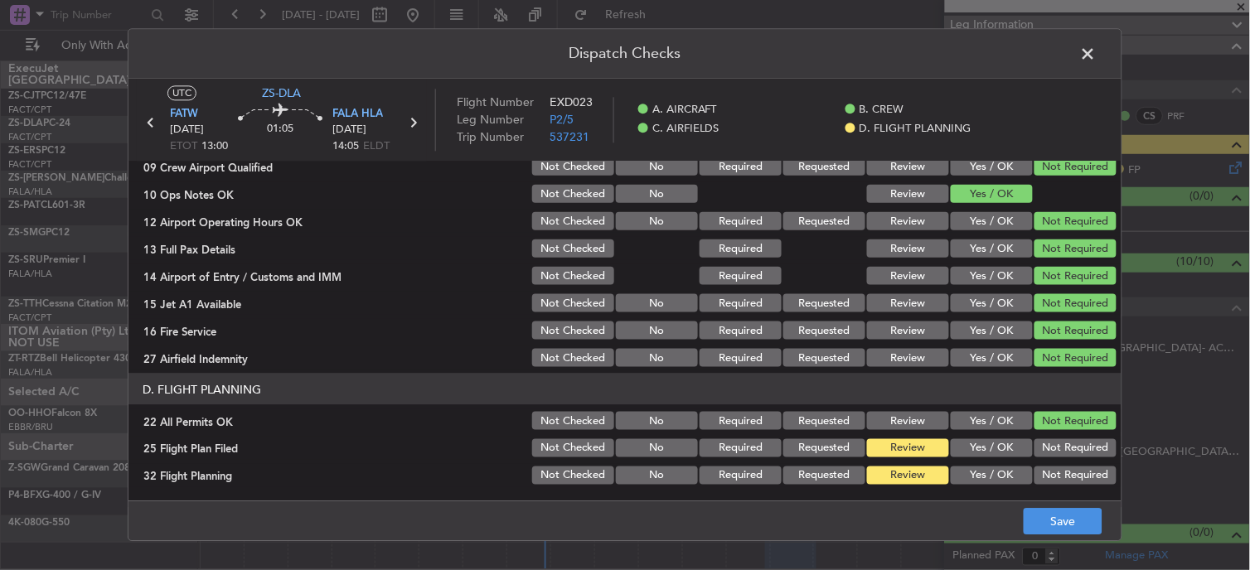
click at [973, 459] on section "D. FLIGHT PLANNING 22 All Permits OK Not Checked No Required Requested Review Y…" at bounding box center [624, 431] width 993 height 114
drag, startPoint x: 973, startPoint y: 461, endPoint x: 982, endPoint y: 457, distance: 10.0
click at [982, 446] on button "Yes / OK" at bounding box center [992, 448] width 82 height 18
drag, startPoint x: 983, startPoint y: 462, endPoint x: 987, endPoint y: 471, distance: 9.7
click at [983, 463] on section "D. FLIGHT PLANNING 22 All Permits OK Not Checked No Required Requested Review Y…" at bounding box center [624, 431] width 993 height 114
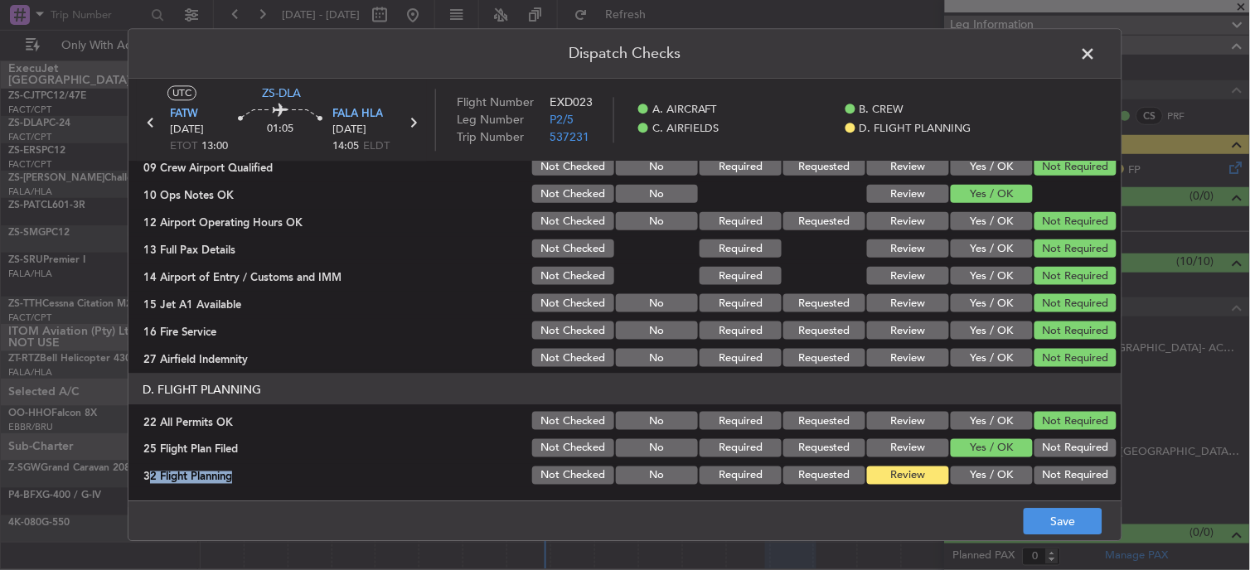
click at [997, 481] on button "Yes / OK" at bounding box center [992, 476] width 82 height 18
click at [1097, 61] on span at bounding box center [1097, 57] width 0 height 33
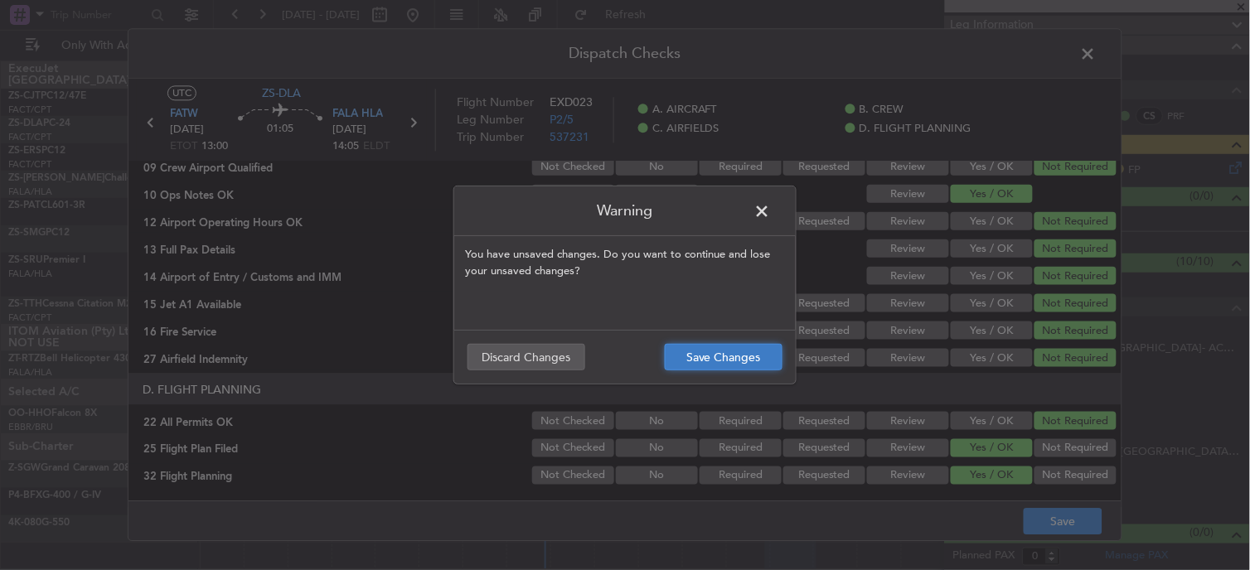
click at [720, 362] on button "Save Changes" at bounding box center [724, 357] width 118 height 27
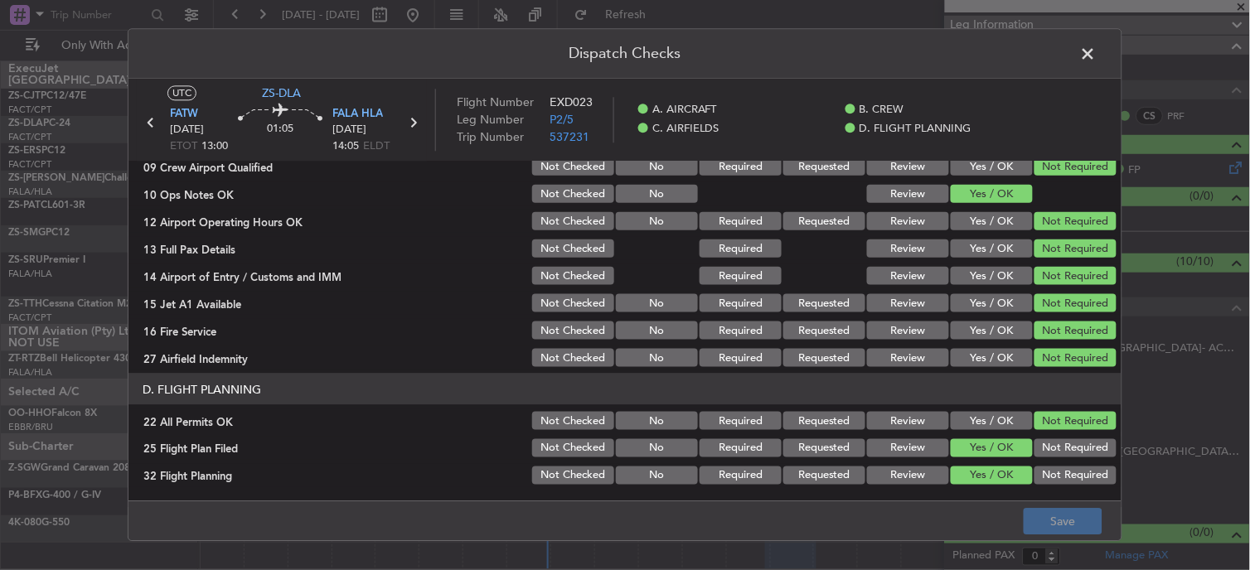
click at [1097, 51] on span at bounding box center [1097, 57] width 0 height 33
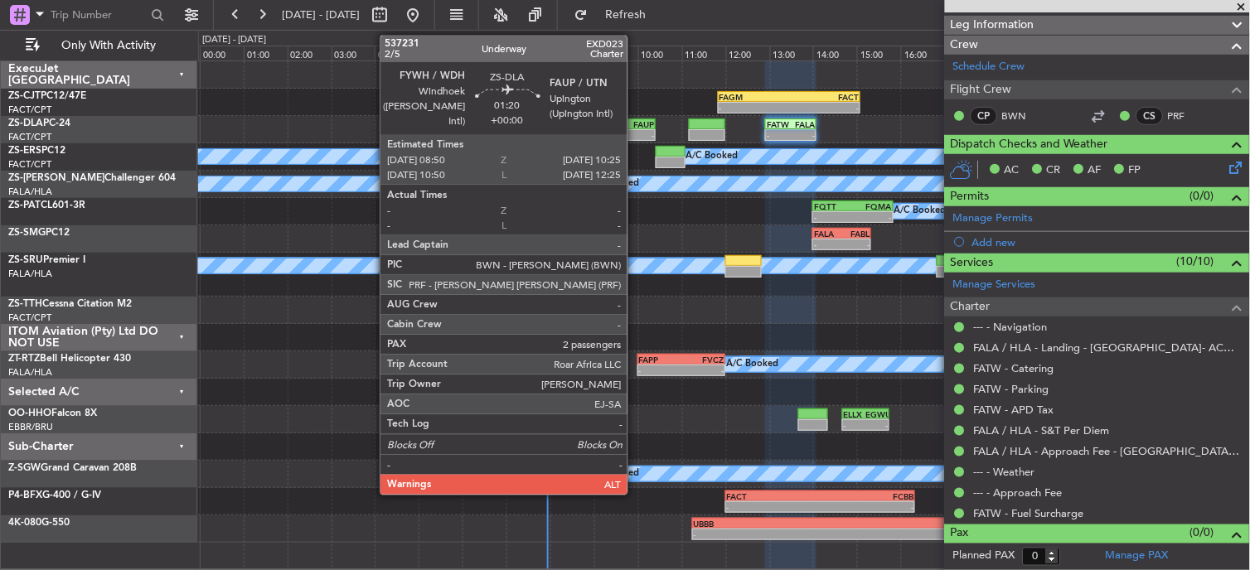
click at [636, 130] on div "-" at bounding box center [637, 135] width 33 height 10
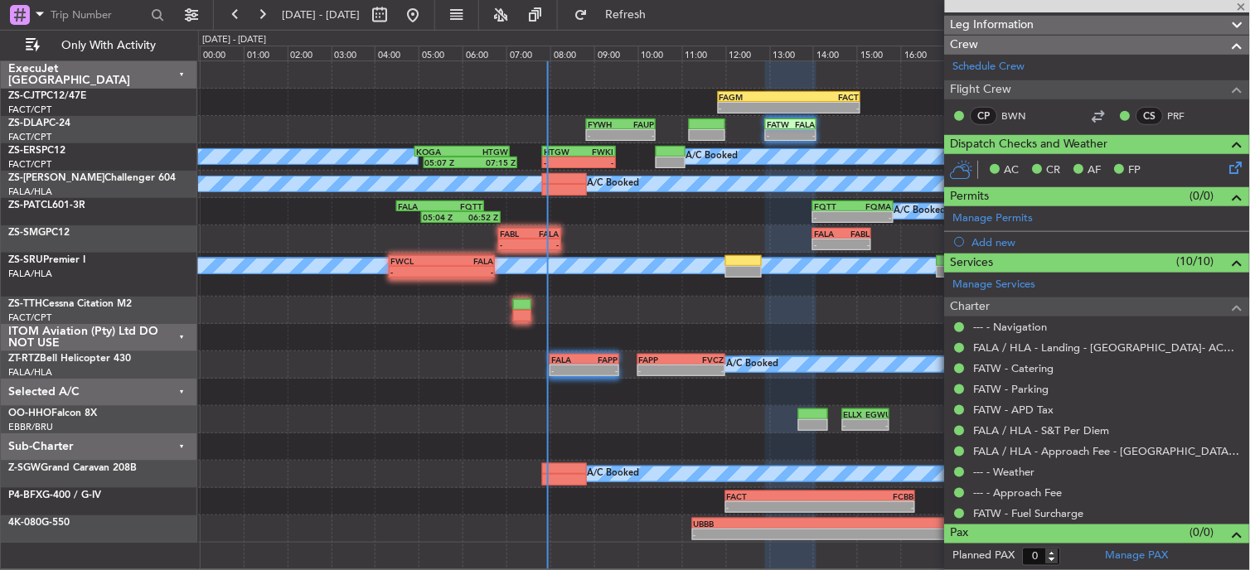
click at [636, 130] on div "-" at bounding box center [637, 135] width 33 height 10
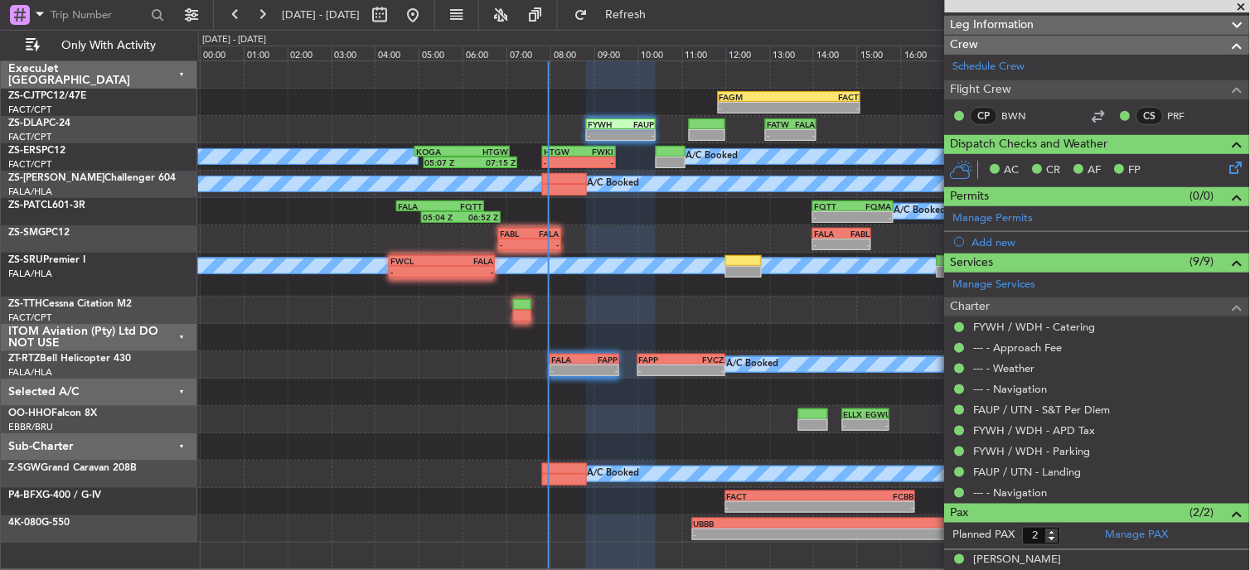
scroll to position [0, 0]
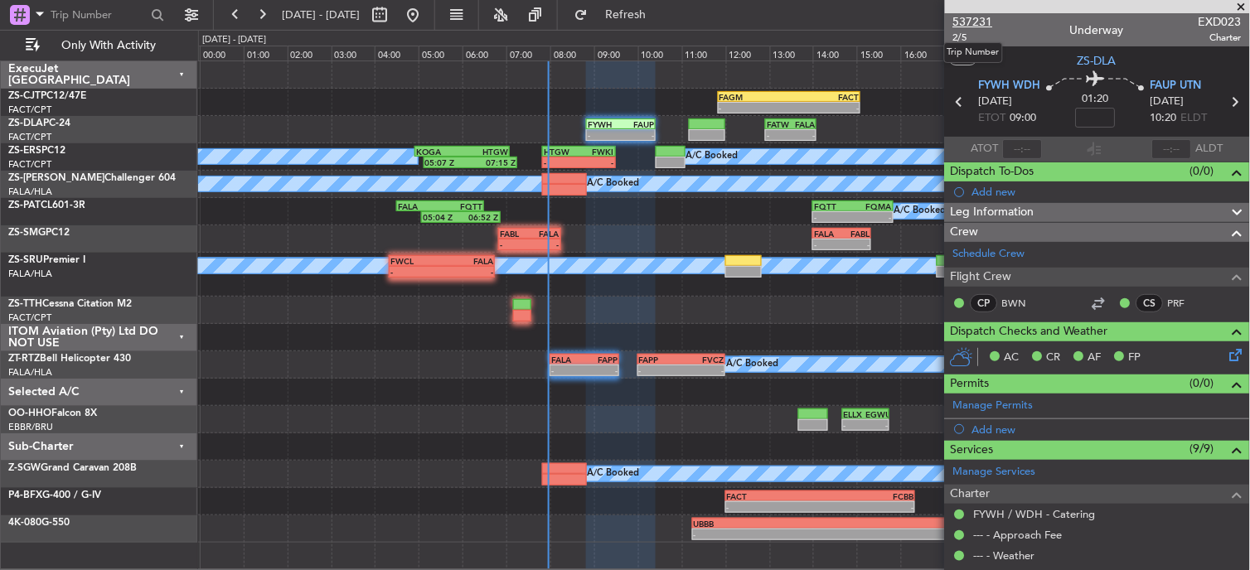
click at [964, 17] on span "537231" at bounding box center [973, 21] width 40 height 17
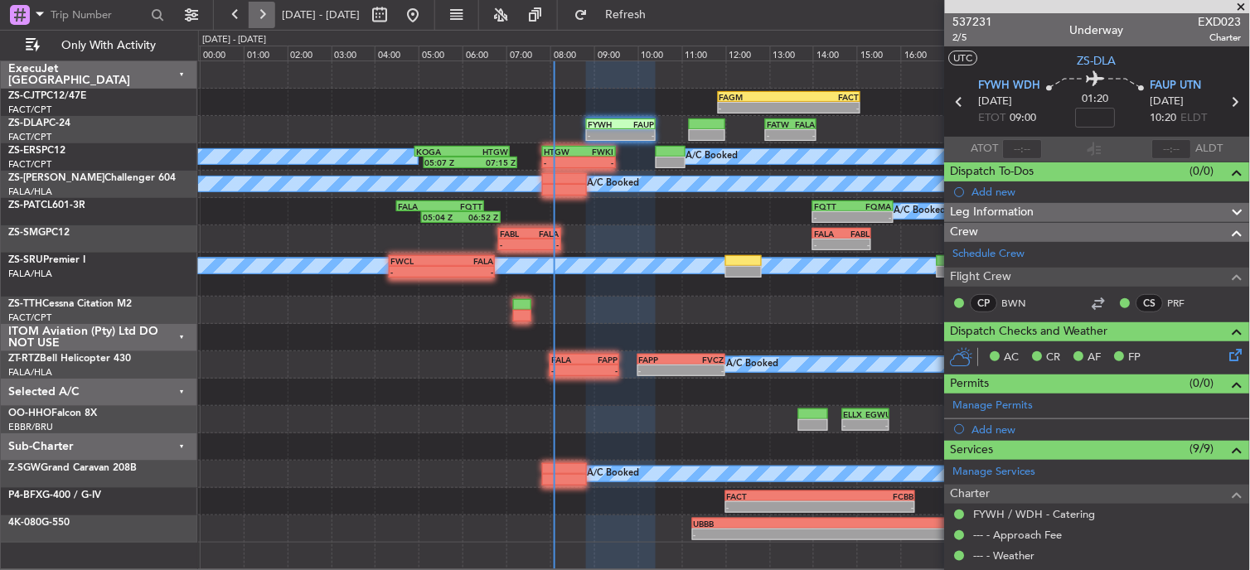
click at [272, 10] on button at bounding box center [262, 15] width 27 height 27
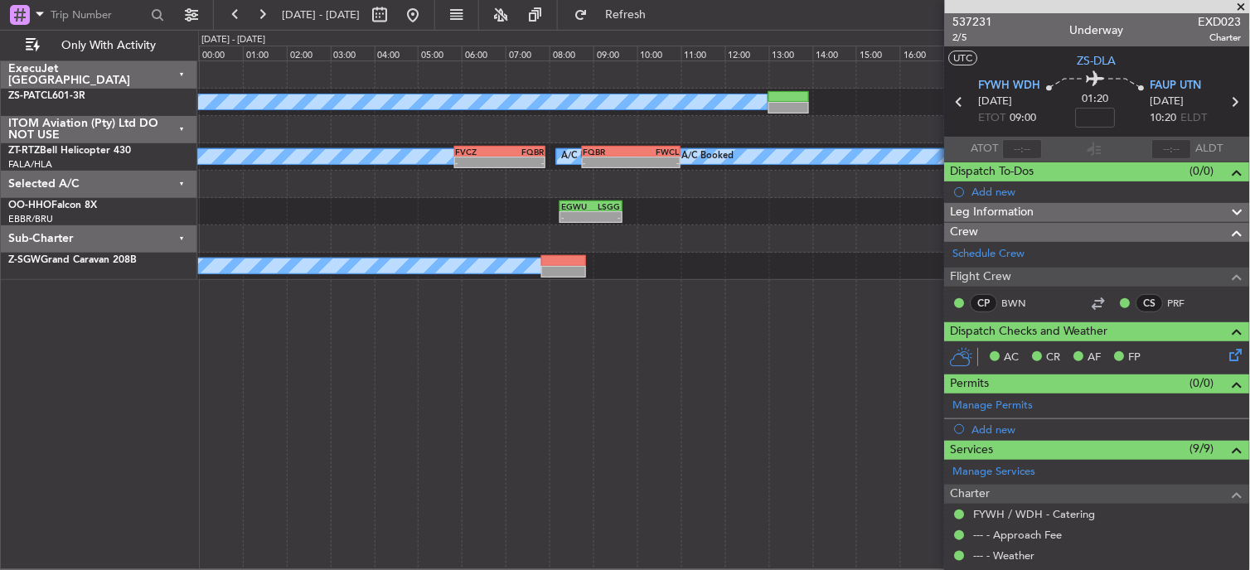
click at [1240, 3] on span at bounding box center [1242, 7] width 17 height 15
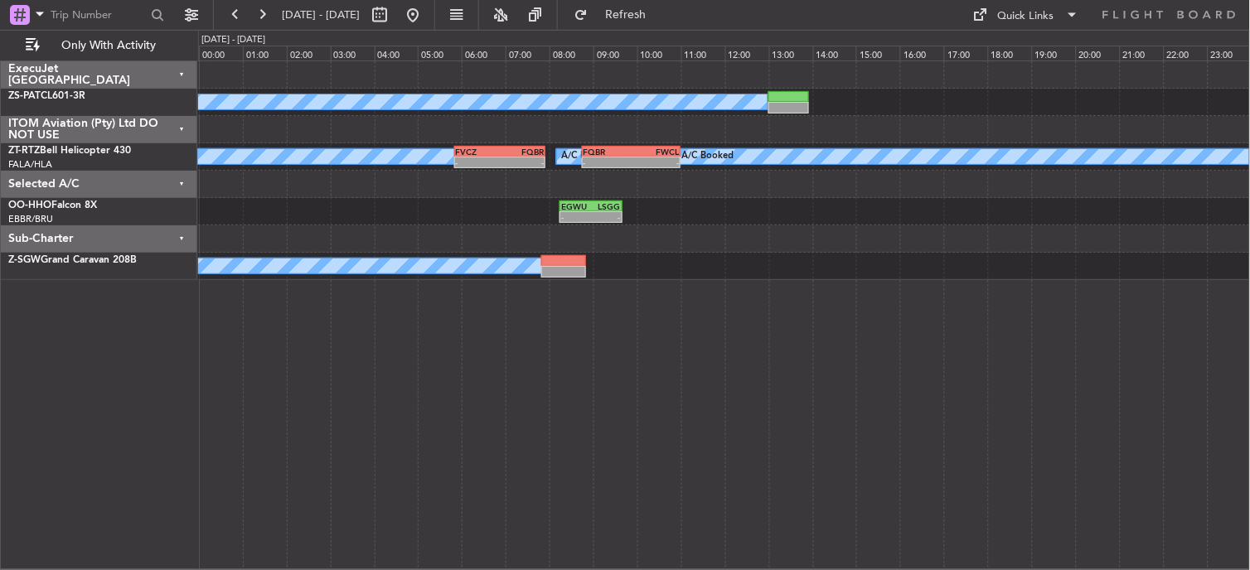
type input "0"
click at [263, 15] on button at bounding box center [262, 15] width 27 height 27
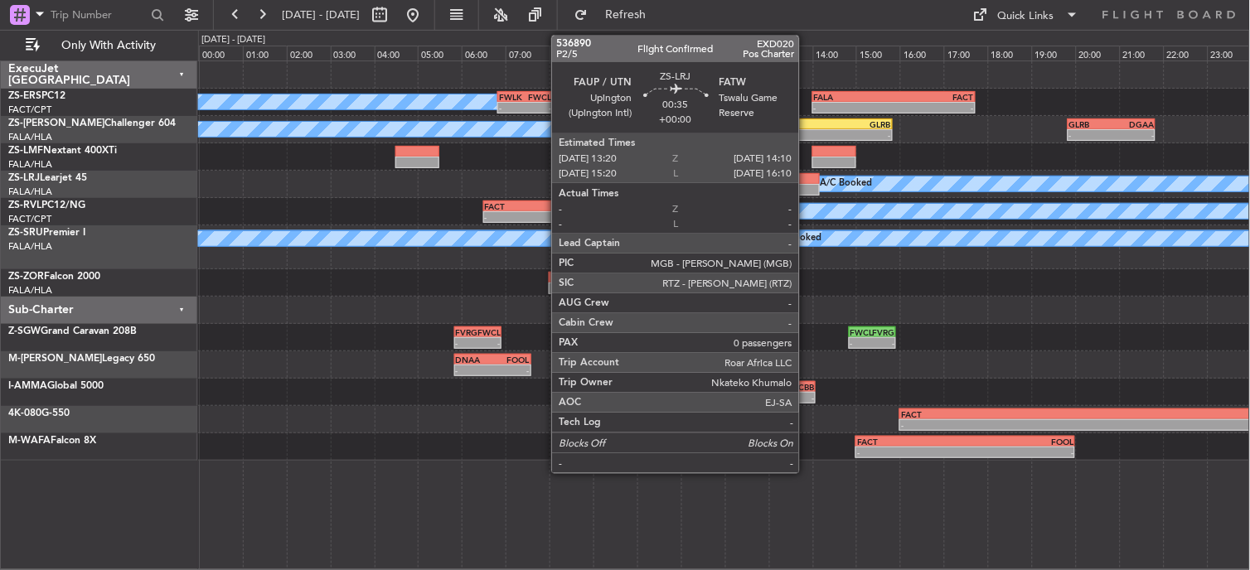
click at [807, 188] on div at bounding box center [801, 190] width 37 height 12
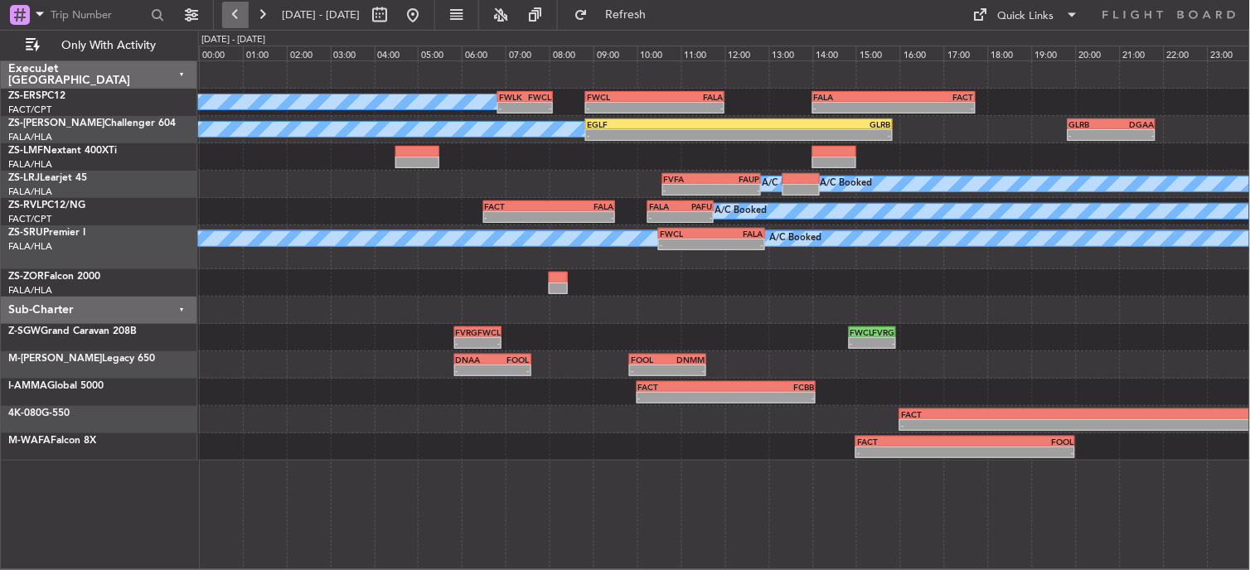
click at [239, 14] on button at bounding box center [235, 15] width 27 height 27
click at [238, 17] on button at bounding box center [235, 15] width 27 height 27
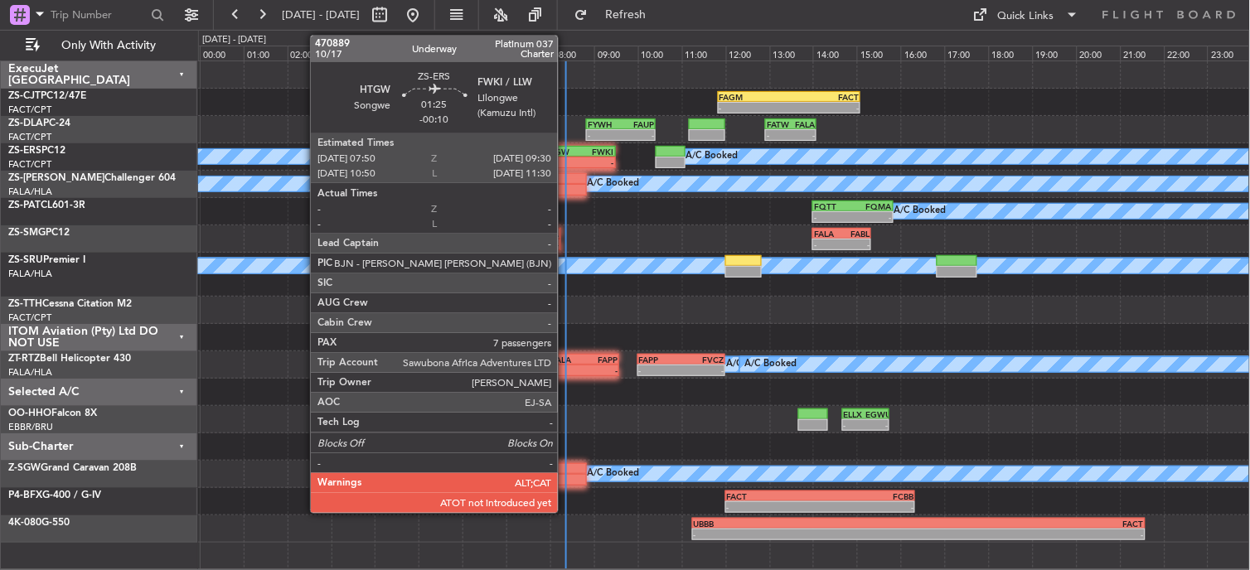
click at [566, 153] on div "HTGW" at bounding box center [561, 152] width 35 height 10
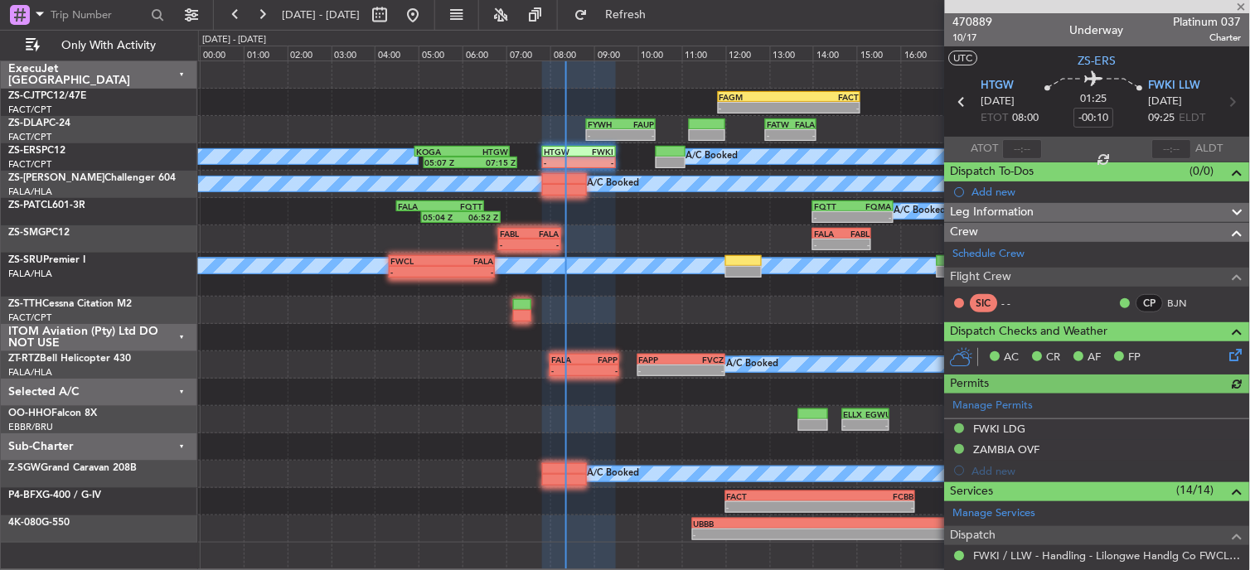
click at [1014, 153] on div at bounding box center [1023, 149] width 40 height 20
click at [1018, 151] on input "text" at bounding box center [1023, 149] width 40 height 20
type input "08:00"
click at [258, 4] on button at bounding box center [262, 15] width 27 height 27
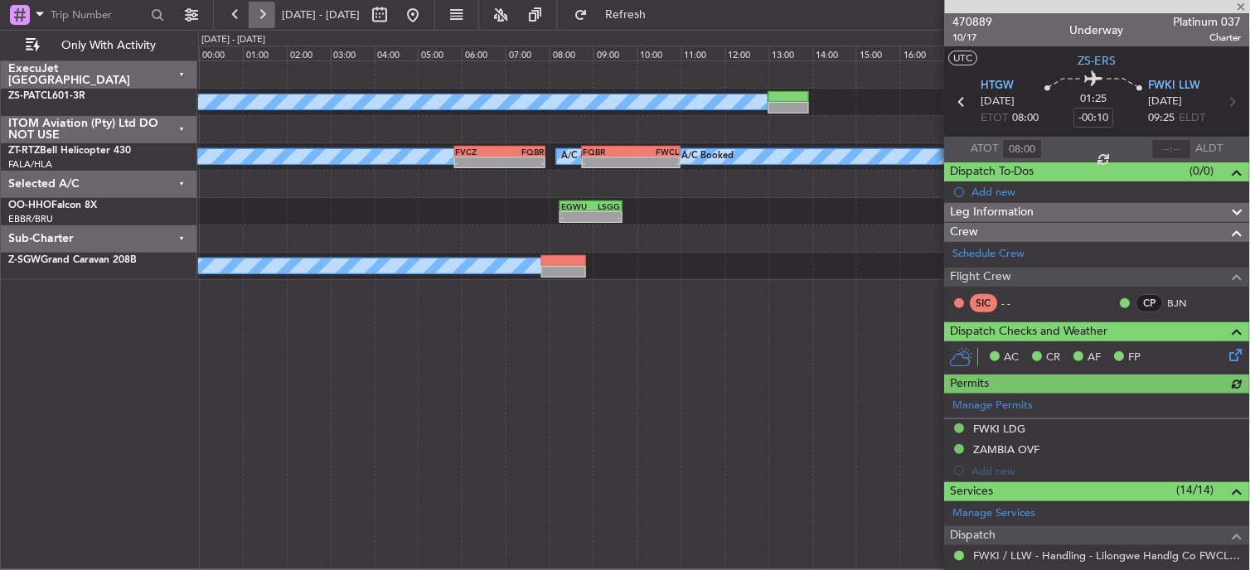
click at [257, 5] on button at bounding box center [262, 15] width 27 height 27
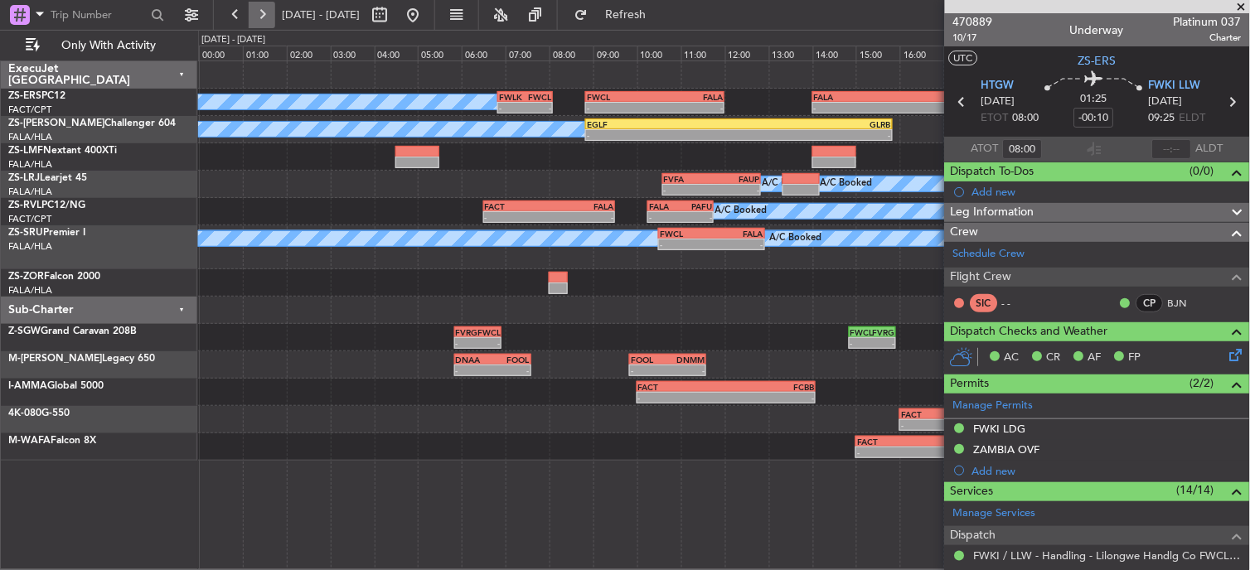
click at [274, 17] on button at bounding box center [262, 15] width 27 height 27
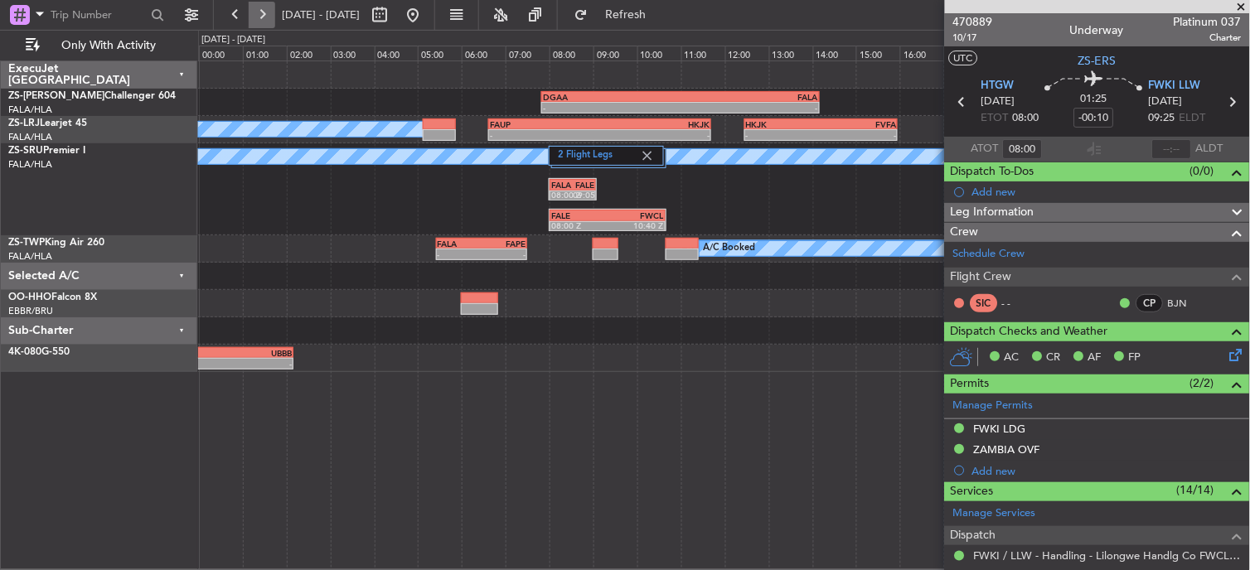
click at [266, 12] on button at bounding box center [262, 15] width 27 height 27
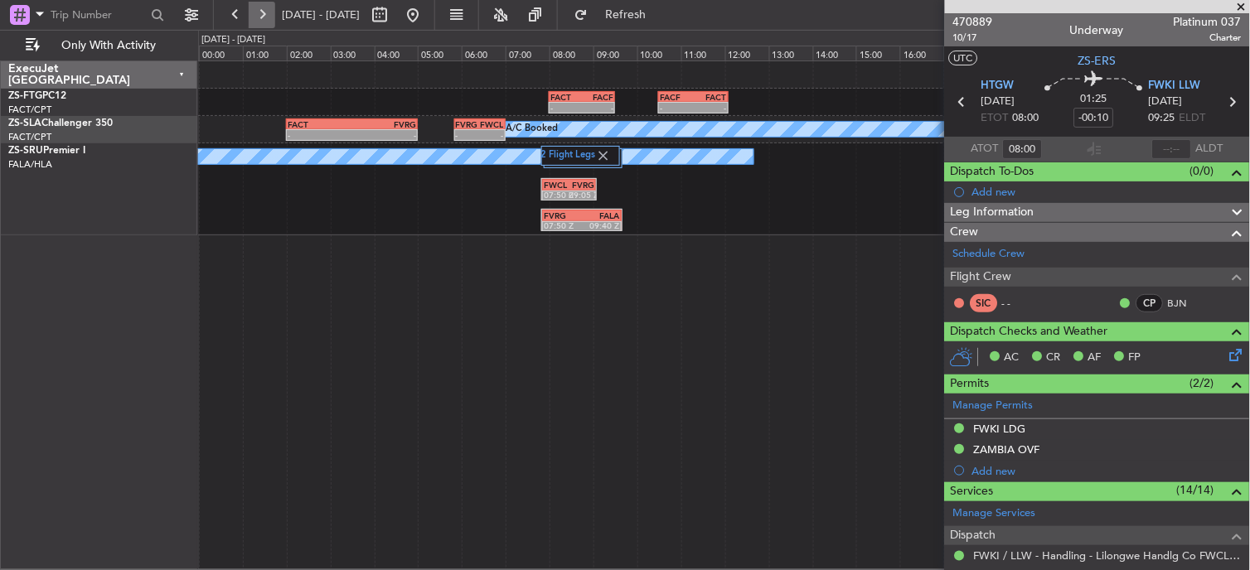
click at [266, 15] on button at bounding box center [262, 15] width 27 height 27
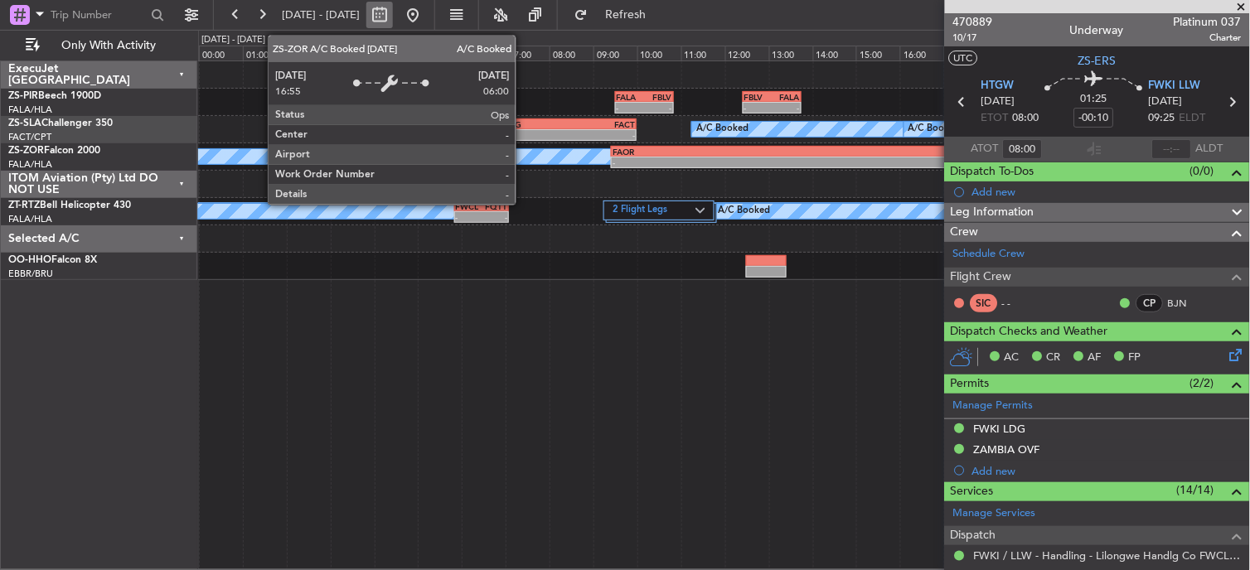
click at [393, 18] on button at bounding box center [379, 15] width 27 height 27
select select "10"
select select "2025"
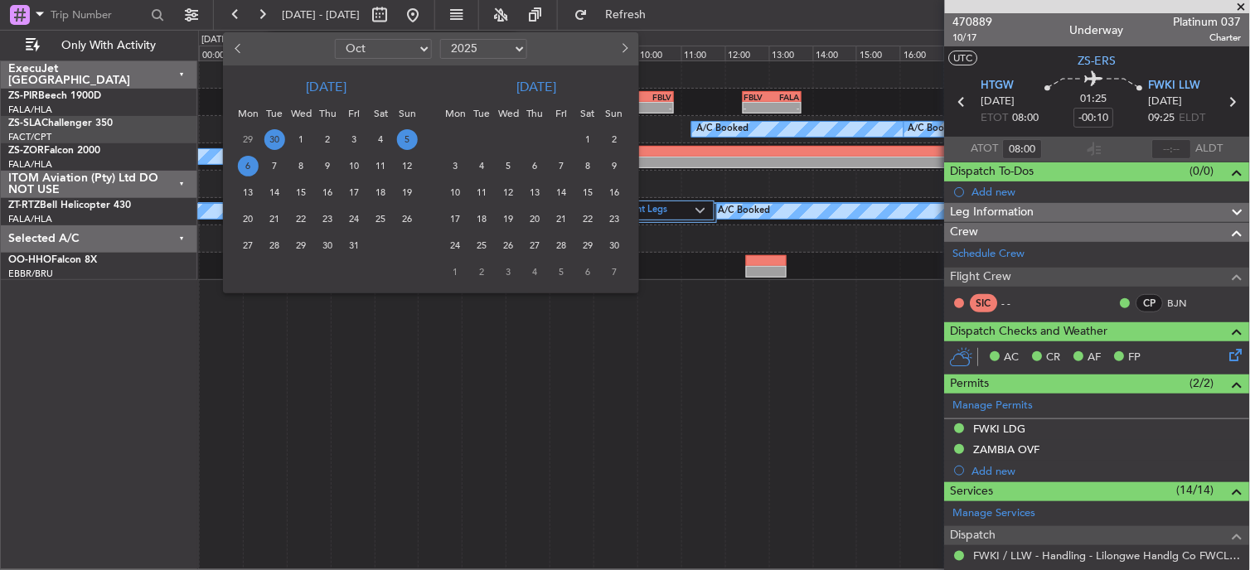
click at [269, 138] on span "30" at bounding box center [274, 139] width 21 height 21
select select "9"
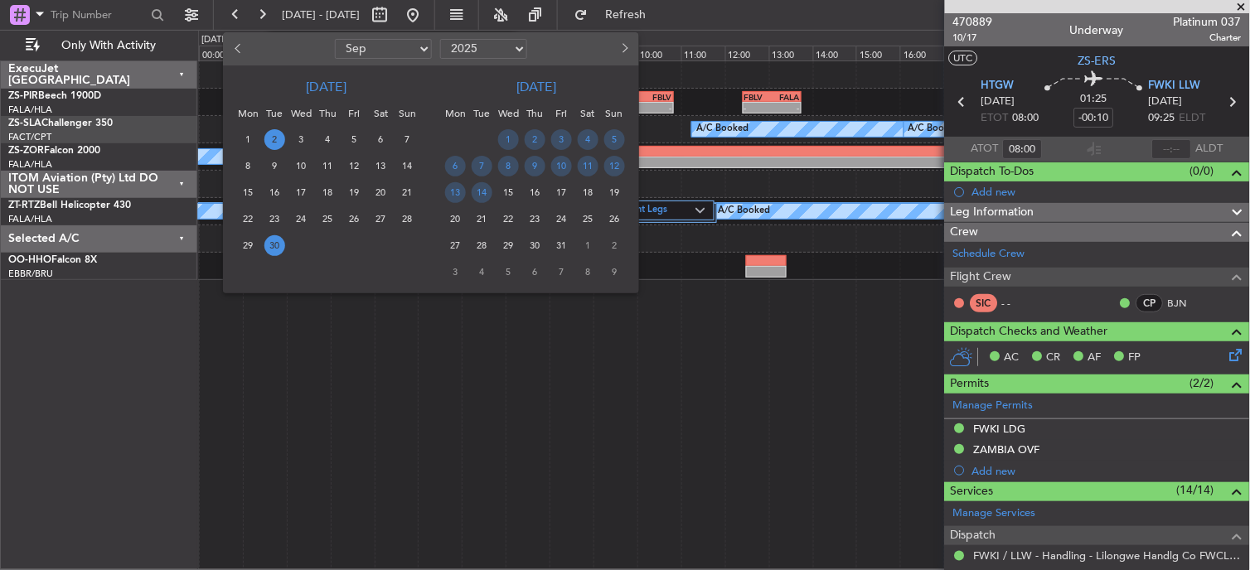
click at [269, 138] on span "2" at bounding box center [274, 139] width 21 height 21
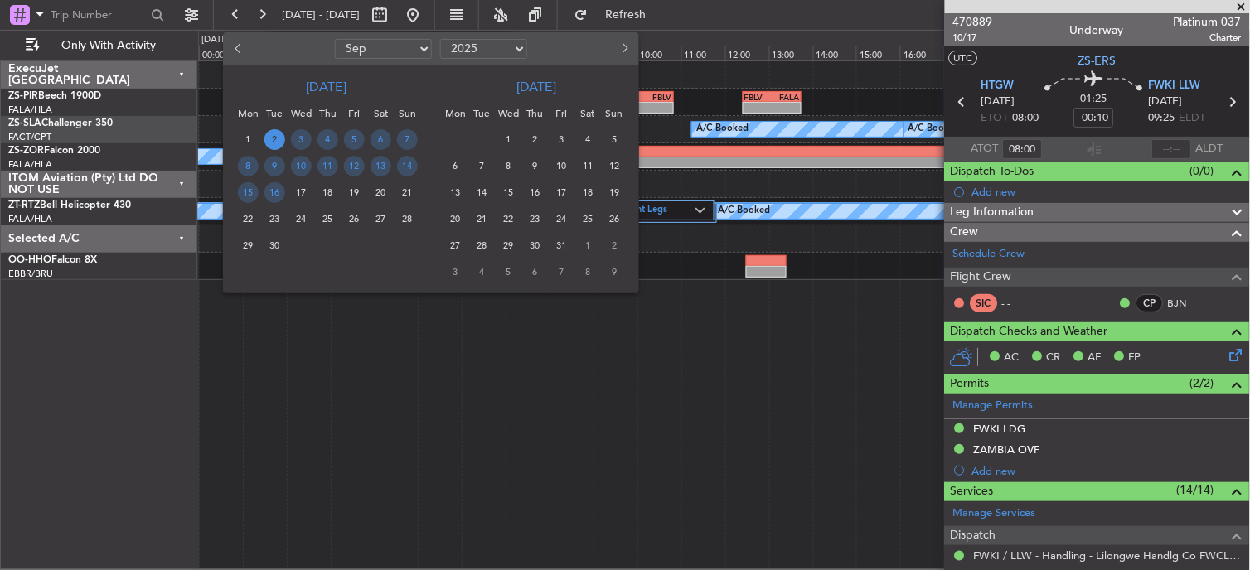
click at [276, 245] on span "30" at bounding box center [274, 245] width 21 height 21
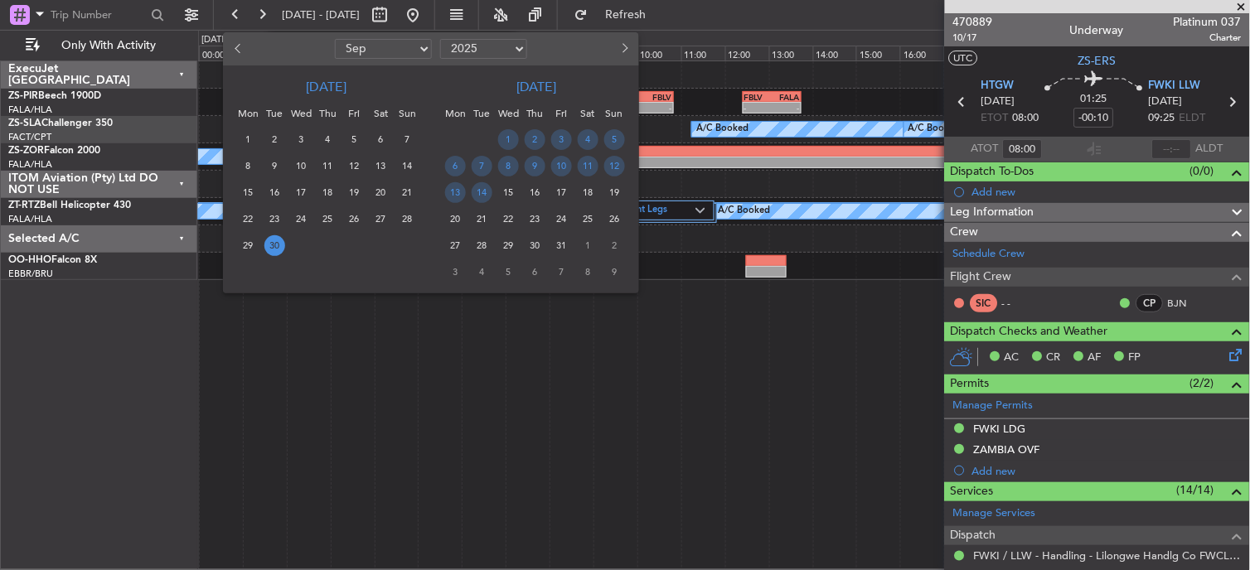
click at [276, 245] on span "30" at bounding box center [274, 245] width 21 height 21
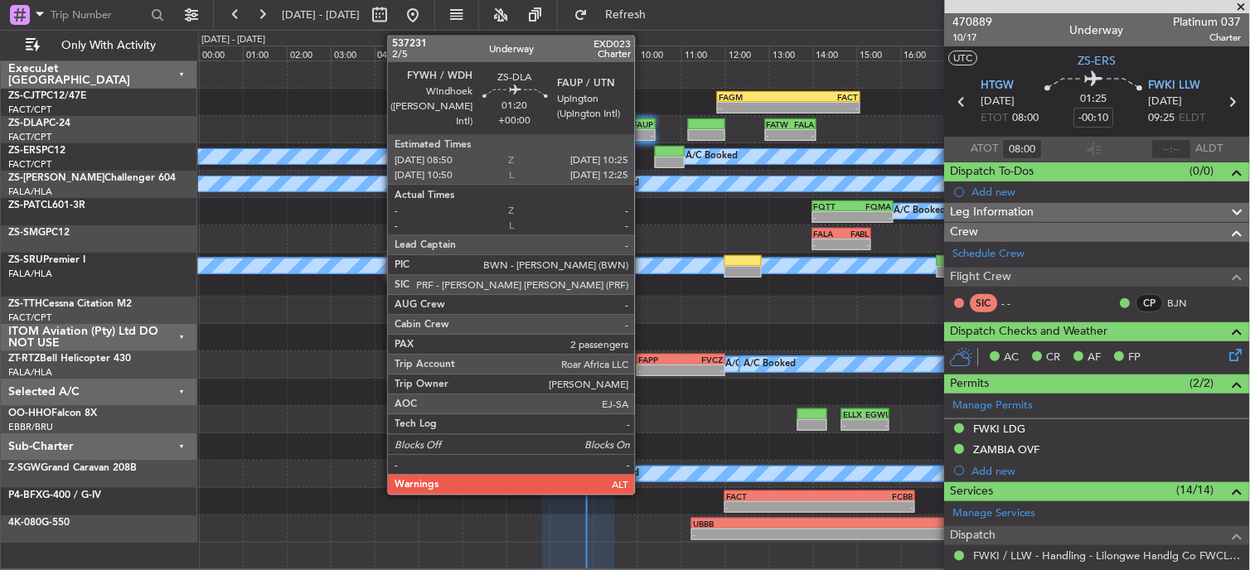
click at [643, 130] on div "-" at bounding box center [637, 135] width 33 height 10
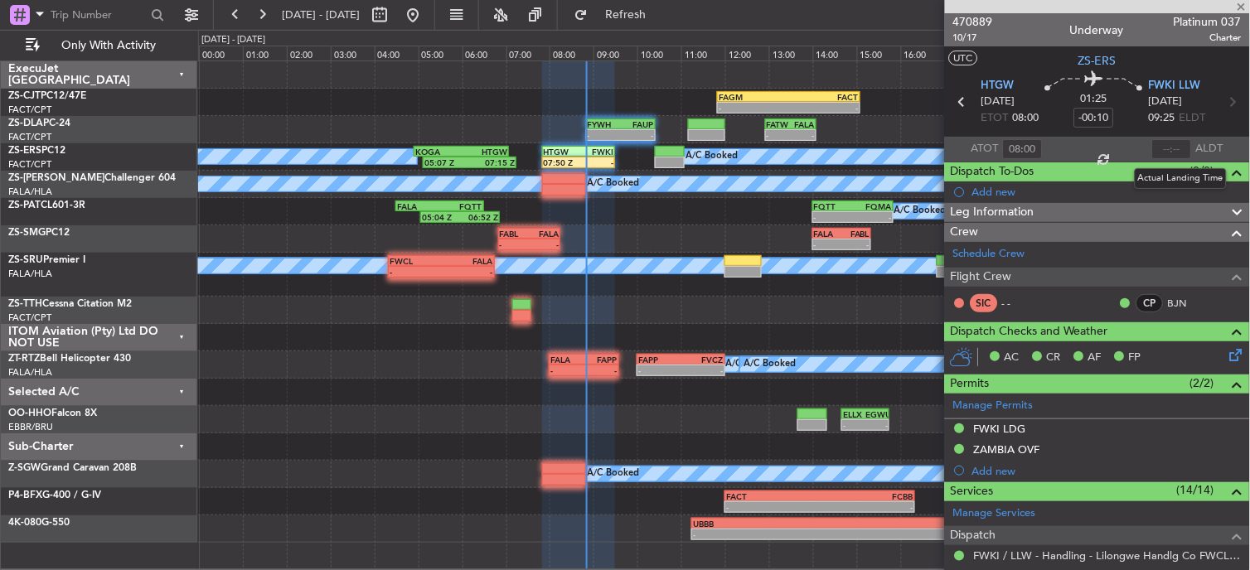
type input "2"
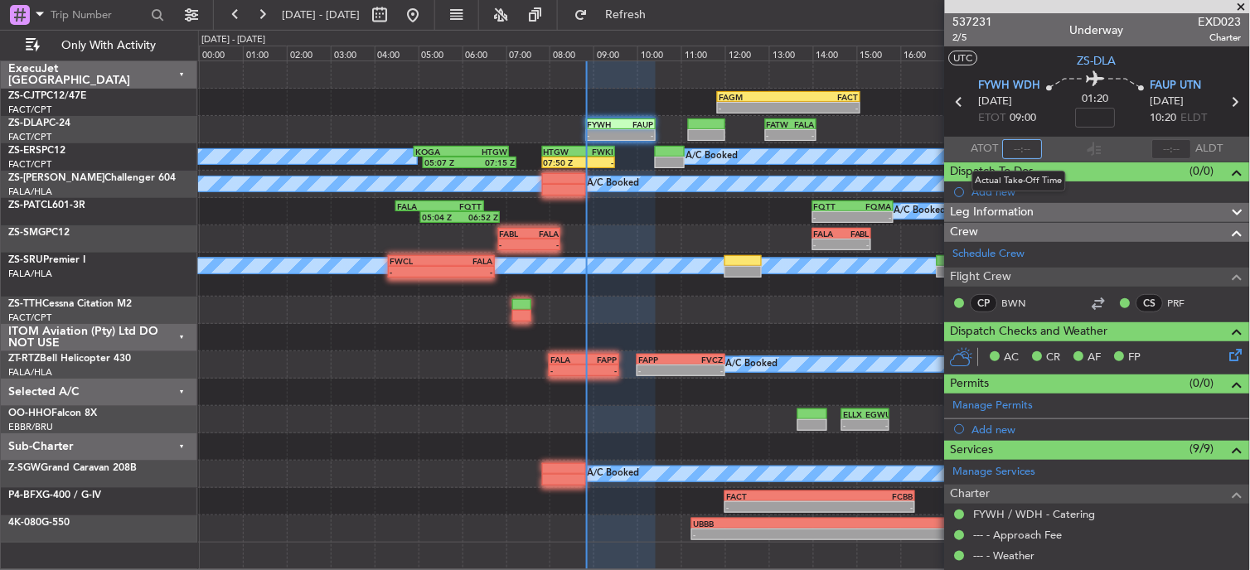
click at [1024, 147] on input "text" at bounding box center [1023, 149] width 40 height 20
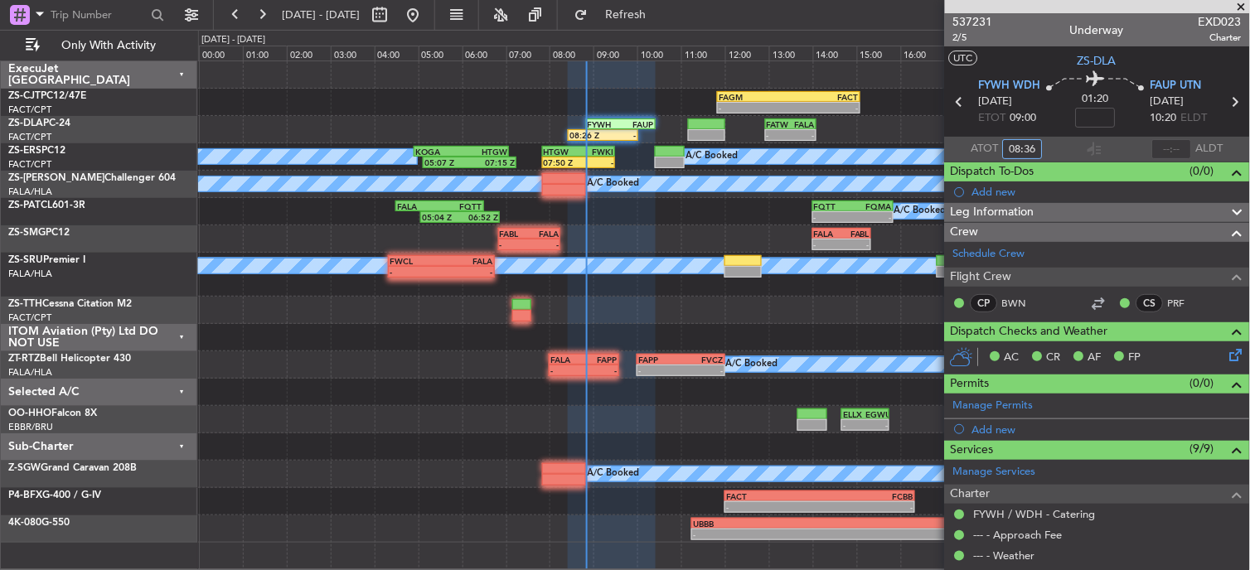
type input "08:36"
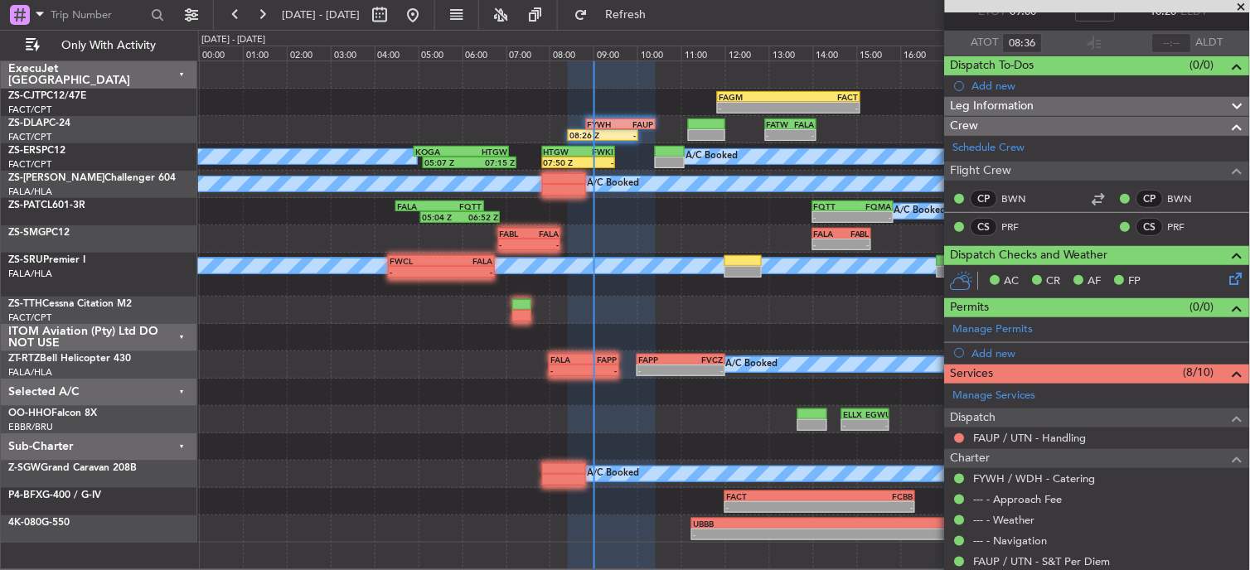
scroll to position [276, 0]
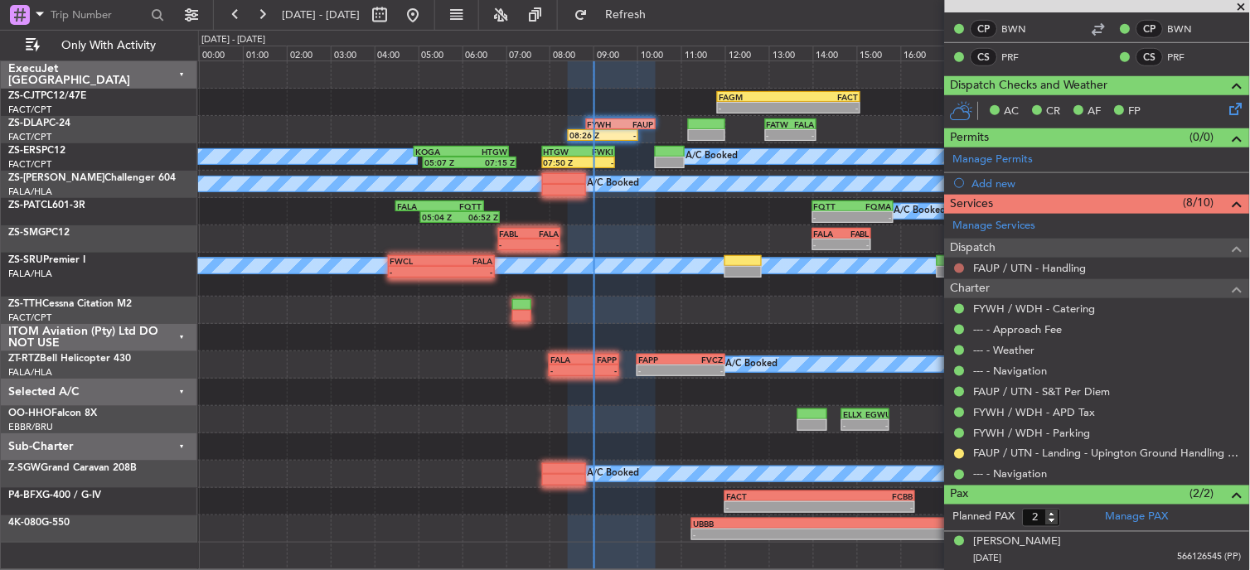
click at [957, 269] on button at bounding box center [960, 269] width 10 height 10
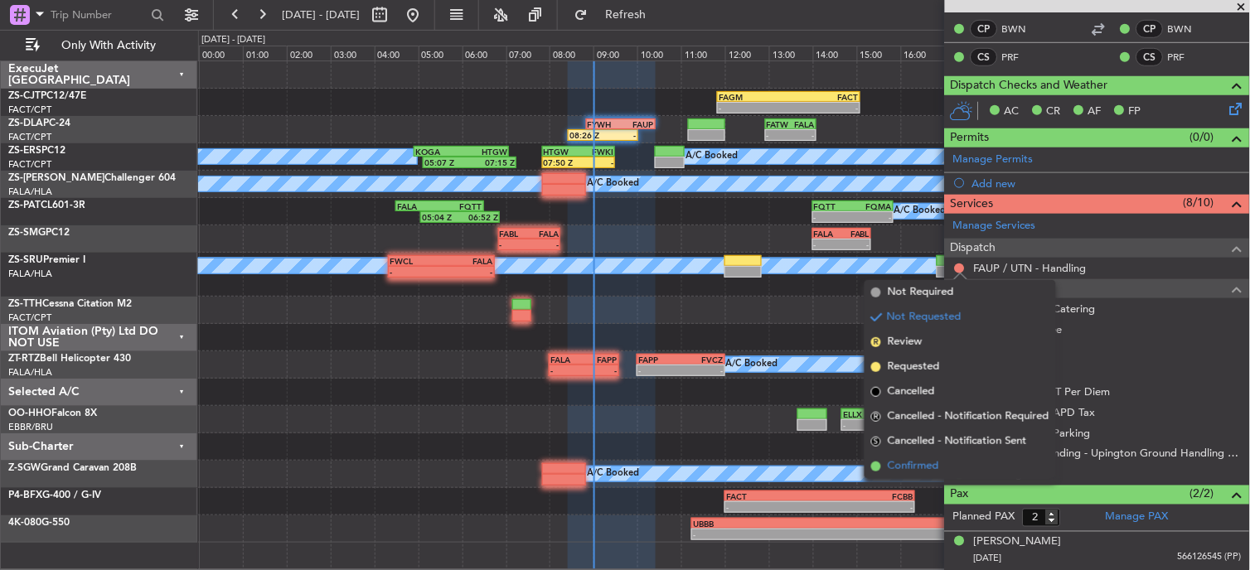
click at [908, 465] on span "Confirmed" at bounding box center [913, 466] width 51 height 17
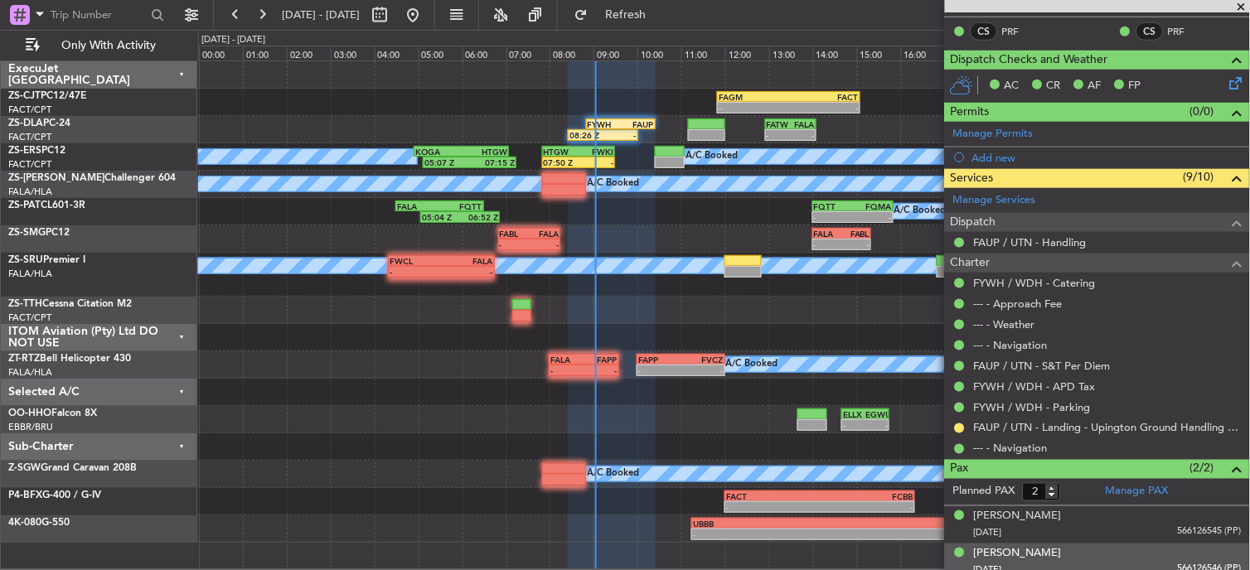
scroll to position [312, 0]
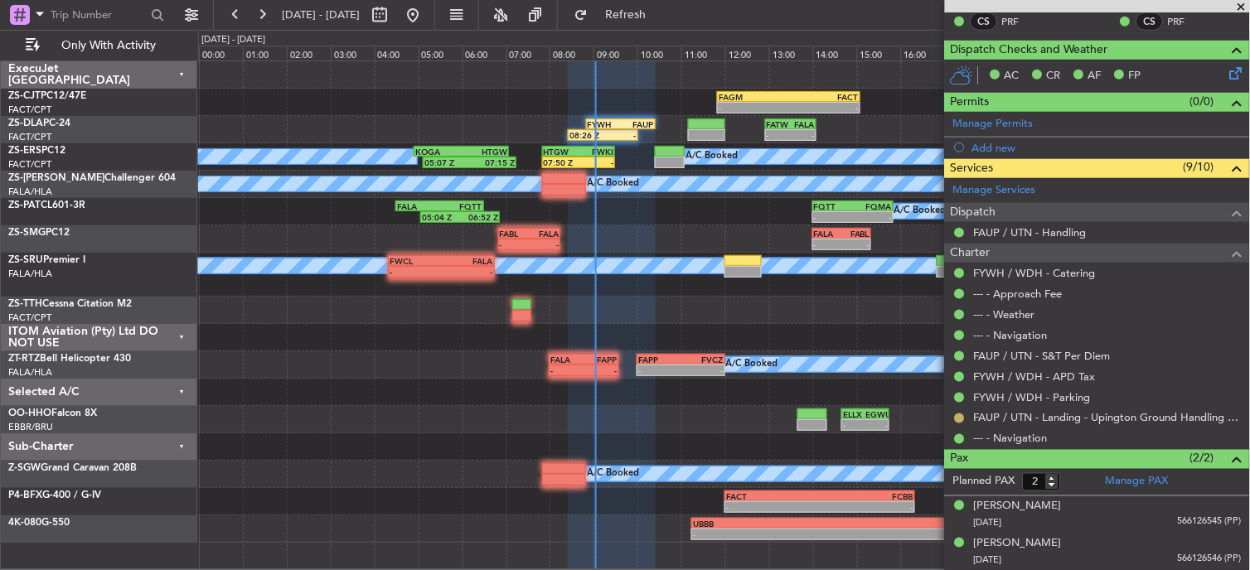
click at [958, 423] on mat-tooltip-component "Requested" at bounding box center [961, 445] width 75 height 44
click at [958, 415] on button at bounding box center [960, 419] width 10 height 10
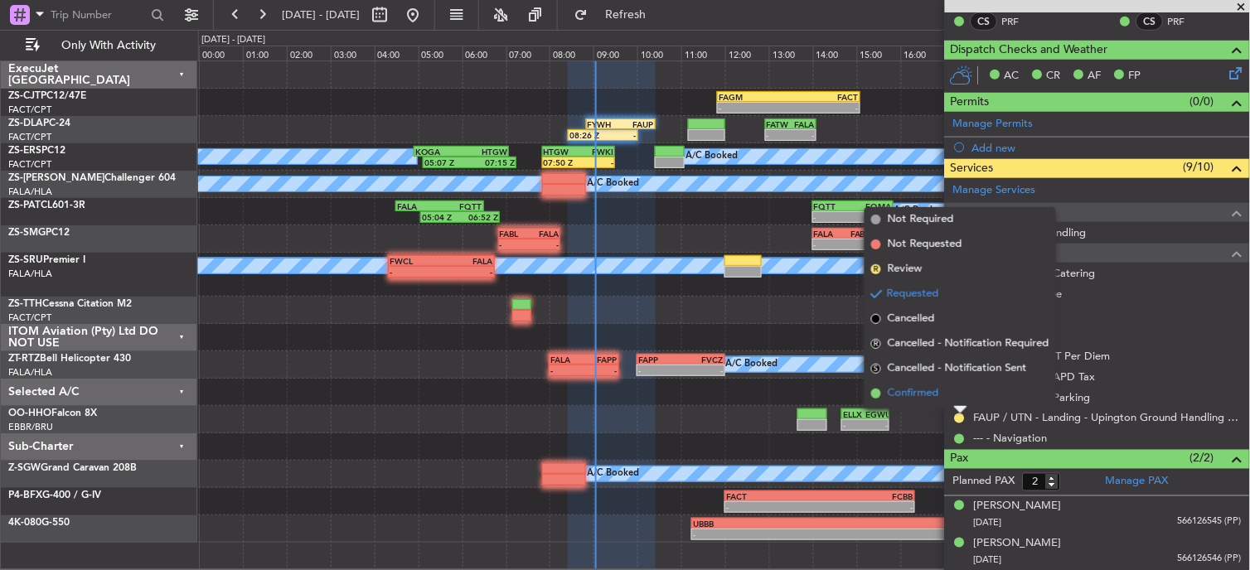
click at [909, 390] on span "Confirmed" at bounding box center [913, 393] width 51 height 17
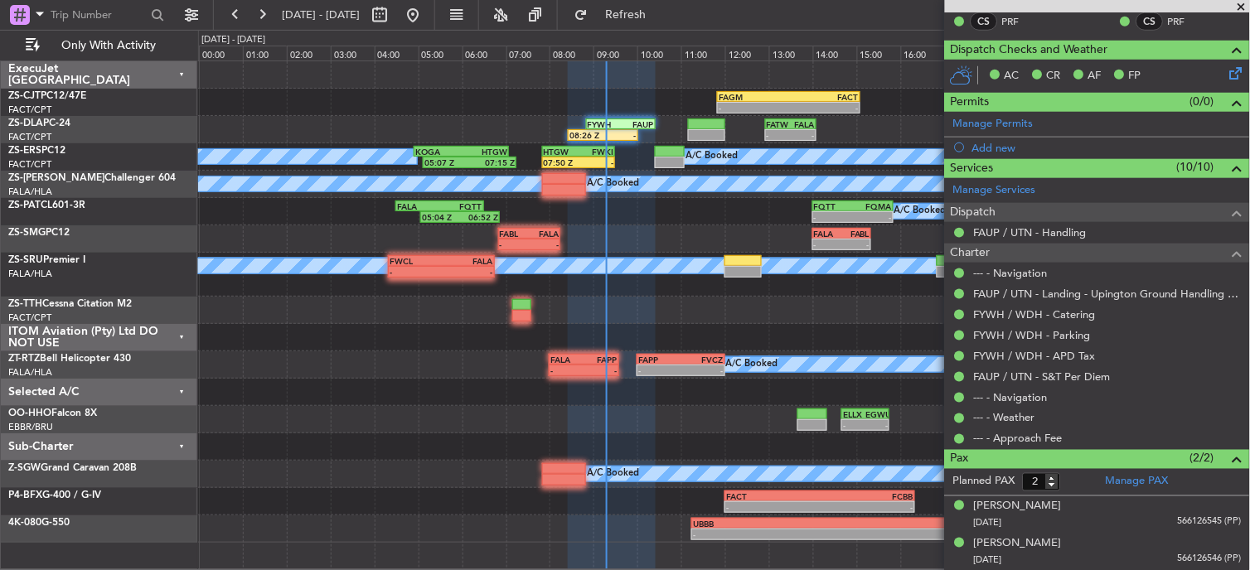
click at [1244, 7] on span at bounding box center [1242, 7] width 17 height 15
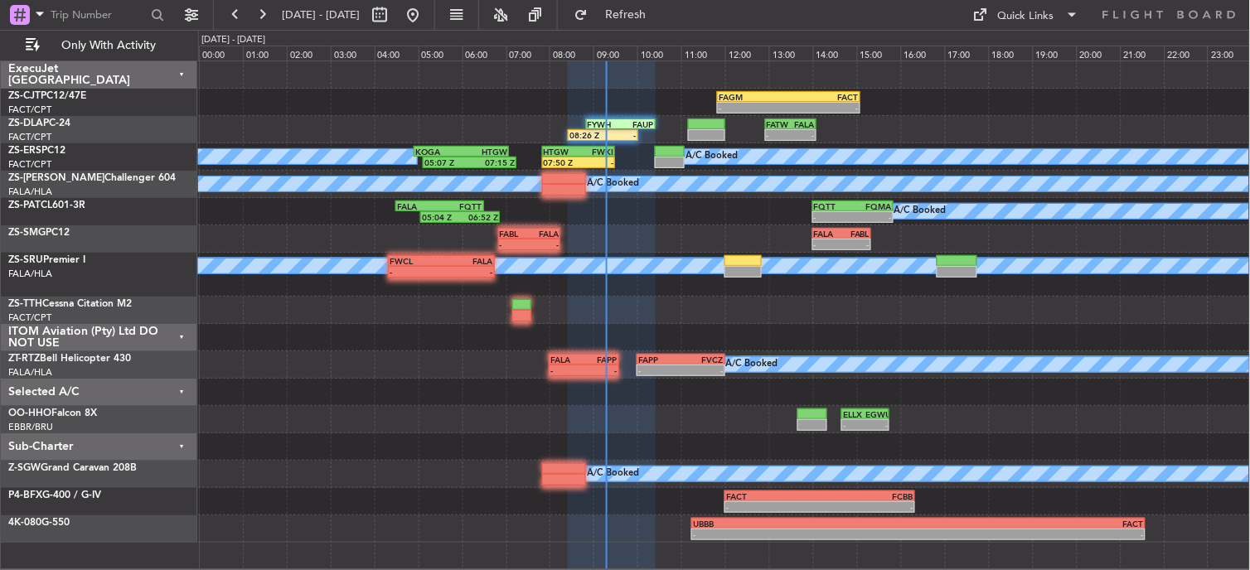
type input "0"
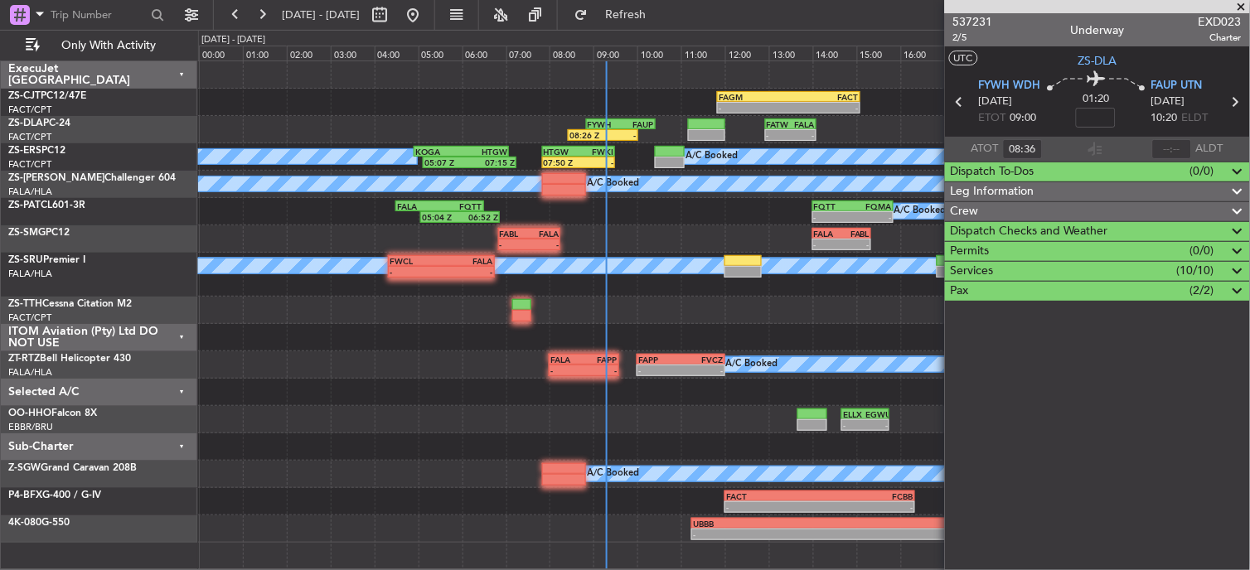
scroll to position [0, 0]
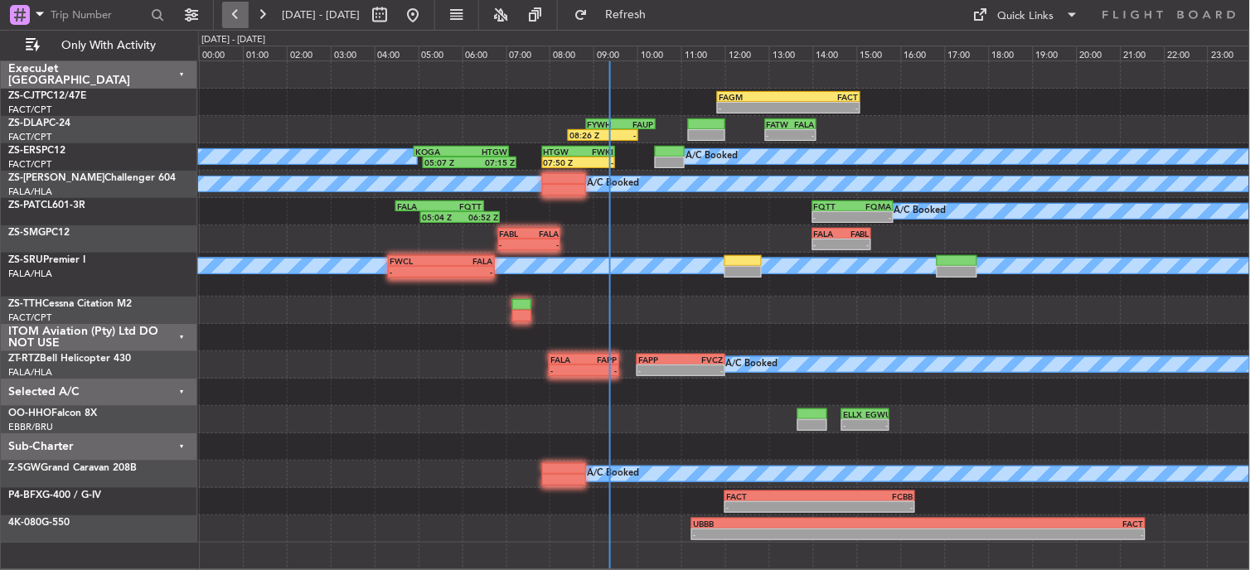
click at [227, 9] on button at bounding box center [235, 15] width 27 height 27
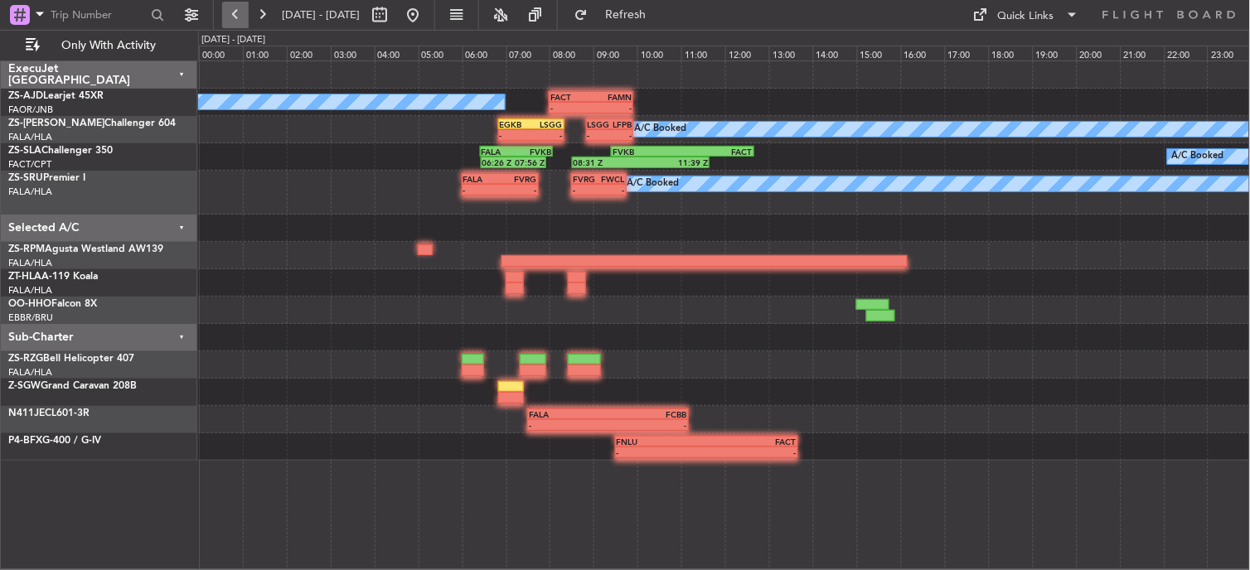
click at [228, 9] on button at bounding box center [235, 15] width 27 height 27
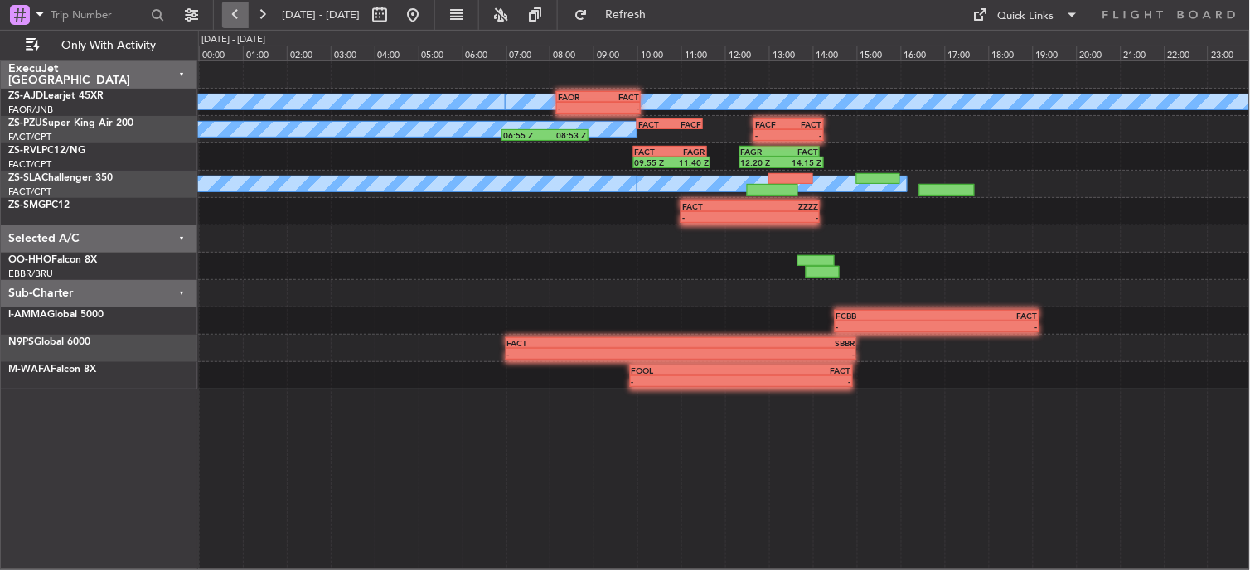
click at [230, 9] on button at bounding box center [235, 15] width 27 height 27
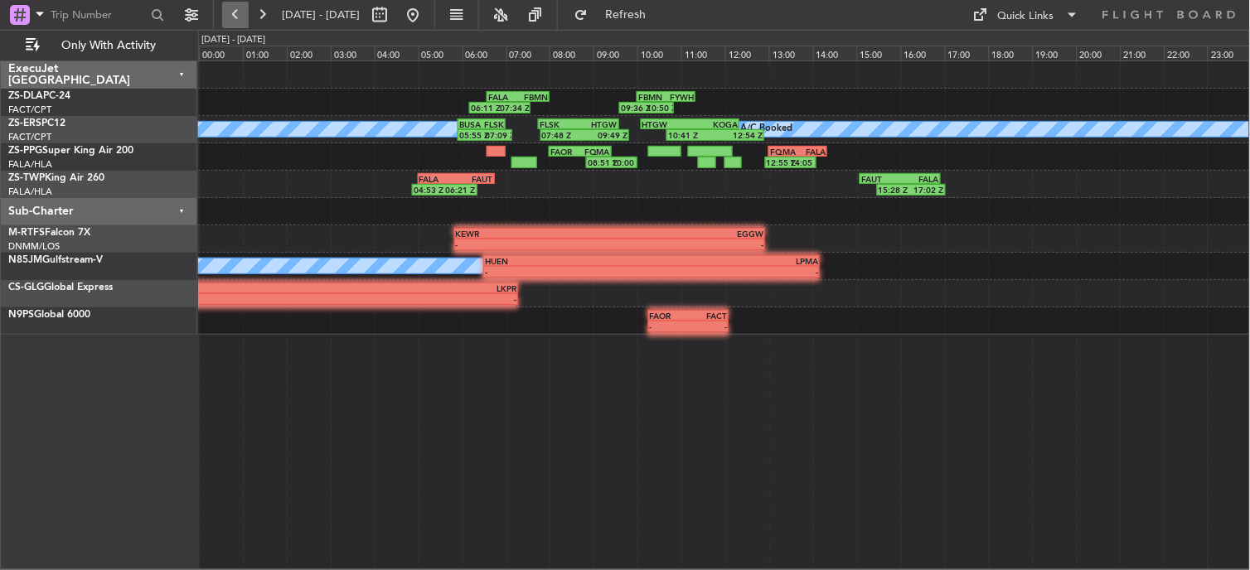
click at [230, 9] on button at bounding box center [235, 15] width 27 height 27
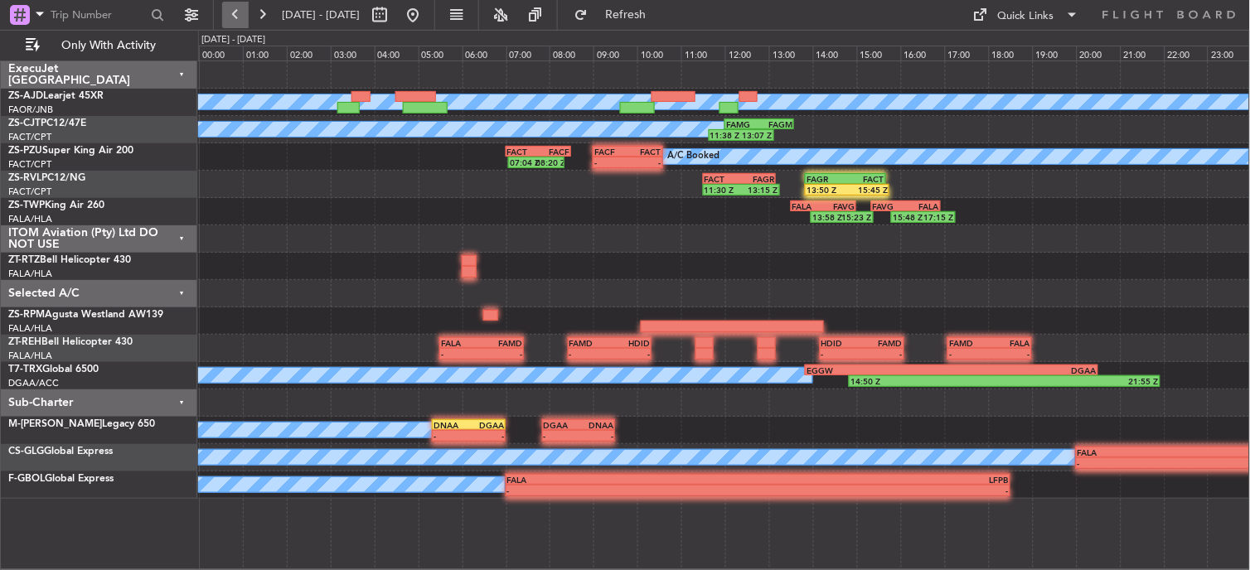
click at [230, 9] on button at bounding box center [235, 15] width 27 height 27
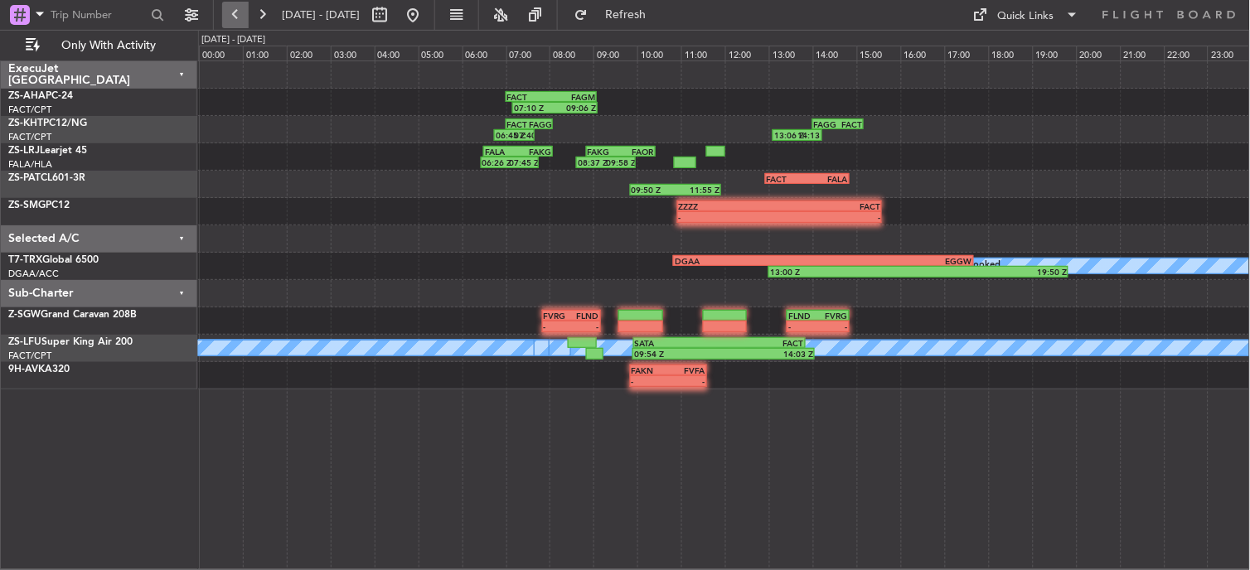
click at [222, 21] on button at bounding box center [235, 15] width 27 height 27
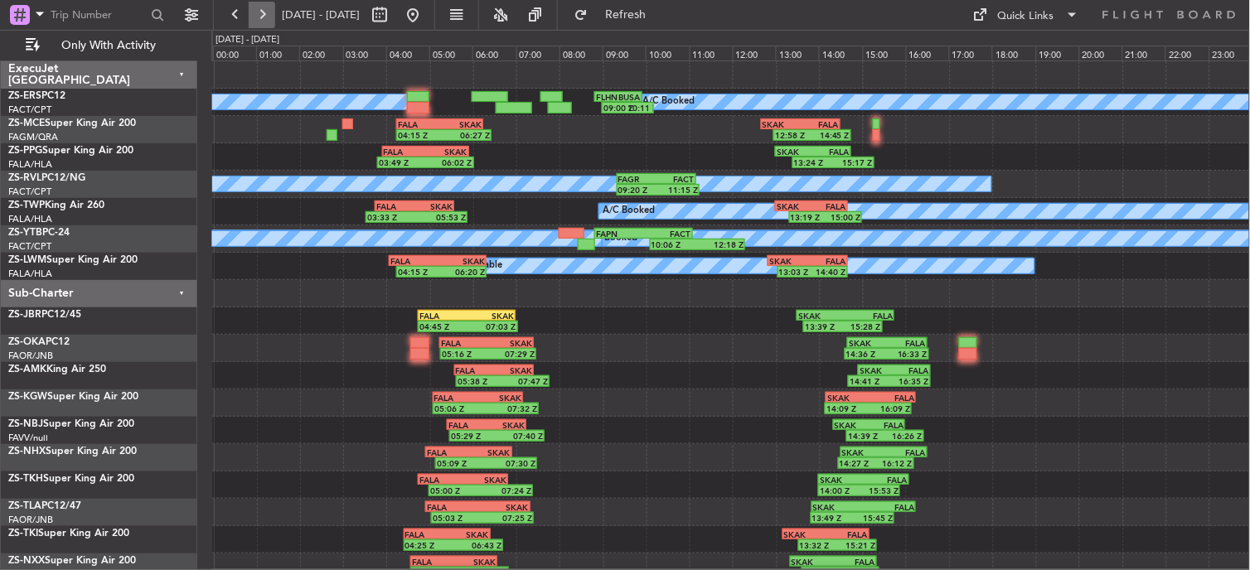
click at [249, 17] on button at bounding box center [262, 15] width 27 height 27
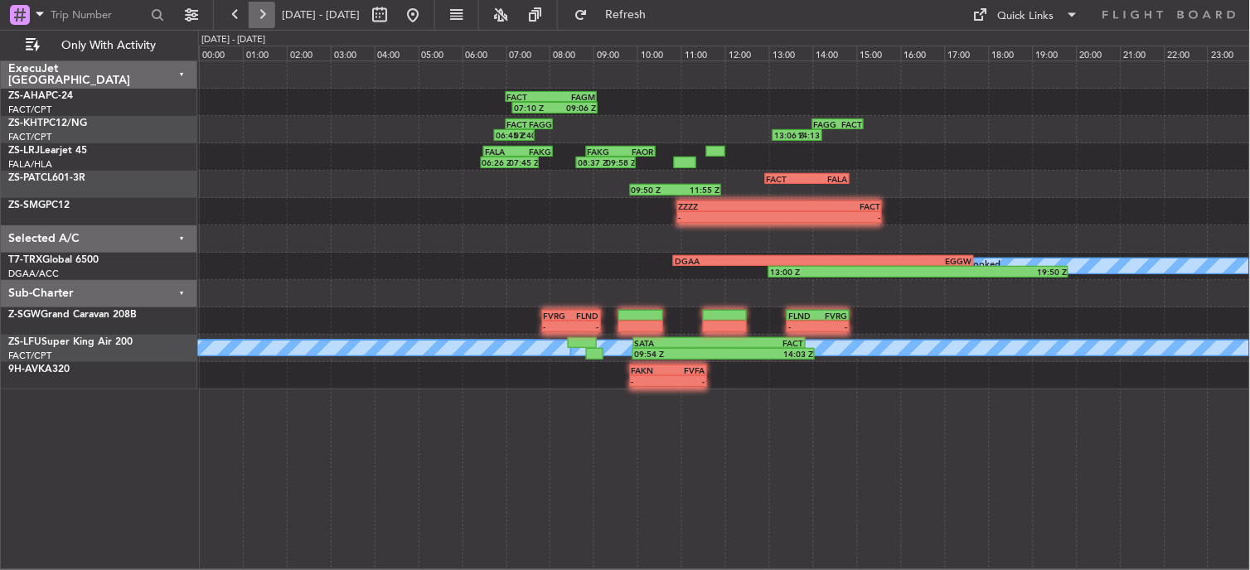
click at [249, 17] on button at bounding box center [262, 15] width 27 height 27
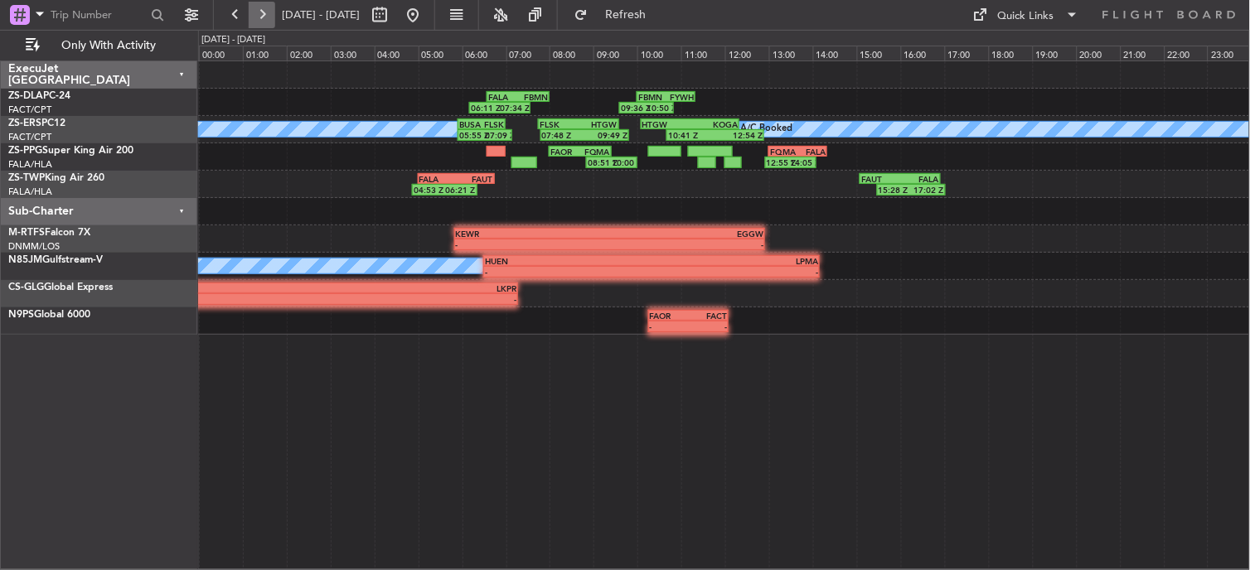
click at [269, 21] on button at bounding box center [262, 15] width 27 height 27
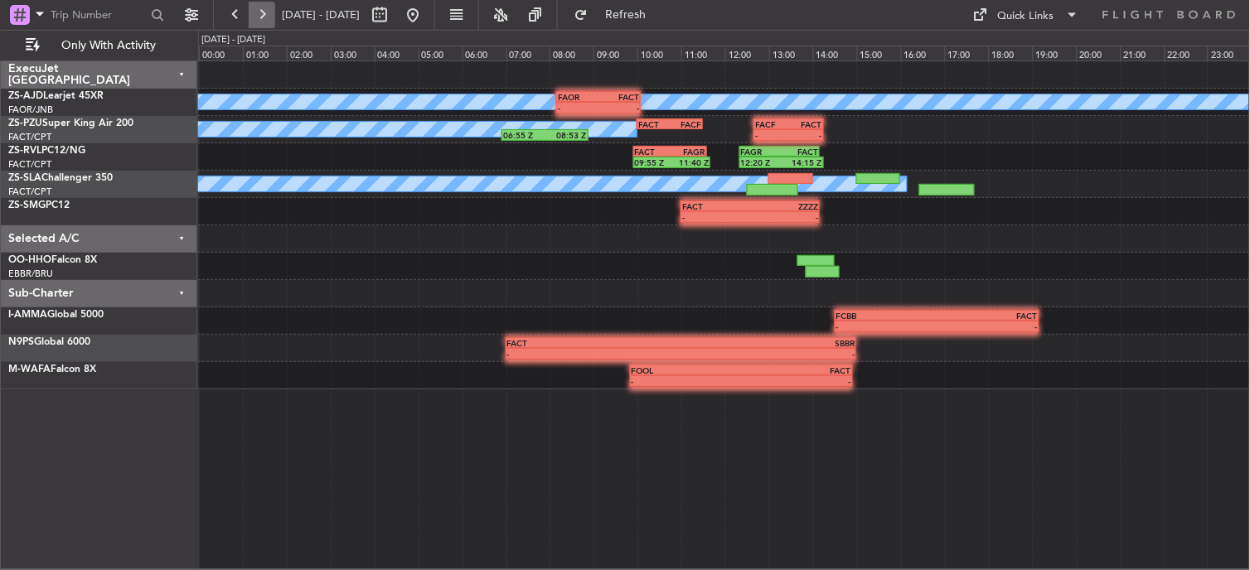
click at [269, 21] on button at bounding box center [262, 15] width 27 height 27
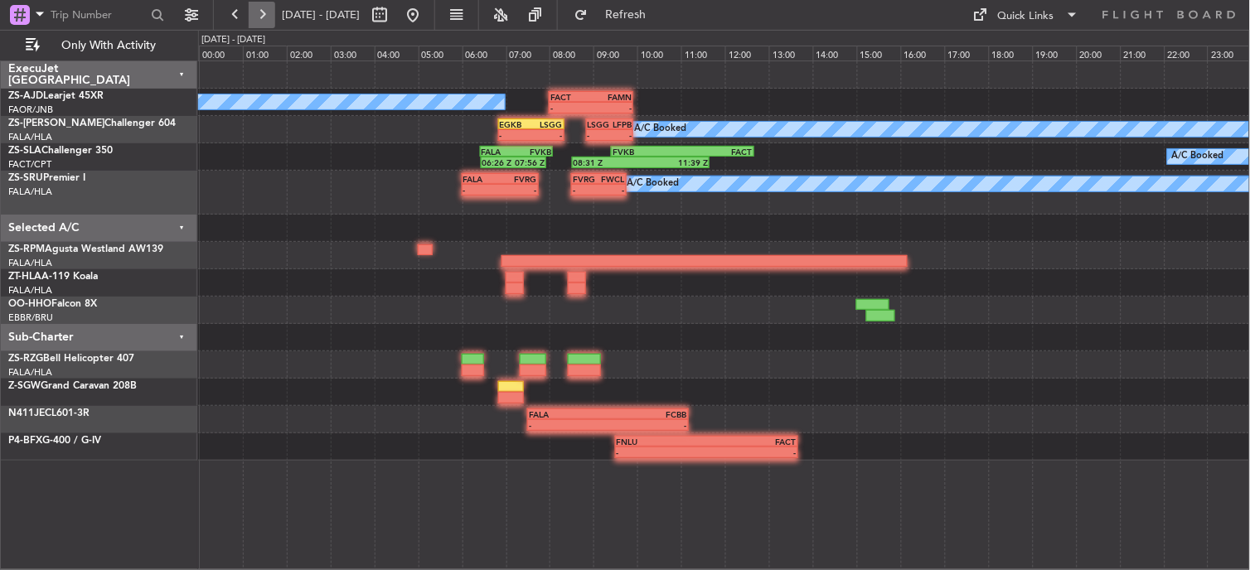
click at [250, 13] on button at bounding box center [262, 15] width 27 height 27
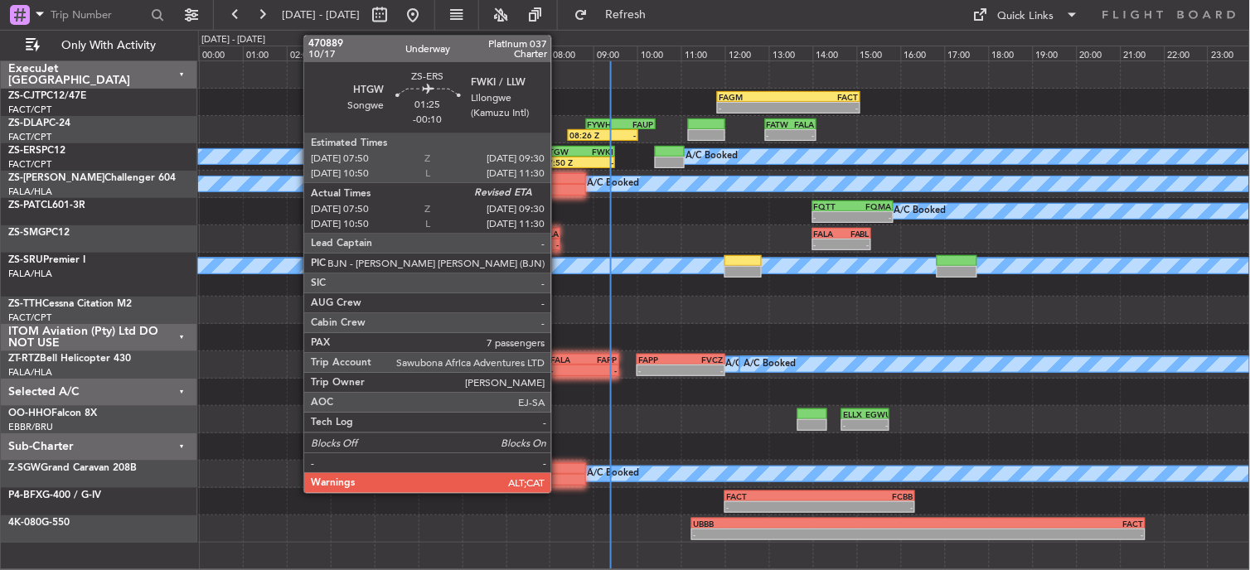
click at [560, 157] on div "07:50 Z -" at bounding box center [579, 163] width 74 height 12
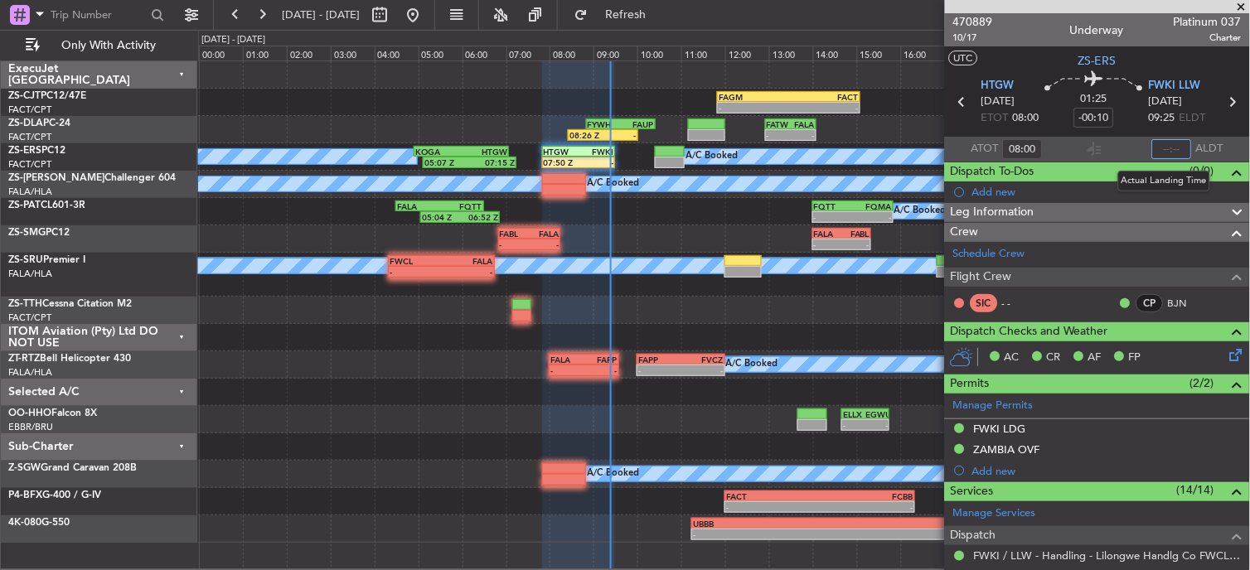
click at [1156, 152] on input "text" at bounding box center [1172, 149] width 40 height 20
type input "09:23"
click at [1246, 4] on span at bounding box center [1242, 7] width 17 height 15
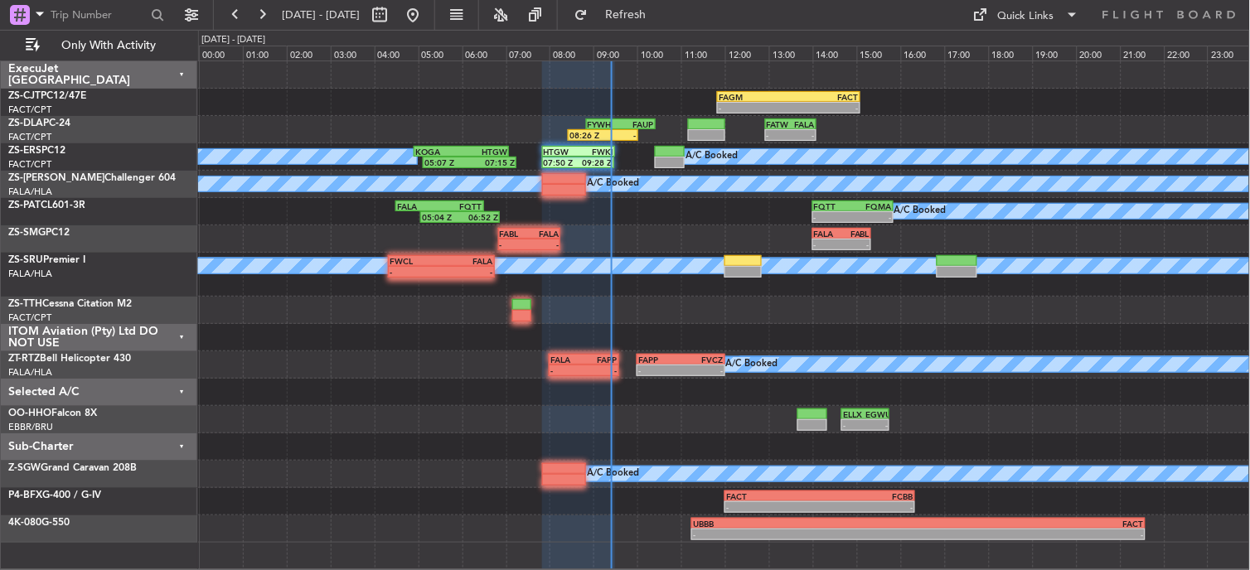
type input "0"
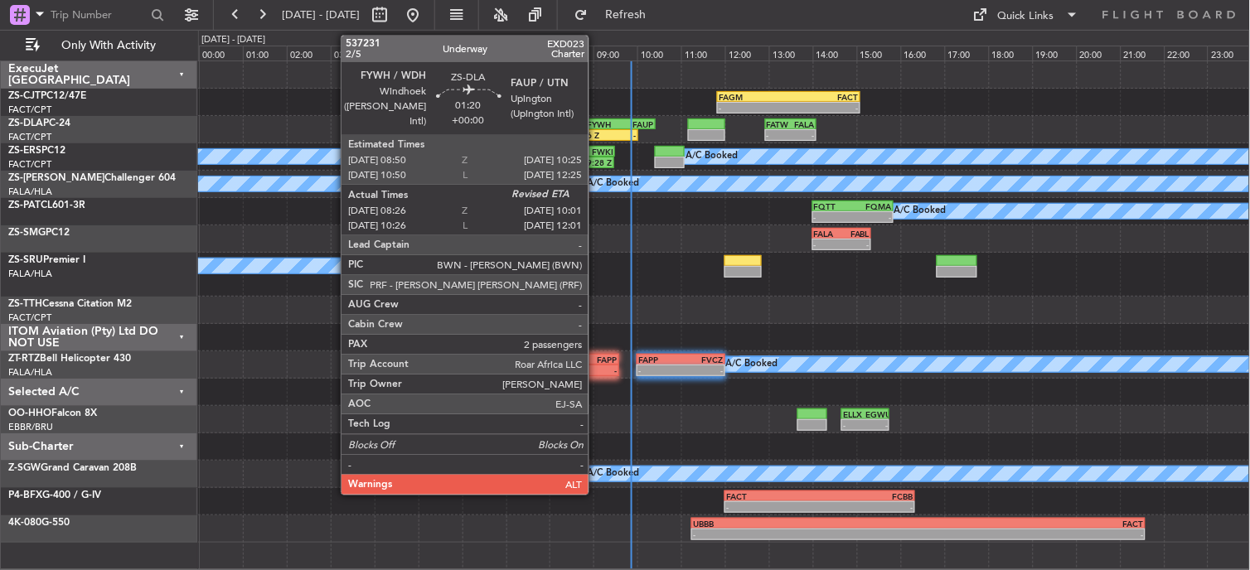
click at [602, 130] on div "08:26 Z -" at bounding box center [603, 135] width 68 height 10
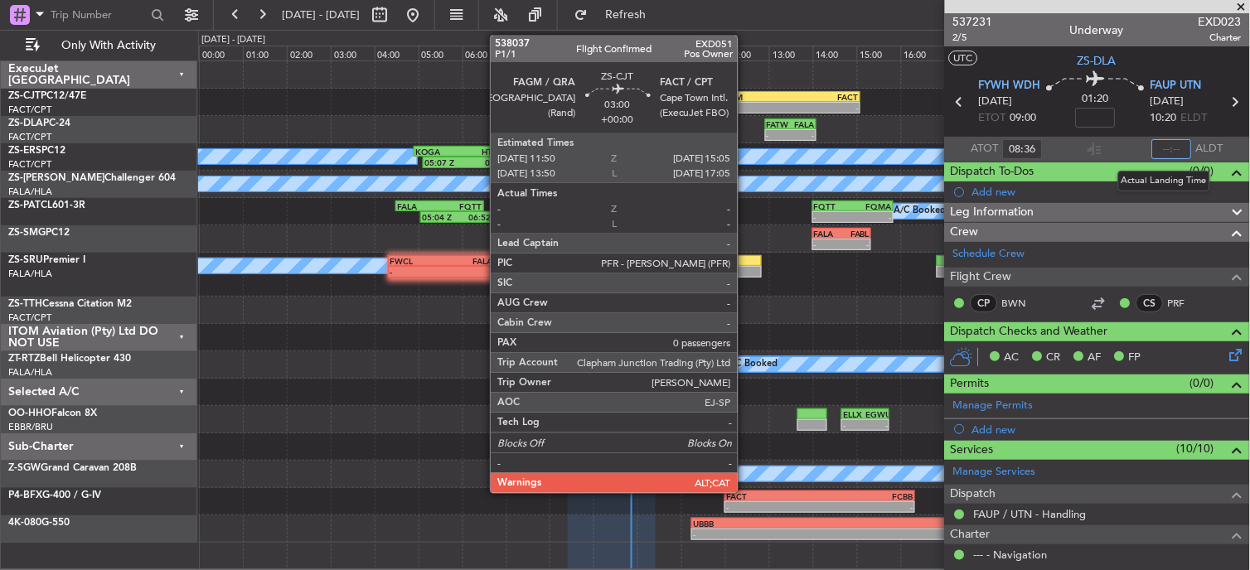
click at [1165, 146] on input "text" at bounding box center [1172, 149] width 40 height 20
type input "09:50"
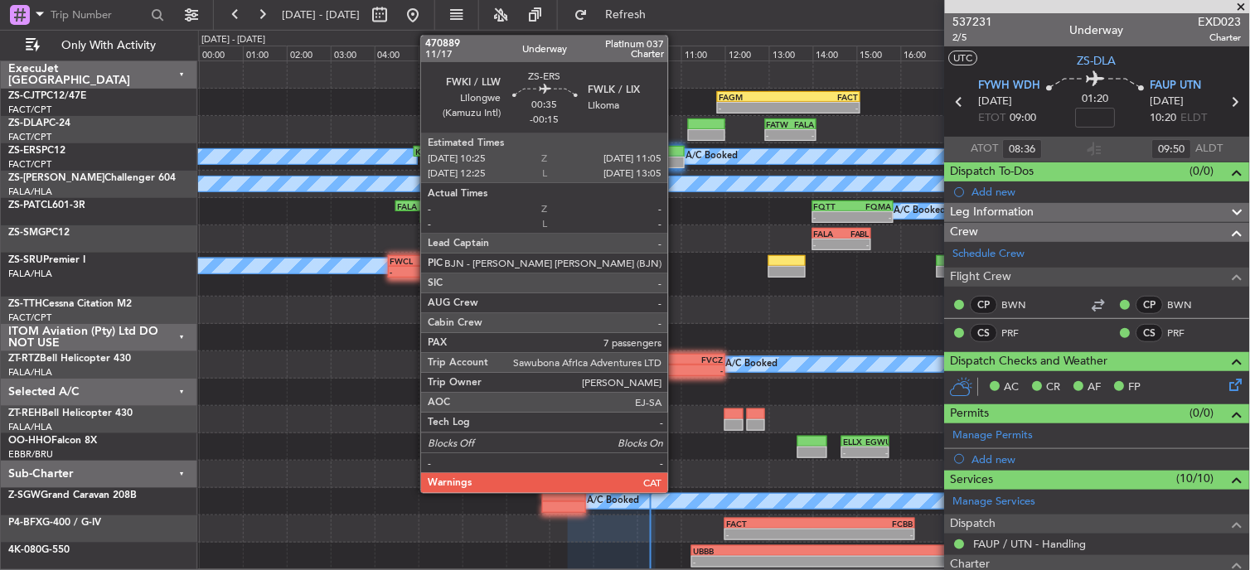
click at [676, 157] on div at bounding box center [670, 163] width 30 height 12
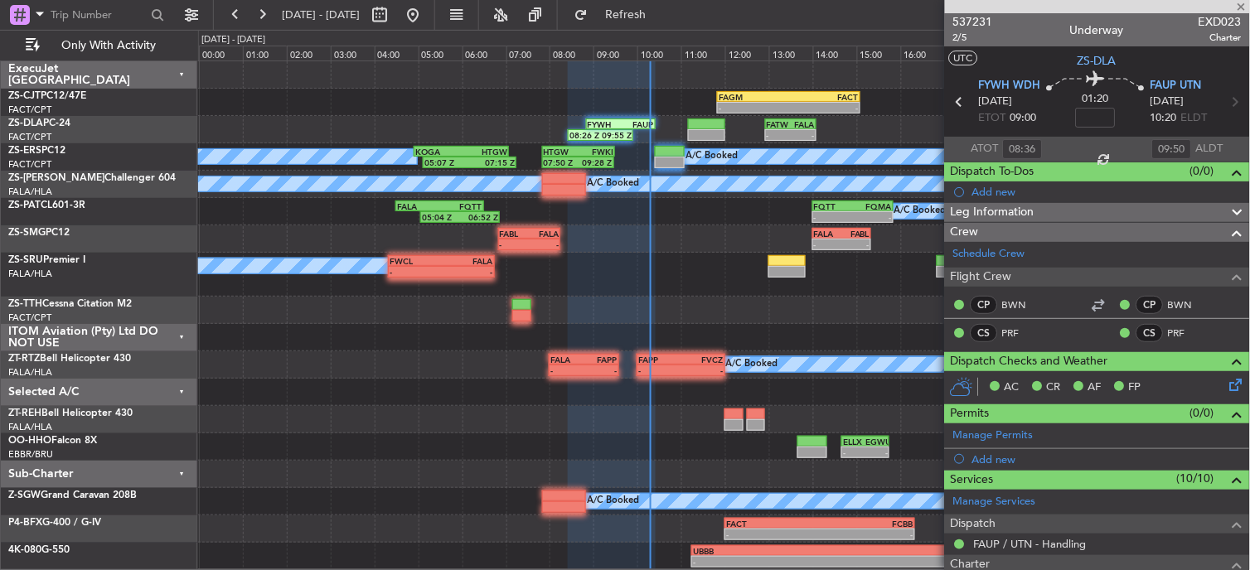
type input "-00:15"
type input "7"
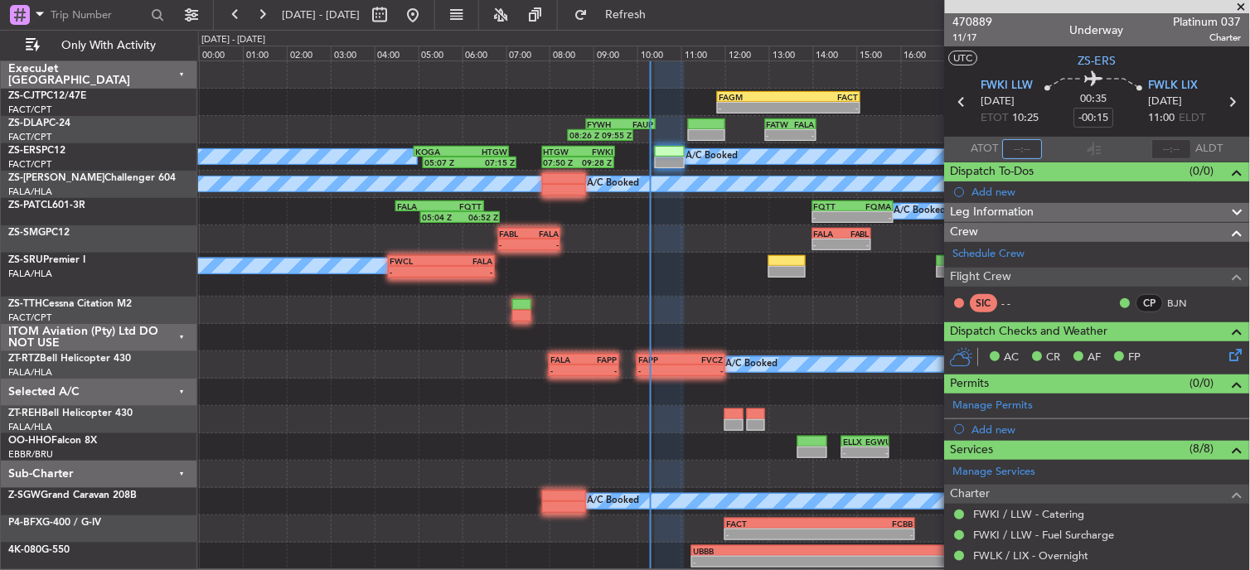
click at [1020, 146] on input "text" at bounding box center [1023, 149] width 40 height 20
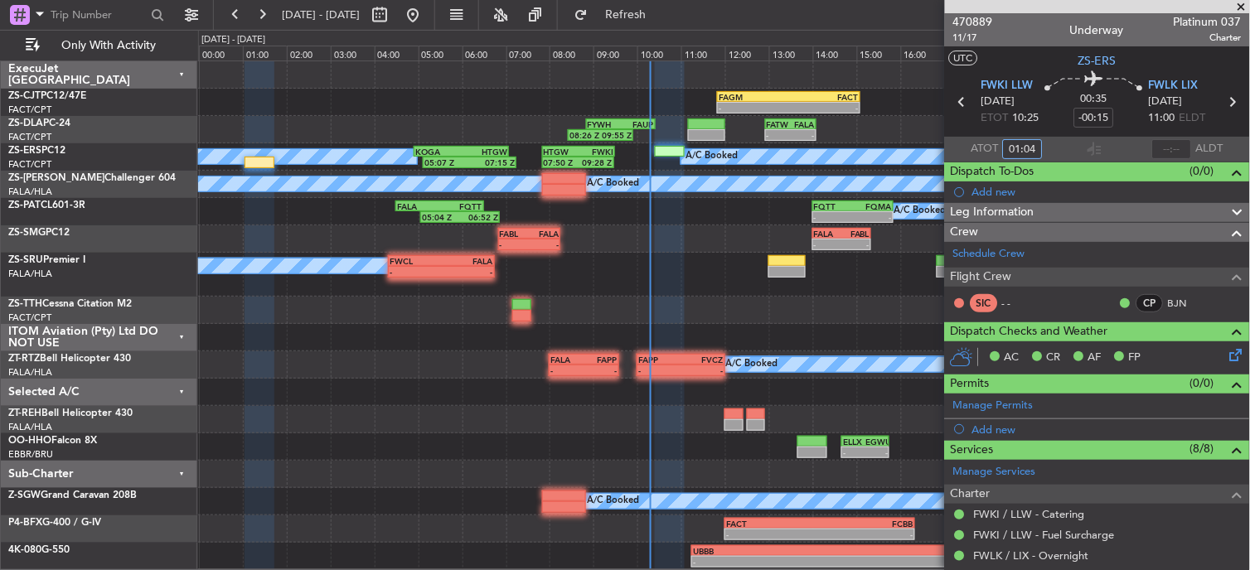
click at [1015, 141] on input "01:04" at bounding box center [1023, 149] width 40 height 20
click at [1016, 141] on input "01:04" at bounding box center [1023, 149] width 40 height 20
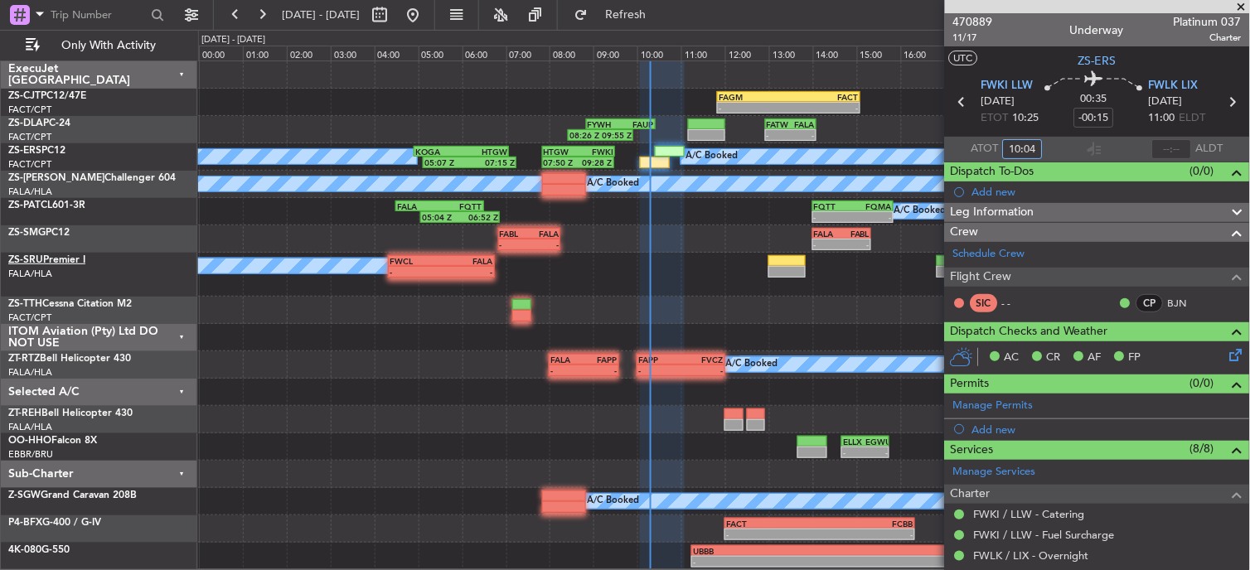
type input "10:04"
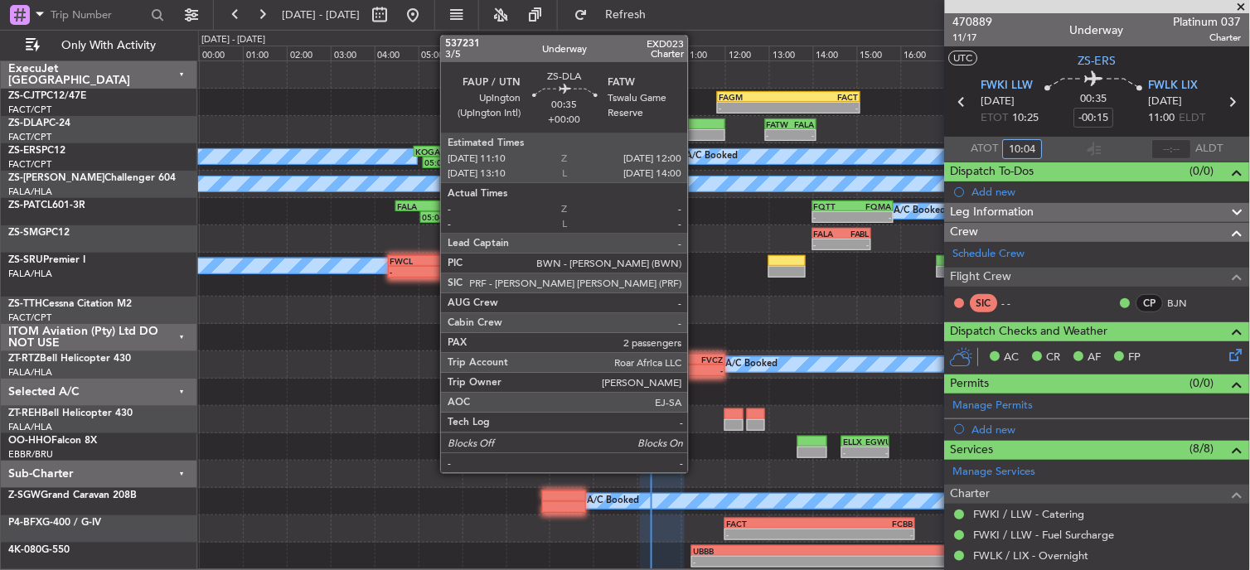
click at [696, 136] on div at bounding box center [706, 135] width 37 height 12
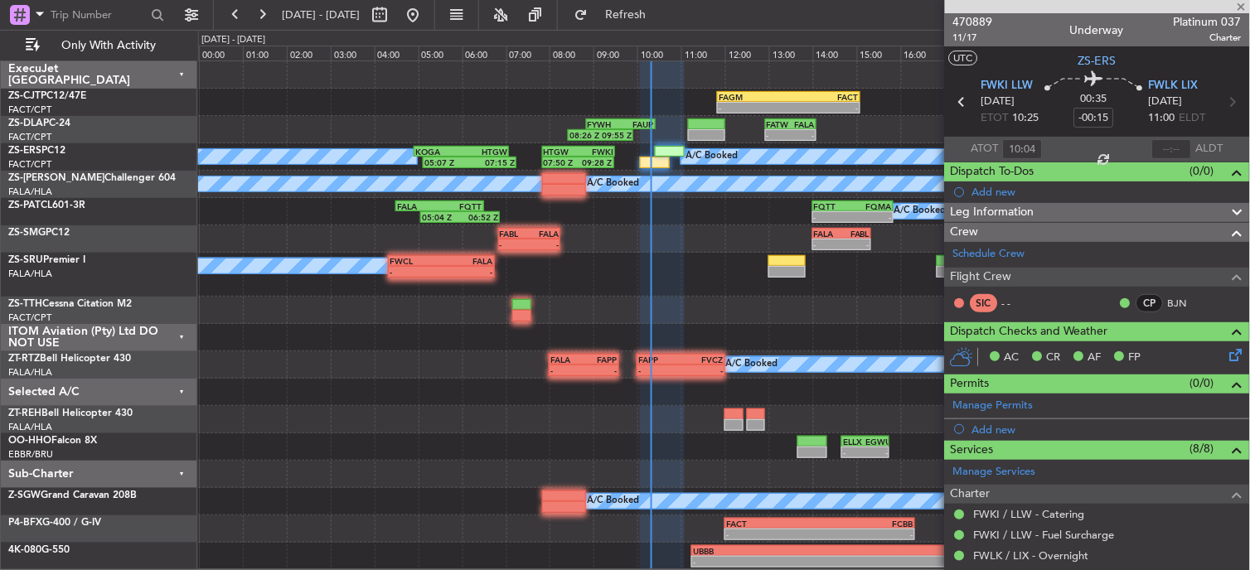
type input "2"
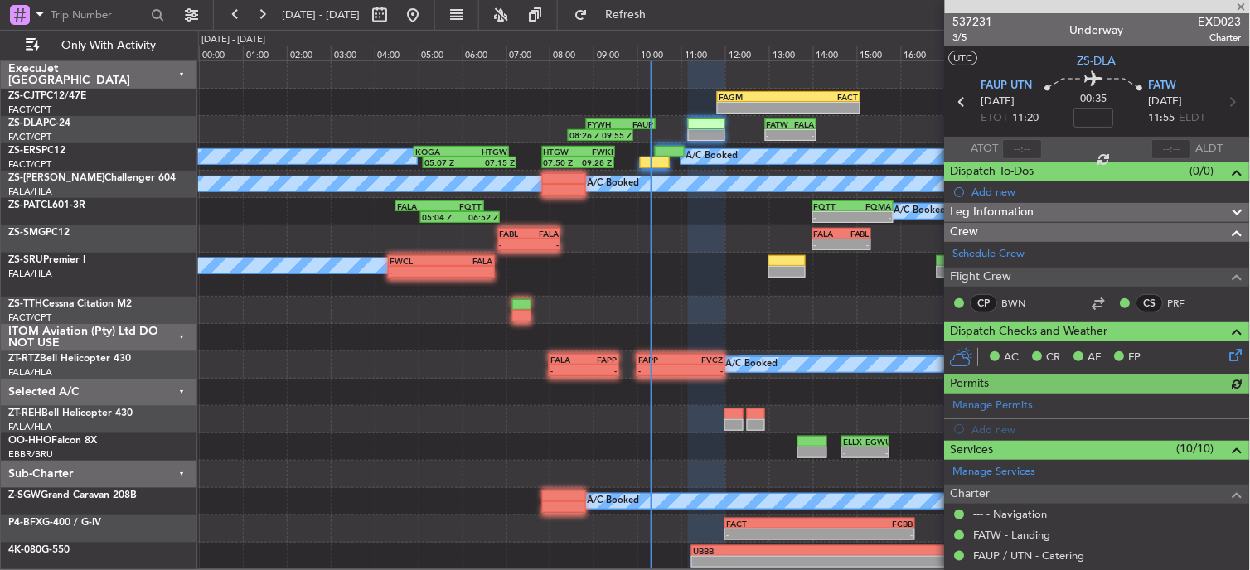
click at [1012, 153] on div at bounding box center [1023, 149] width 40 height 20
click at [1020, 147] on div at bounding box center [1023, 149] width 40 height 20
click at [1022, 145] on input "text" at bounding box center [1023, 149] width 40 height 20
type input "10:17"
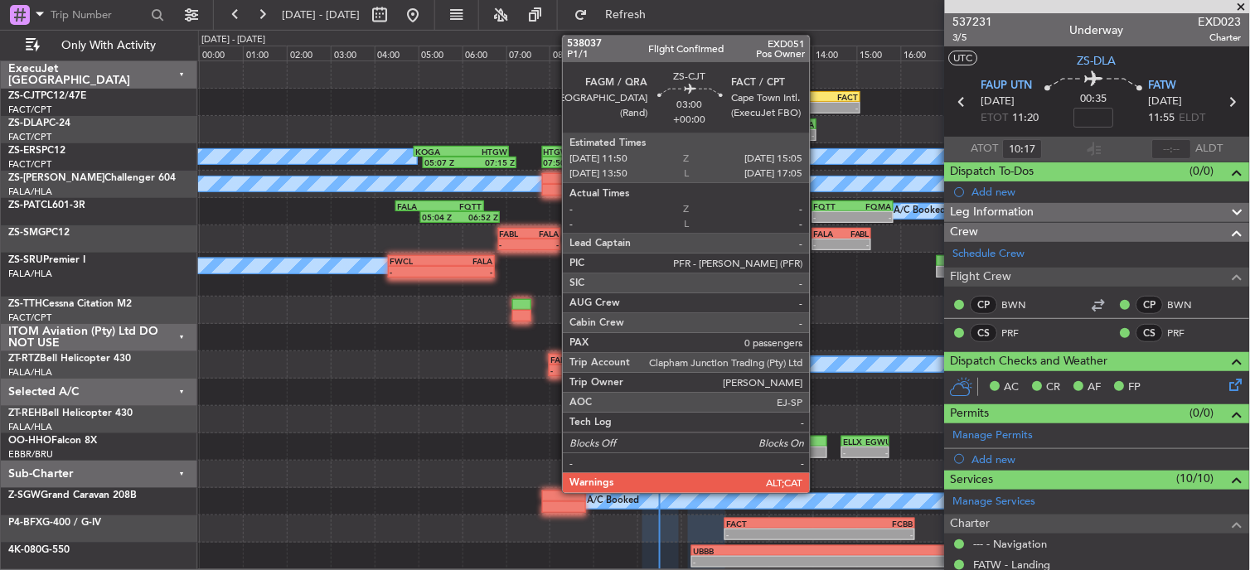
click at [818, 106] on div "-" at bounding box center [824, 108] width 70 height 10
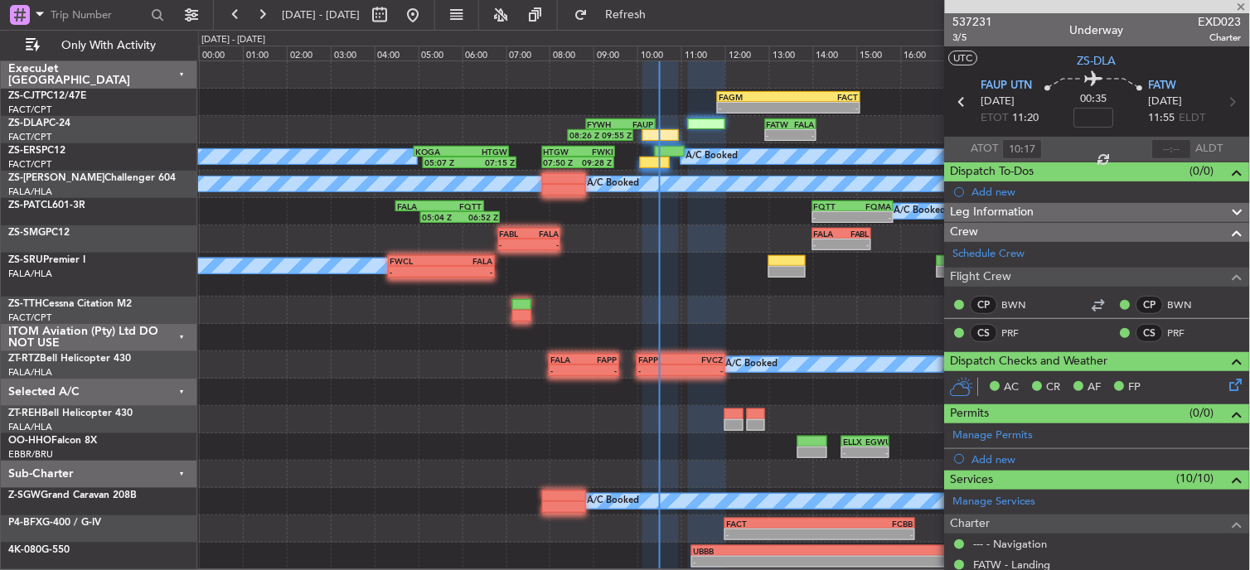
type input "0"
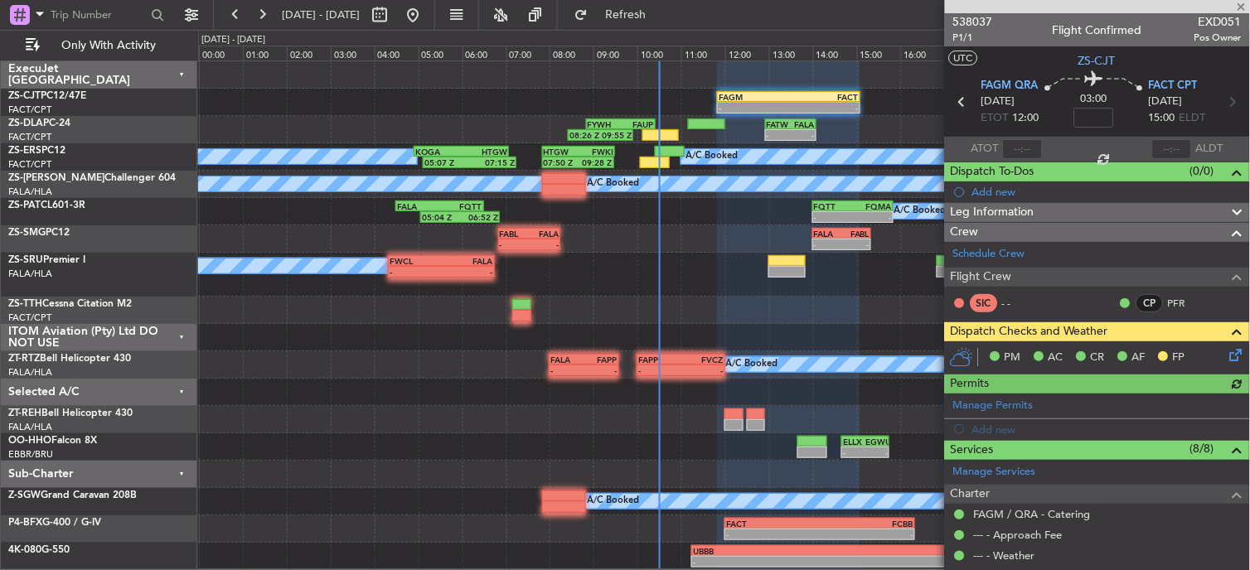
click at [1230, 352] on icon at bounding box center [1233, 352] width 13 height 13
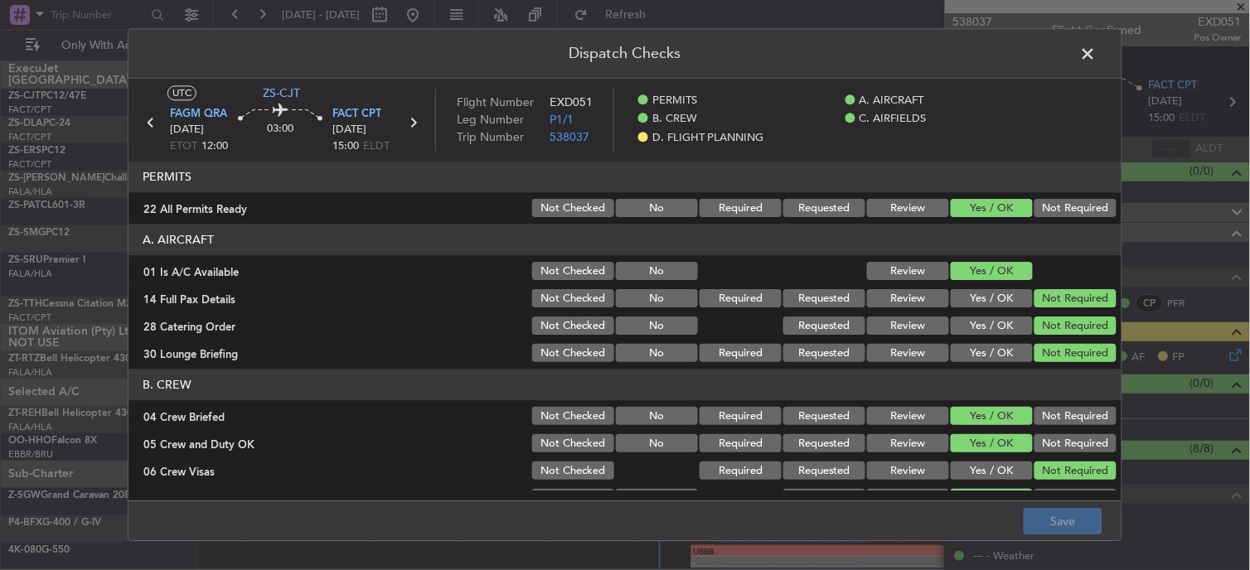
scroll to position [395, 0]
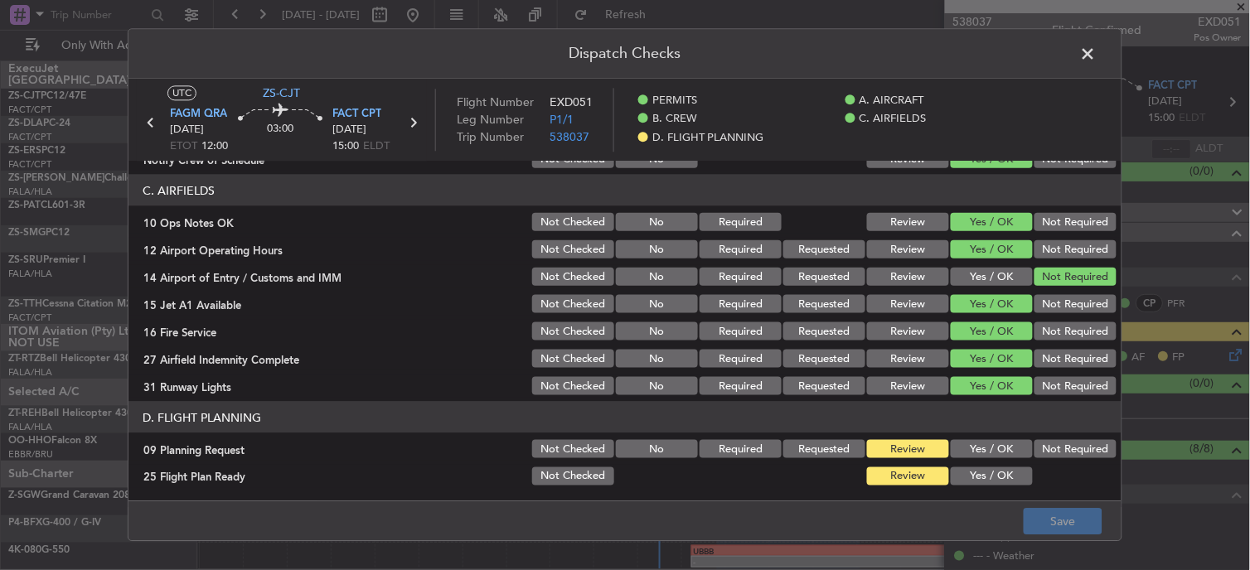
click at [1012, 451] on button "Yes / OK" at bounding box center [992, 449] width 82 height 18
click at [1008, 484] on button "Yes / OK" at bounding box center [992, 477] width 82 height 18
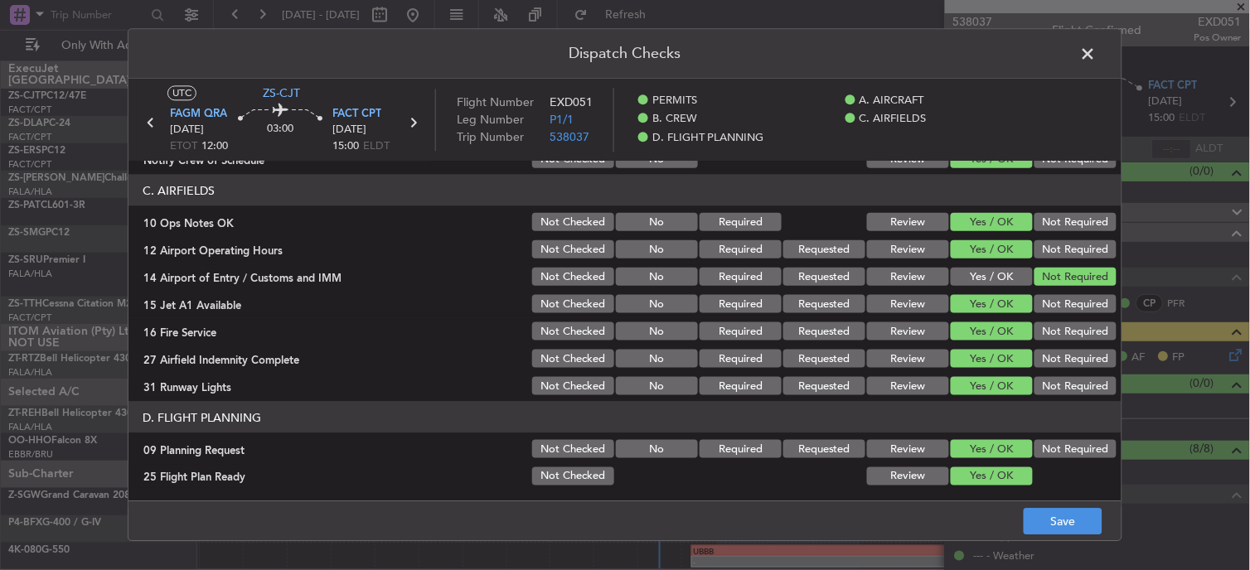
click at [1042, 451] on button "Not Required" at bounding box center [1076, 449] width 82 height 18
click at [1064, 523] on button "Save" at bounding box center [1063, 522] width 79 height 27
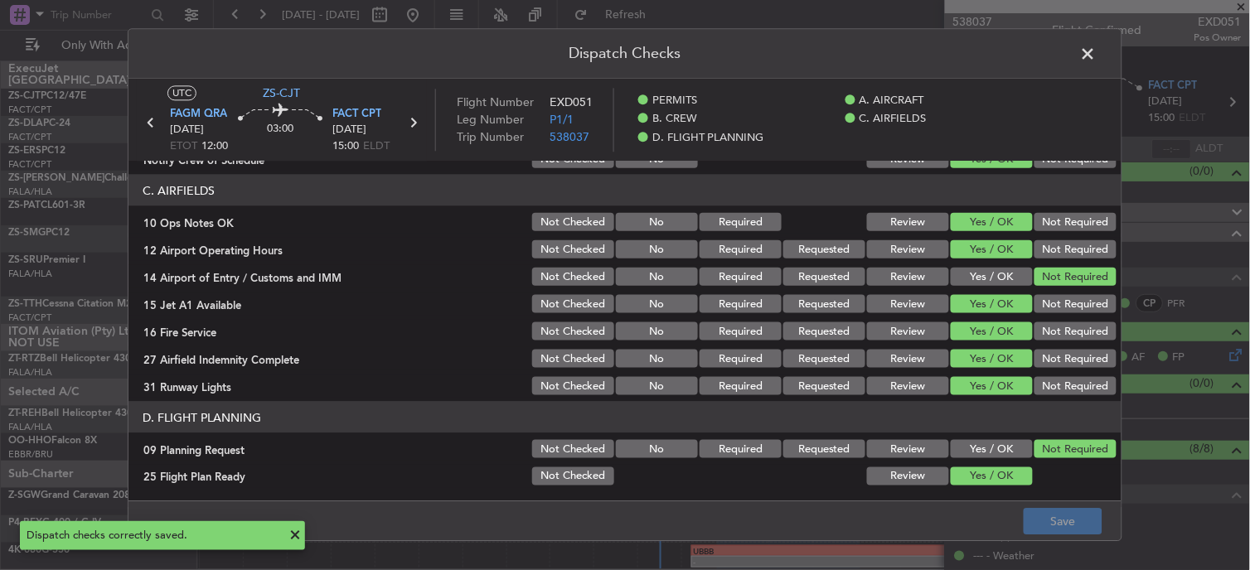
click at [1097, 53] on span at bounding box center [1097, 57] width 0 height 33
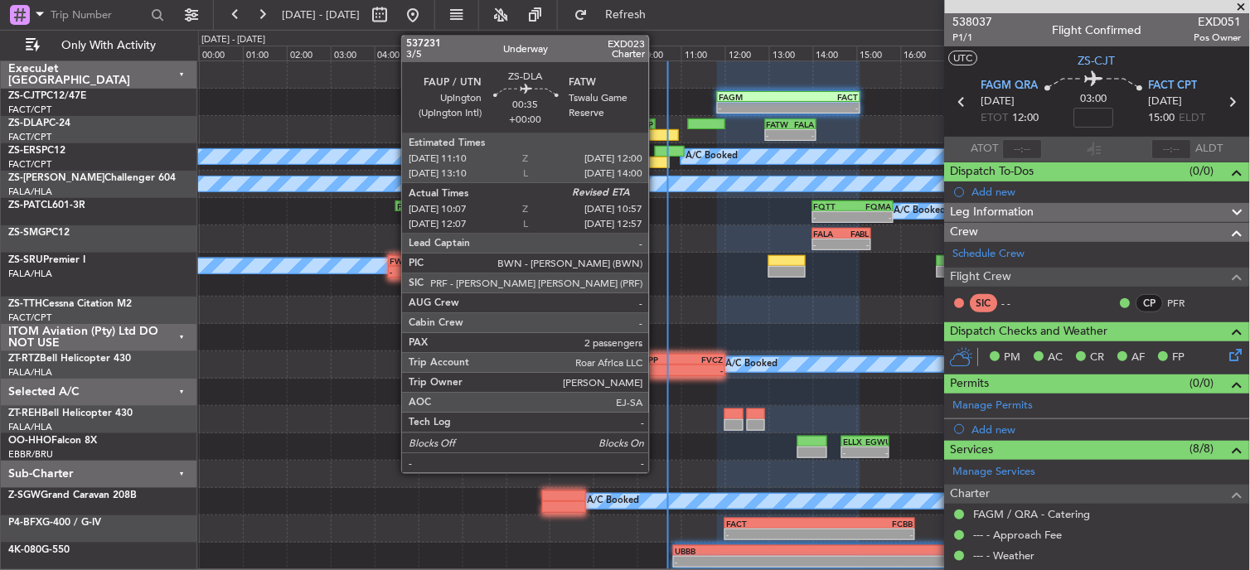
click at [657, 129] on div at bounding box center [660, 135] width 37 height 12
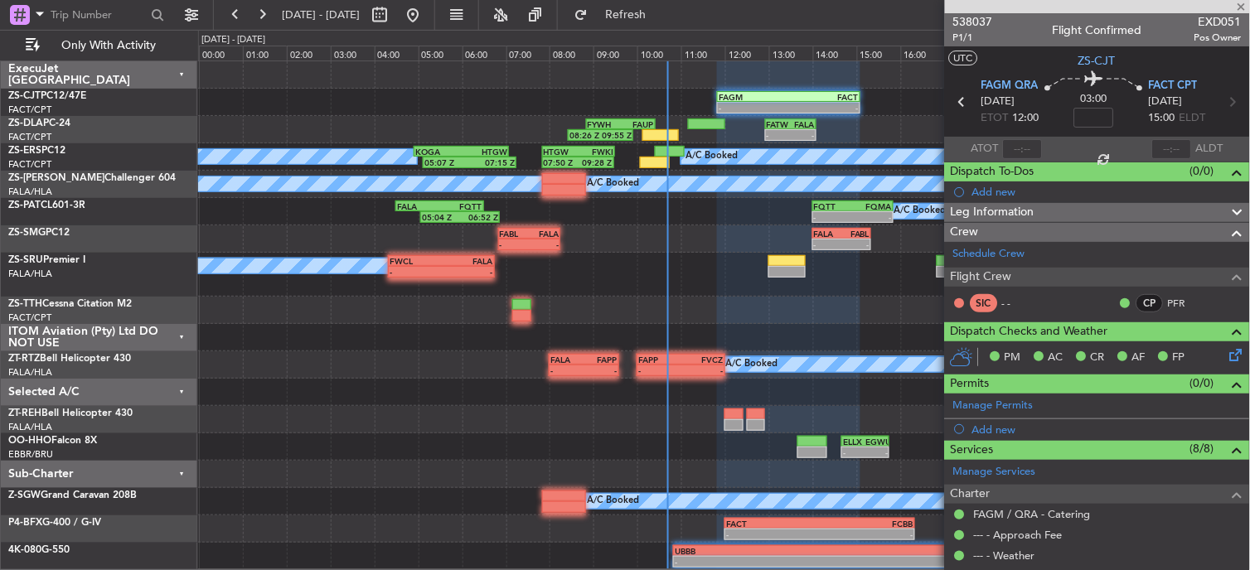
type input "10:17"
type input "2"
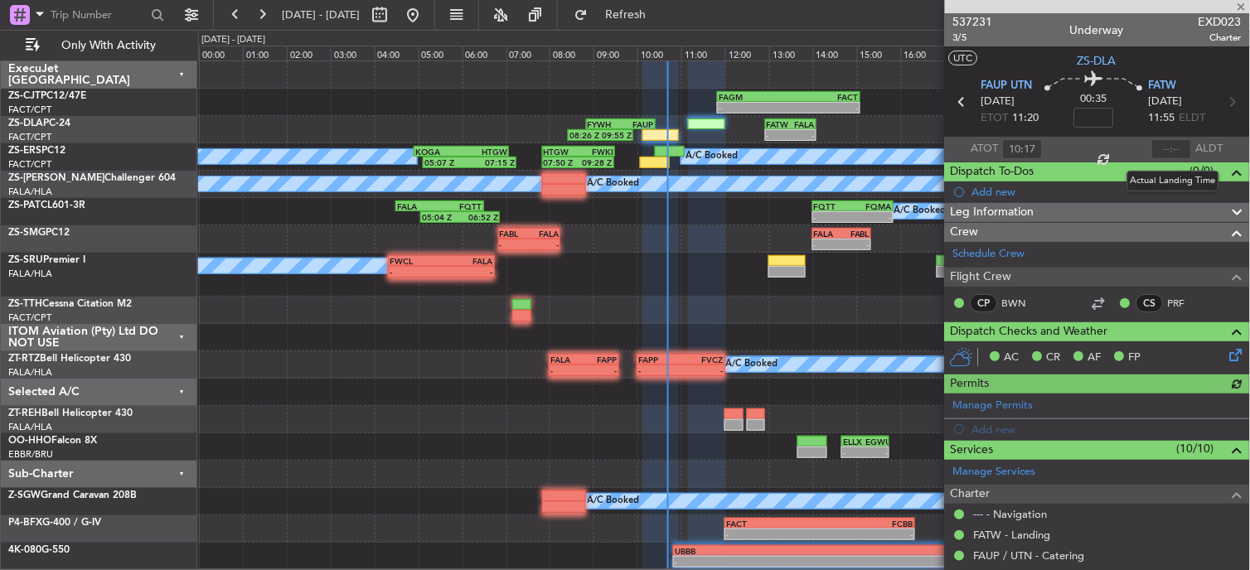
click at [1165, 146] on div at bounding box center [1172, 149] width 40 height 20
click at [1165, 153] on input "text" at bounding box center [1172, 149] width 40 height 20
type input "4"
type input "10:40"
type input "10:17"
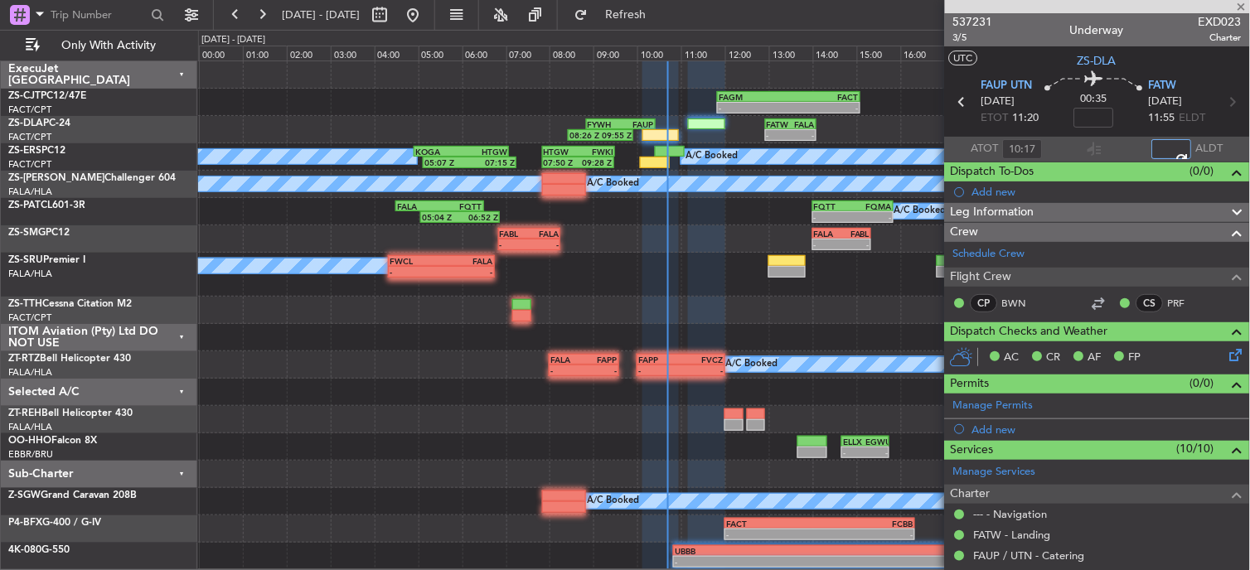
type input "10:40"
click at [1244, 2] on span at bounding box center [1242, 7] width 17 height 15
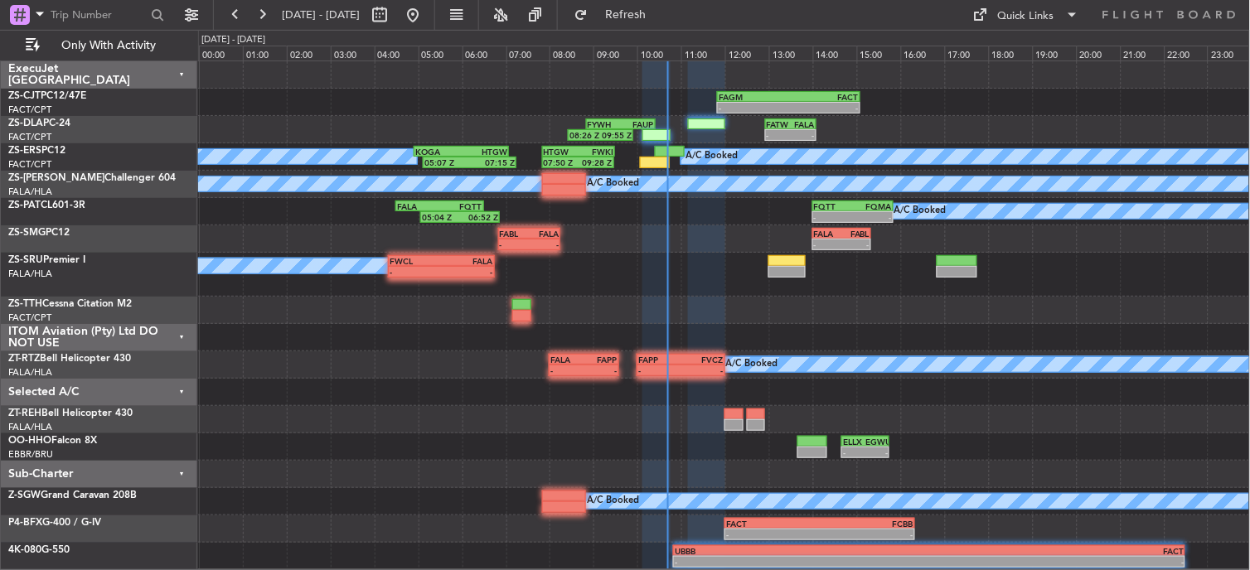
type input "0"
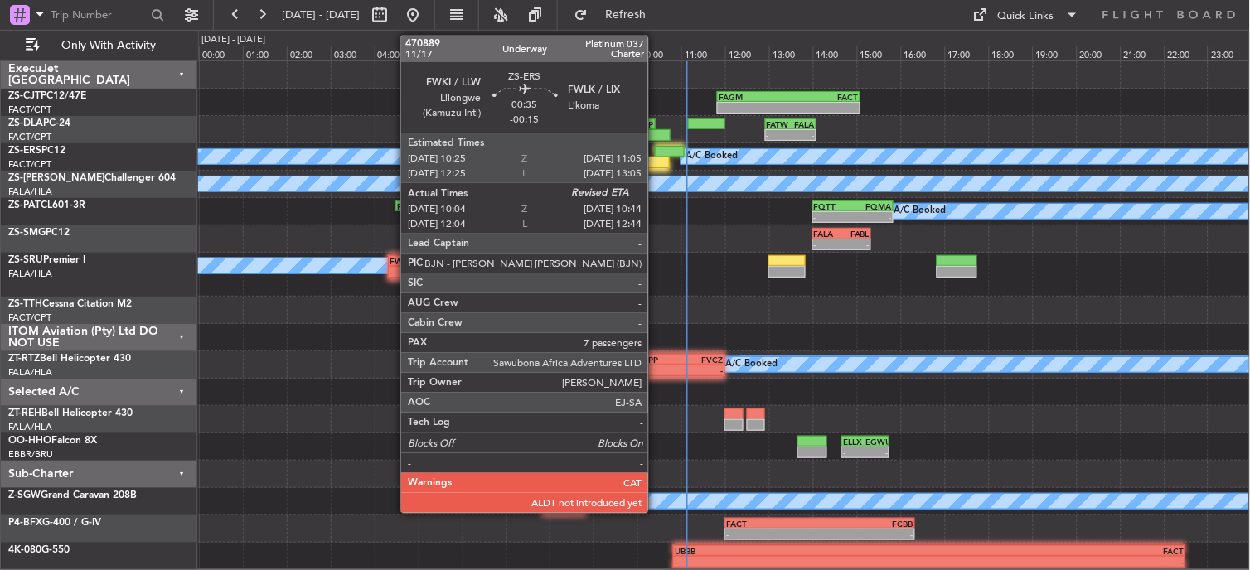
click at [657, 159] on div at bounding box center [655, 163] width 30 height 12
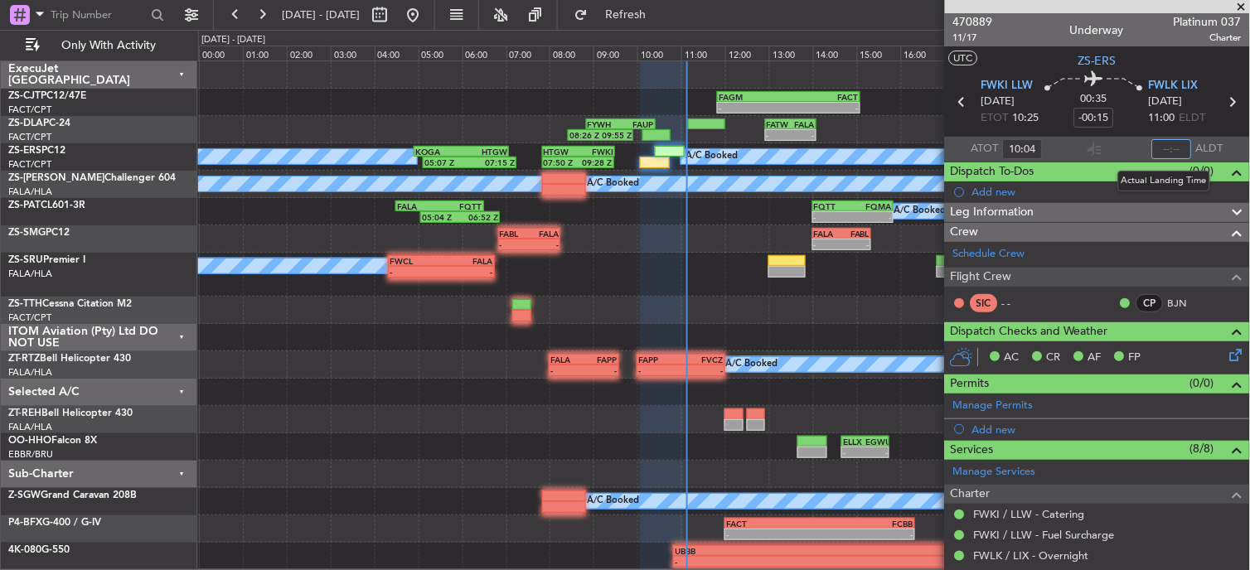
click at [1167, 150] on input "text" at bounding box center [1172, 149] width 40 height 20
type input "10:44"
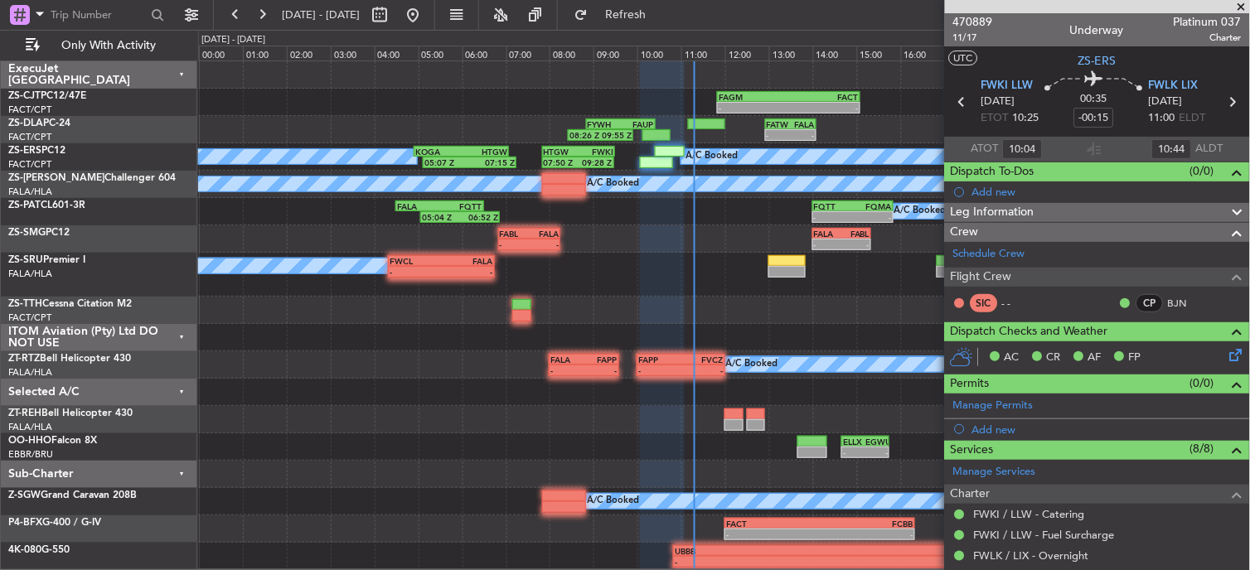
click at [1244, 6] on span at bounding box center [1242, 7] width 17 height 15
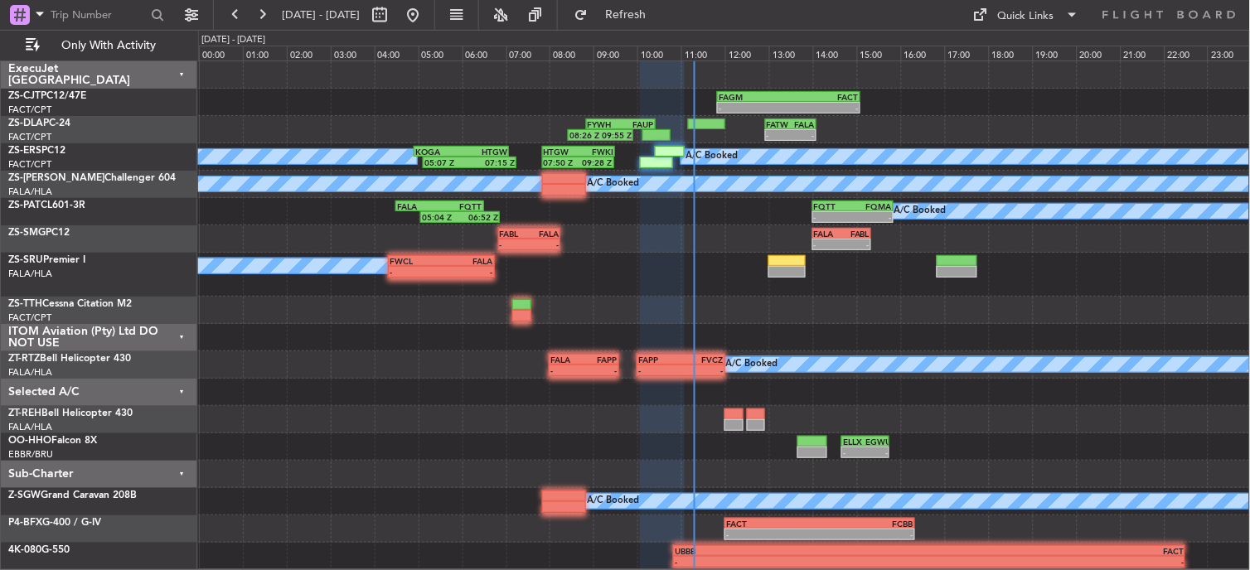
type input "0"
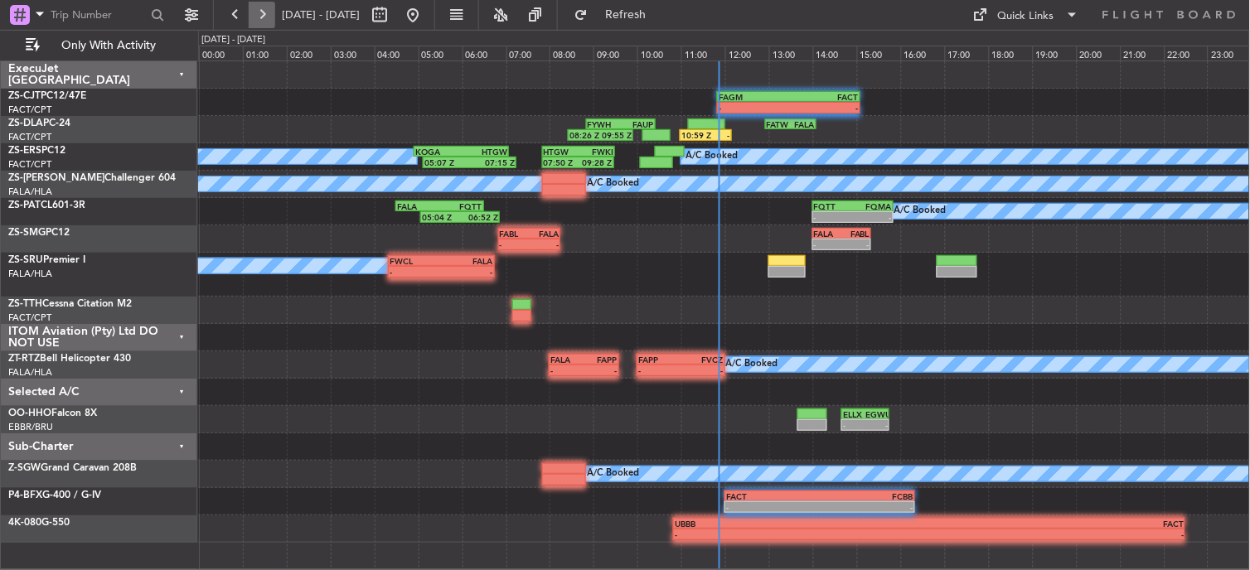
click at [265, 14] on button at bounding box center [262, 15] width 27 height 27
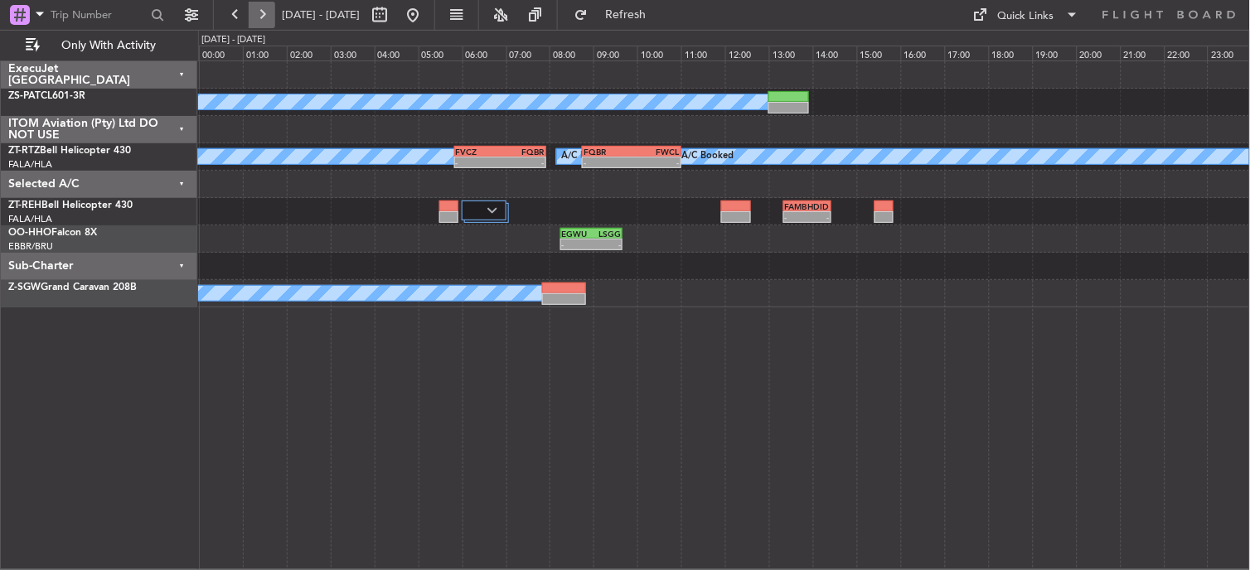
click at [257, 15] on button at bounding box center [262, 15] width 27 height 27
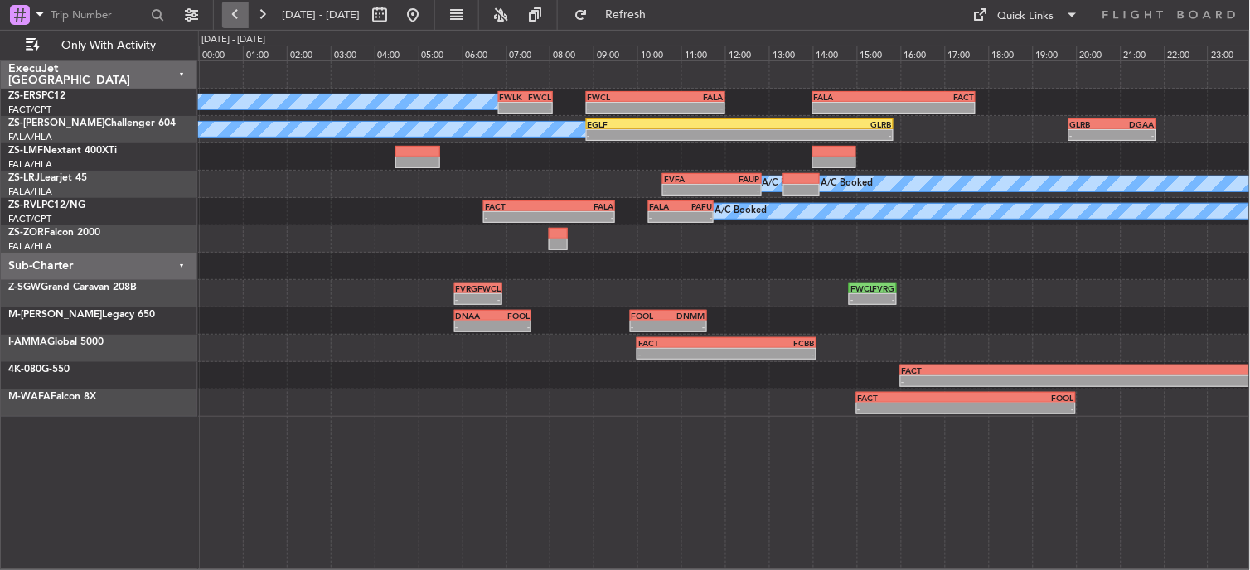
click at [239, 22] on button at bounding box center [235, 15] width 27 height 27
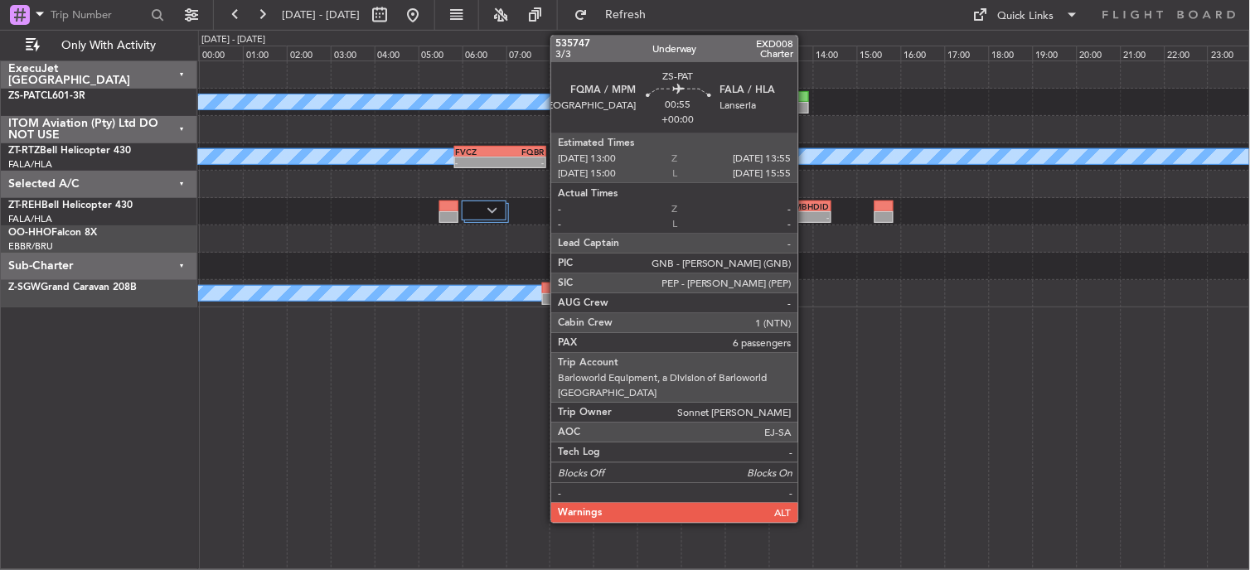
click at [807, 104] on div at bounding box center [788, 108] width 41 height 12
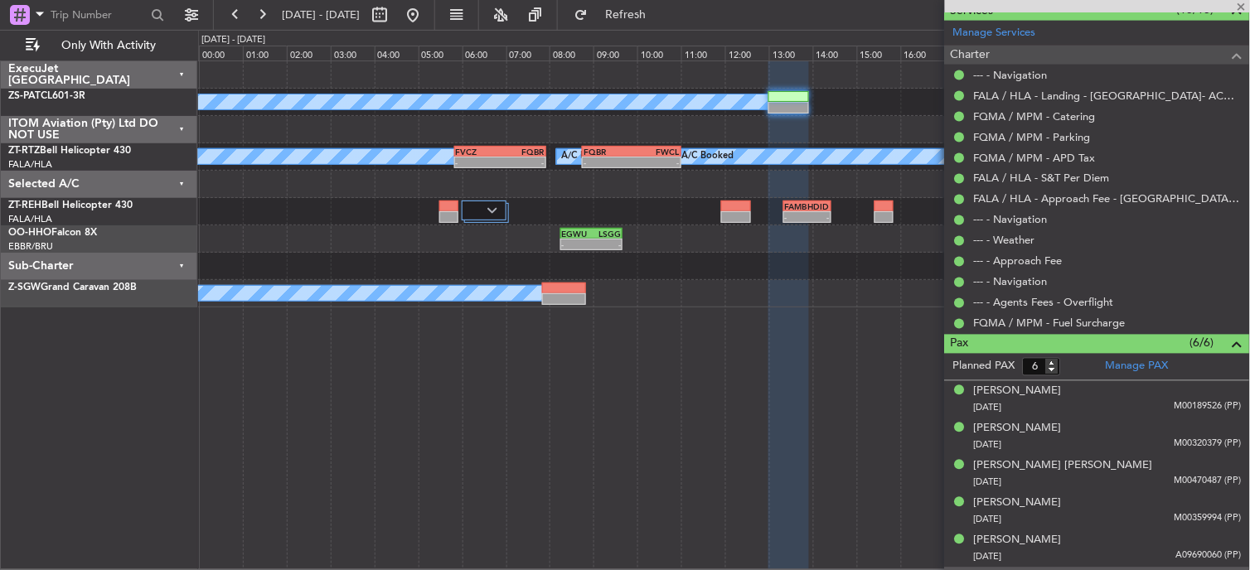
scroll to position [569, 0]
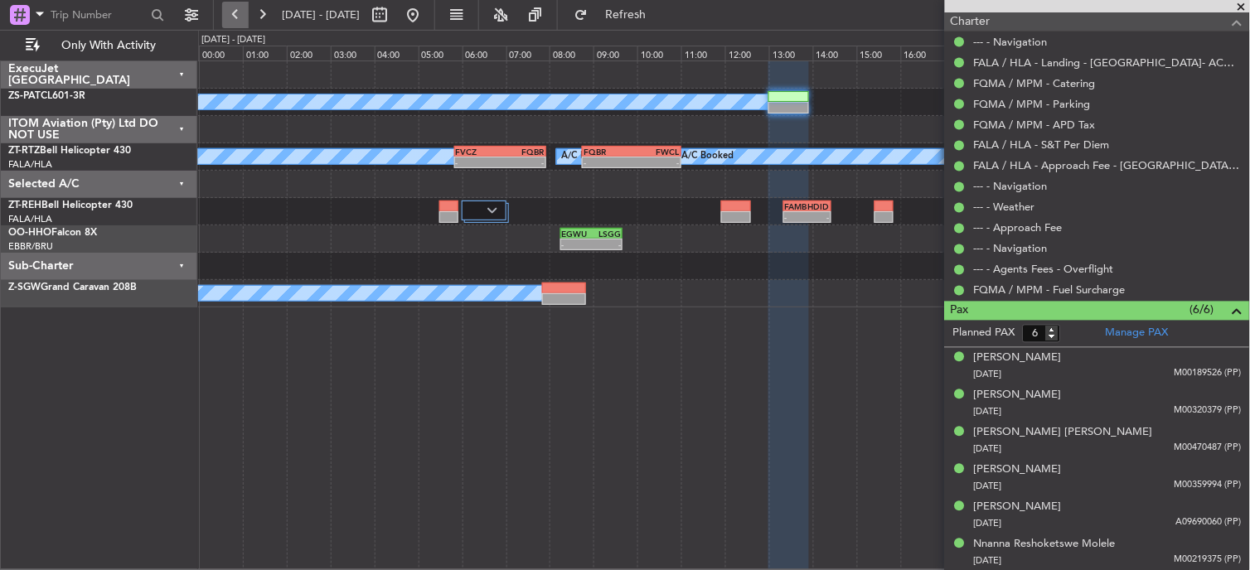
click at [242, 12] on button at bounding box center [235, 15] width 27 height 27
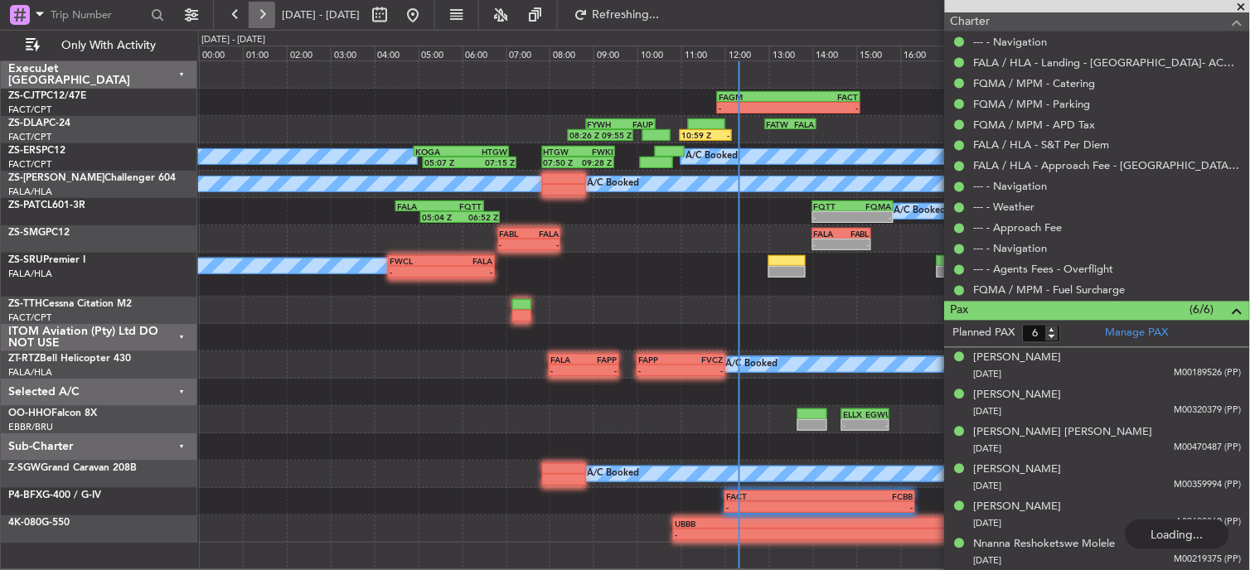
click at [259, 18] on button at bounding box center [262, 15] width 27 height 27
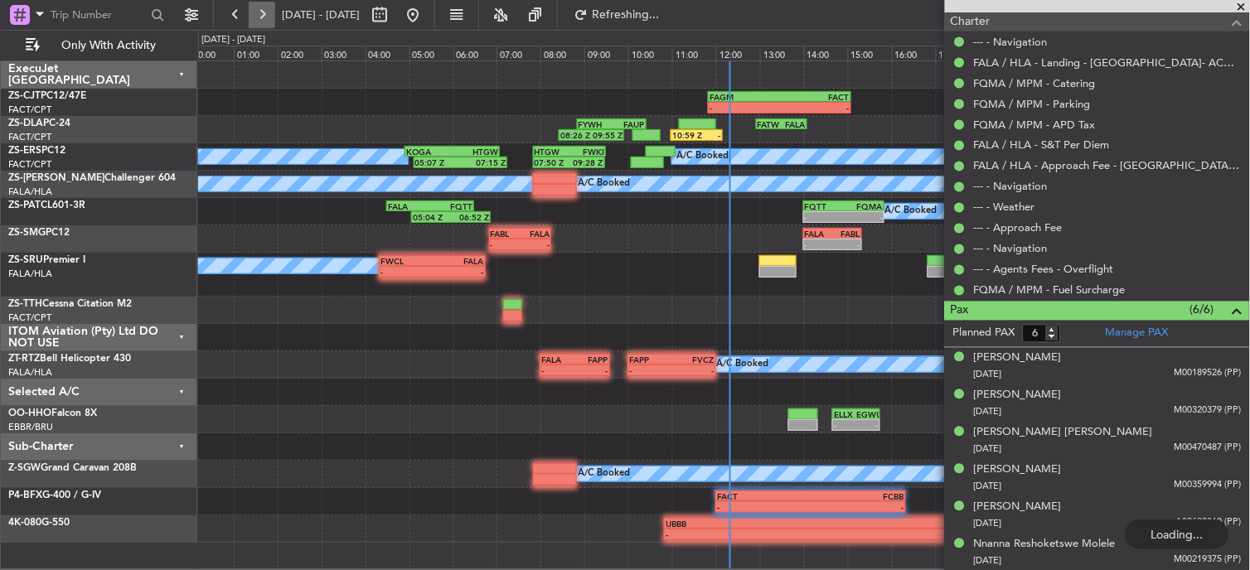
click at [254, 20] on button at bounding box center [262, 15] width 27 height 27
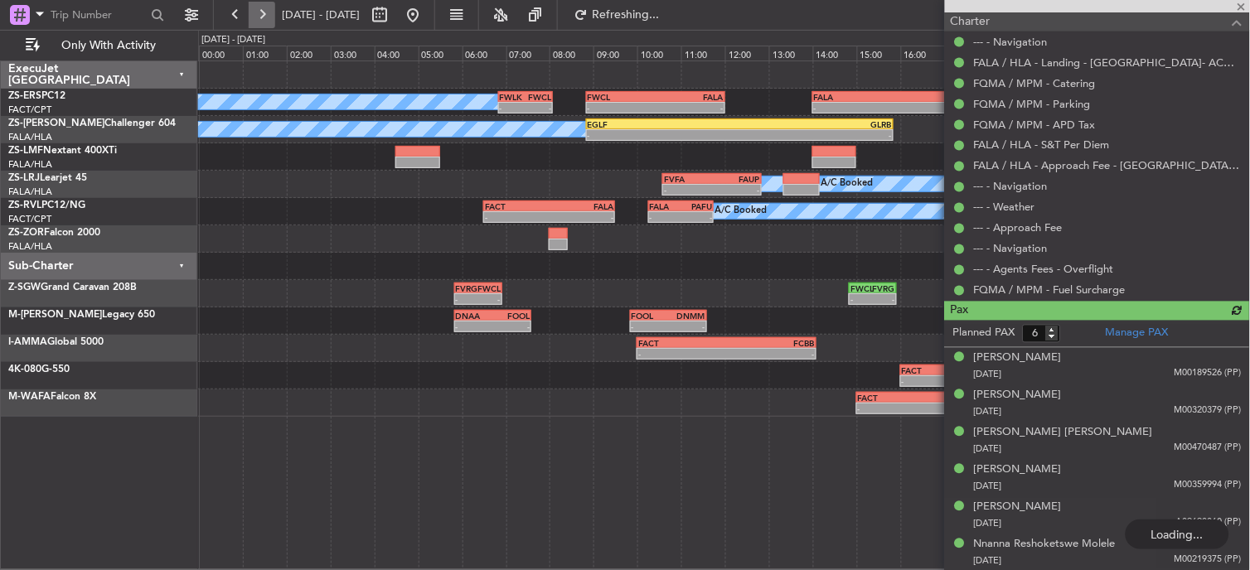
click at [254, 20] on button at bounding box center [262, 15] width 27 height 27
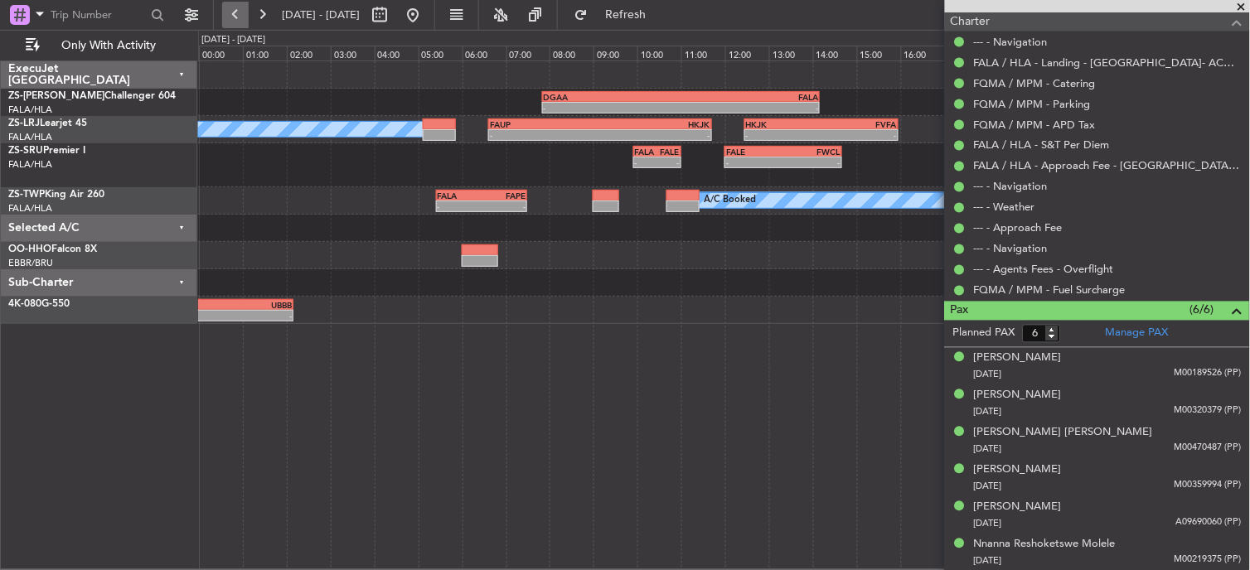
click at [228, 15] on button at bounding box center [235, 15] width 27 height 27
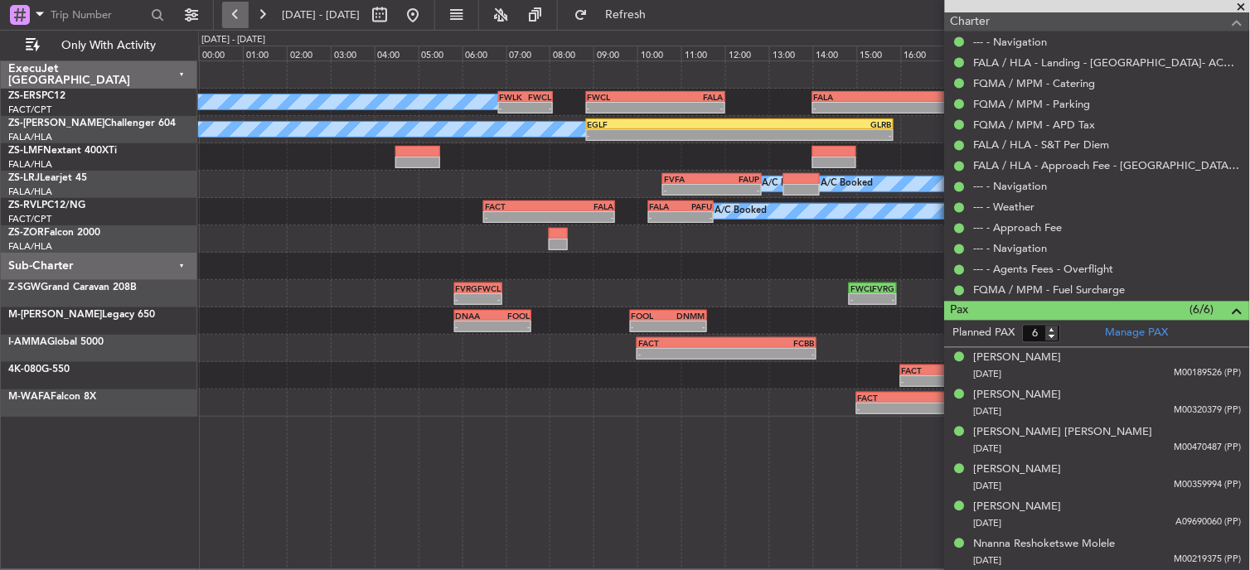
click at [236, 15] on button at bounding box center [235, 15] width 27 height 27
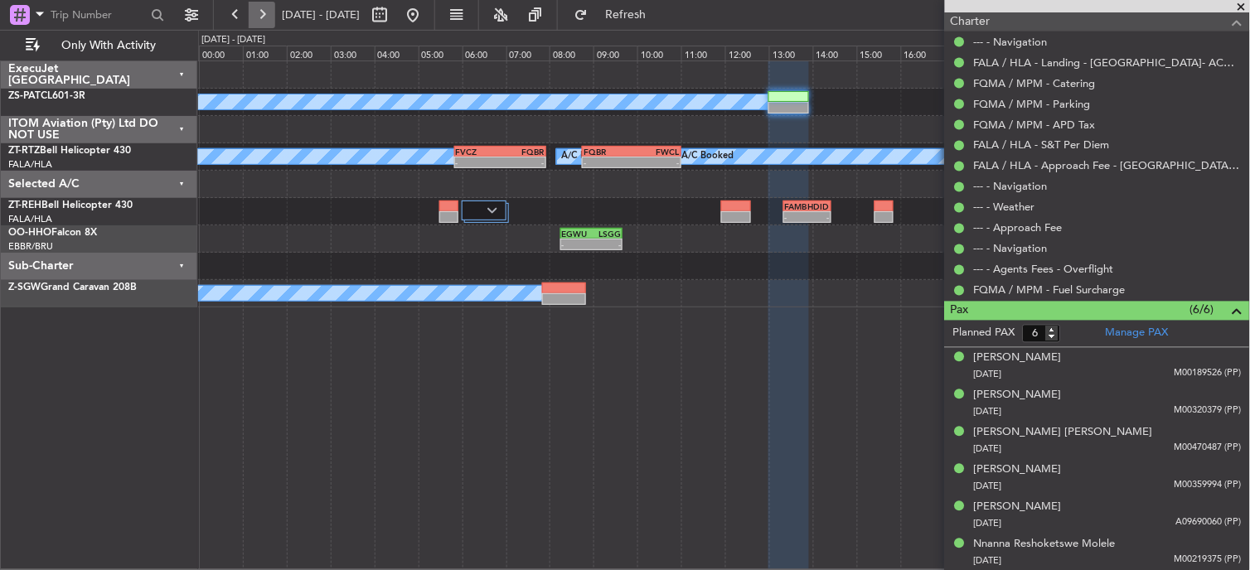
click at [263, 12] on button at bounding box center [262, 15] width 27 height 27
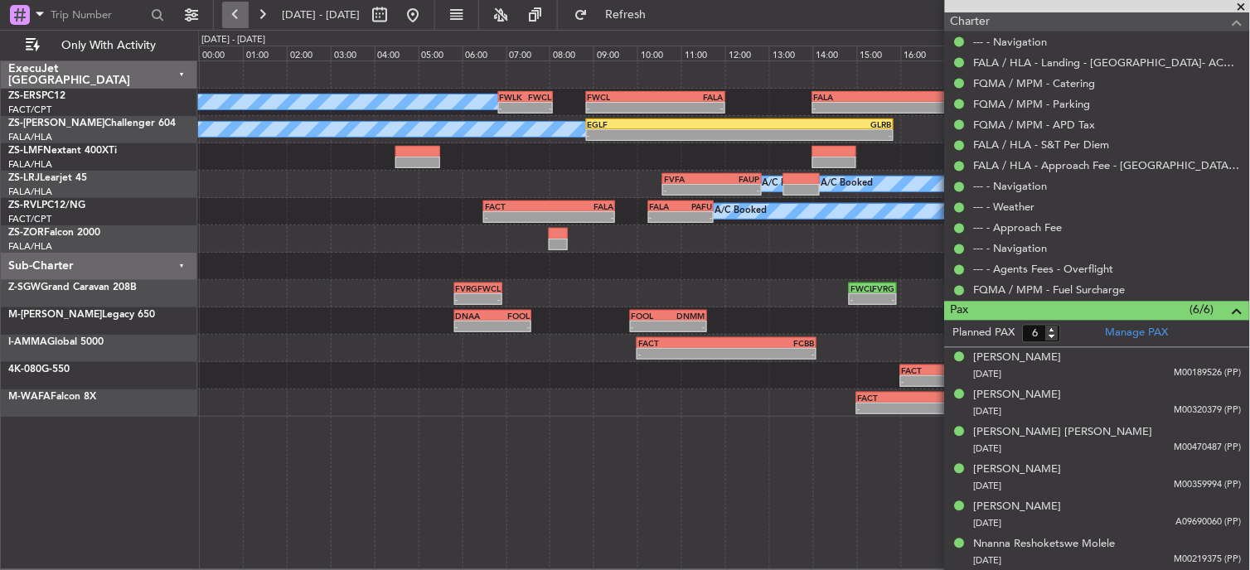
click at [232, 14] on button at bounding box center [235, 15] width 27 height 27
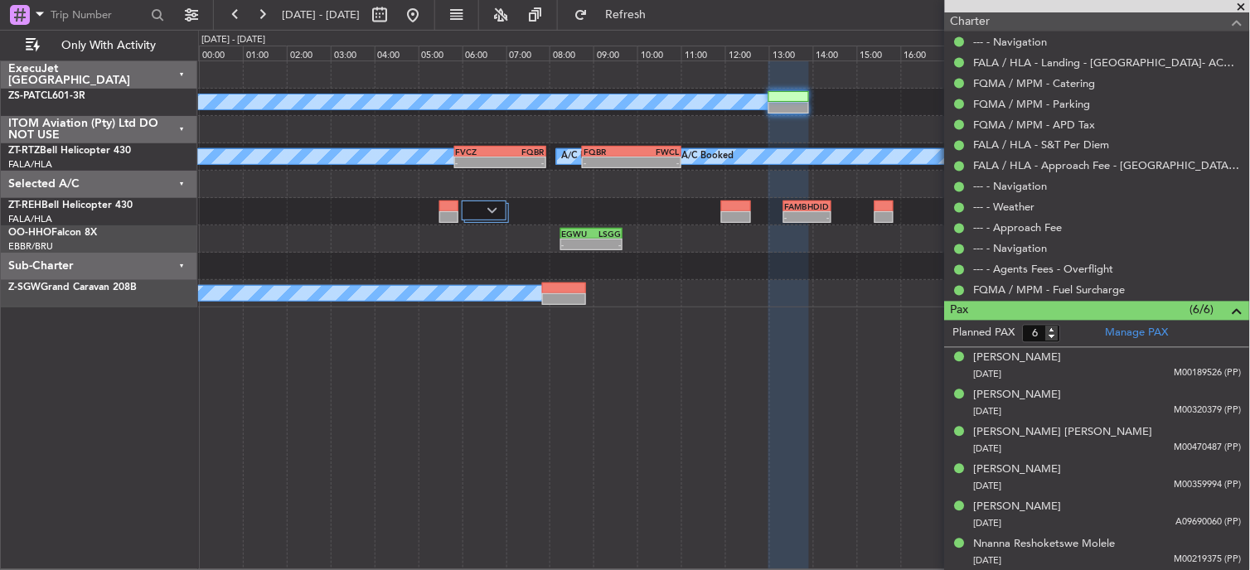
drag, startPoint x: 1235, startPoint y: 6, endPoint x: 1195, endPoint y: -5, distance: 42.0
click at [1195, 0] on html "01 Oct 2025 - 01 Oct 2025 Refresh Quick Links Only With Activity A/C Booked A/C…" at bounding box center [625, 285] width 1250 height 570
drag, startPoint x: 1195, startPoint y: -5, endPoint x: 1165, endPoint y: -2, distance: 30.0
click at [1165, 0] on html "01 Oct 2025 - 01 Oct 2025 Refresh Quick Links Only With Activity A/C Booked A/C…" at bounding box center [625, 285] width 1250 height 570
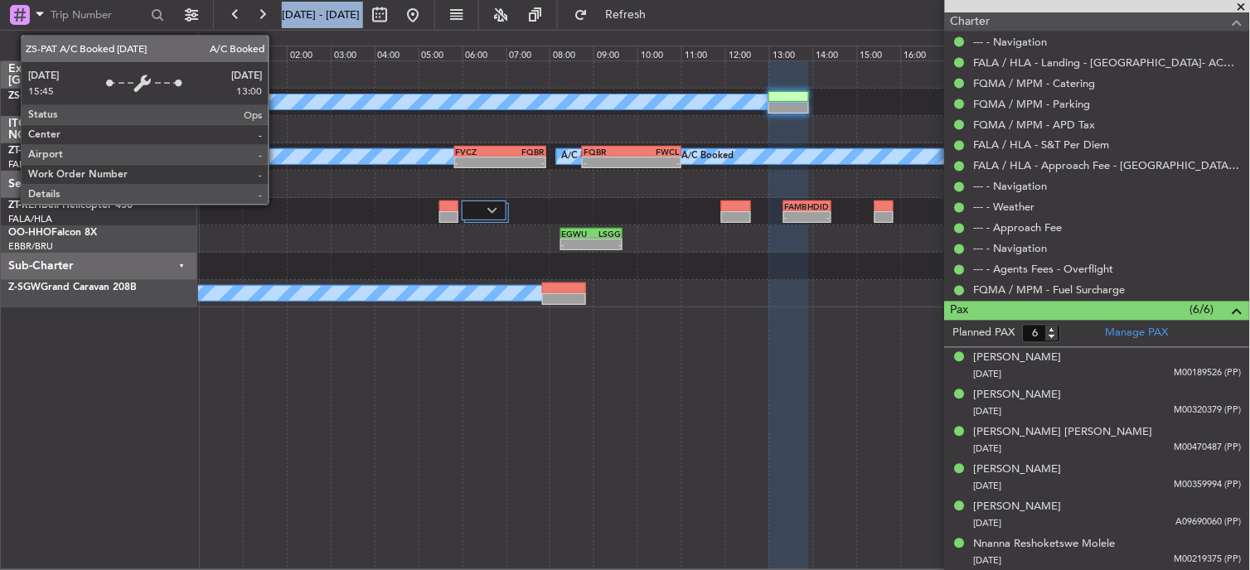
click at [327, 75] on div at bounding box center [724, 74] width 1052 height 27
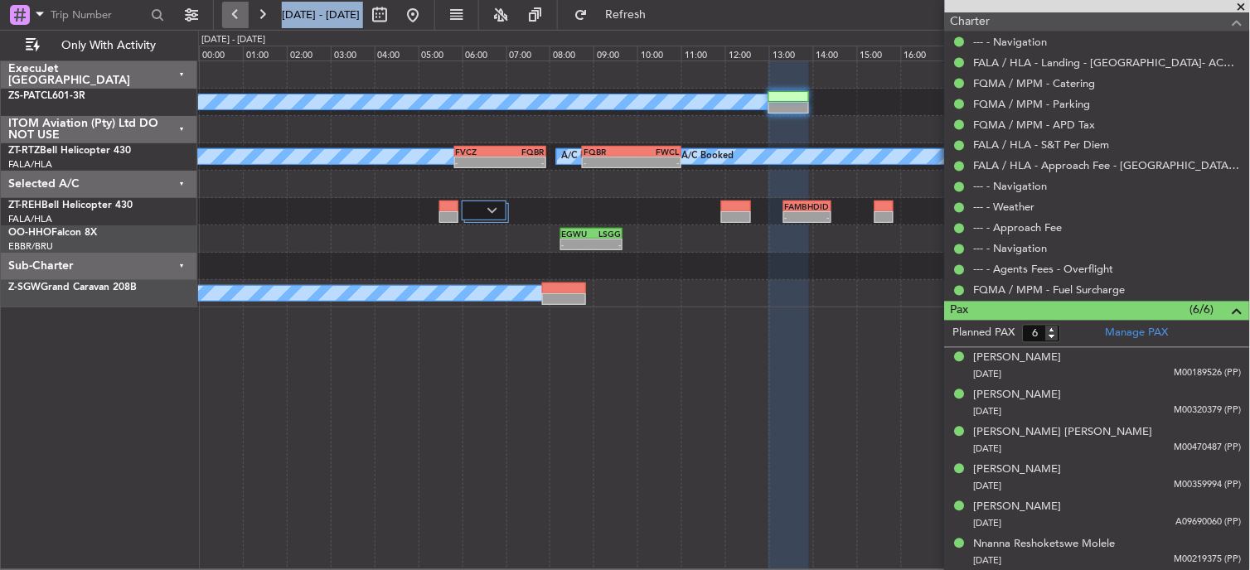
click at [230, 17] on button at bounding box center [235, 15] width 27 height 27
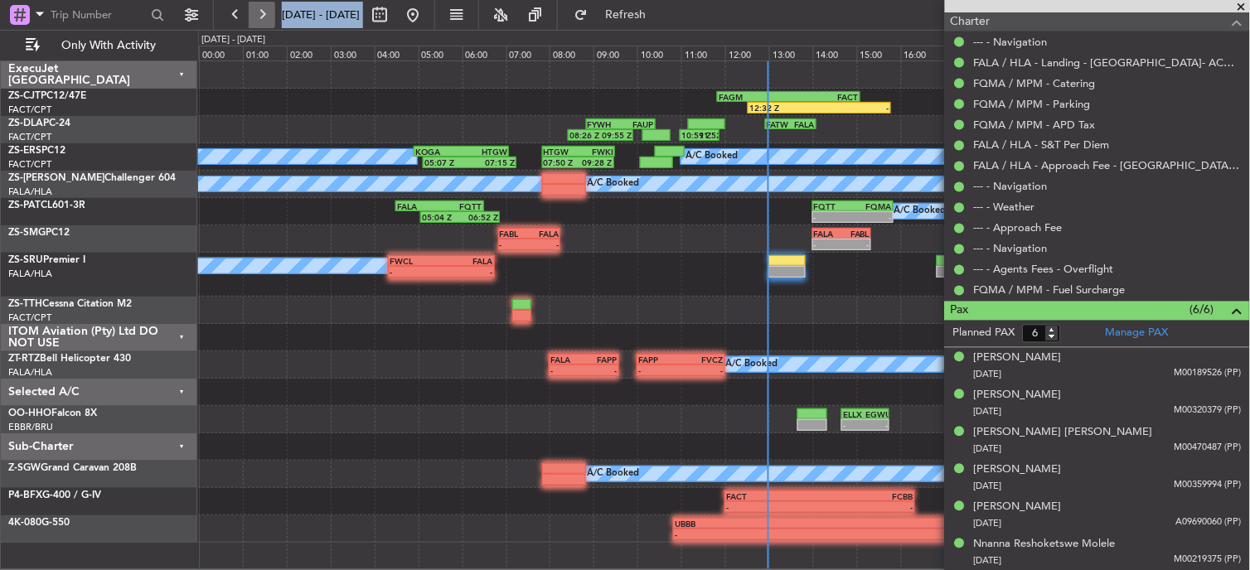
click at [259, 17] on button at bounding box center [262, 15] width 27 height 27
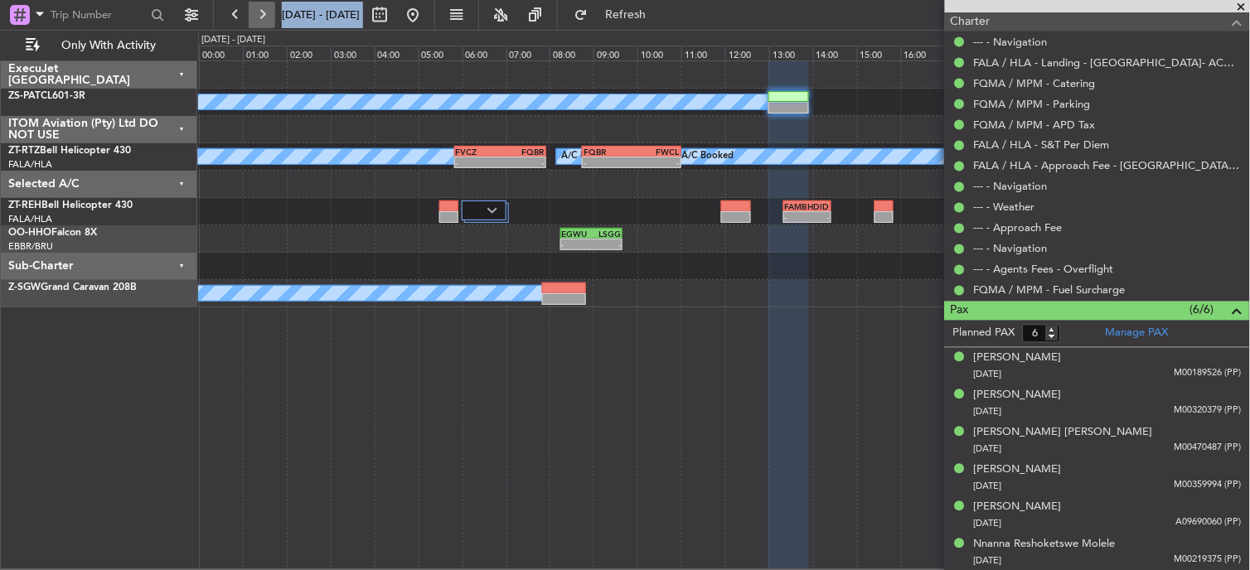
click at [250, 17] on button at bounding box center [262, 15] width 27 height 27
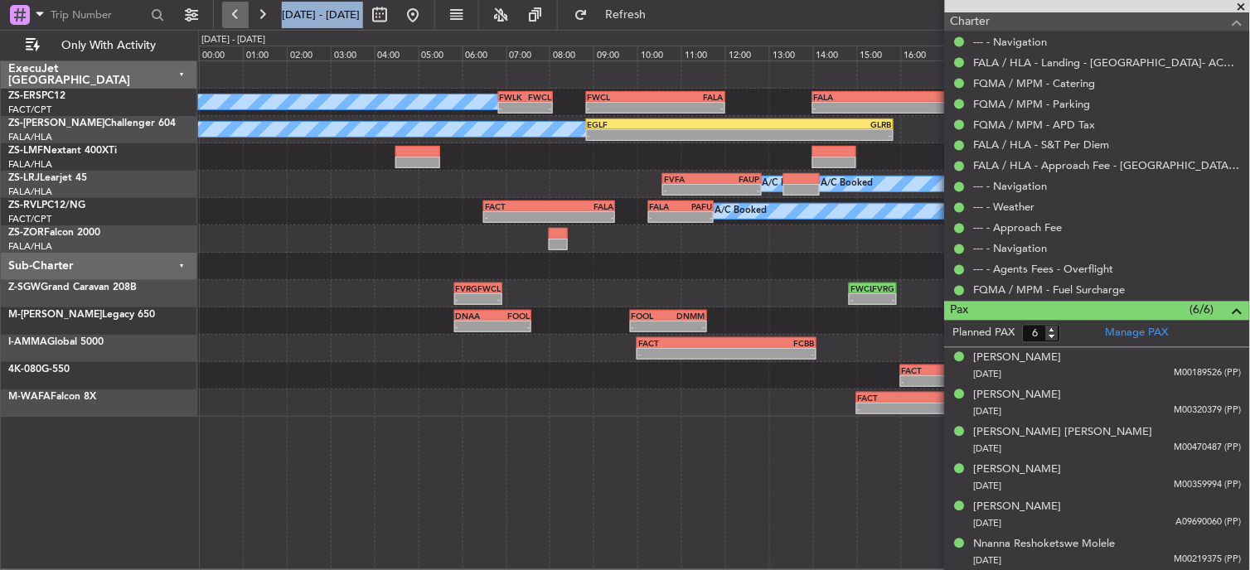
click at [235, 13] on button at bounding box center [235, 15] width 27 height 27
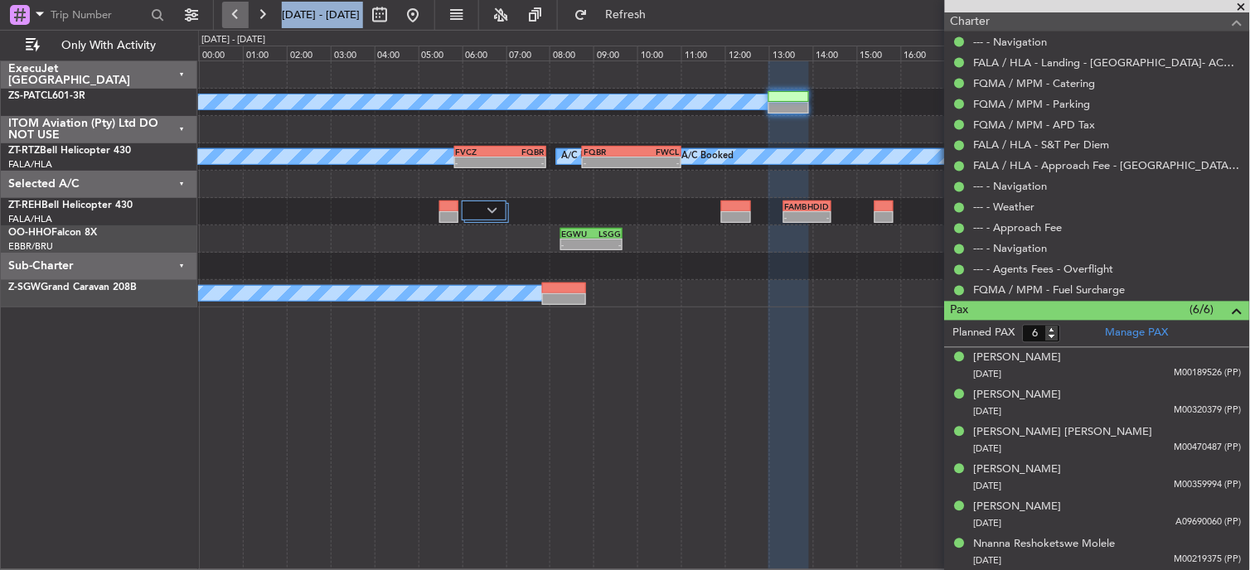
click at [225, 13] on button at bounding box center [235, 15] width 27 height 27
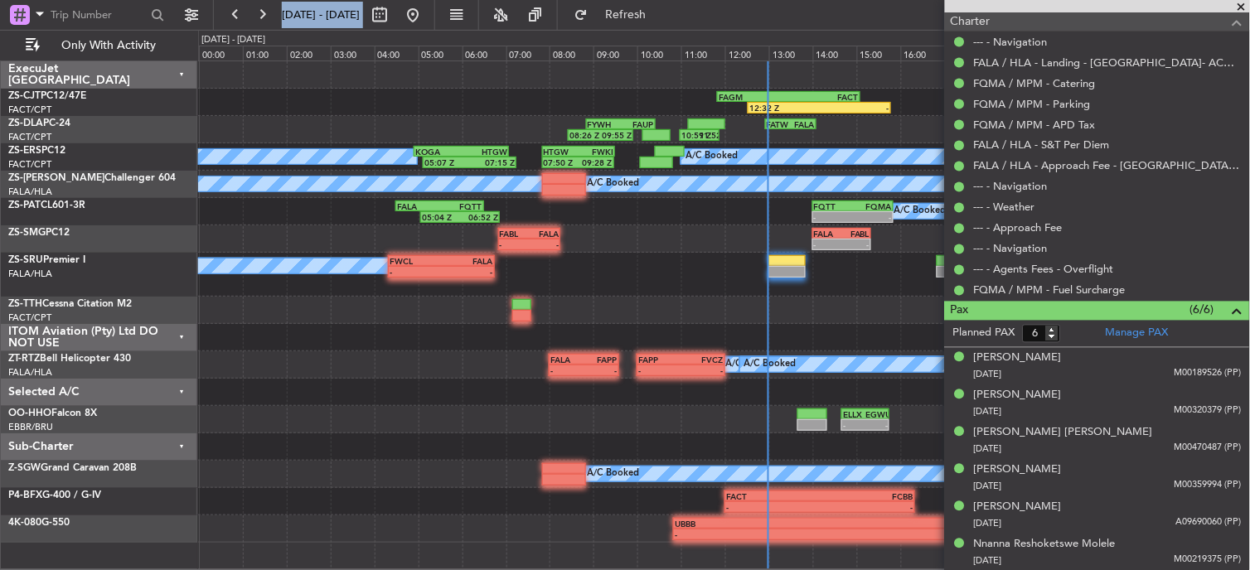
click at [1244, 5] on span at bounding box center [1242, 7] width 17 height 15
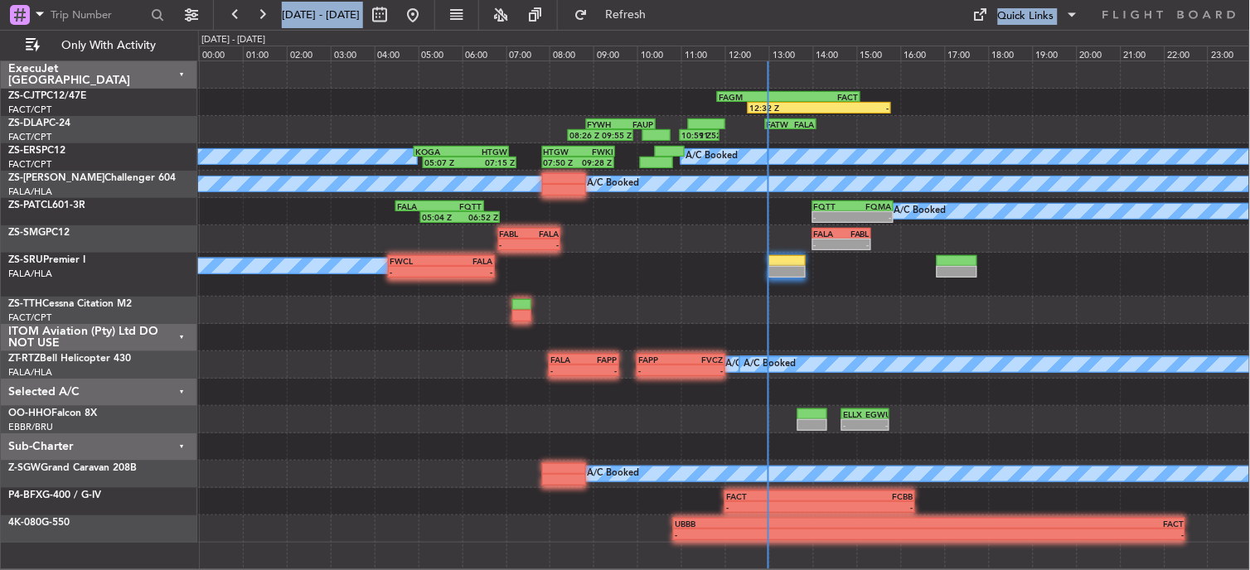
type input "0"
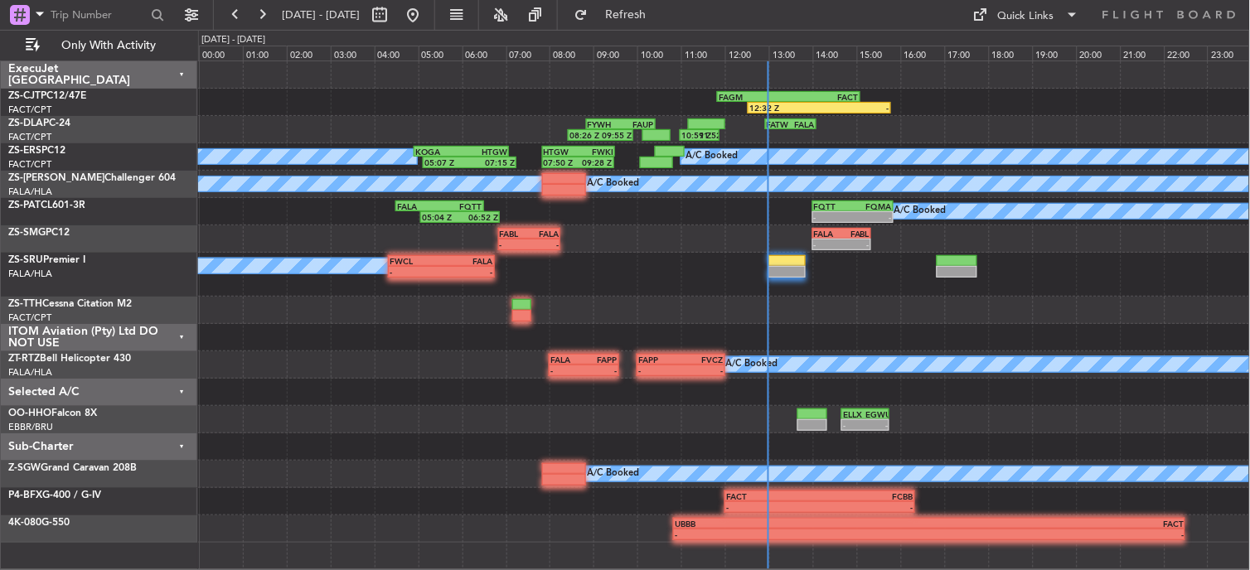
scroll to position [0, 0]
click at [267, 2] on button at bounding box center [262, 15] width 27 height 27
